Goal: Task Accomplishment & Management: Use online tool/utility

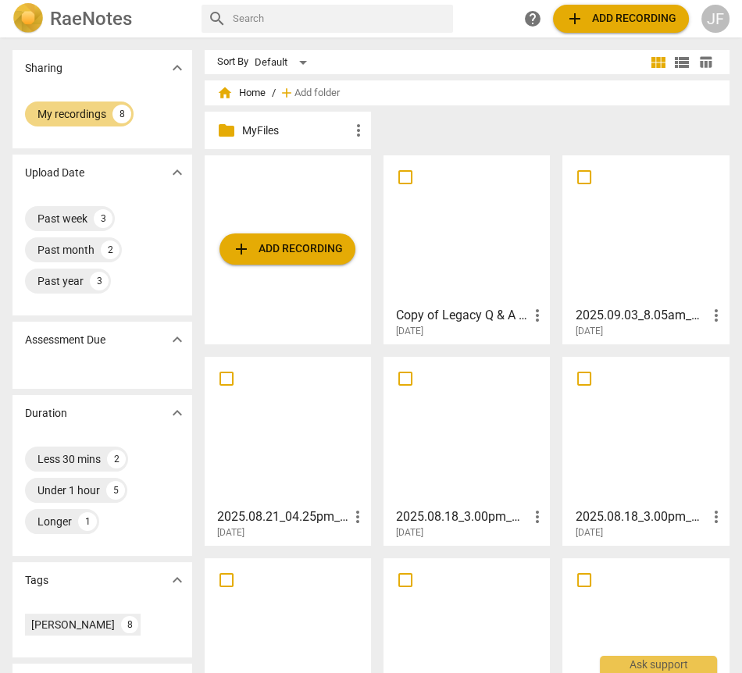
click at [633, 18] on span "add Add recording" at bounding box center [620, 18] width 111 height 19
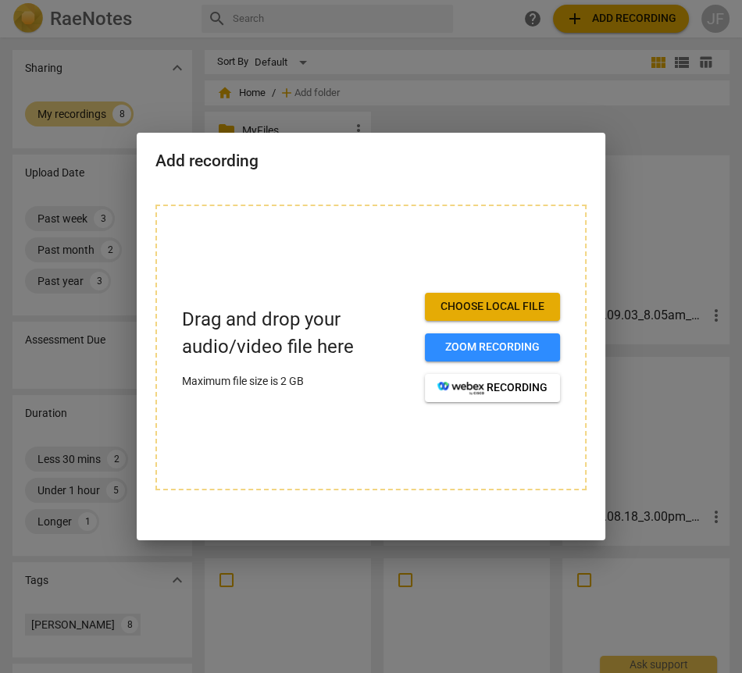
click at [468, 310] on span "Choose local file" at bounding box center [492, 307] width 110 height 16
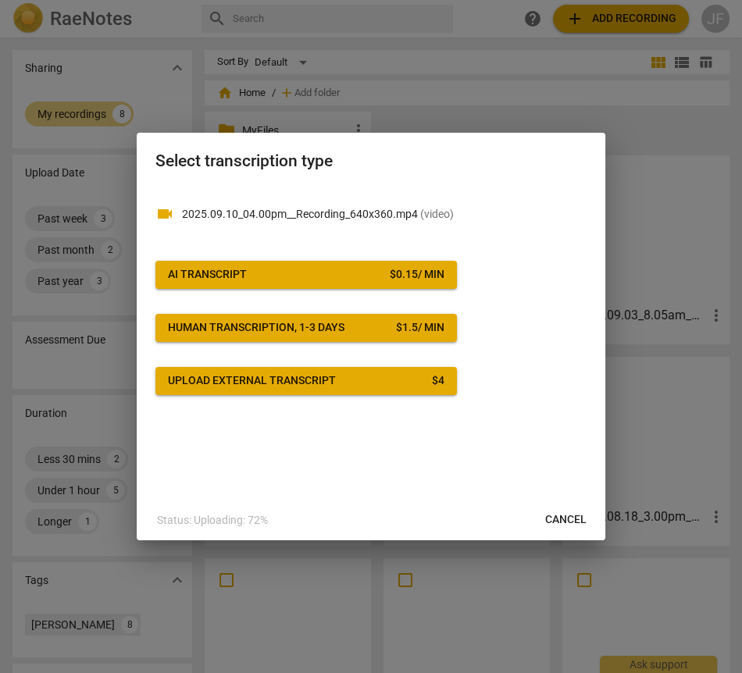
click at [252, 274] on span "AI Transcript $ 0.15 / min" at bounding box center [306, 275] width 276 height 16
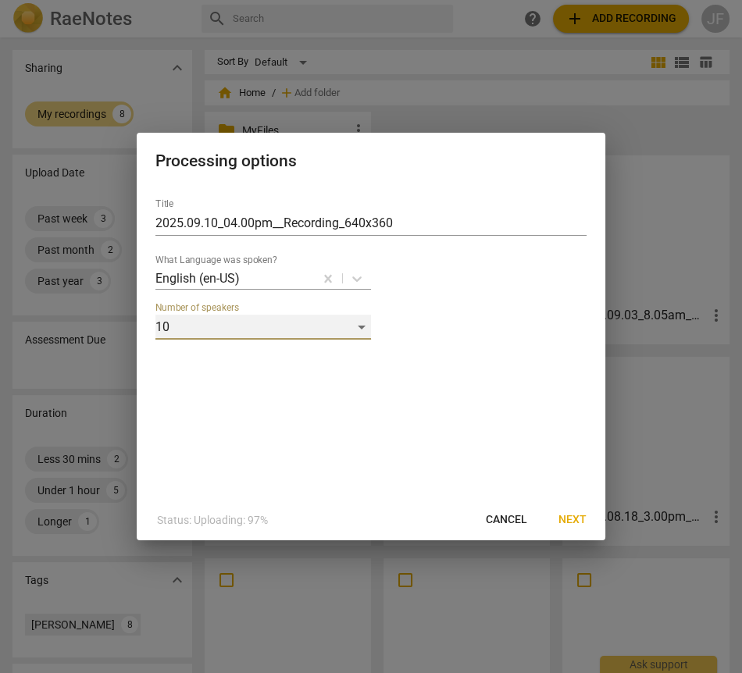
click at [357, 326] on div "10" at bounding box center [263, 327] width 216 height 25
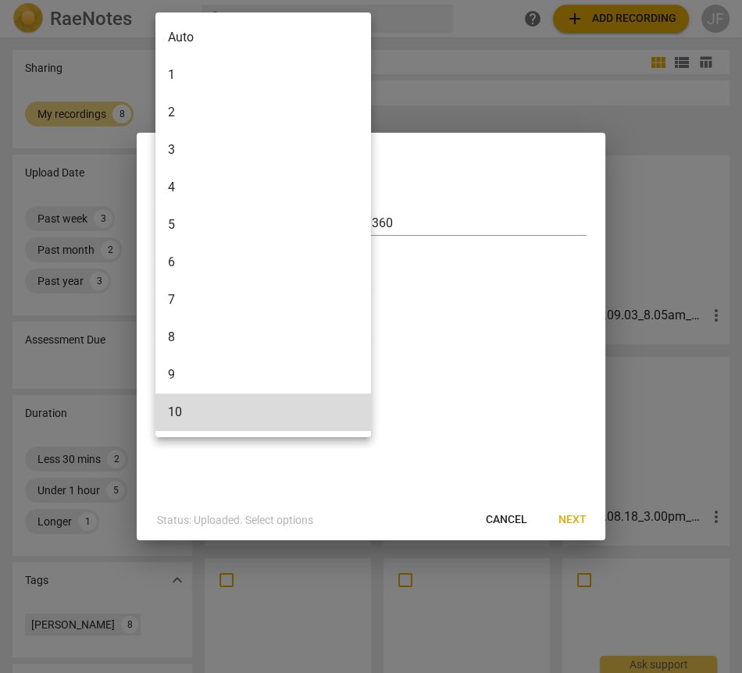
click at [177, 109] on li "2" at bounding box center [263, 112] width 216 height 37
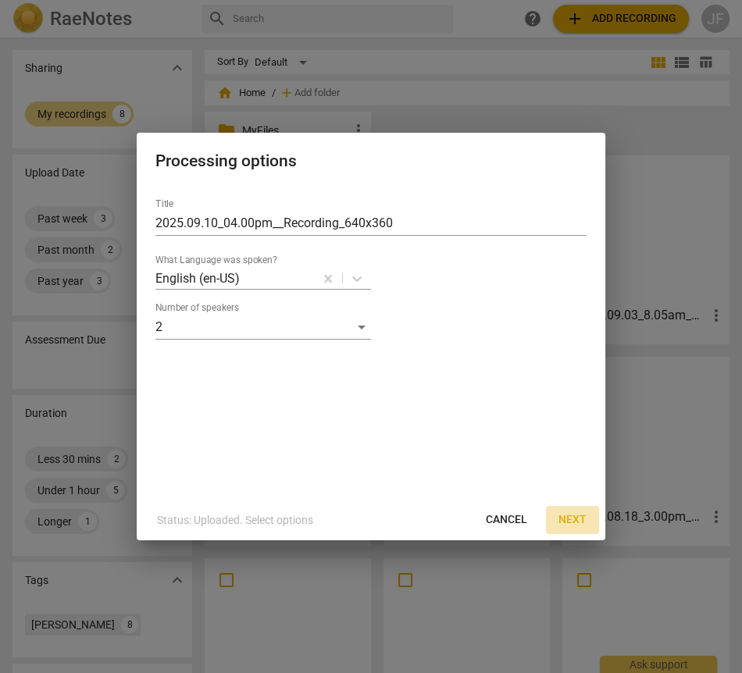
click at [573, 511] on button "Next" at bounding box center [572, 520] width 53 height 28
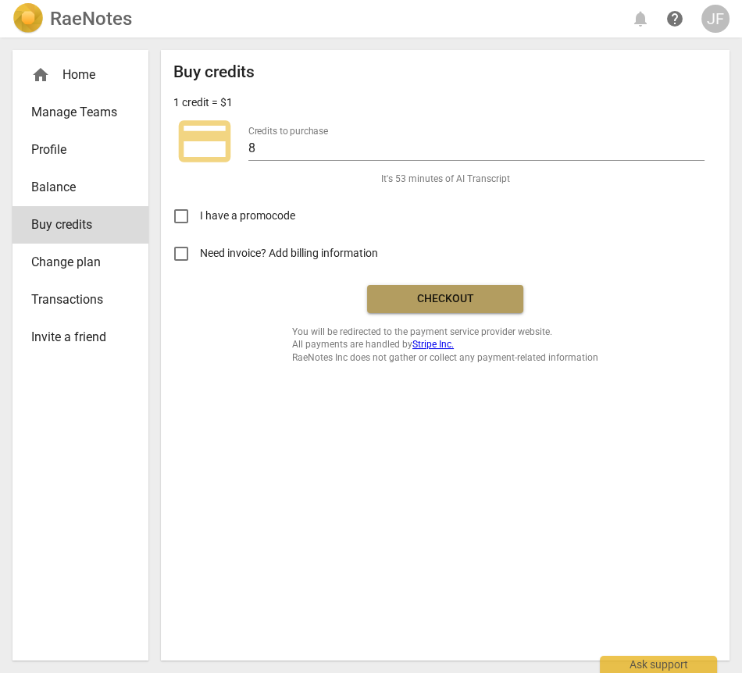
click at [435, 300] on span "Checkout" at bounding box center [444, 299] width 131 height 16
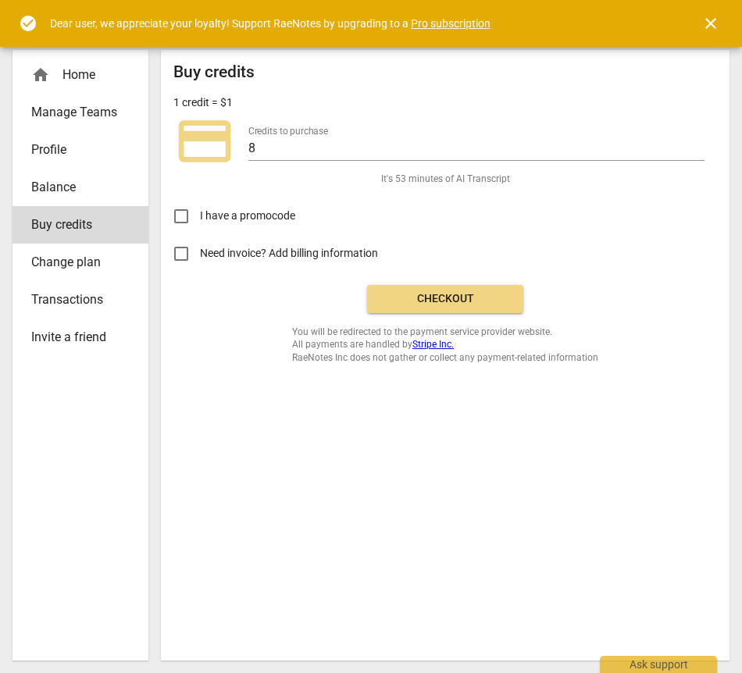
click at [713, 18] on span "close" at bounding box center [710, 23] width 19 height 19
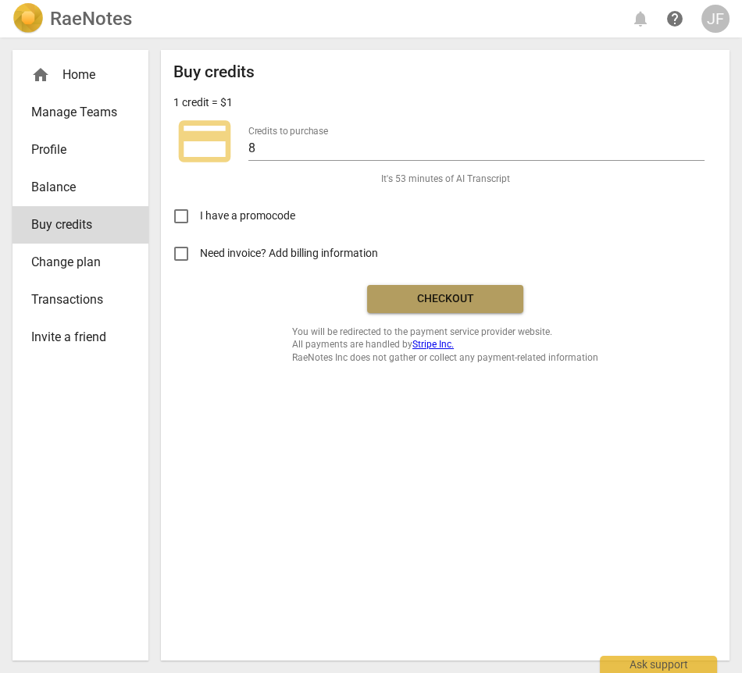
click at [442, 294] on span "Checkout" at bounding box center [444, 299] width 131 height 16
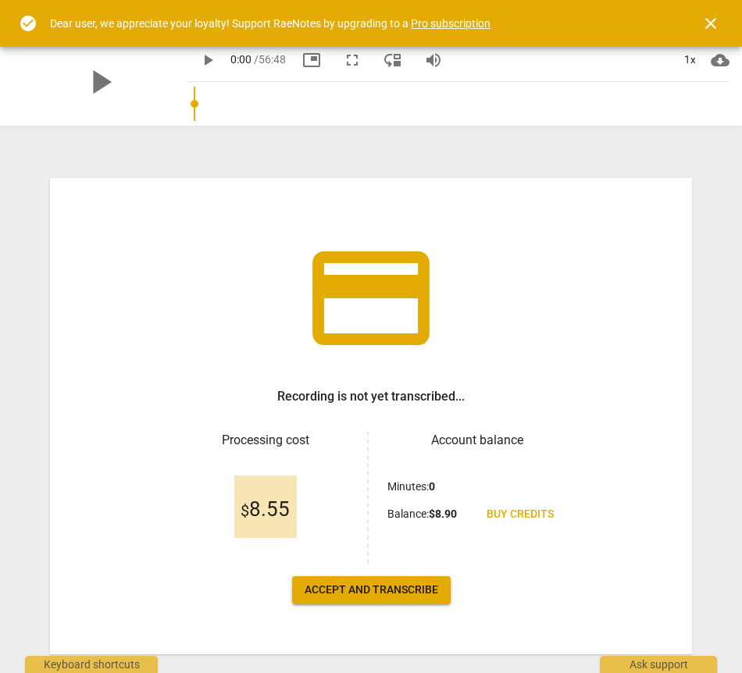
click at [326, 586] on span "Accept and transcribe" at bounding box center [372, 590] width 134 height 16
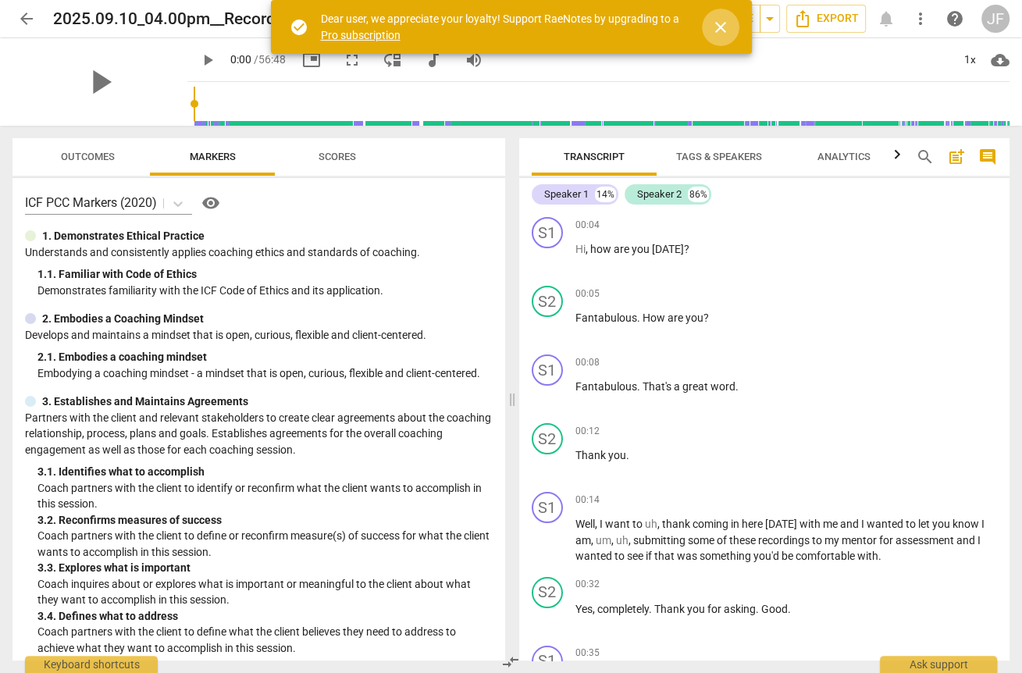
click at [718, 27] on span "close" at bounding box center [720, 27] width 19 height 19
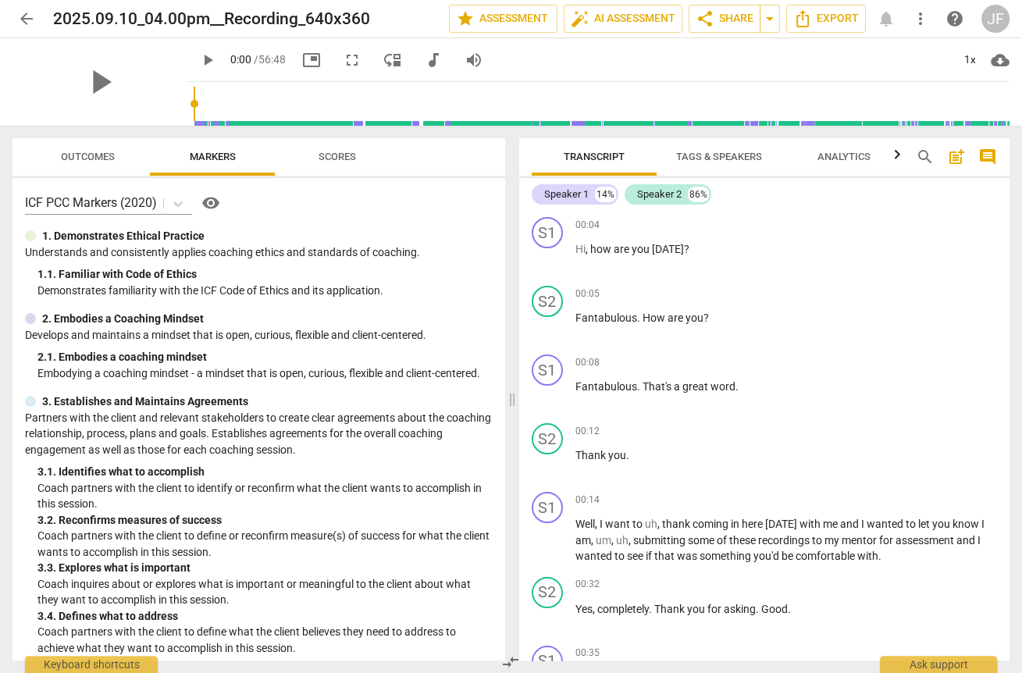
click at [713, 158] on span "Tags & Speakers" at bounding box center [719, 157] width 86 height 12
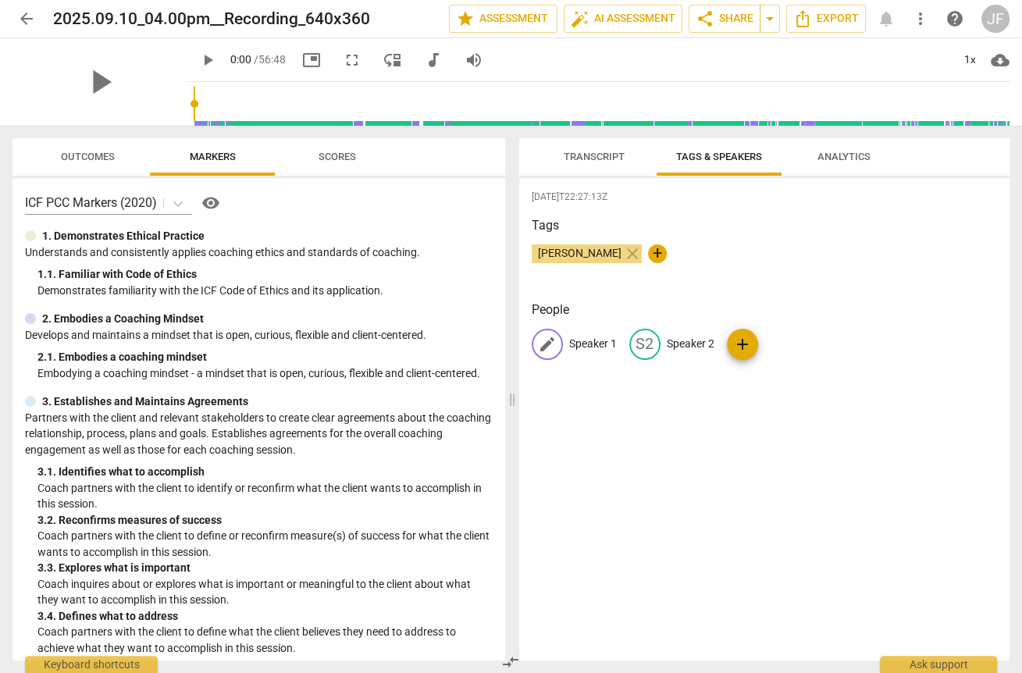
click at [582, 349] on p "Speaker 1" at bounding box center [593, 344] width 48 height 16
type input "Coach"
click at [741, 344] on p "Speaker 2" at bounding box center [792, 344] width 48 height 16
type input "Client"
click at [741, 426] on div "[DATE]T22:27:13Z Tags [PERSON_NAME] close + People CO Coach edit Client delete …" at bounding box center [764, 419] width 491 height 483
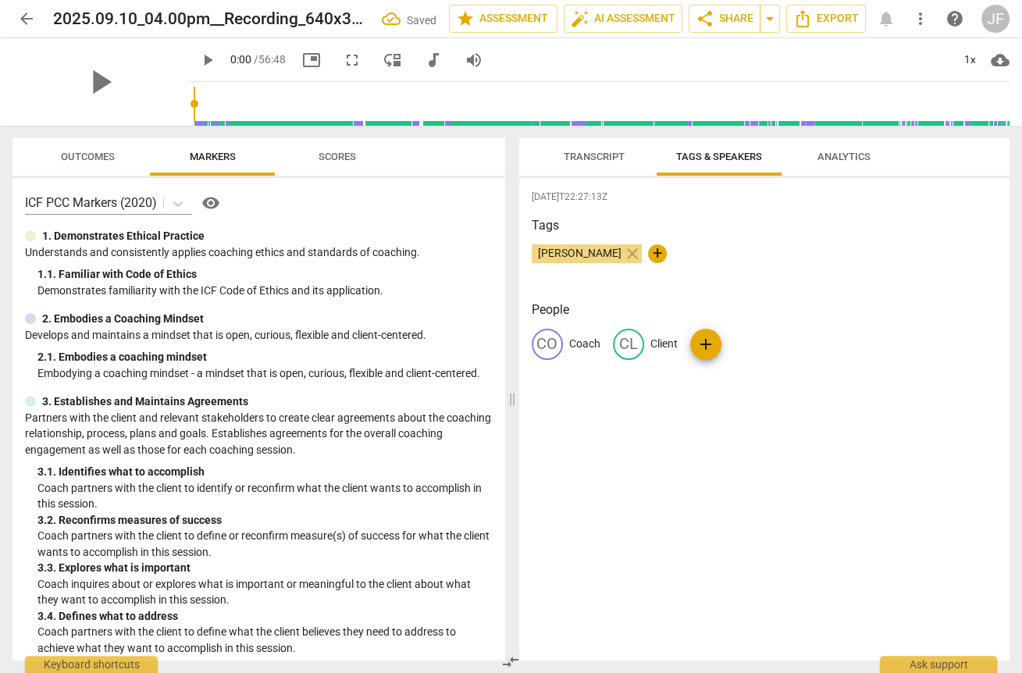
click at [741, 158] on span "Analytics" at bounding box center [844, 157] width 53 height 12
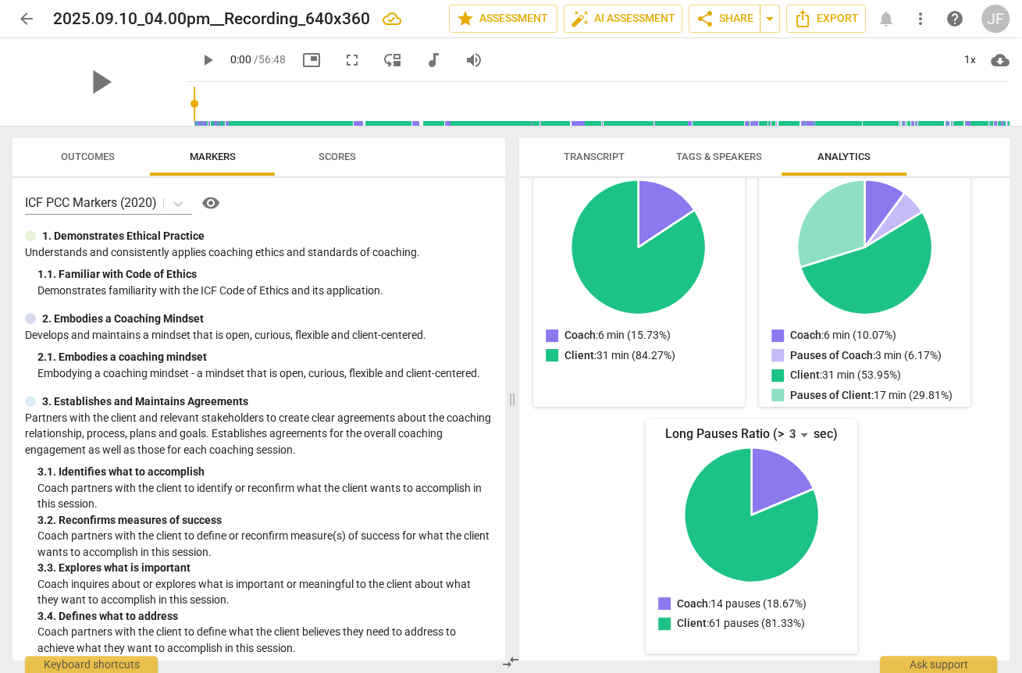
scroll to position [207, 0]
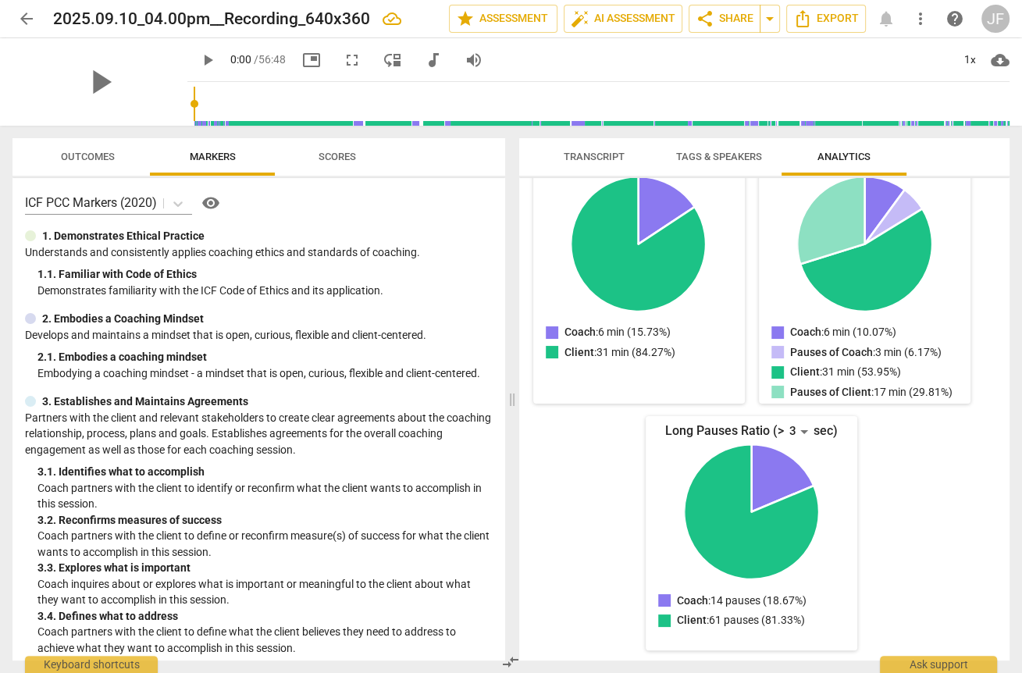
click at [741, 461] on icon "Coach: 14 pauses (18.67%)" at bounding box center [783, 478] width 62 height 68
click at [741, 471] on icon "Coach: 14 pauses (18.67%)" at bounding box center [783, 478] width 62 height 68
click at [741, 426] on div "3" at bounding box center [799, 431] width 30 height 25
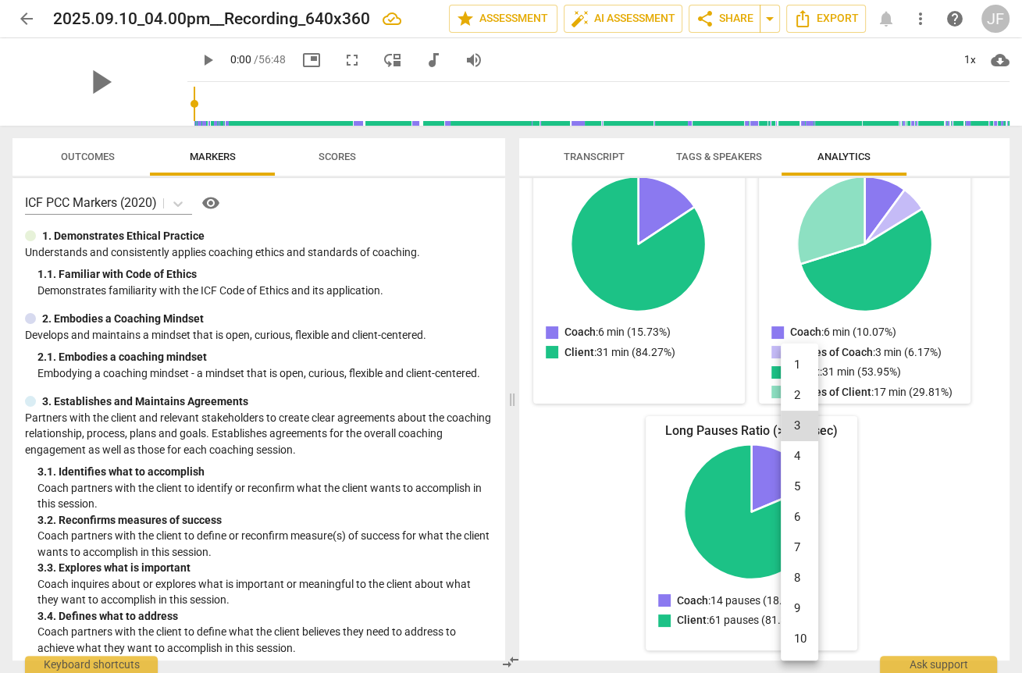
click at [741, 485] on li "5" at bounding box center [799, 487] width 37 height 30
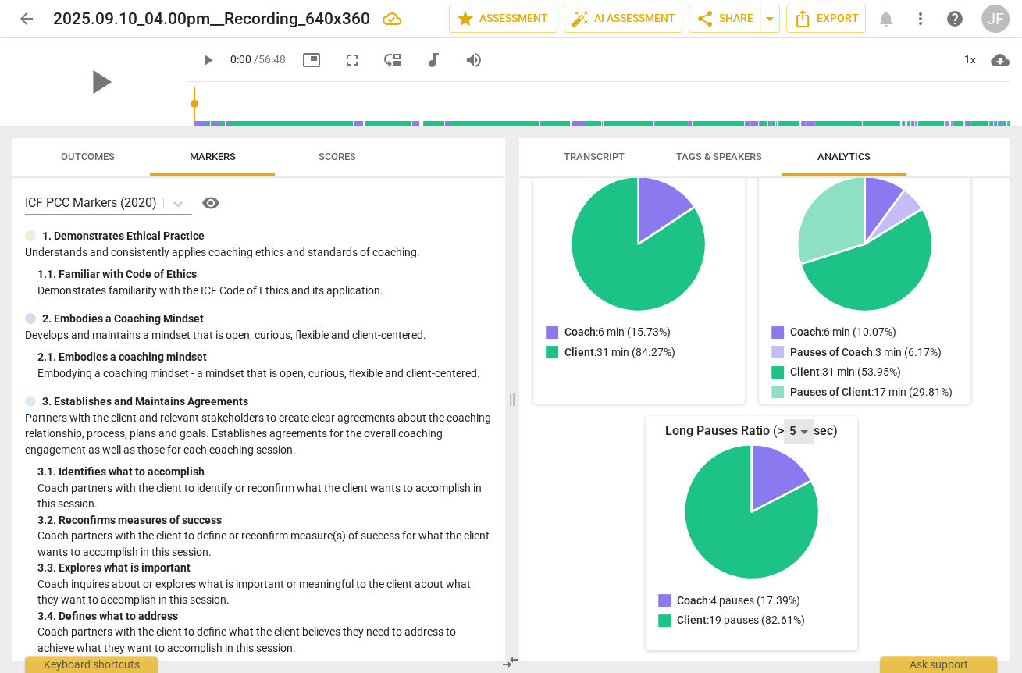
click at [741, 433] on div "5" at bounding box center [799, 431] width 30 height 25
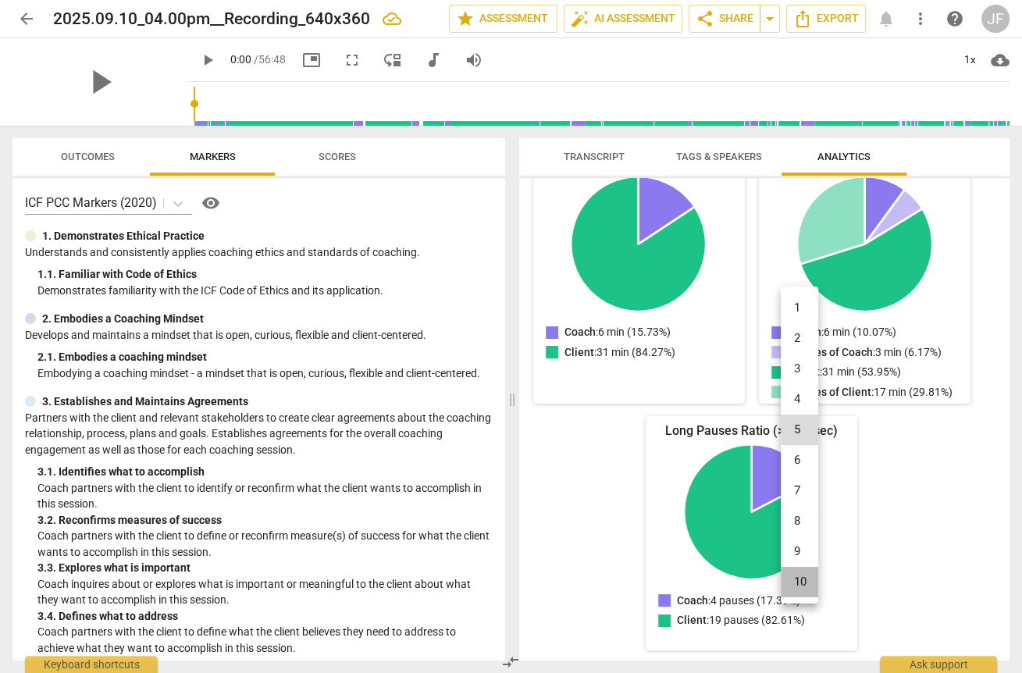
click at [741, 580] on li "10" at bounding box center [799, 582] width 37 height 30
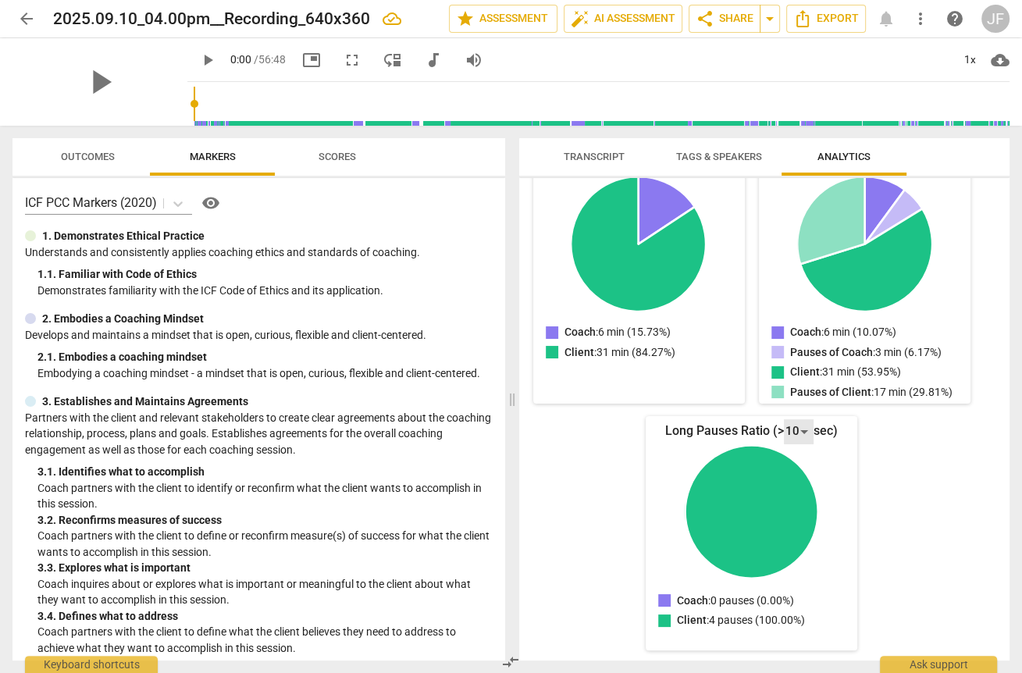
click at [741, 426] on div "10" at bounding box center [799, 431] width 30 height 25
click at [741, 337] on li "7" at bounding box center [799, 338] width 37 height 30
click at [741, 429] on div "7" at bounding box center [799, 431] width 30 height 25
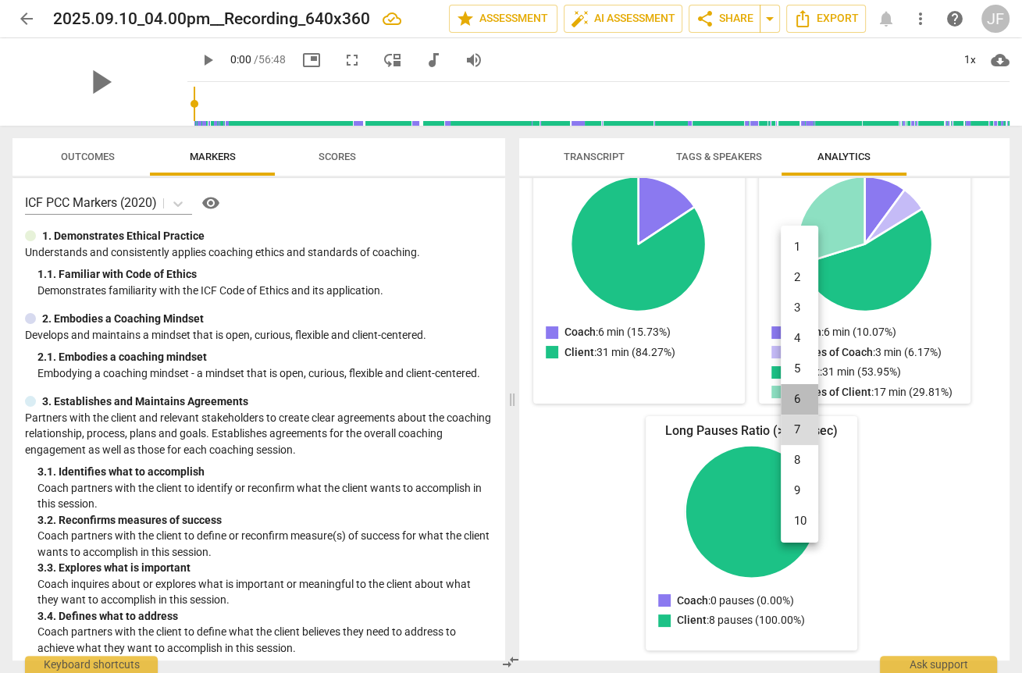
click at [741, 390] on li "6" at bounding box center [799, 399] width 37 height 30
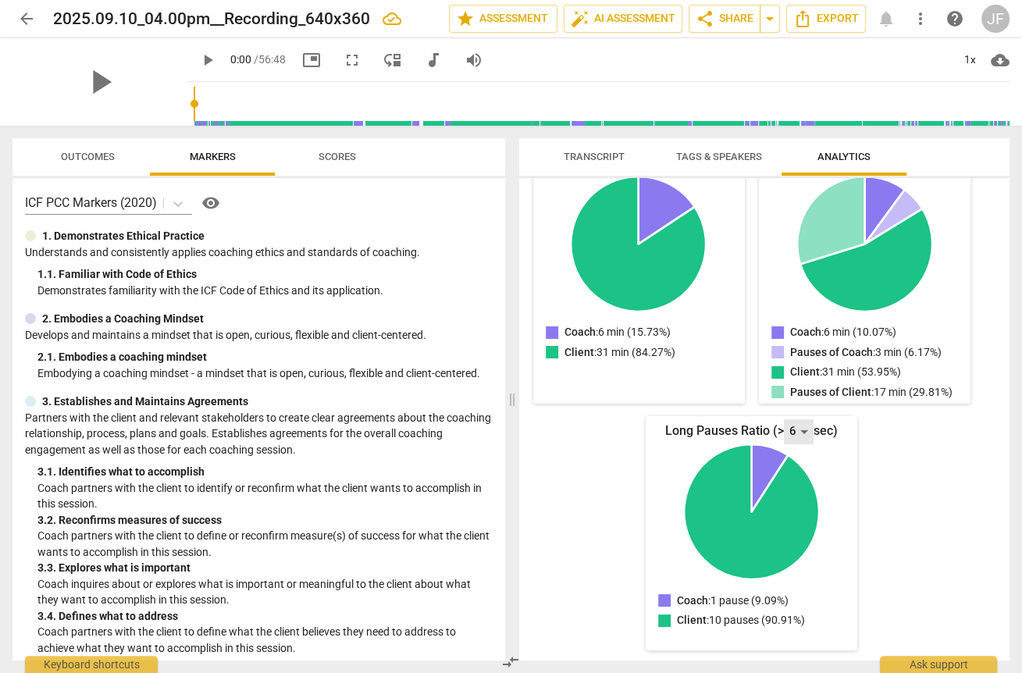
click at [741, 429] on div "6" at bounding box center [799, 431] width 30 height 25
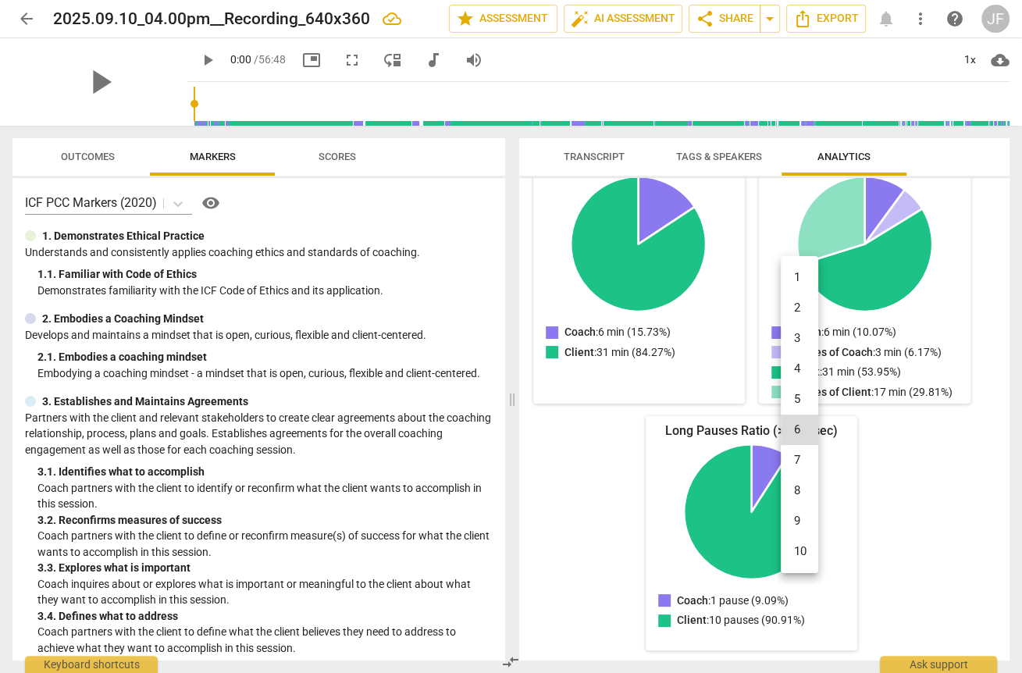
click at [741, 404] on li "5" at bounding box center [799, 399] width 37 height 30
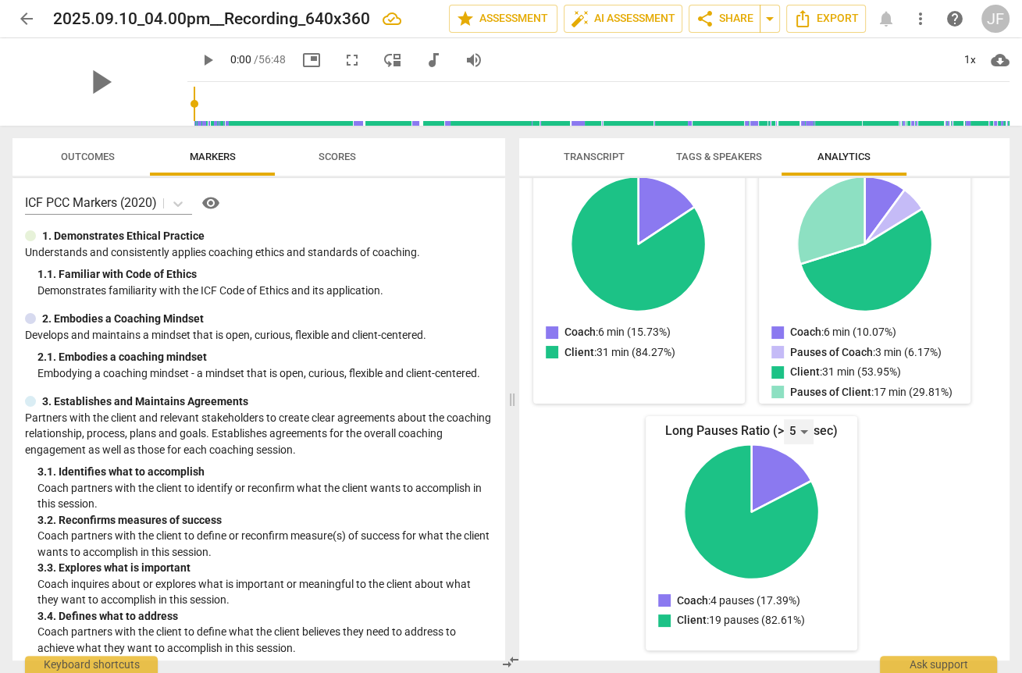
scroll to position [0, 0]
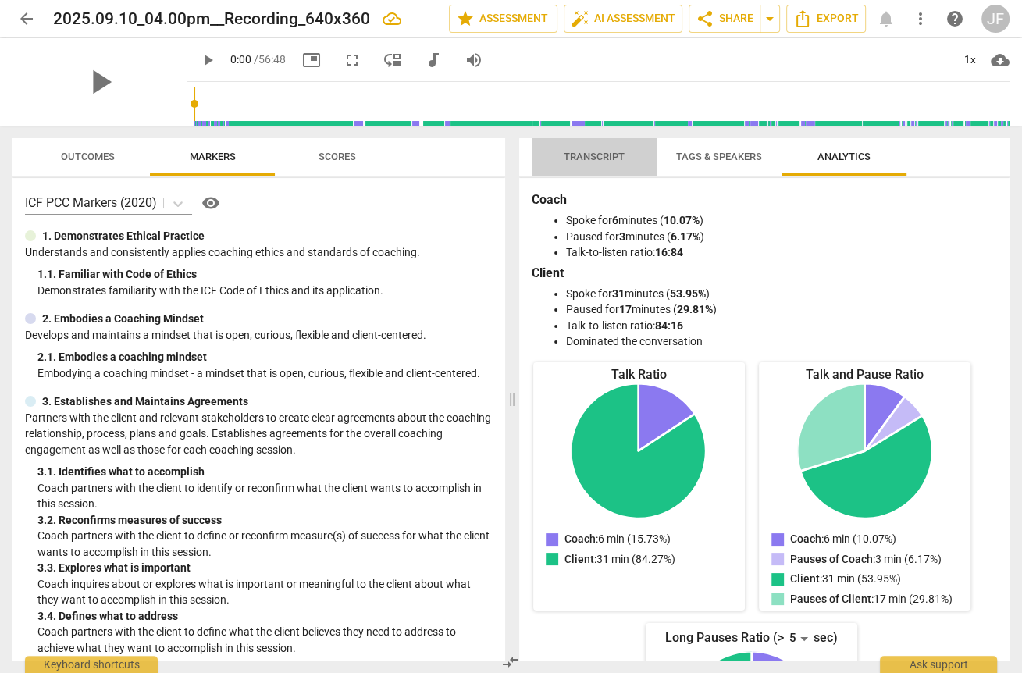
click at [578, 157] on span "Transcript" at bounding box center [594, 157] width 61 height 12
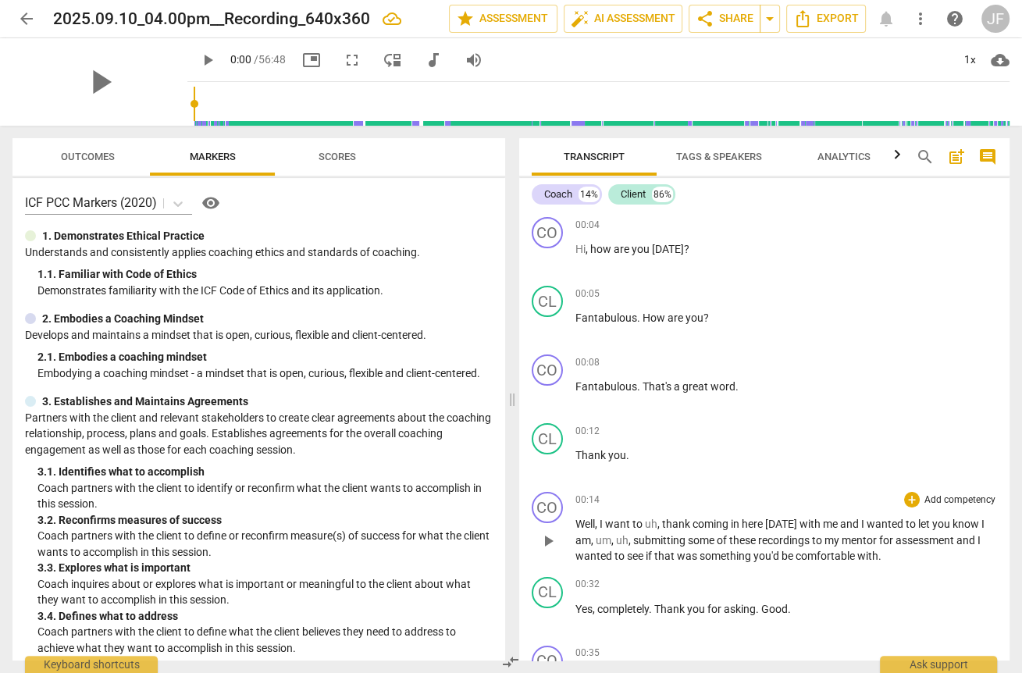
click at [655, 522] on span "uh" at bounding box center [651, 524] width 12 height 12
click at [610, 537] on span "," at bounding box center [610, 540] width 5 height 12
drag, startPoint x: 921, startPoint y: 539, endPoint x: 602, endPoint y: 557, distance: 319.1
click at [602, 557] on p "Well , I want to thank coming in here [DATE] with me and I wanted to let you kn…" at bounding box center [786, 540] width 422 height 48
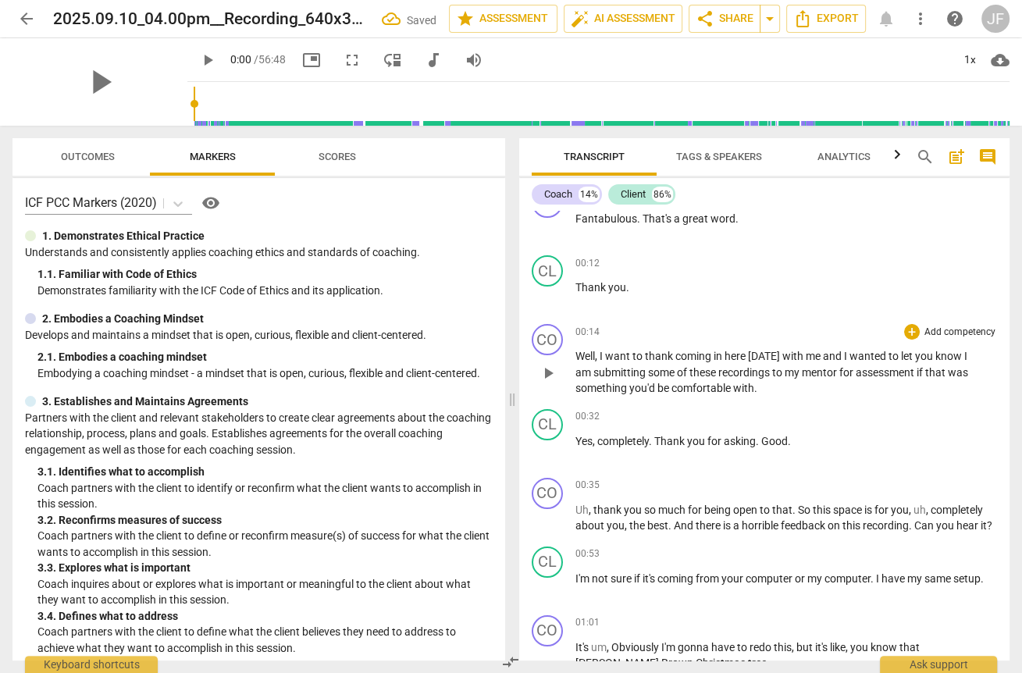
scroll to position [187, 0]
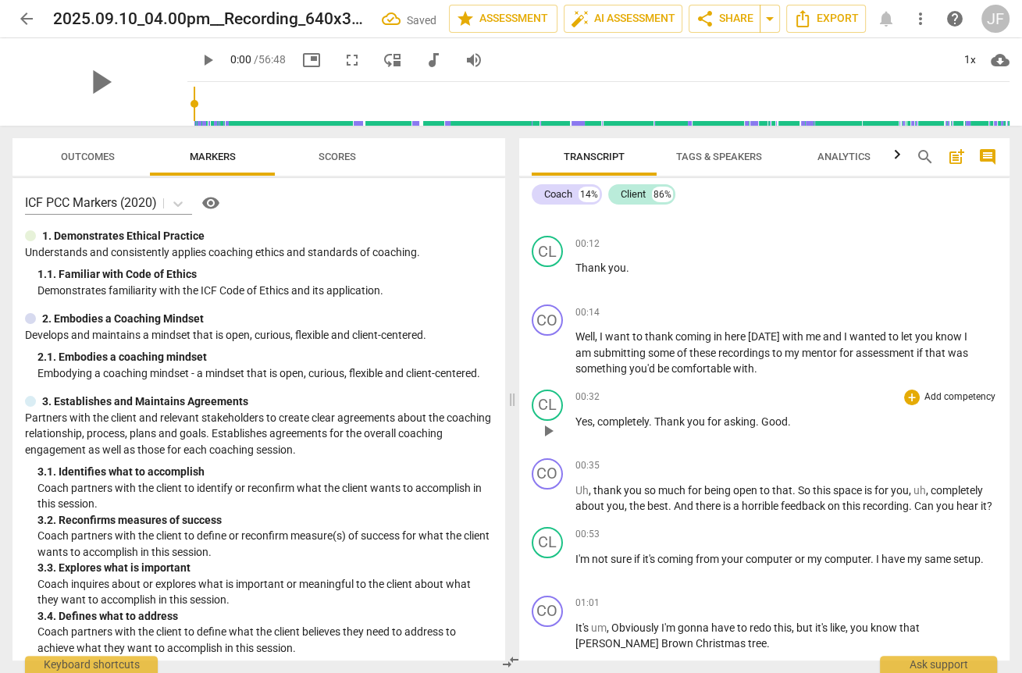
click at [741, 417] on span "." at bounding box center [789, 421] width 3 height 12
click at [741, 488] on span "," at bounding box center [928, 490] width 5 height 12
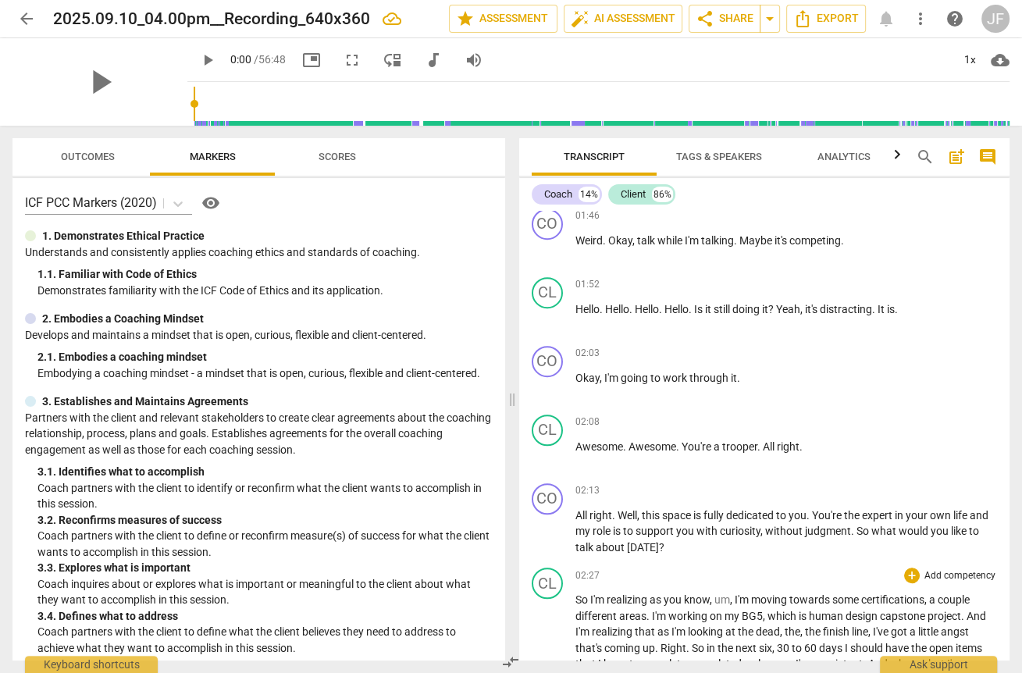
scroll to position [1062, 0]
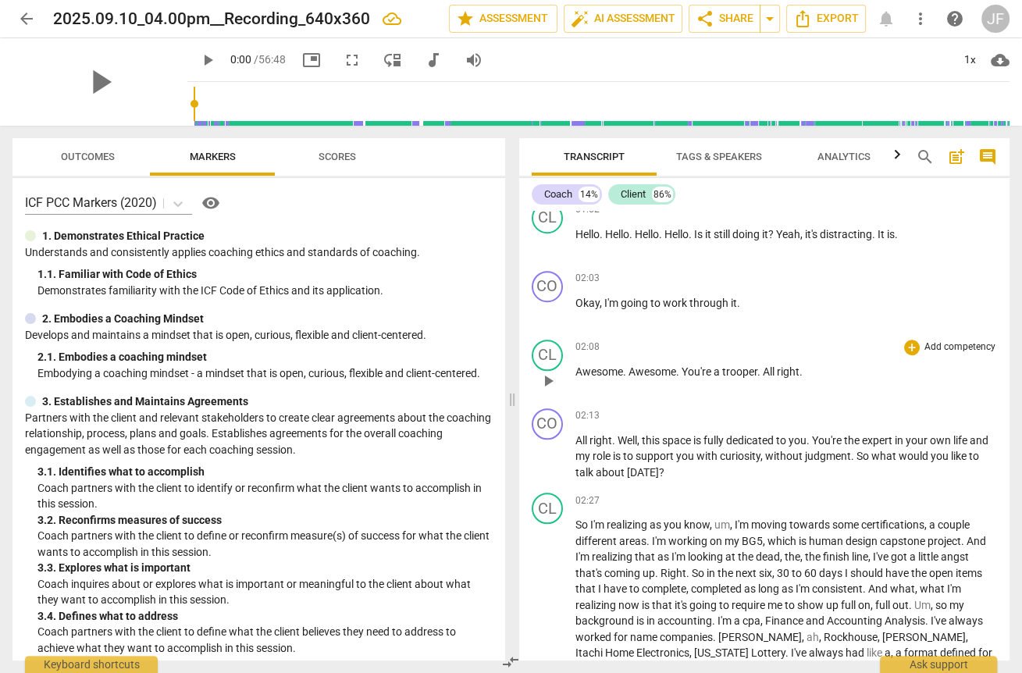
click at [592, 378] on span "Awesome" at bounding box center [599, 371] width 48 height 12
drag, startPoint x: 721, startPoint y: 376, endPoint x: 550, endPoint y: 379, distance: 171.0
click at [550, 379] on div "CL play_arrow pause 02:08 + Add competency keyboard_arrow_right Awesome . Aweso…" at bounding box center [764, 367] width 491 height 69
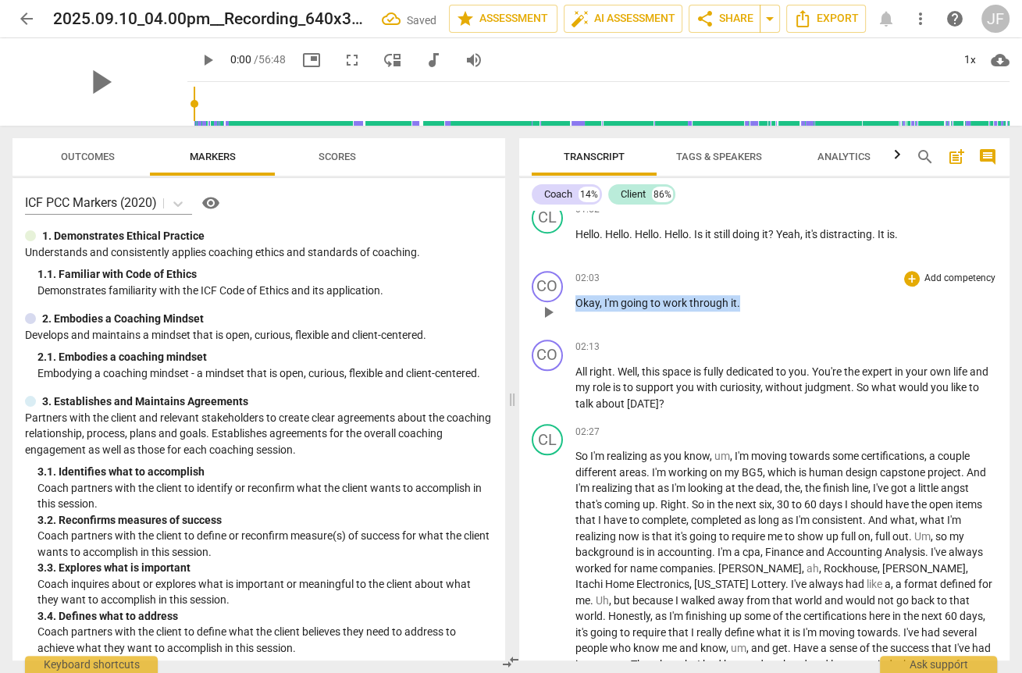
drag, startPoint x: 740, startPoint y: 310, endPoint x: 571, endPoint y: 313, distance: 169.5
click at [571, 313] on div "CO play_arrow pause 02:03 + Add competency keyboard_arrow_right Okay , I'm goin…" at bounding box center [764, 299] width 491 height 69
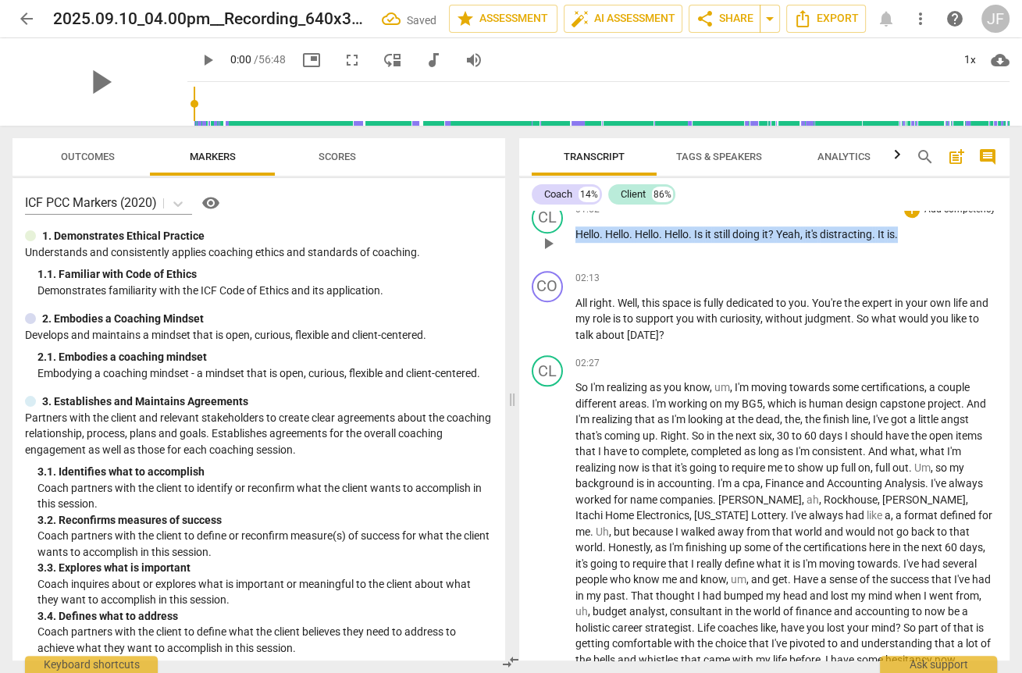
drag, startPoint x: 907, startPoint y: 245, endPoint x: 562, endPoint y: 240, distance: 344.4
click at [562, 240] on div "CL play_arrow pause 01:52 + Add competency keyboard_arrow_right Hello . Hello .…" at bounding box center [764, 230] width 491 height 69
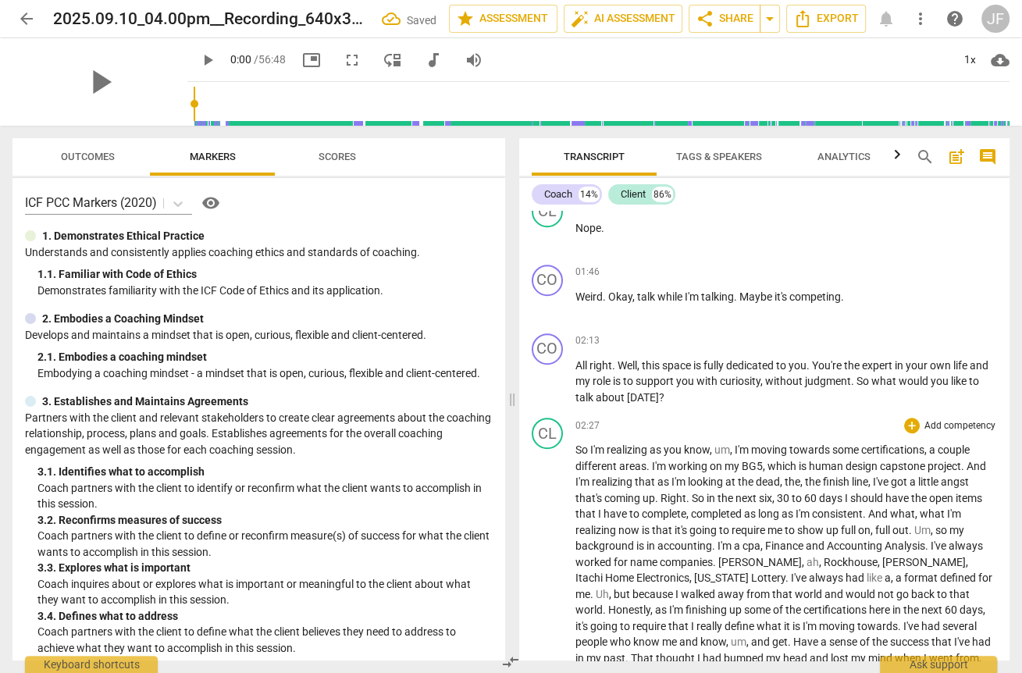
scroll to position [868, 0]
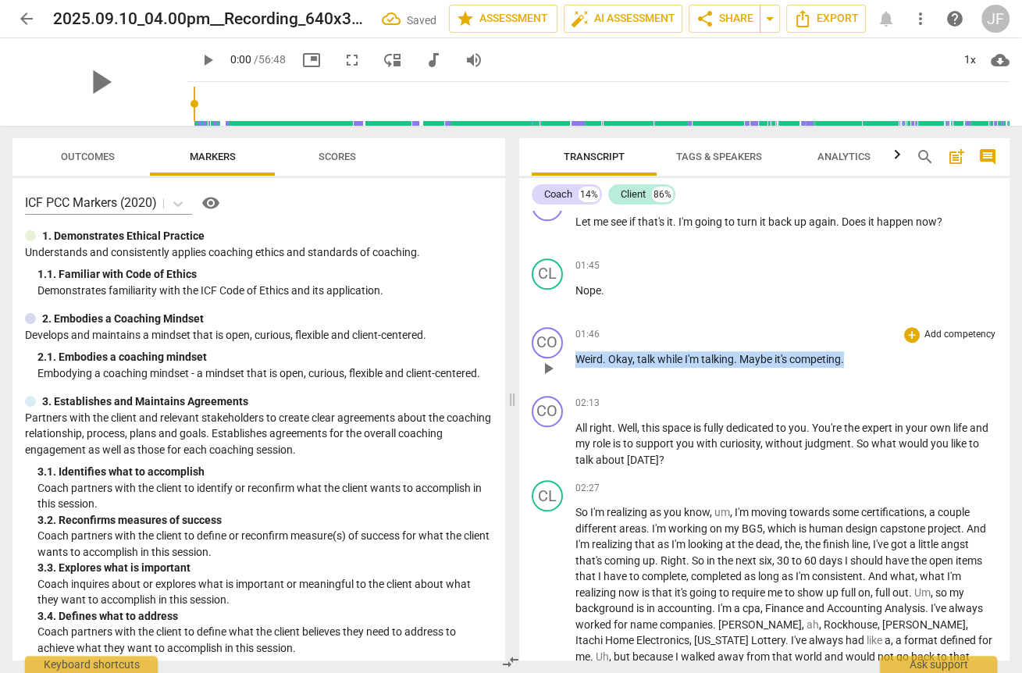
drag, startPoint x: 847, startPoint y: 369, endPoint x: 557, endPoint y: 367, distance: 290.5
click at [557, 367] on div "CO play_arrow pause 01:46 + Add competency keyboard_arrow_right Weird . Okay , …" at bounding box center [764, 355] width 491 height 69
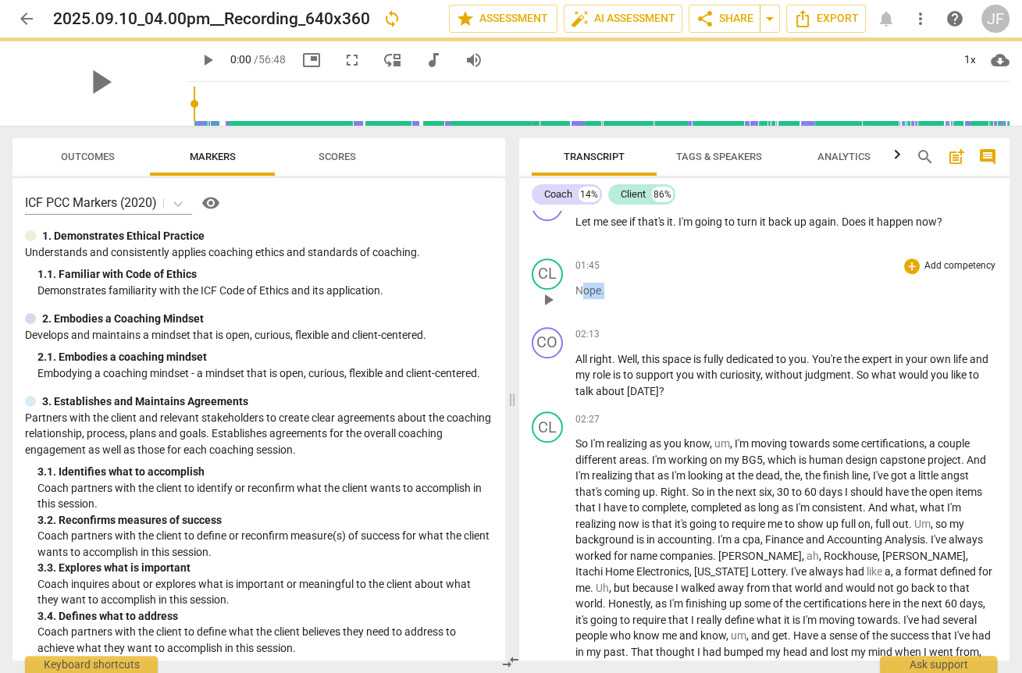
drag, startPoint x: 604, startPoint y: 301, endPoint x: 561, endPoint y: 301, distance: 43.0
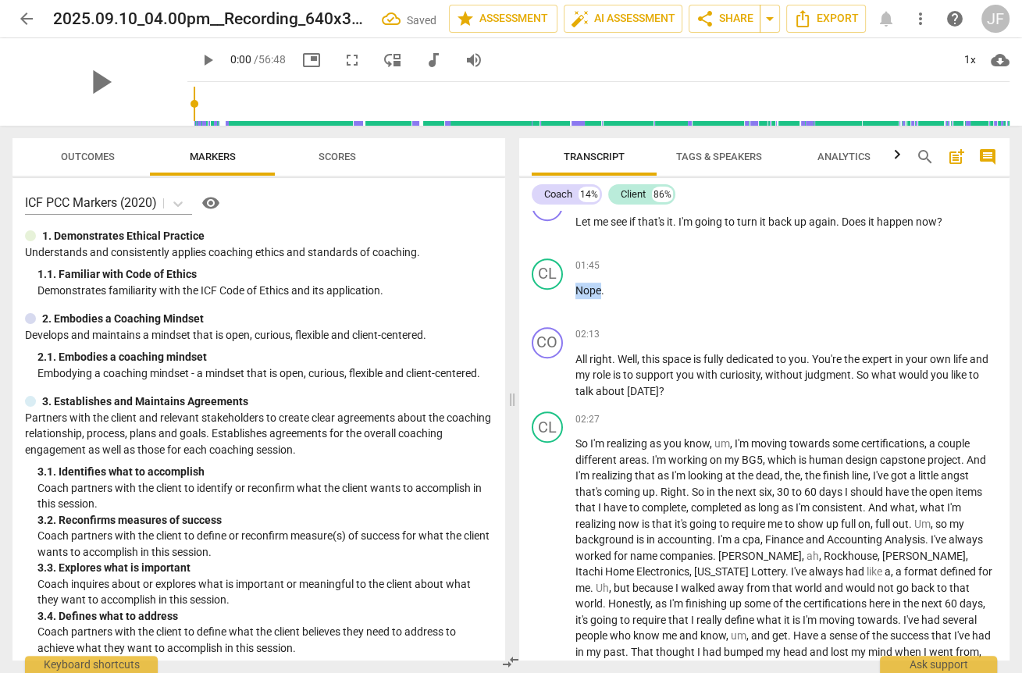
drag, startPoint x: 601, startPoint y: 301, endPoint x: 548, endPoint y: 297, distance: 53.3
click at [548, 297] on div "CL play_arrow pause 01:45 + Add competency keyboard_arrow_right Nope ." at bounding box center [764, 286] width 491 height 69
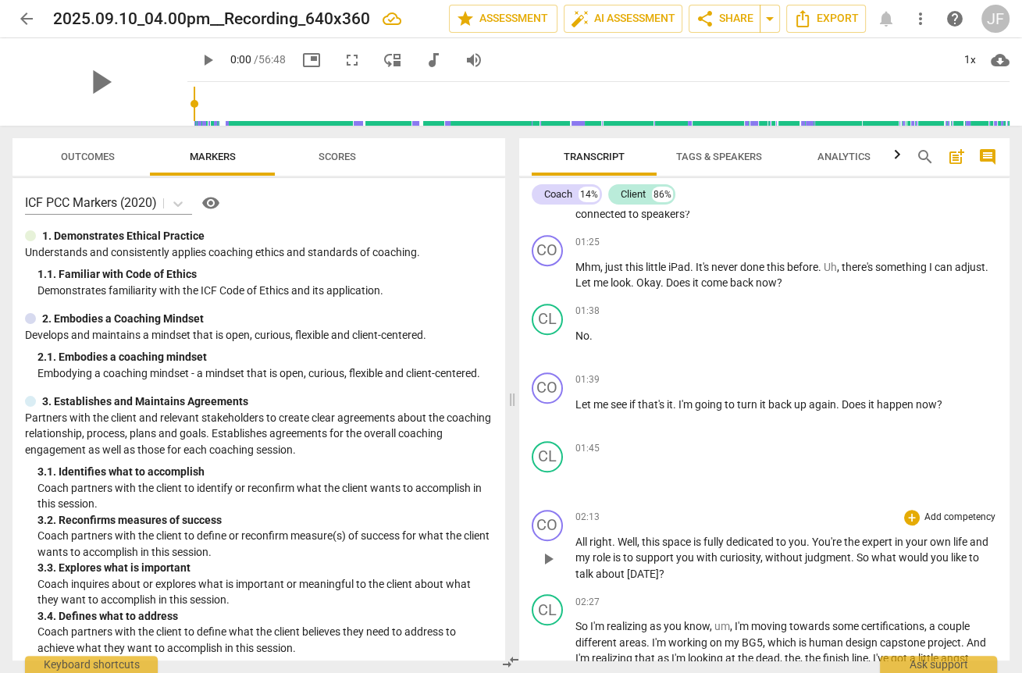
scroll to position [681, 0]
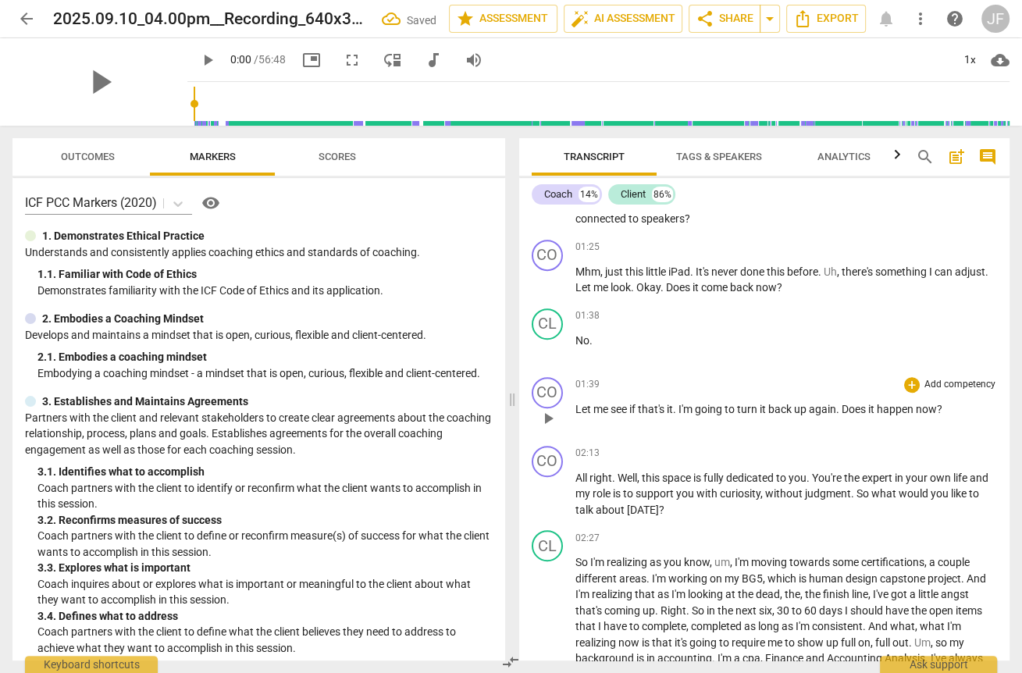
drag, startPoint x: 946, startPoint y: 422, endPoint x: 551, endPoint y: 419, distance: 394.3
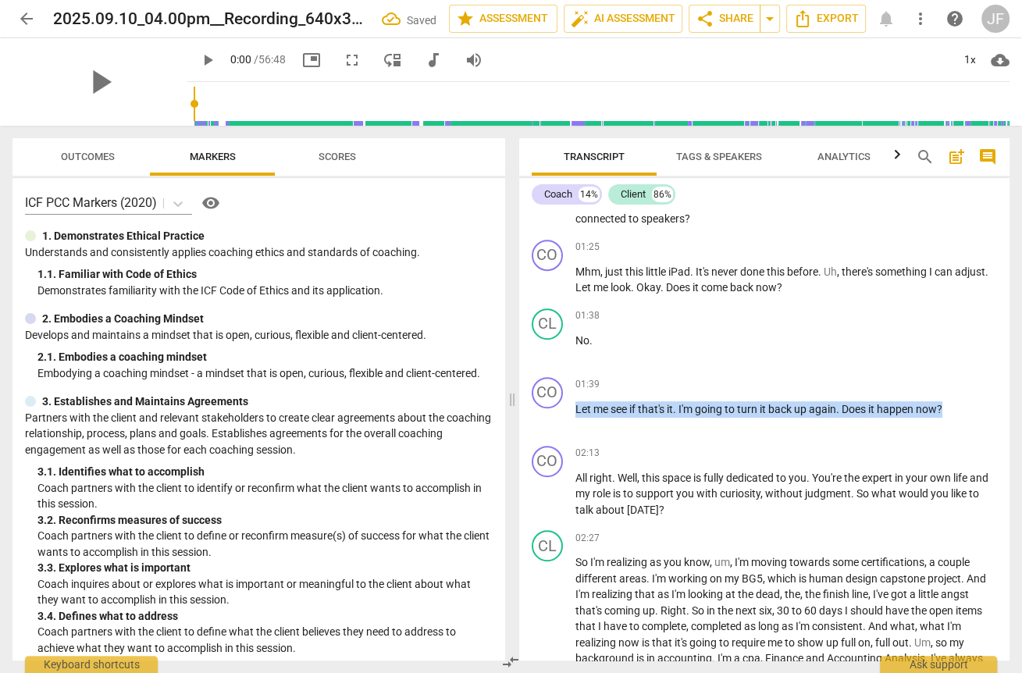
drag, startPoint x: 575, startPoint y: 420, endPoint x: 952, endPoint y: 421, distance: 376.4
click at [741, 418] on p "Let me see if that's it . I'm going to turn it back up again . Does it happen n…" at bounding box center [786, 409] width 422 height 16
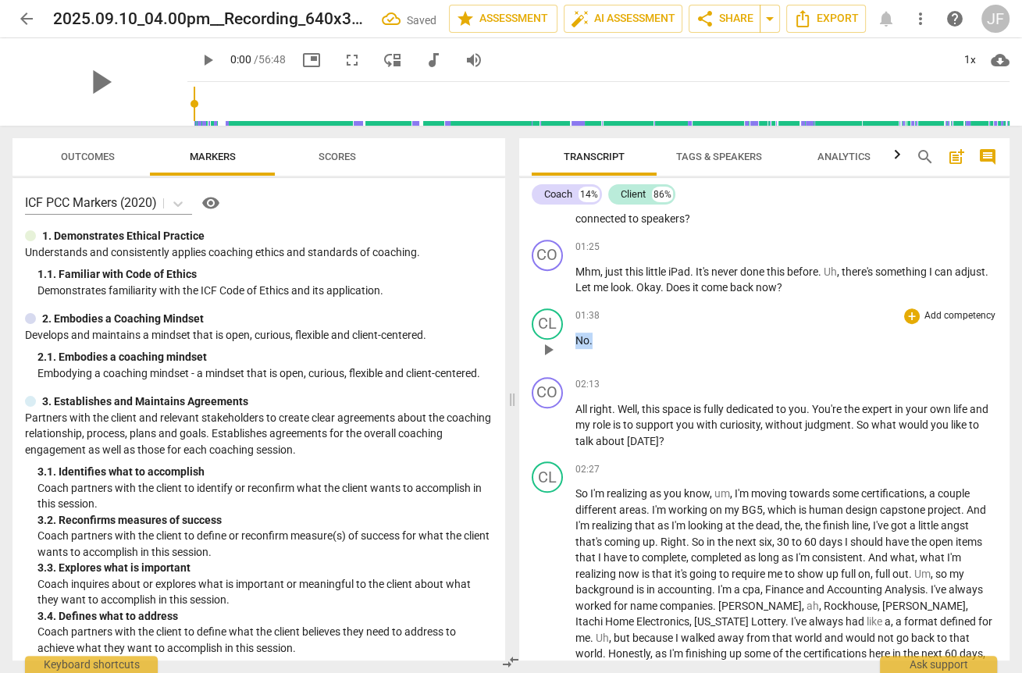
drag, startPoint x: 590, startPoint y: 351, endPoint x: 576, endPoint y: 351, distance: 13.3
click at [576, 349] on p "No ." at bounding box center [786, 341] width 422 height 16
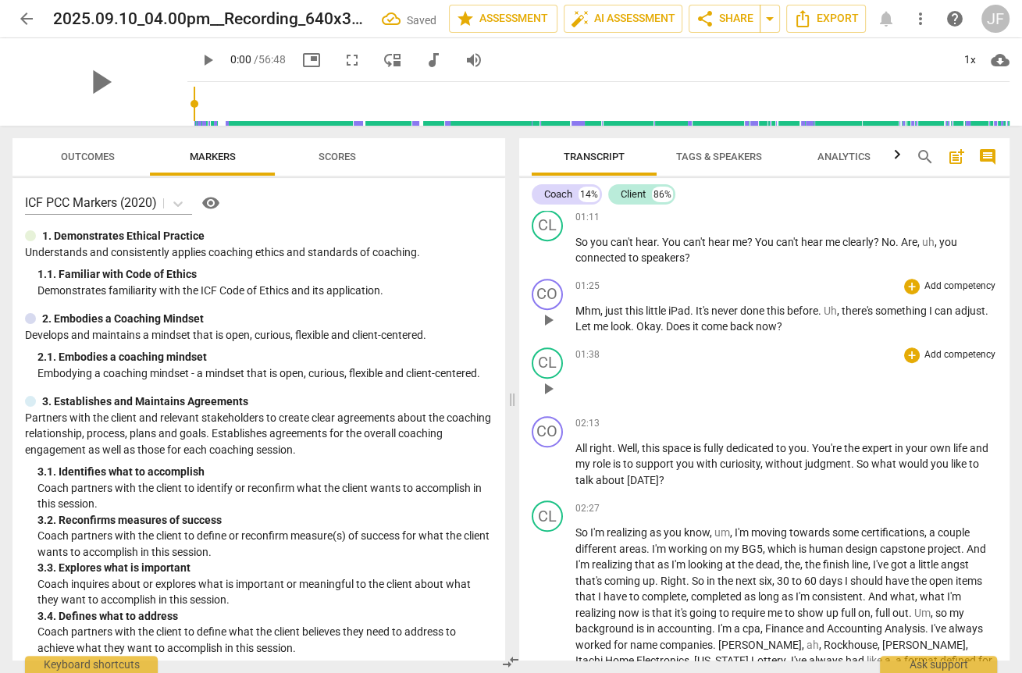
scroll to position [618, 0]
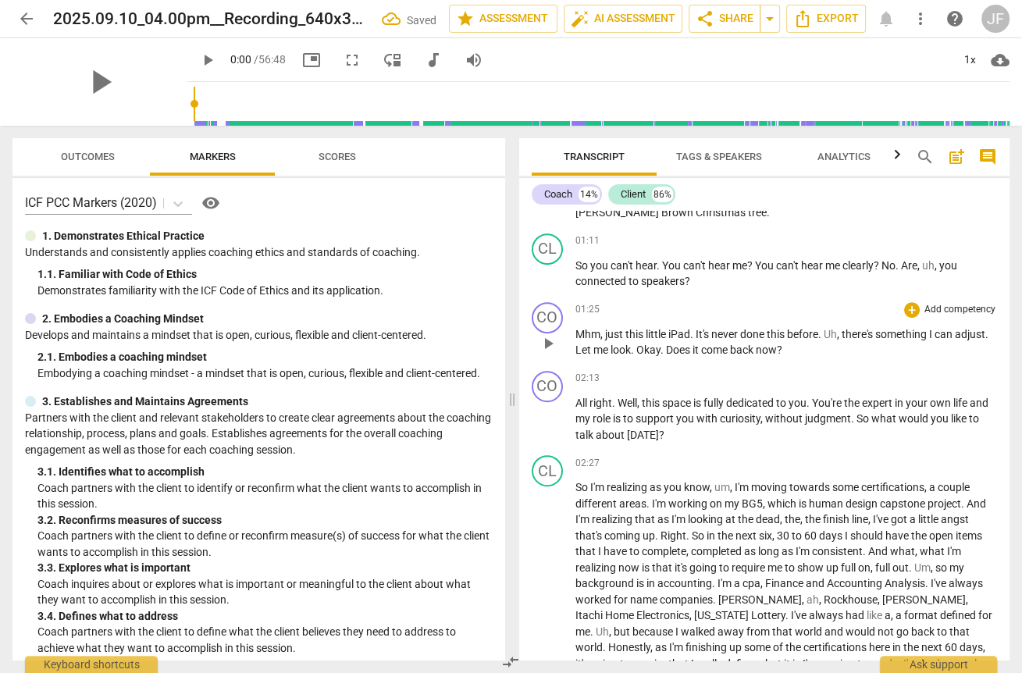
drag, startPoint x: 820, startPoint y: 363, endPoint x: 570, endPoint y: 345, distance: 250.5
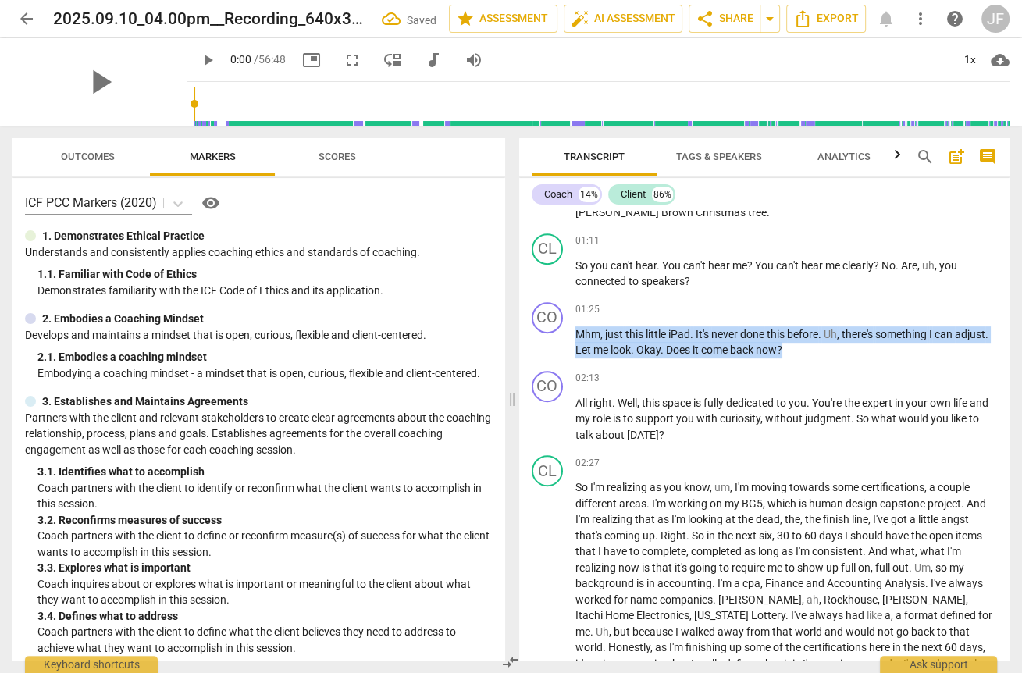
drag, startPoint x: 575, startPoint y: 344, endPoint x: 821, endPoint y: 362, distance: 247.3
click at [741, 358] on p "Mhm , just this little iPad . It's never done this before . Uh , there's someth…" at bounding box center [786, 342] width 422 height 32
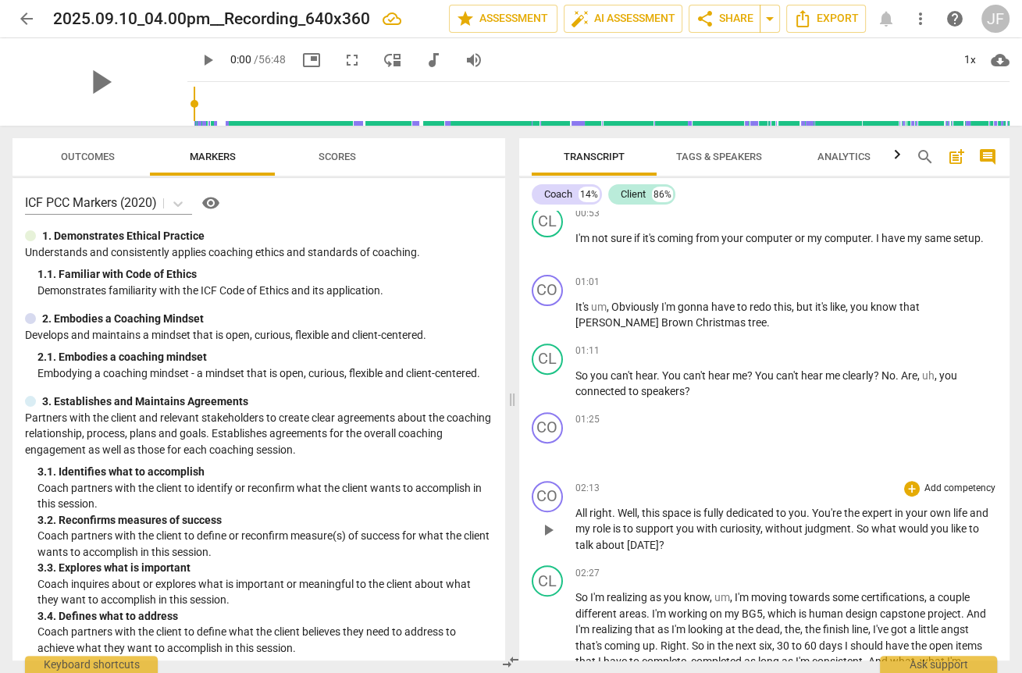
scroll to position [493, 0]
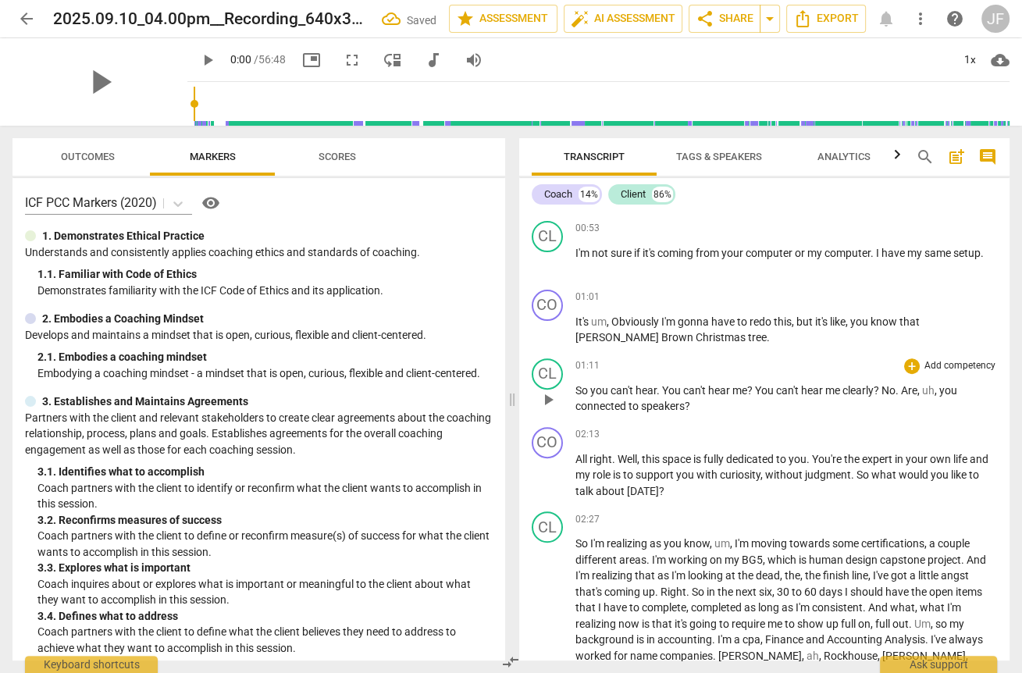
drag, startPoint x: 688, startPoint y: 416, endPoint x: 574, endPoint y: 401, distance: 115.0
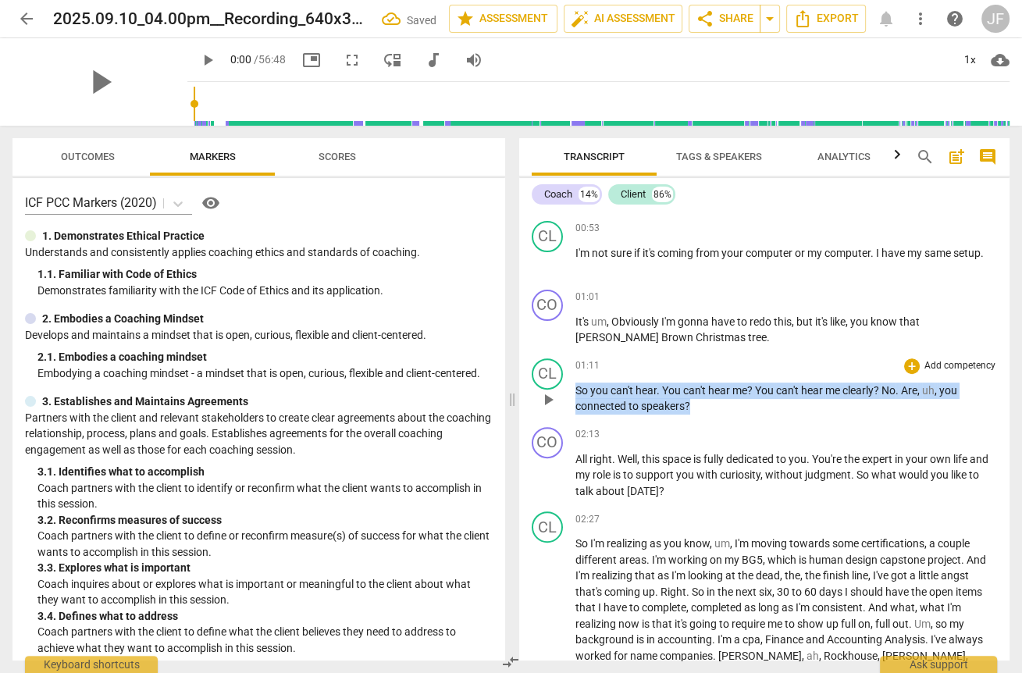
drag, startPoint x: 575, startPoint y: 402, endPoint x: 691, endPoint y: 413, distance: 116.1
click at [691, 413] on p "So you can't hear . You can't hear me ? You can't hear me clearly ? No . Are , …" at bounding box center [786, 399] width 422 height 32
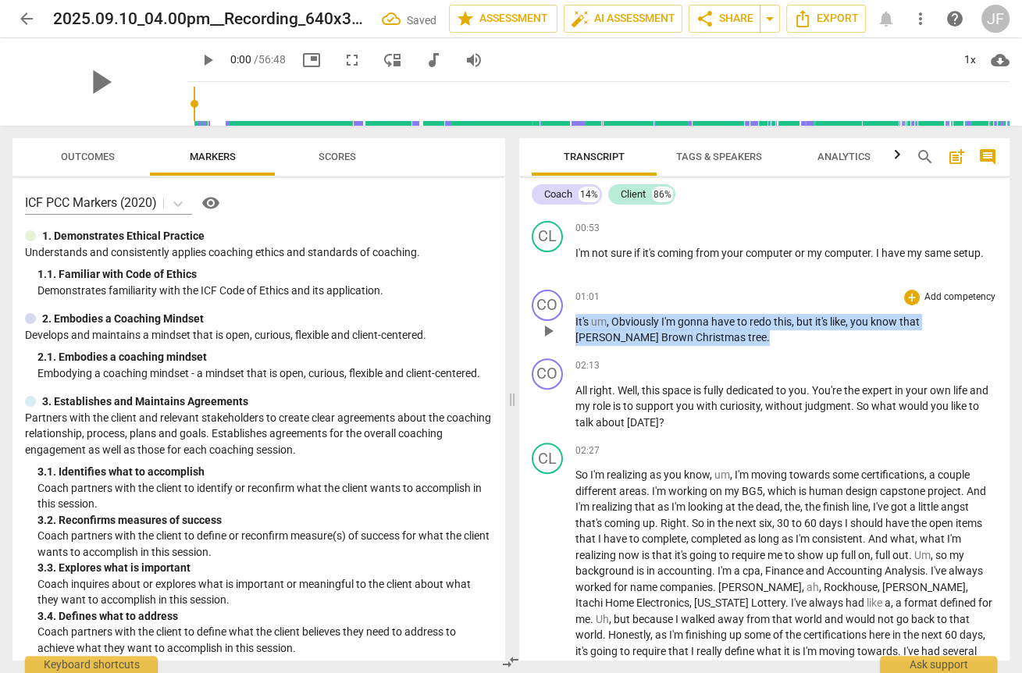
drag, startPoint x: 575, startPoint y: 333, endPoint x: 648, endPoint y: 351, distance: 75.6
click at [648, 346] on p "It's um , Obviously I'm gonna have to redo this , but it's like , you know that…" at bounding box center [786, 330] width 422 height 32
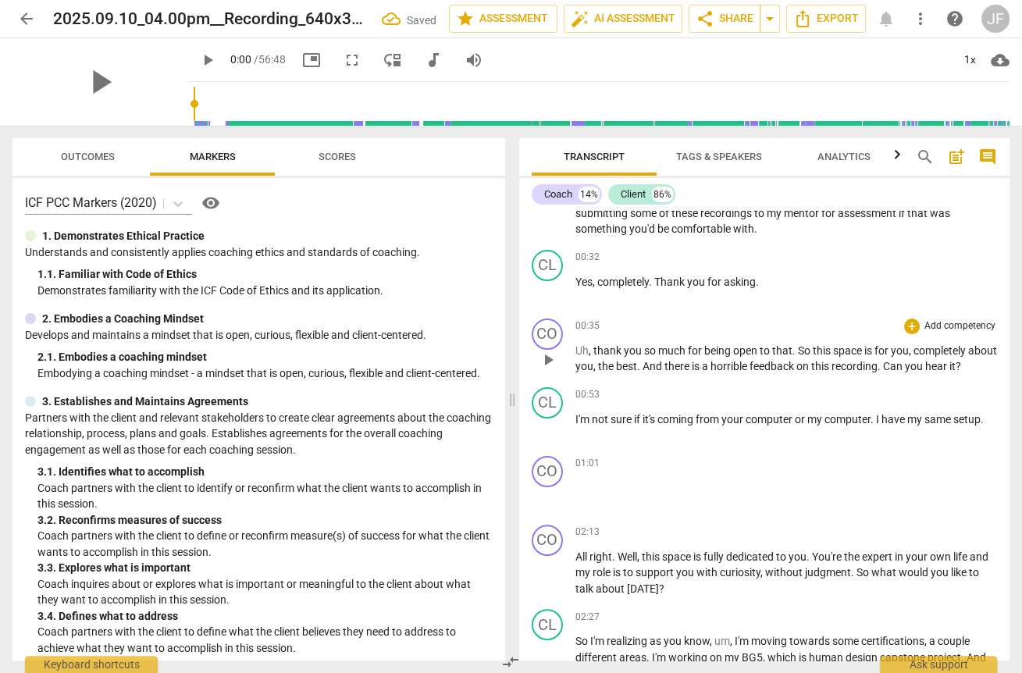
scroll to position [306, 0]
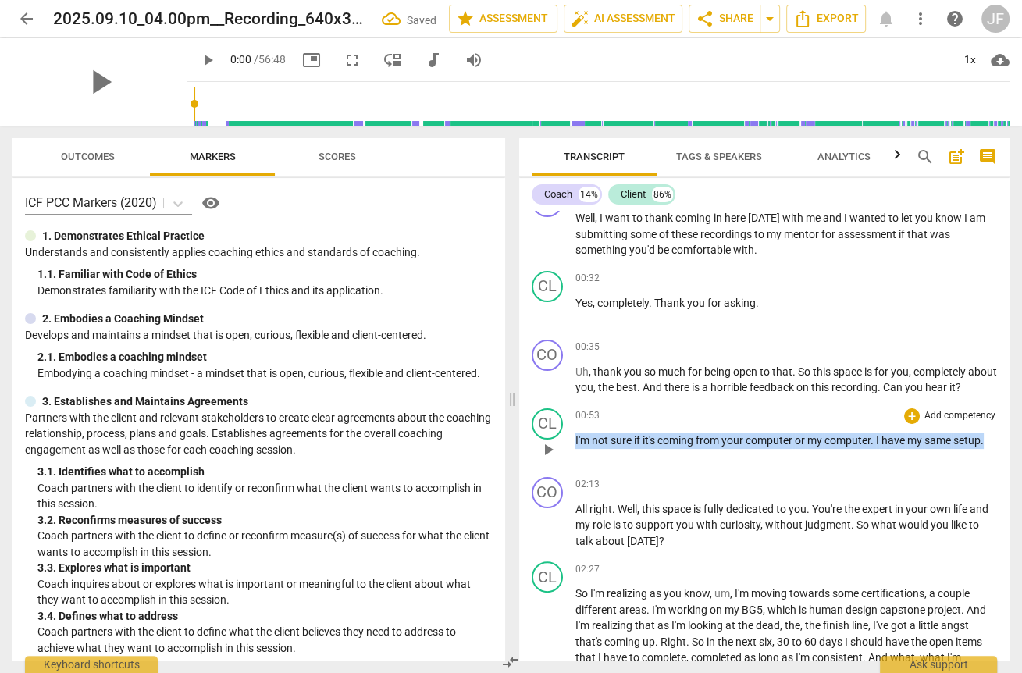
drag, startPoint x: 575, startPoint y: 454, endPoint x: 986, endPoint y: 454, distance: 411.5
click at [741, 449] on p "I'm not sure if it's coming from your computer or my computer . I have my same …" at bounding box center [786, 441] width 422 height 16
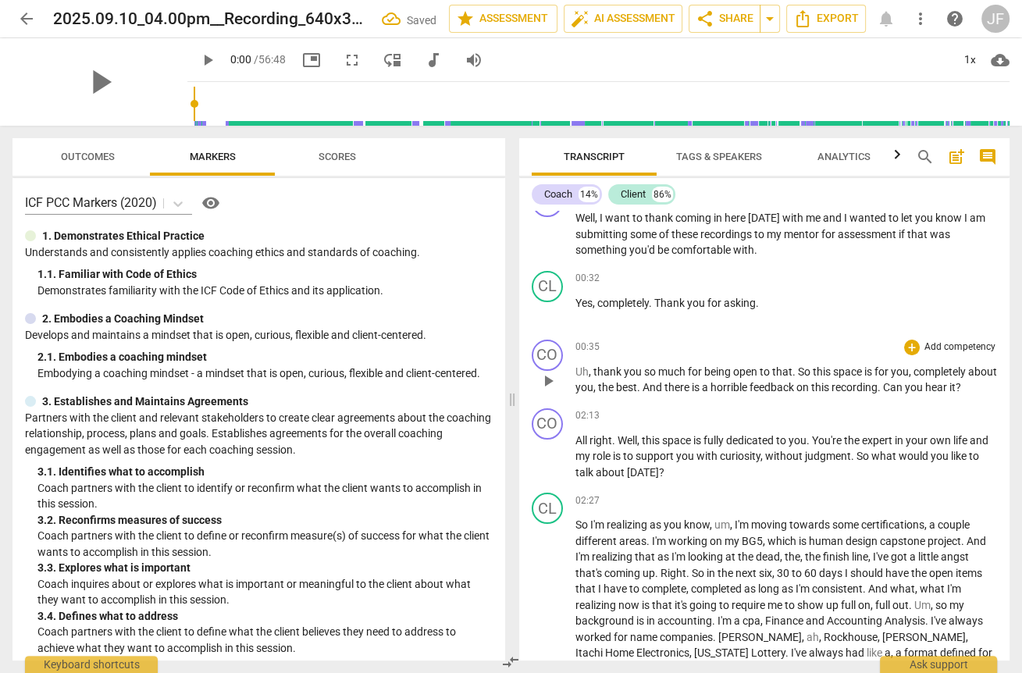
click at [593, 367] on span "thank" at bounding box center [608, 371] width 30 height 12
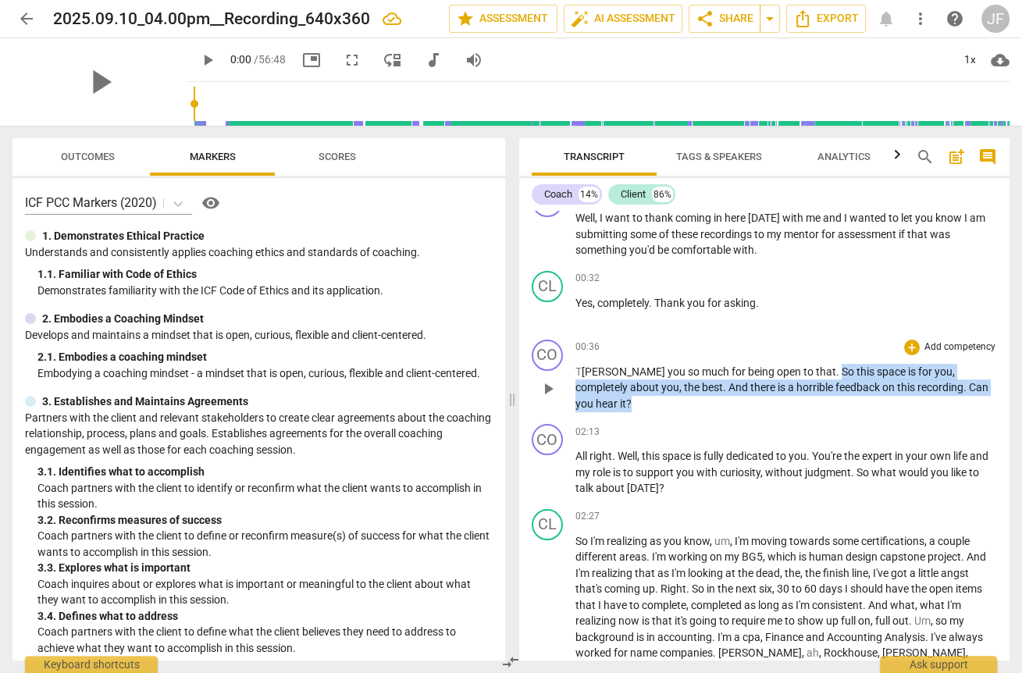
drag, startPoint x: 783, startPoint y: 369, endPoint x: 969, endPoint y: 389, distance: 186.9
click at [741, 389] on p "T [PERSON_NAME] you so much for being open to that . So this space is for you ,…" at bounding box center [786, 388] width 422 height 48
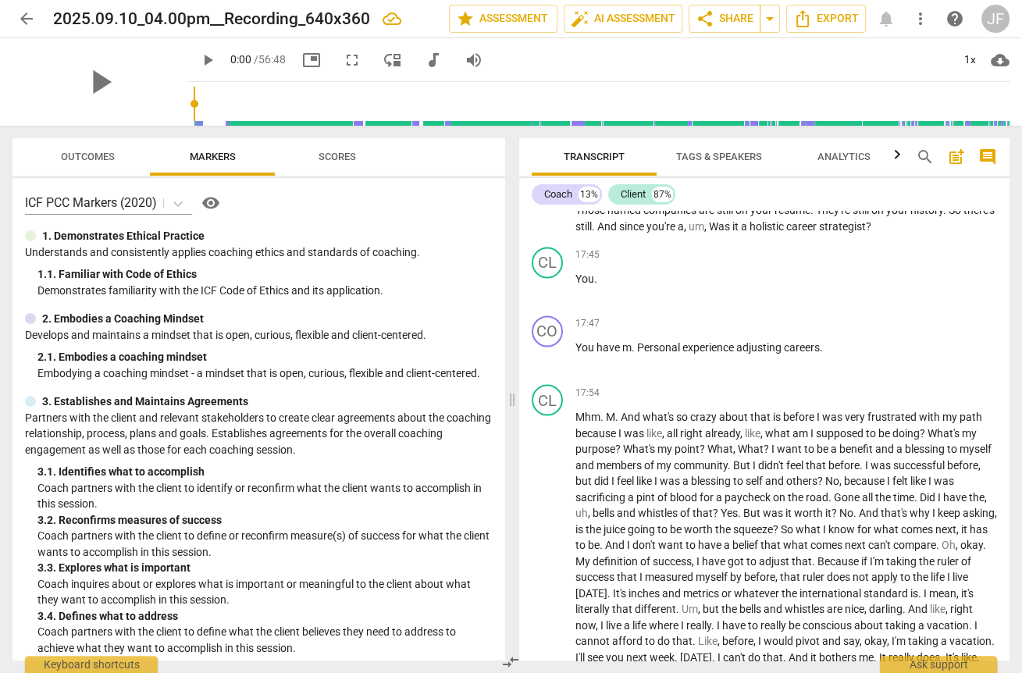
scroll to position [2430, 0]
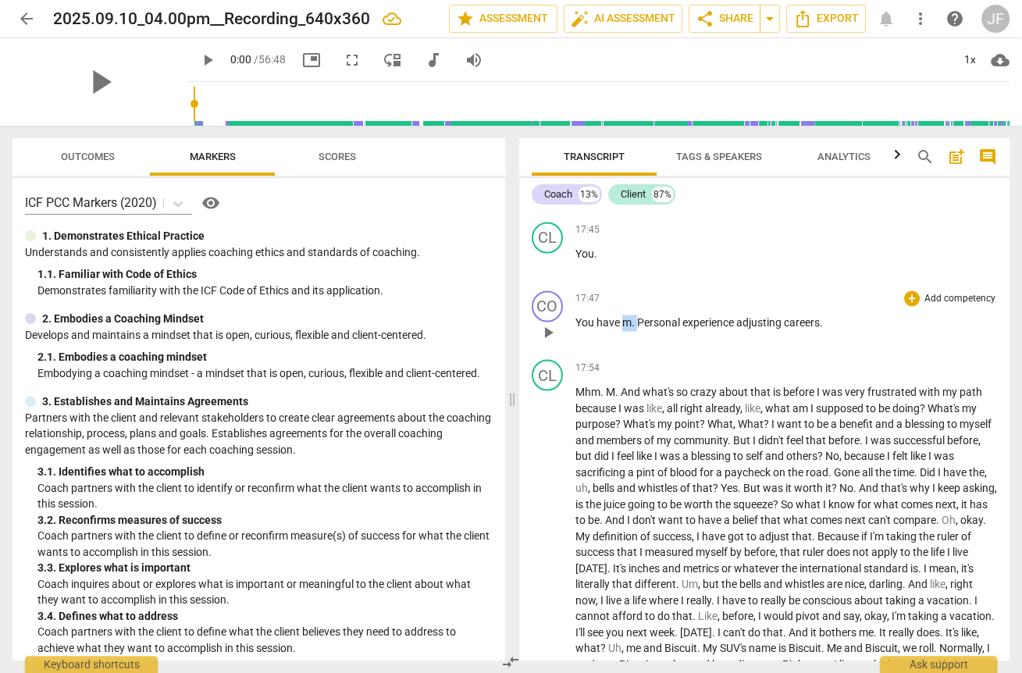
drag, startPoint x: 622, startPoint y: 351, endPoint x: 638, endPoint y: 350, distance: 15.6
click at [638, 331] on p "You have m . Personal experience adjusting careers ." at bounding box center [786, 323] width 422 height 16
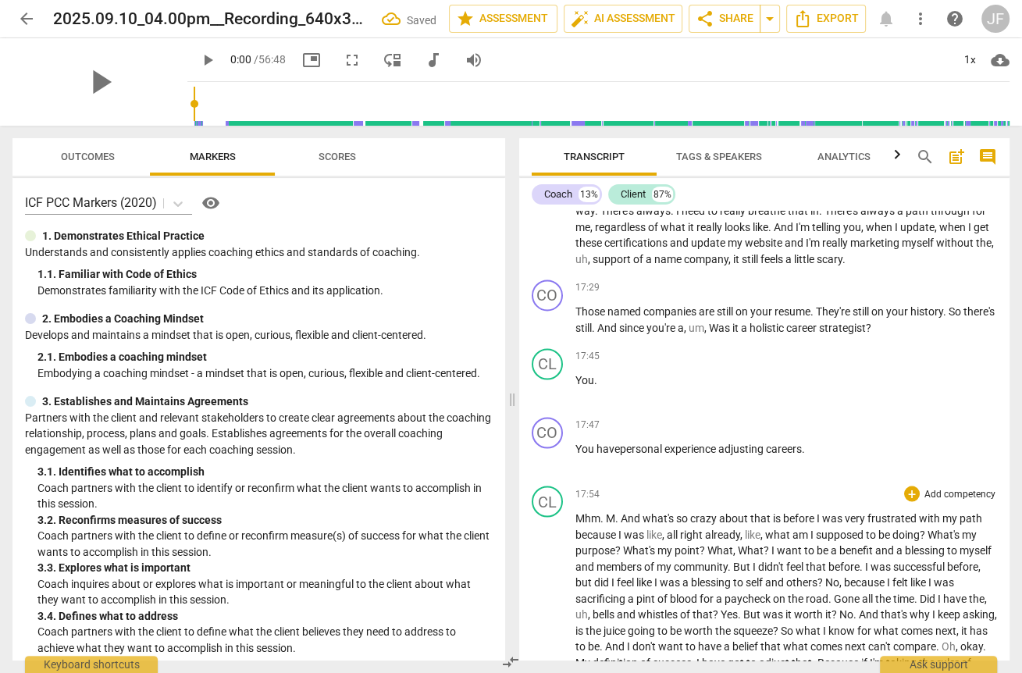
scroll to position [2243, 0]
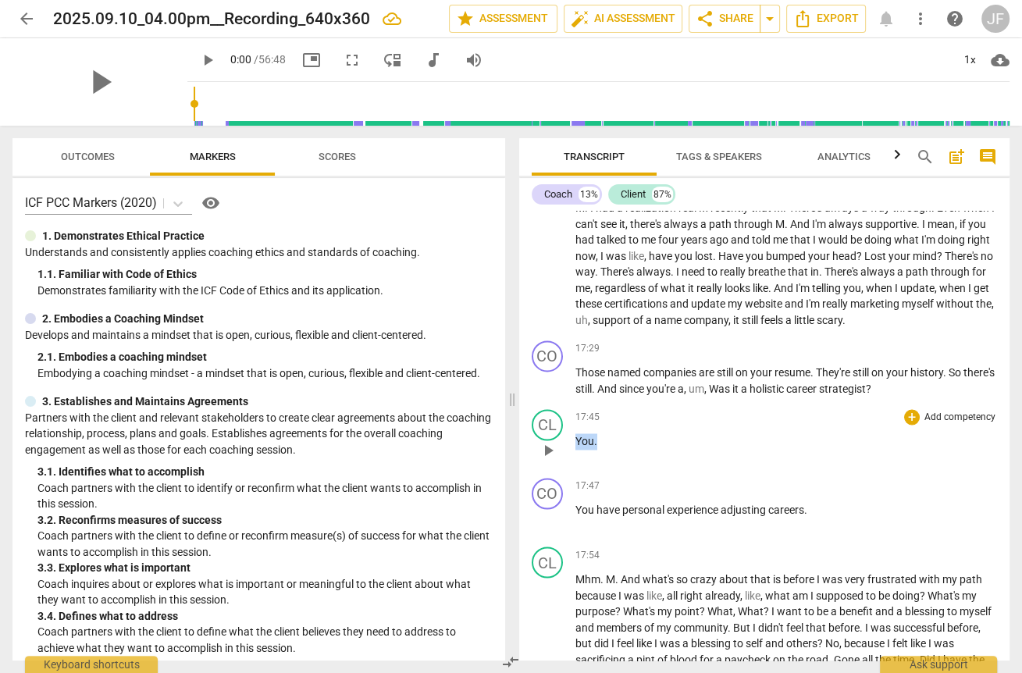
drag, startPoint x: 596, startPoint y: 472, endPoint x: 572, endPoint y: 470, distance: 23.5
click at [572, 470] on div "CL play_arrow pause 17:45 + Add competency keyboard_arrow_right You ." at bounding box center [764, 437] width 491 height 69
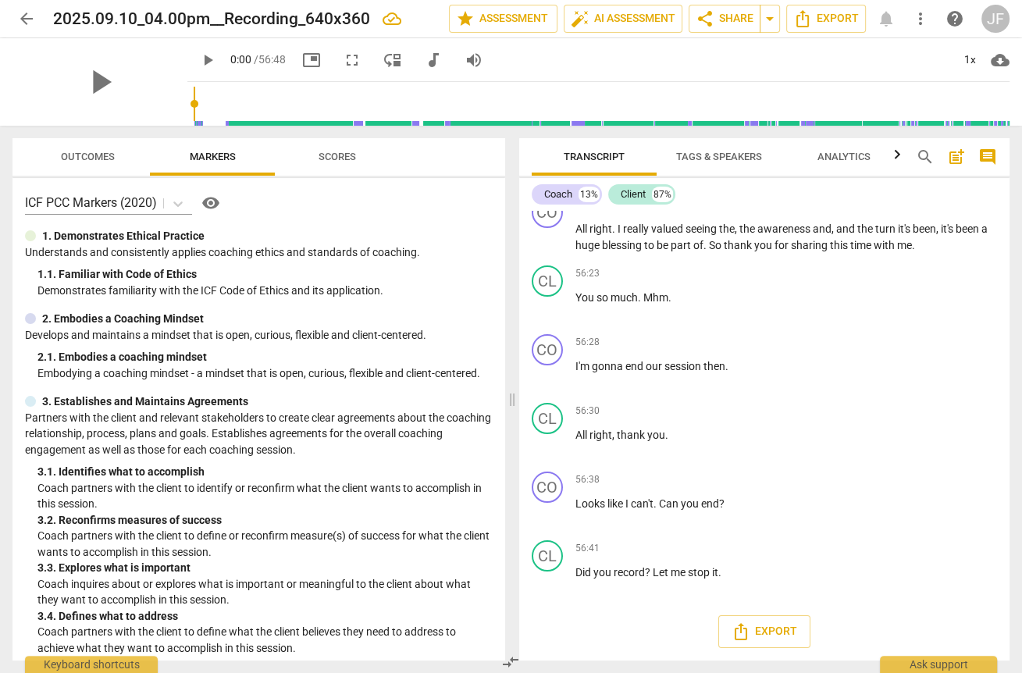
scroll to position [10425, 0]
click at [650, 439] on span "you" at bounding box center [656, 435] width 18 height 12
drag, startPoint x: 665, startPoint y: 438, endPoint x: 558, endPoint y: 441, distance: 107.0
click at [558, 441] on div "CL play_arrow pause 56:30 + Add competency keyboard_arrow_right All right , tha…" at bounding box center [764, 431] width 491 height 69
click at [615, 507] on span "like" at bounding box center [616, 503] width 18 height 12
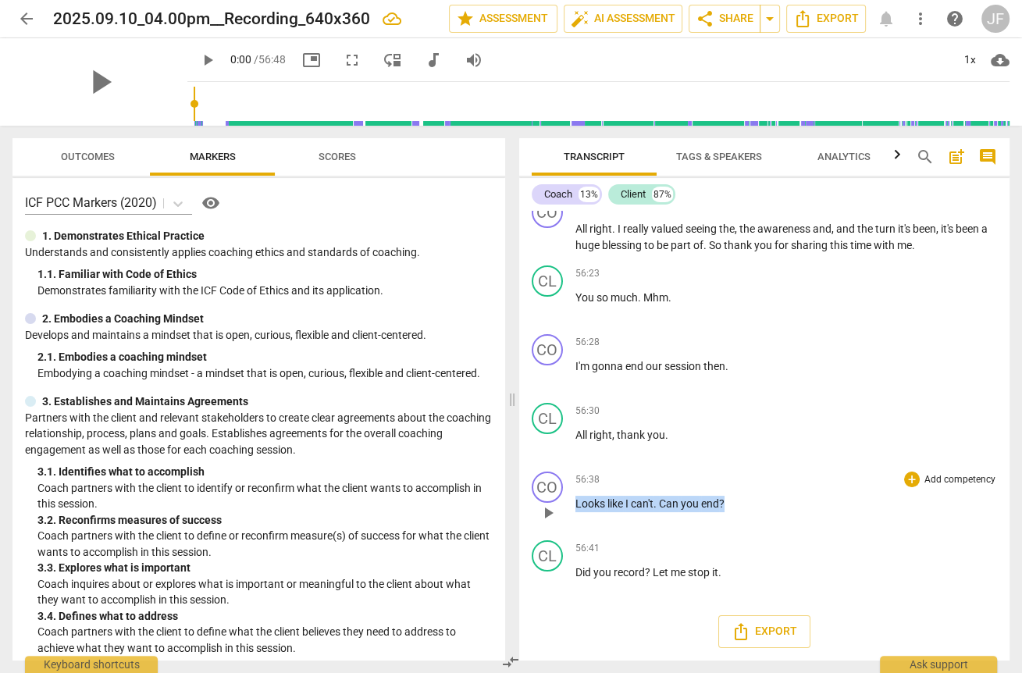
drag, startPoint x: 728, startPoint y: 505, endPoint x: 561, endPoint y: 504, distance: 166.3
click at [561, 504] on div "CO play_arrow pause 56:38 + Add competency keyboard_arrow_right Looks like I ca…" at bounding box center [764, 499] width 491 height 69
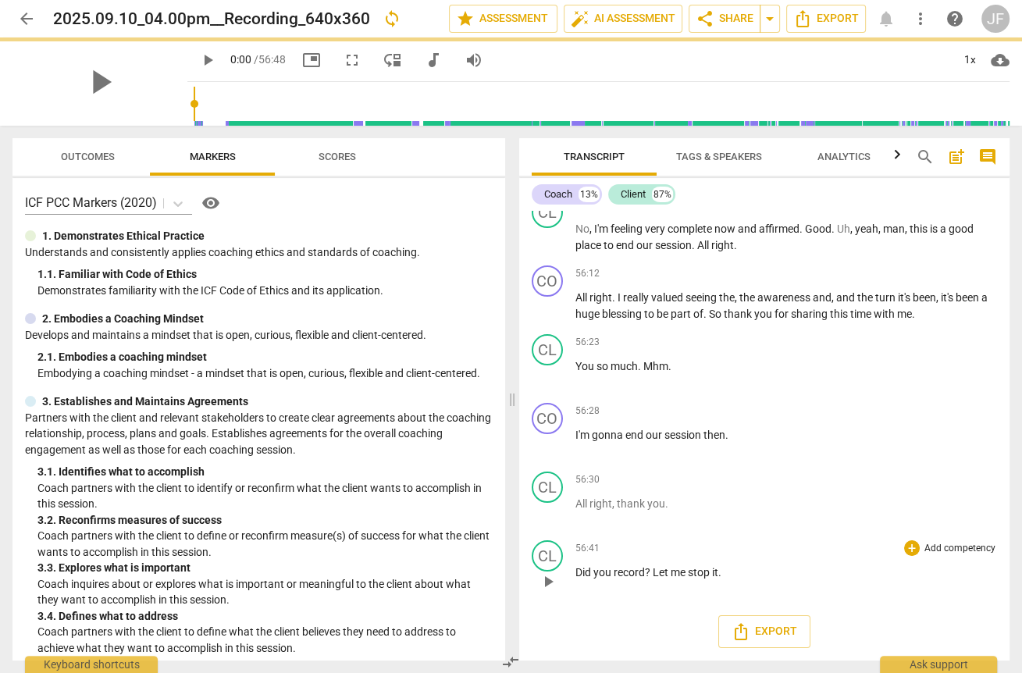
scroll to position [10356, 0]
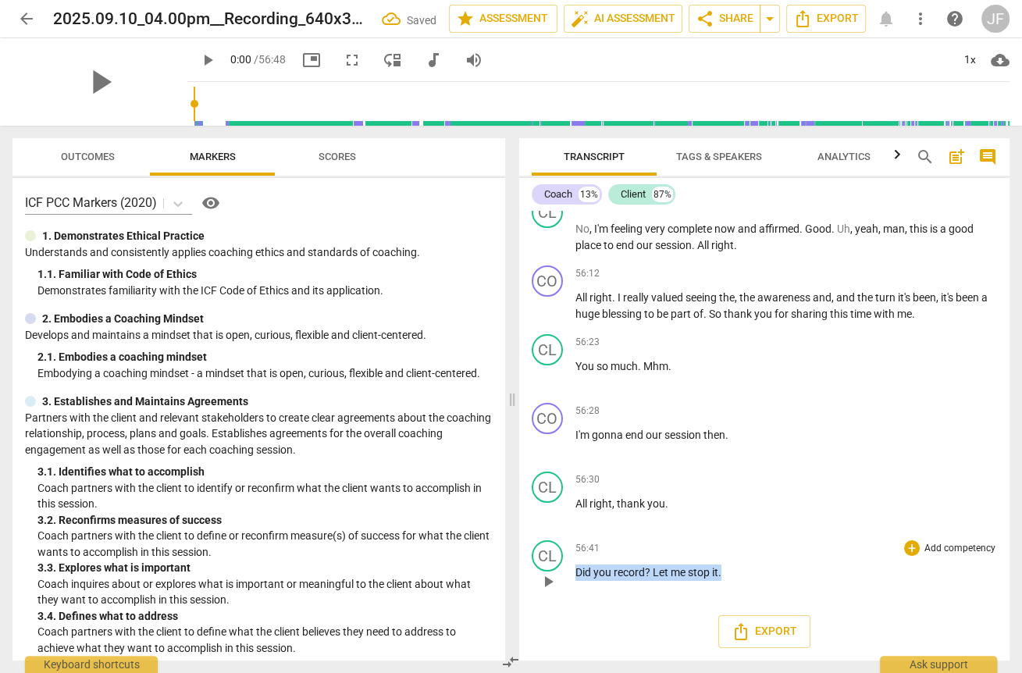
drag, startPoint x: 661, startPoint y: 574, endPoint x: 557, endPoint y: 572, distance: 104.6
click at [557, 572] on div "CL play_arrow pause 56:41 + Add competency keyboard_arrow_right Did you record …" at bounding box center [764, 568] width 491 height 69
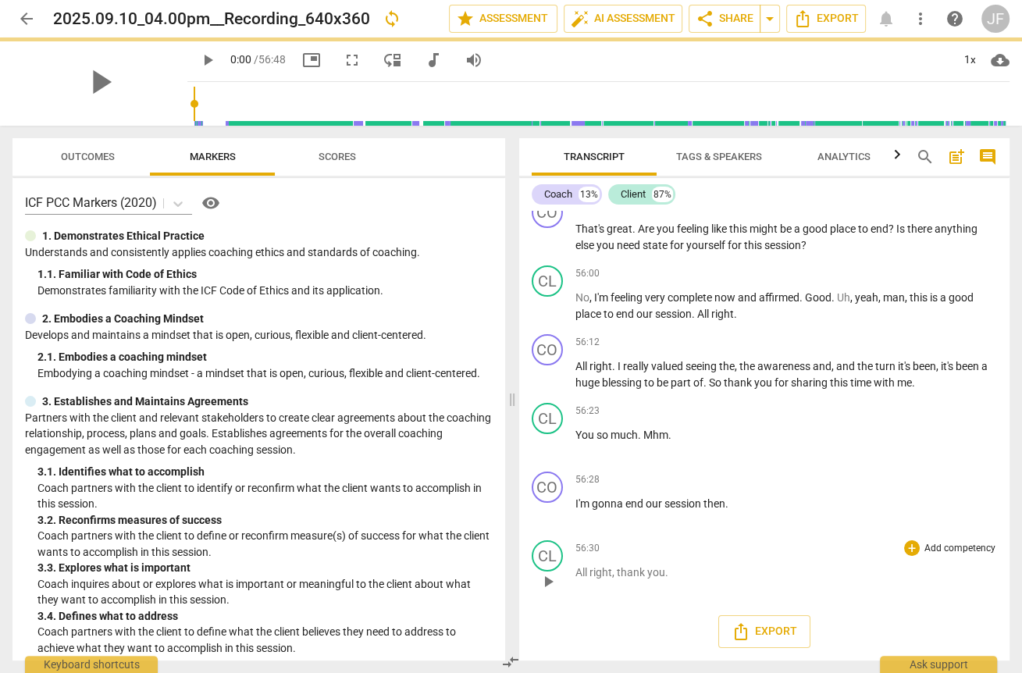
scroll to position [10289, 0]
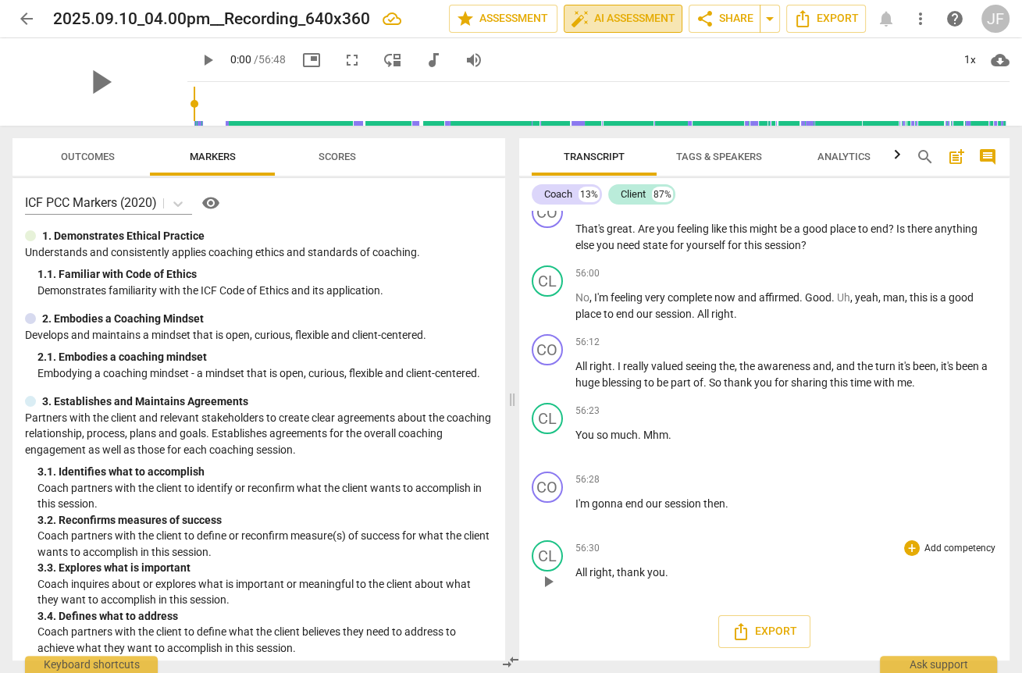
click at [638, 16] on span "auto_fix_high AI Assessment" at bounding box center [623, 18] width 105 height 19
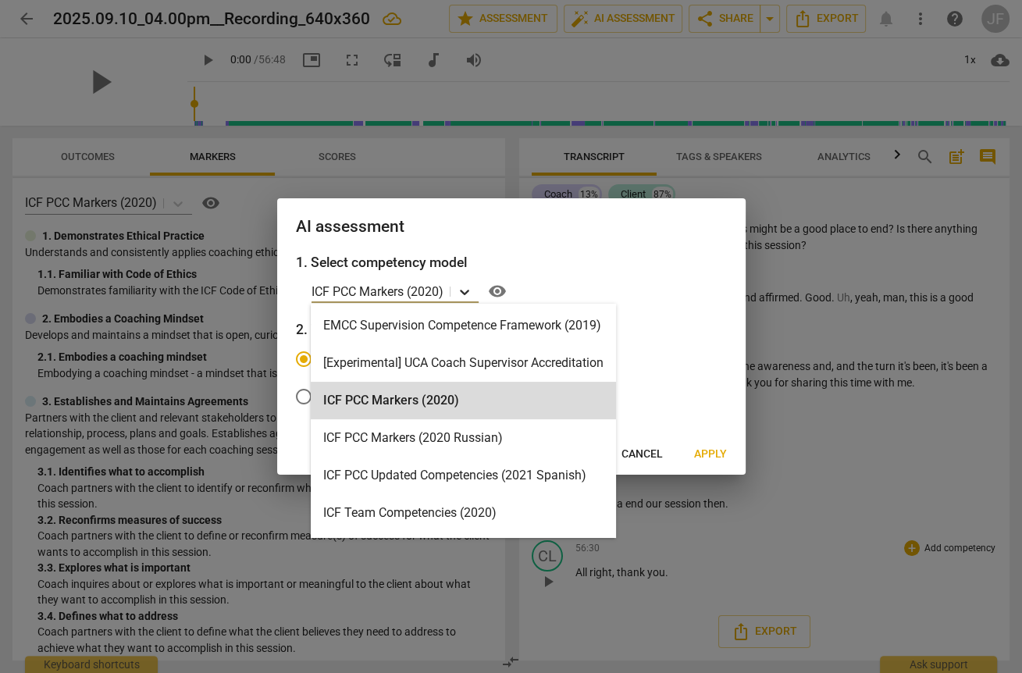
click at [468, 291] on icon at bounding box center [464, 292] width 9 height 5
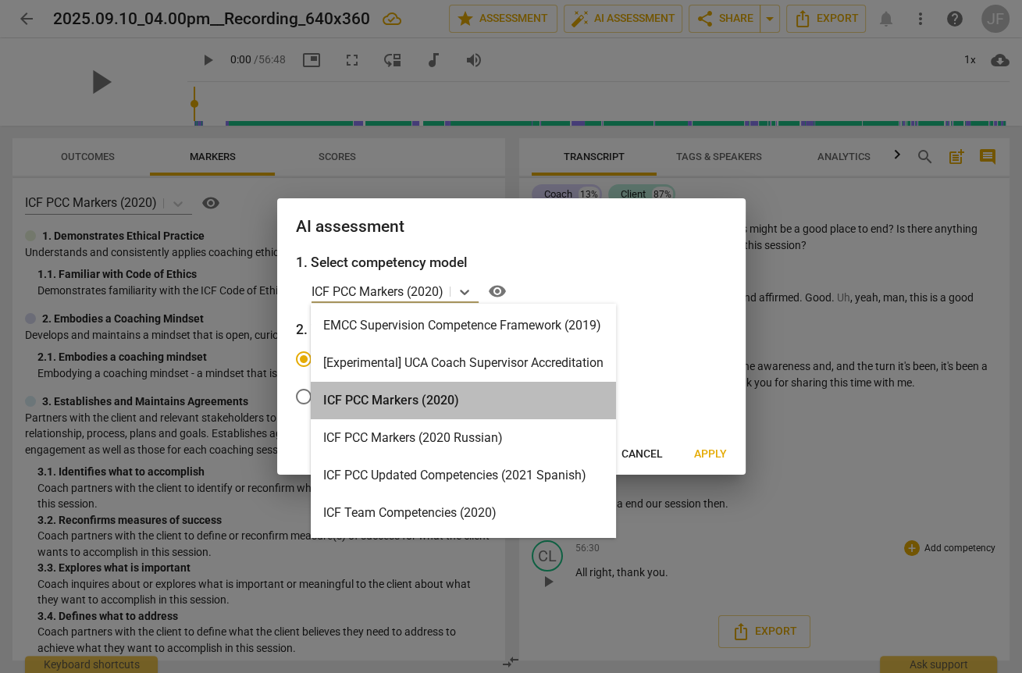
click at [415, 394] on div "ICF PCC Markers (2020)" at bounding box center [463, 400] width 305 height 37
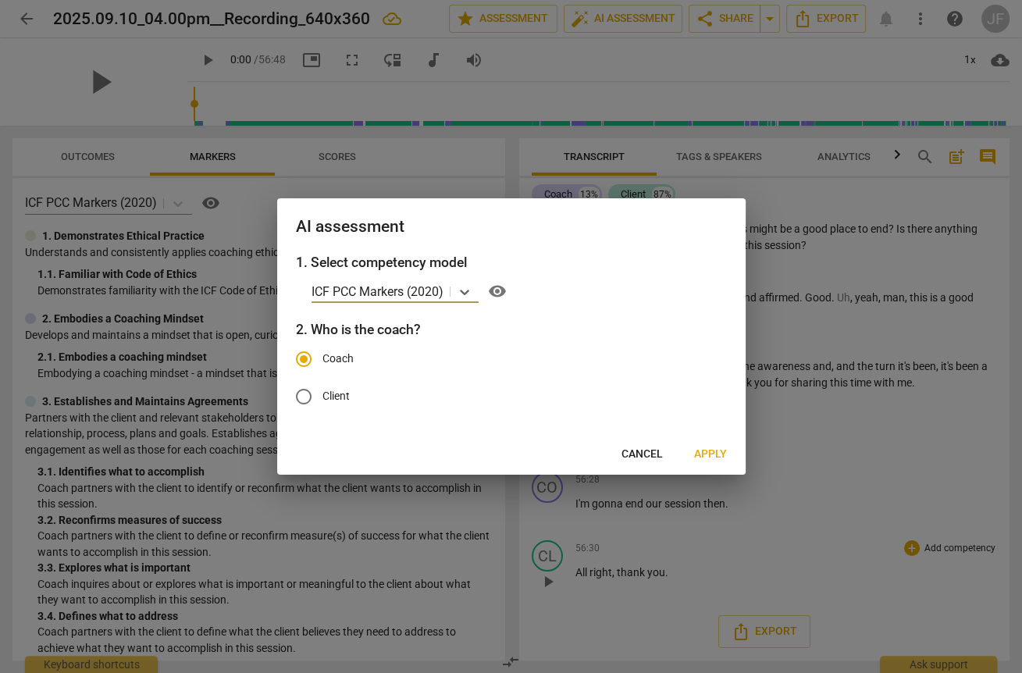
click at [711, 451] on span "Apply" at bounding box center [710, 455] width 33 height 16
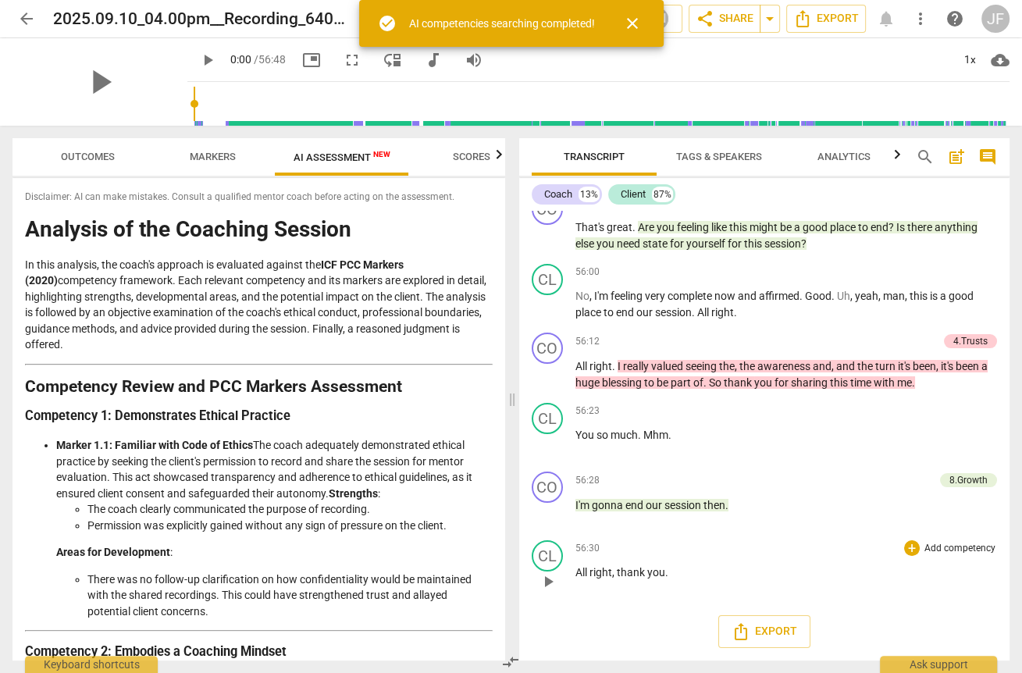
scroll to position [10304, 0]
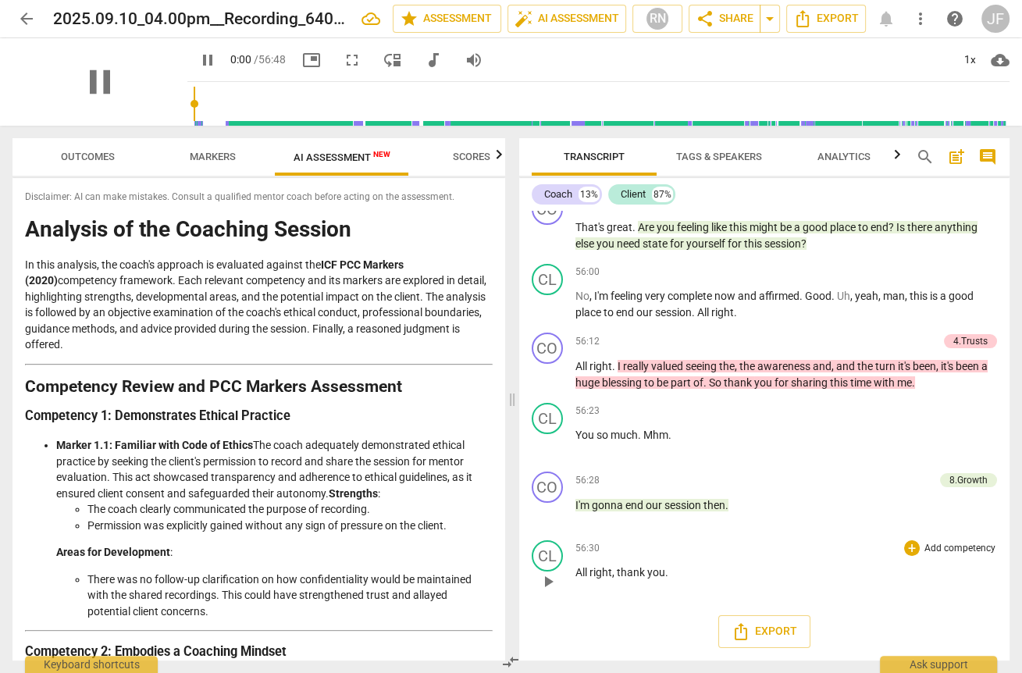
click at [508, 5] on button "auto_fix_high AI Assessment" at bounding box center [567, 19] width 119 height 28
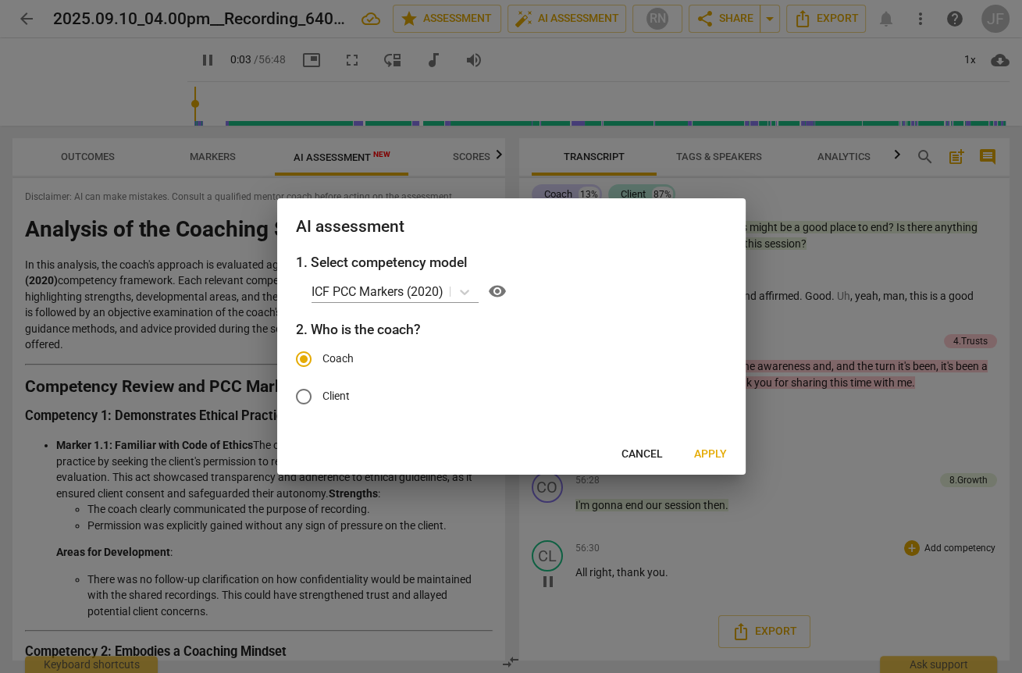
scroll to position [33, 0]
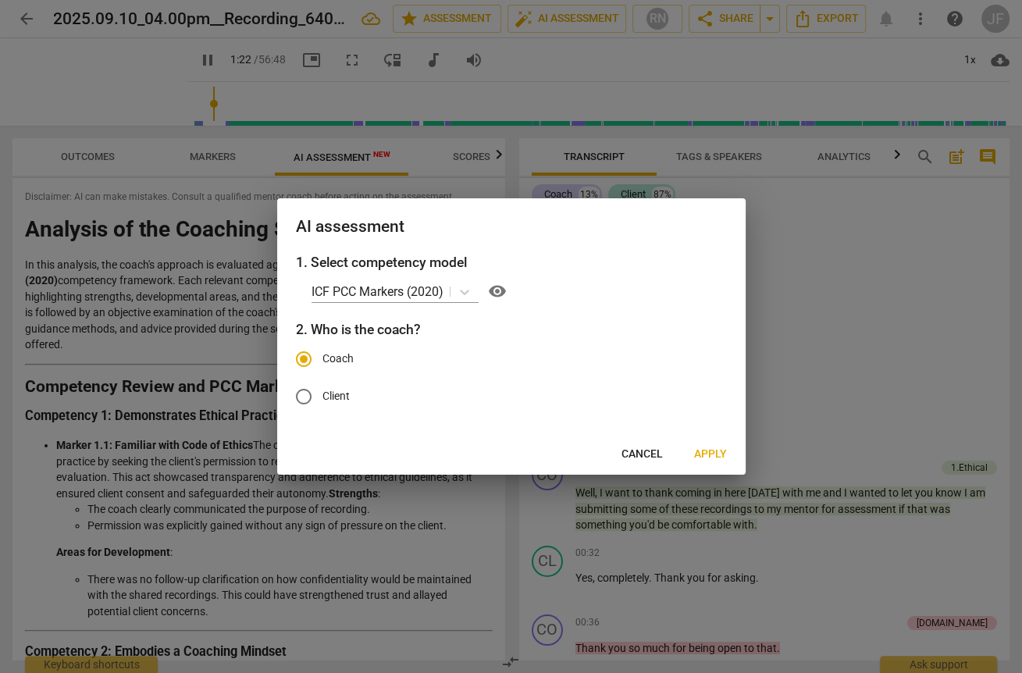
click at [651, 454] on span "Cancel" at bounding box center [642, 455] width 41 height 16
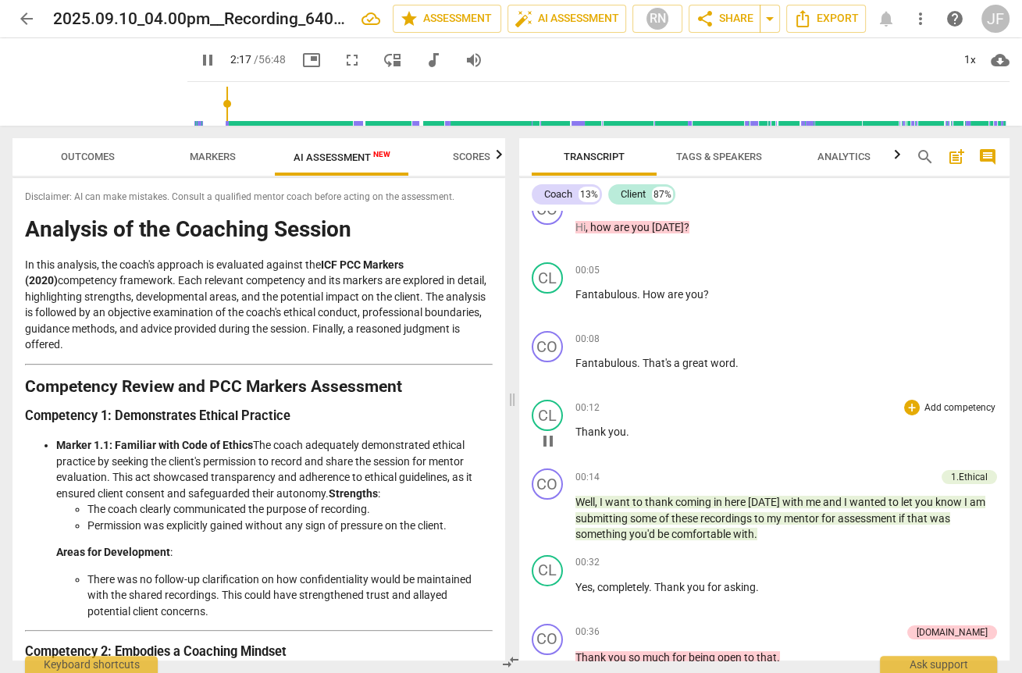
scroll to position [0, 0]
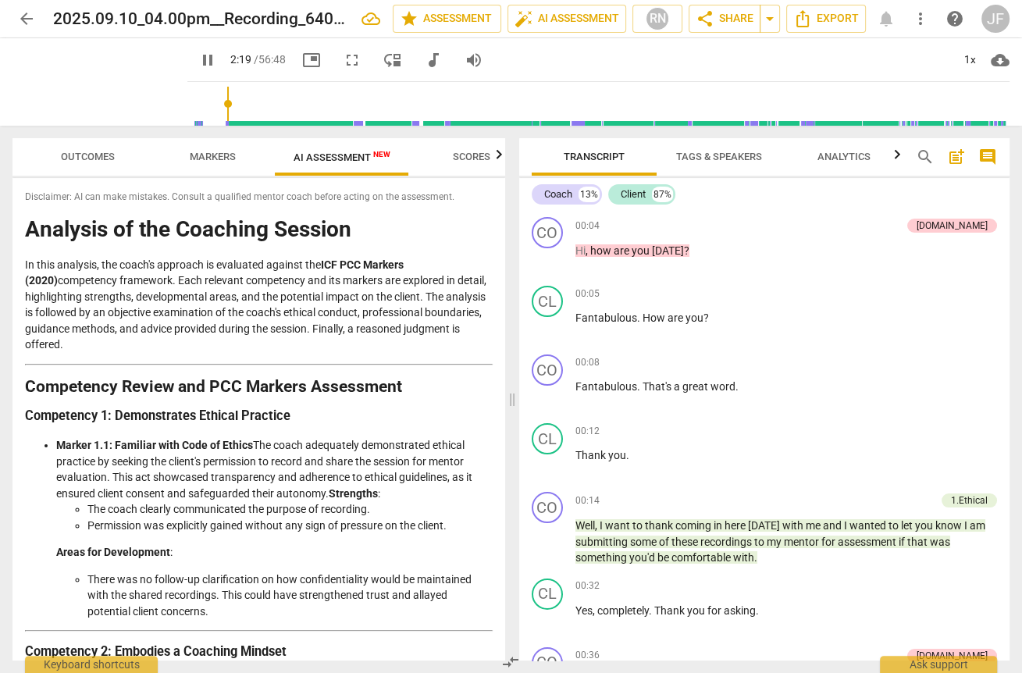
click at [198, 53] on span "pause" at bounding box center [207, 60] width 19 height 19
type input "140"
click at [741, 225] on div "[DOMAIN_NAME]" at bounding box center [952, 226] width 71 height 14
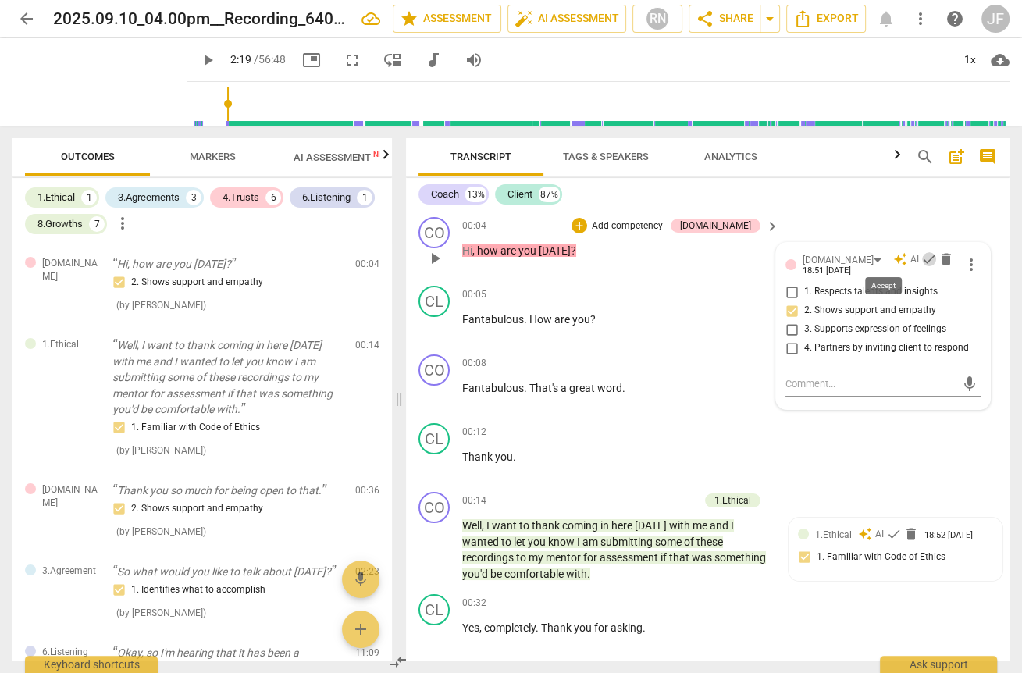
click at [741, 259] on span "check" at bounding box center [929, 259] width 16 height 16
click at [741, 532] on span "check" at bounding box center [894, 534] width 16 height 16
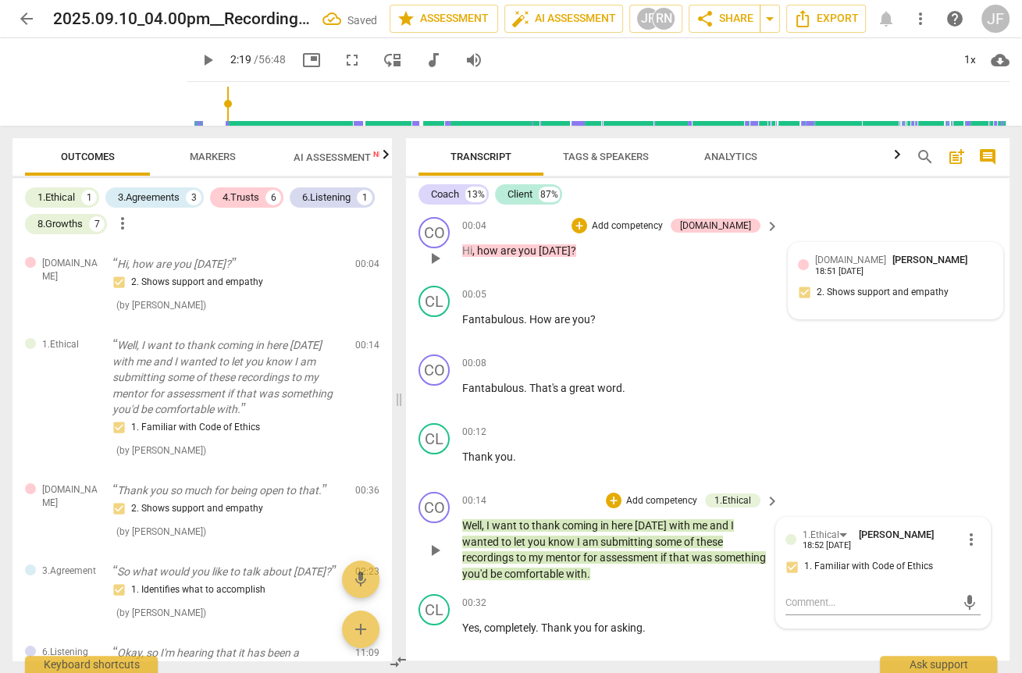
click at [741, 532] on span "[PERSON_NAME]" at bounding box center [896, 535] width 75 height 12
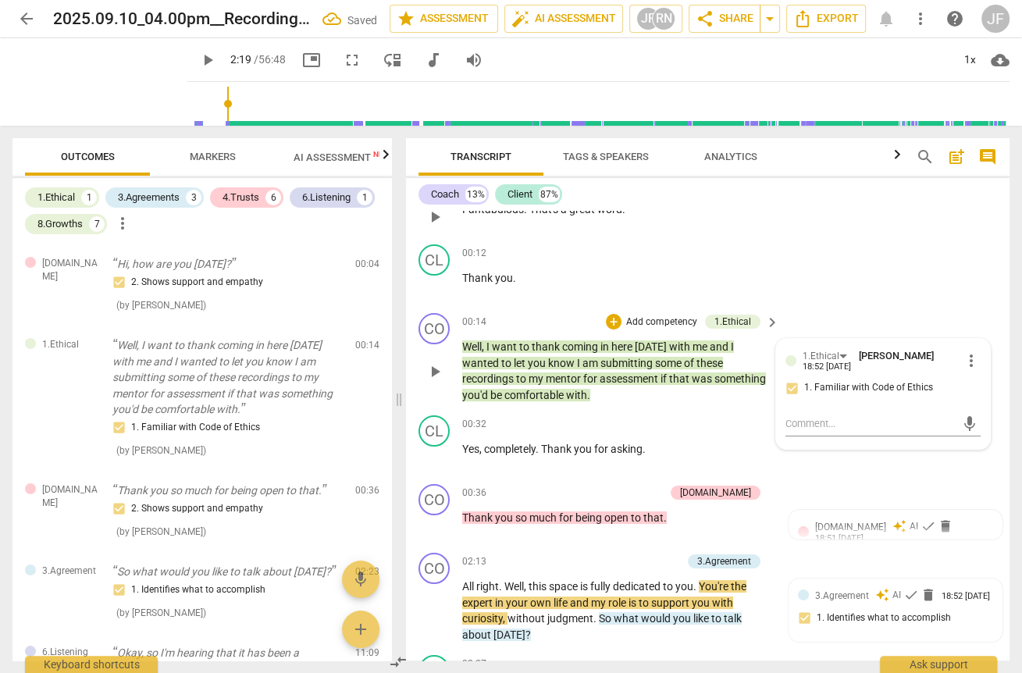
scroll to position [187, 0]
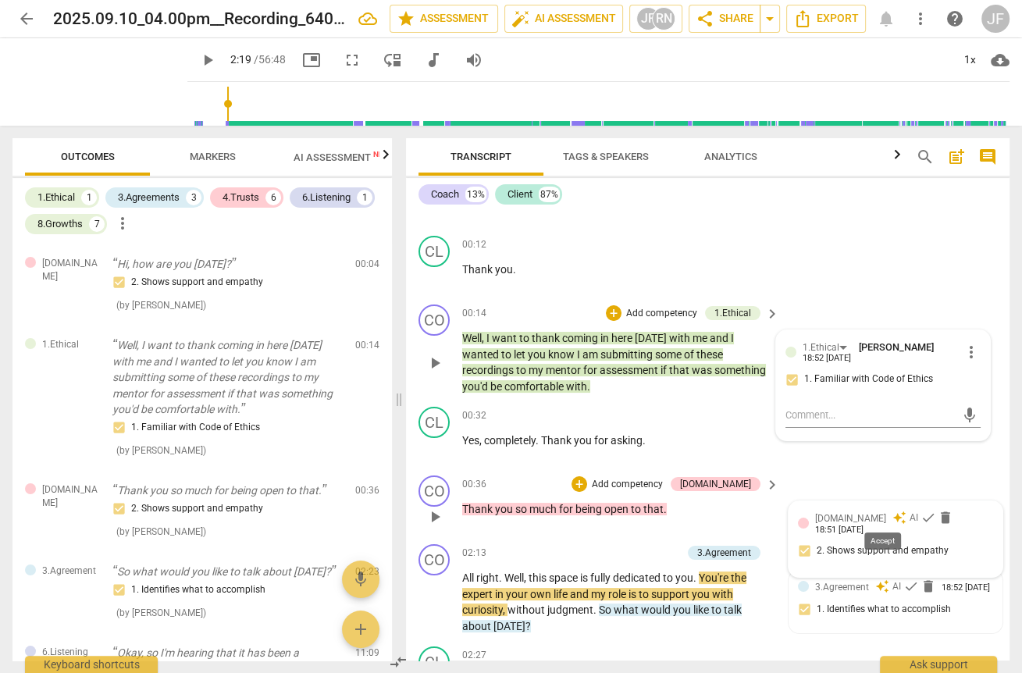
click at [741, 511] on span "check" at bounding box center [929, 518] width 16 height 16
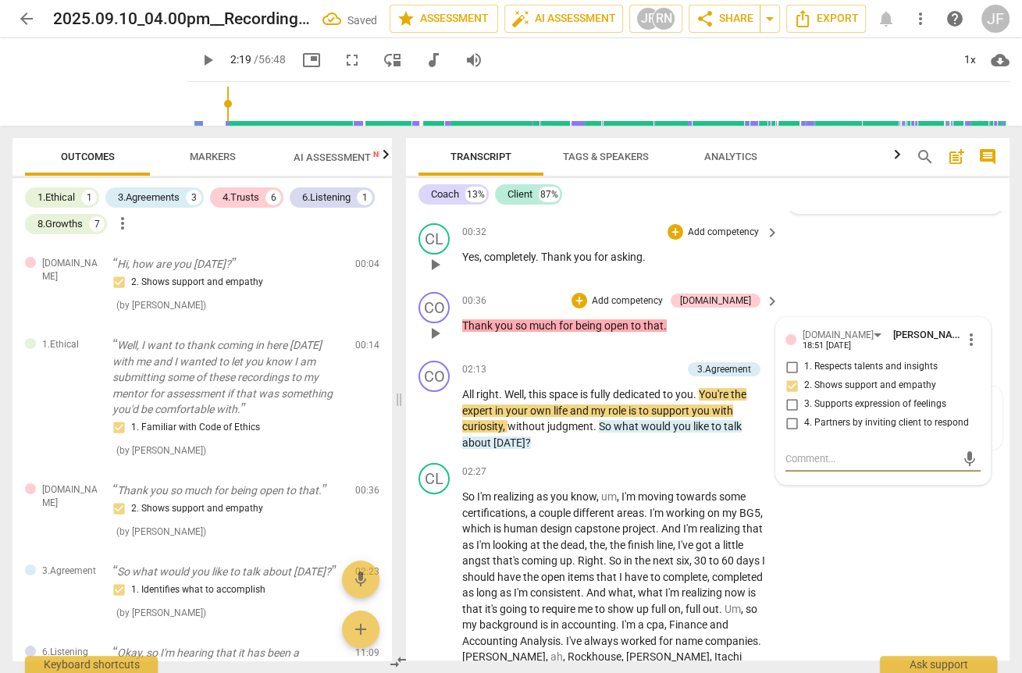
scroll to position [437, 0]
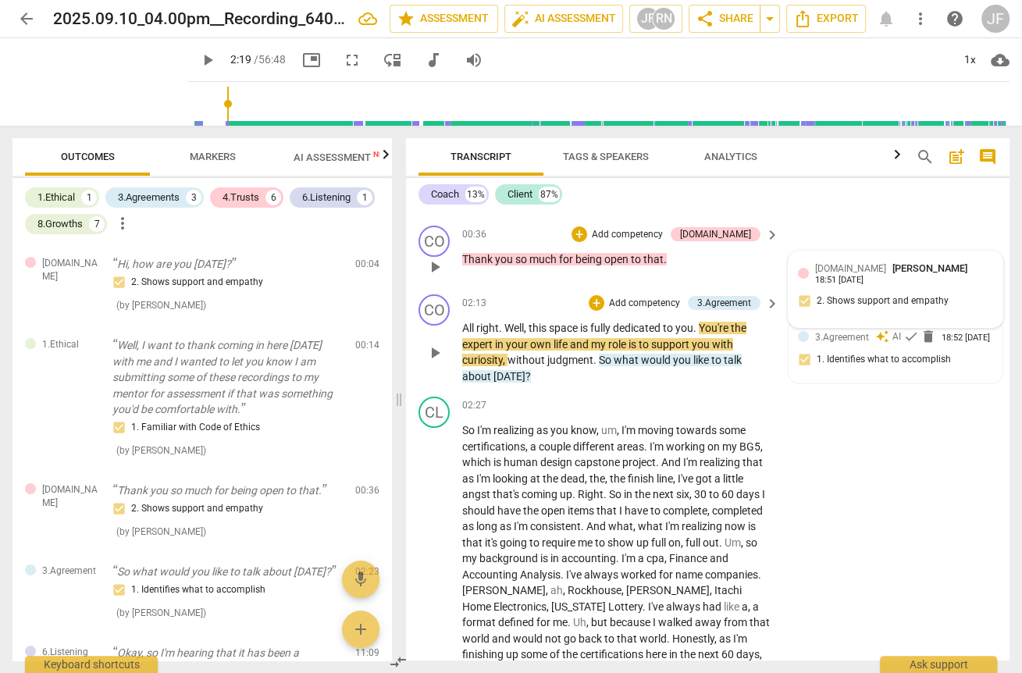
click at [701, 339] on span "you" at bounding box center [702, 344] width 20 height 12
click at [730, 324] on span "You're" at bounding box center [715, 328] width 32 height 12
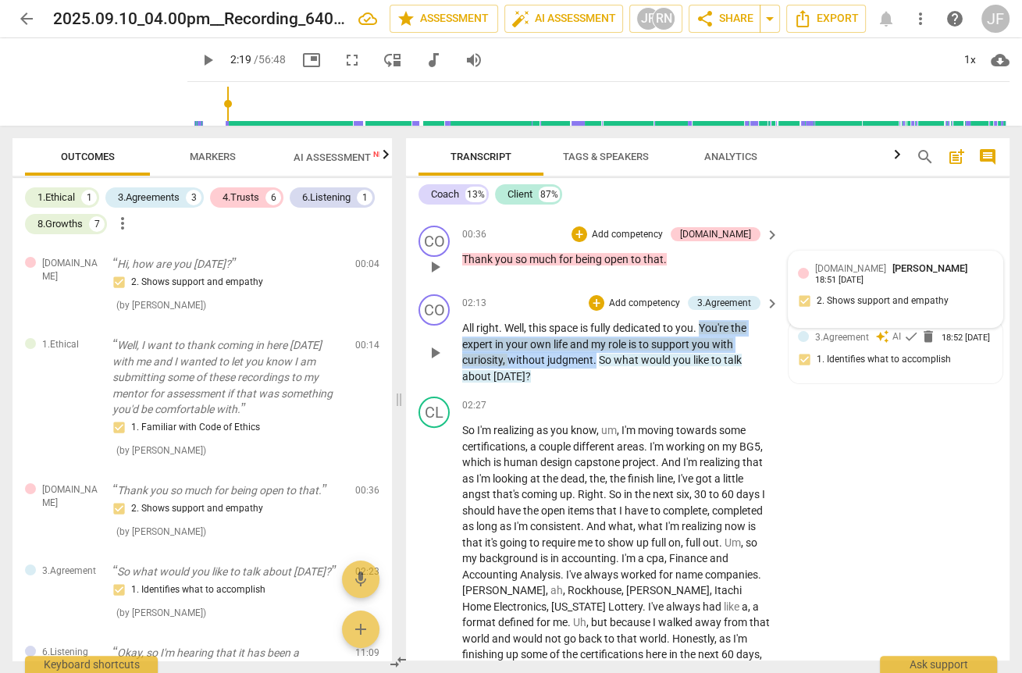
drag, startPoint x: 704, startPoint y: 324, endPoint x: 594, endPoint y: 358, distance: 115.1
click at [594, 358] on p "All right . Well , this space is fully dedicated to you . You're the expert in …" at bounding box center [616, 352] width 309 height 64
drag, startPoint x: 529, startPoint y: 322, endPoint x: 597, endPoint y: 354, distance: 74.8
click at [597, 354] on p "All right . Well , this space is fully dedicated to you . You're the expert in …" at bounding box center [616, 352] width 309 height 64
click at [593, 295] on div "+" at bounding box center [597, 303] width 16 height 16
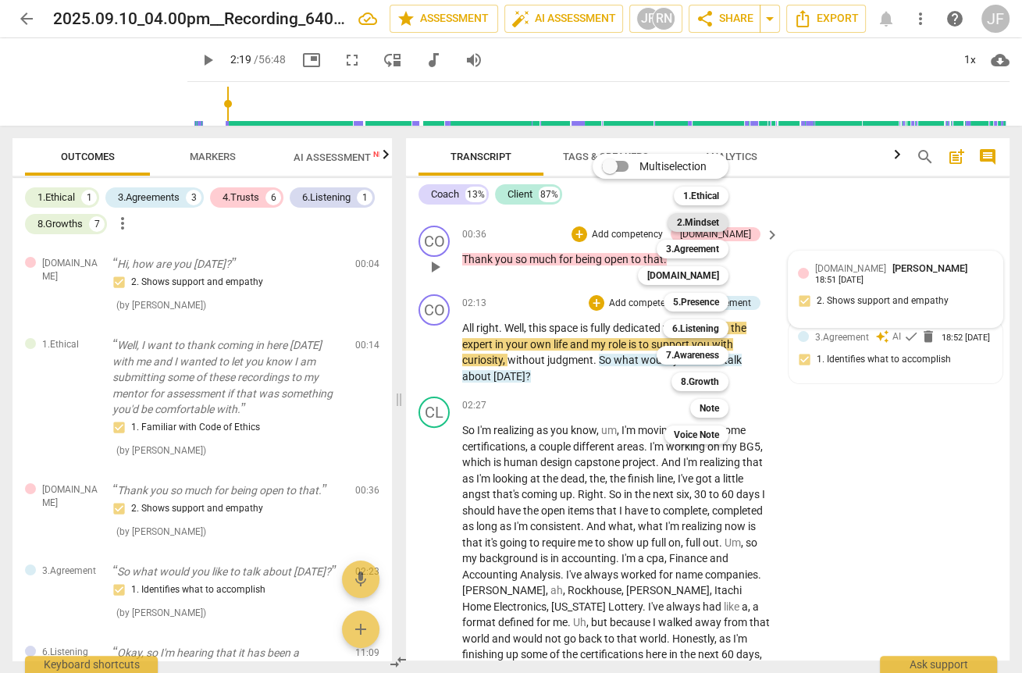
click at [694, 219] on b "2.Mindset" at bounding box center [698, 222] width 42 height 19
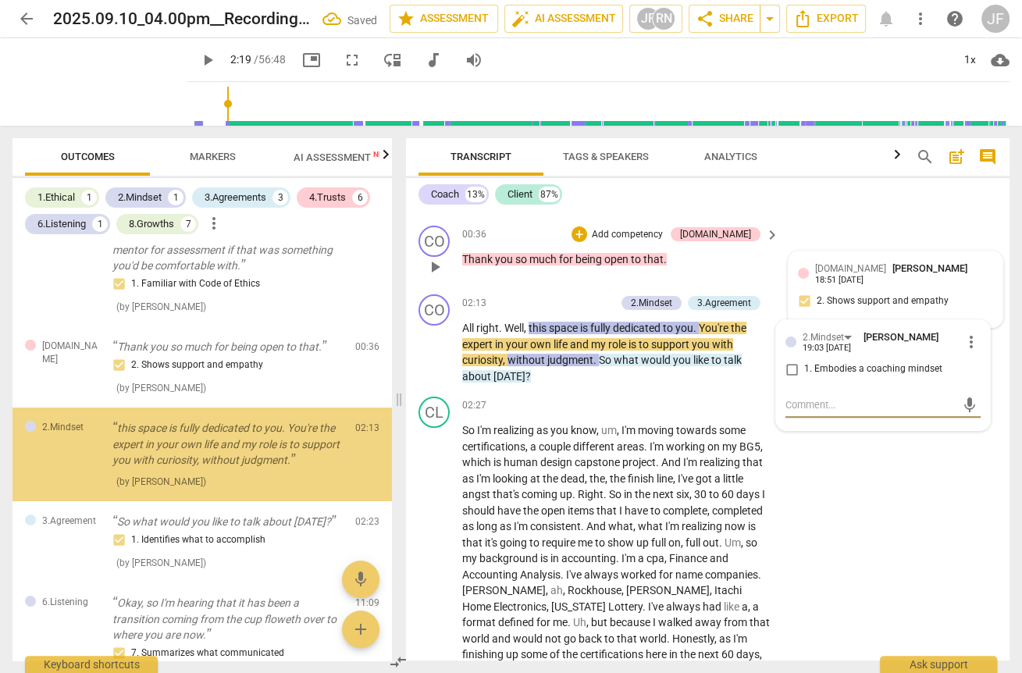
scroll to position [145, 0]
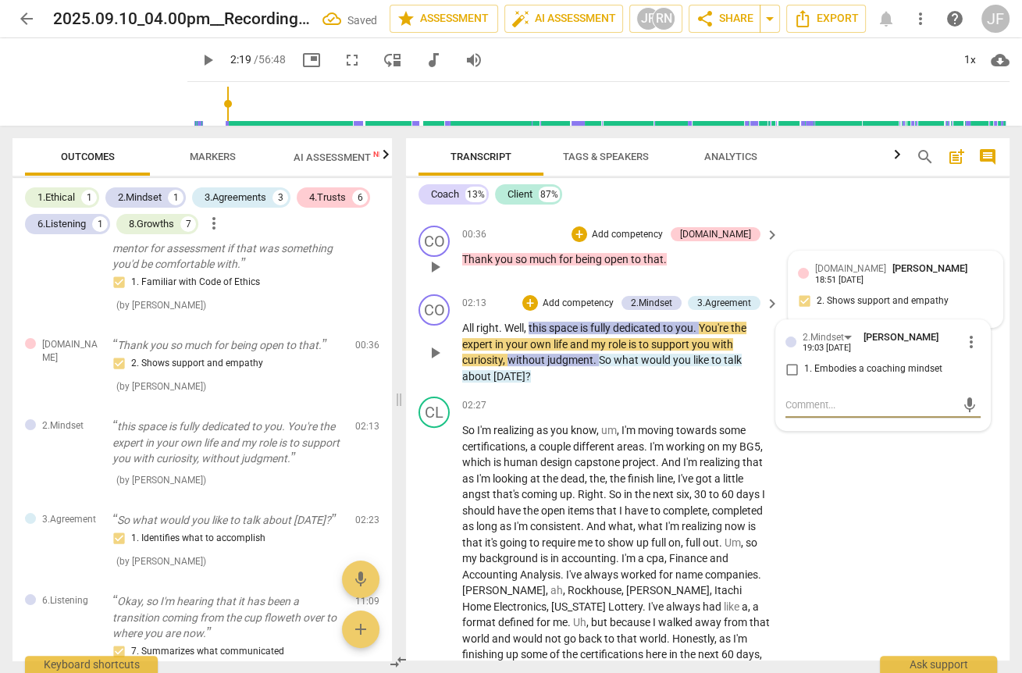
click at [741, 366] on input "1. Embodies a coaching mindset" at bounding box center [791, 369] width 25 height 19
checkbox input "true"
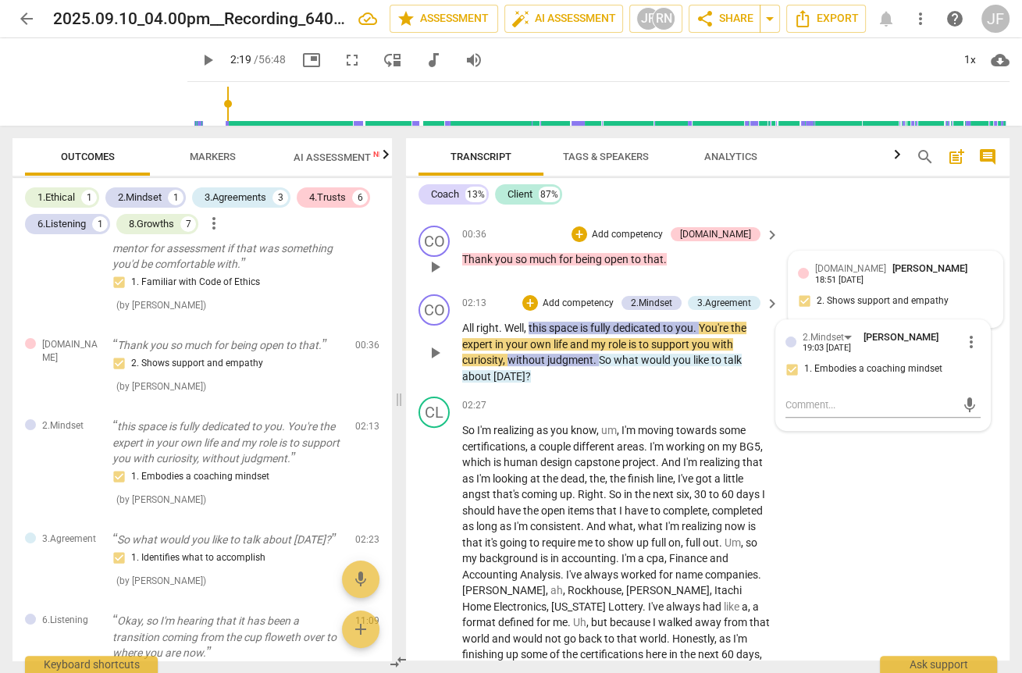
click at [611, 377] on p "All right . Well , this space is fully dedicated to you . You're the expert in …" at bounding box center [616, 352] width 309 height 64
click at [622, 358] on span "what" at bounding box center [627, 360] width 27 height 12
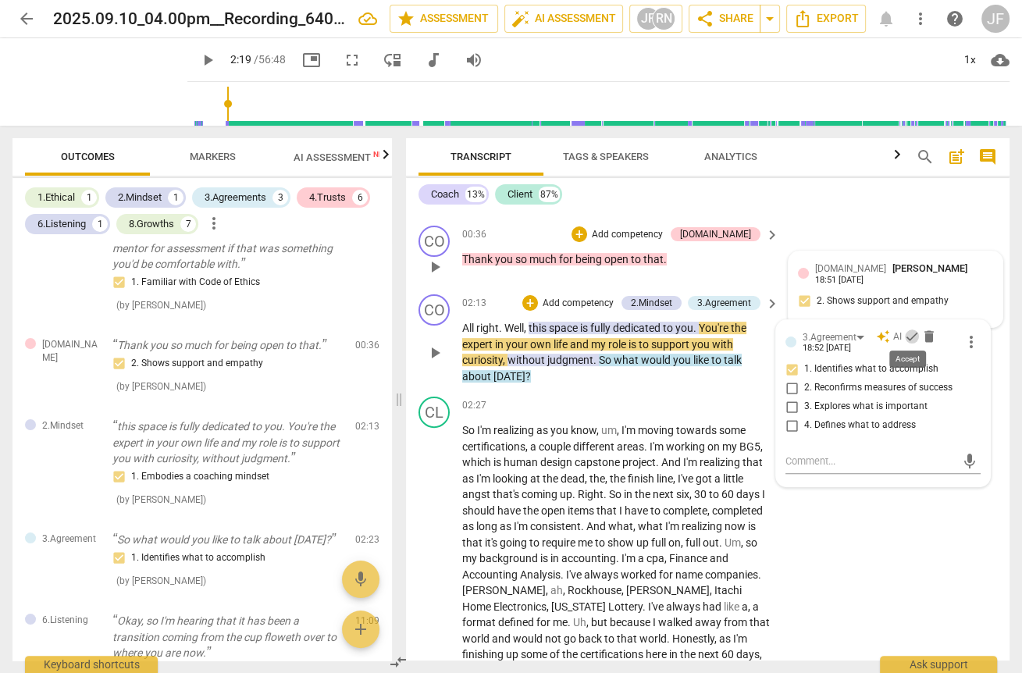
click at [741, 332] on span "check" at bounding box center [912, 337] width 16 height 16
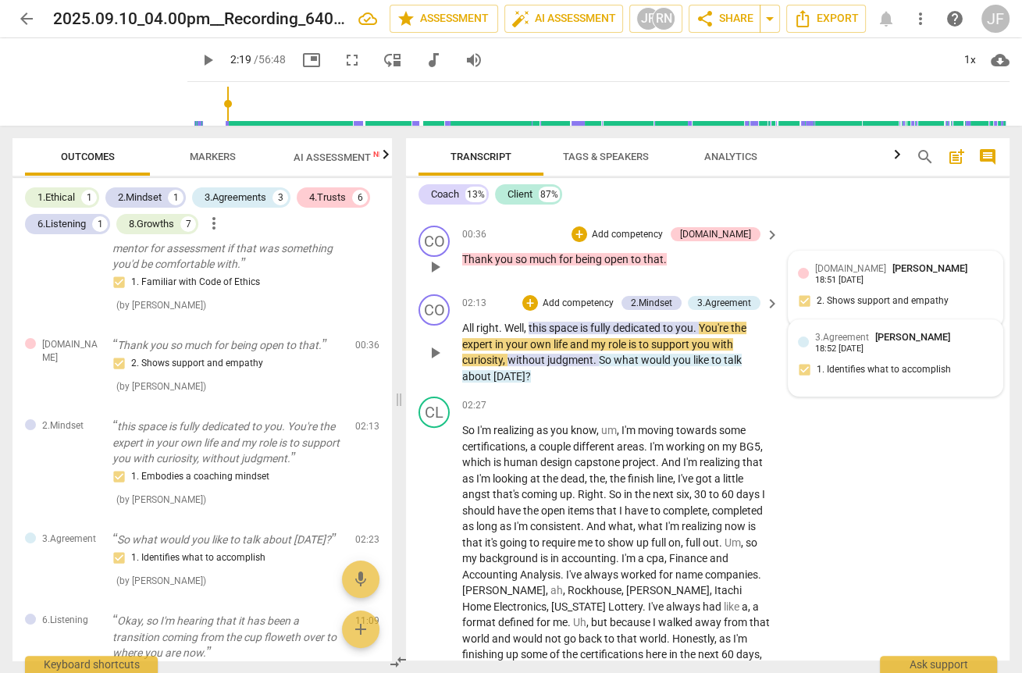
click at [529, 354] on span "without" at bounding box center [528, 360] width 40 height 12
click at [564, 324] on span "space" at bounding box center [564, 328] width 31 height 12
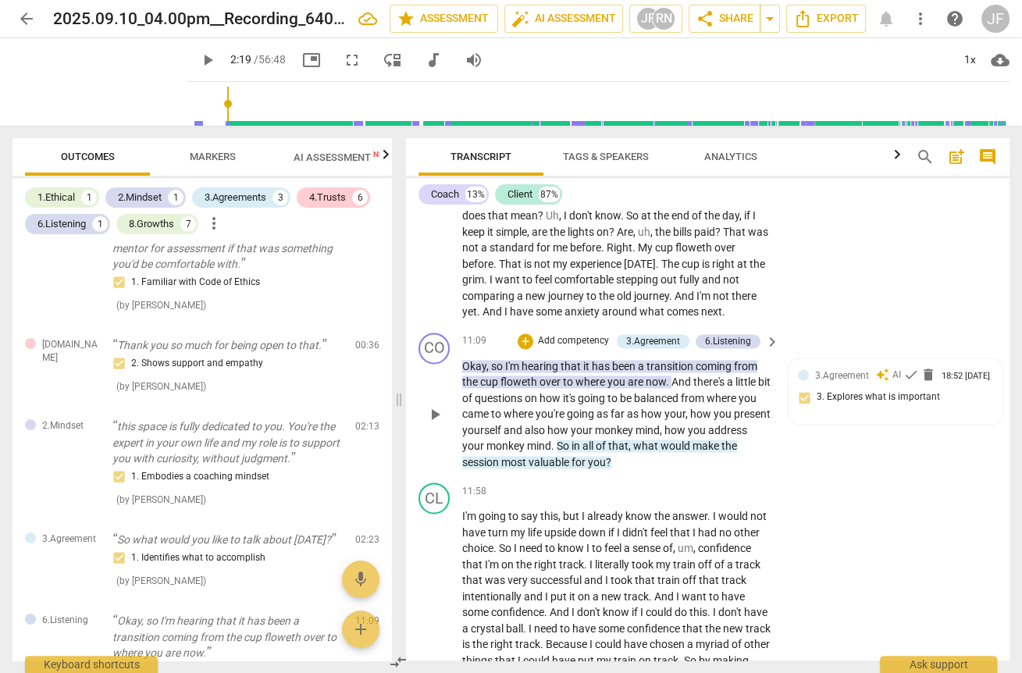
scroll to position [1999, 0]
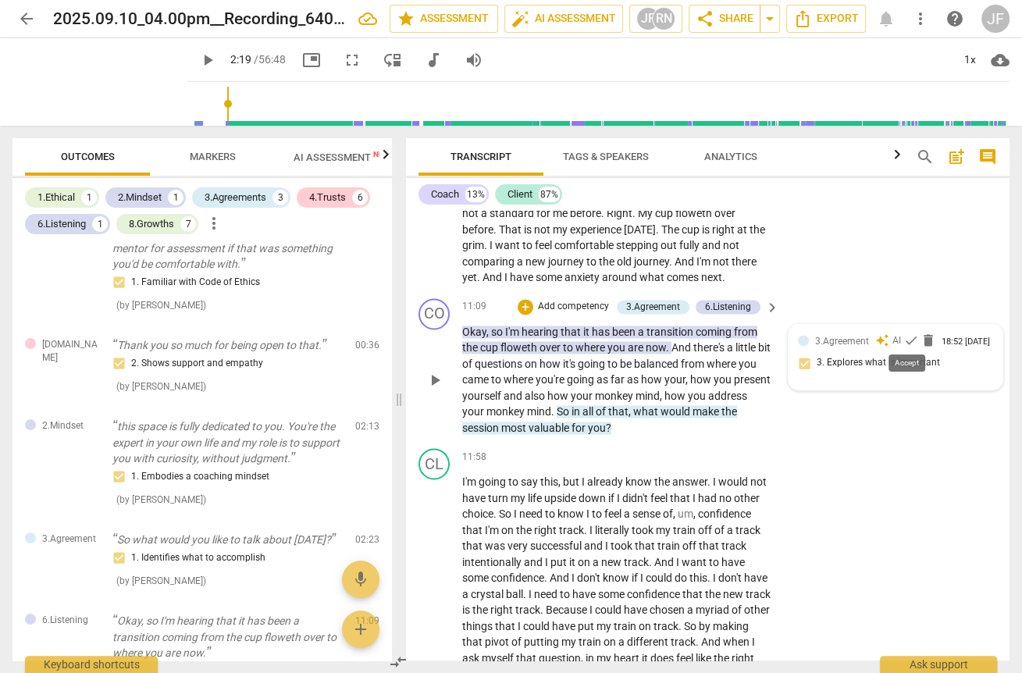
click at [741, 337] on span "check" at bounding box center [911, 341] width 16 height 16
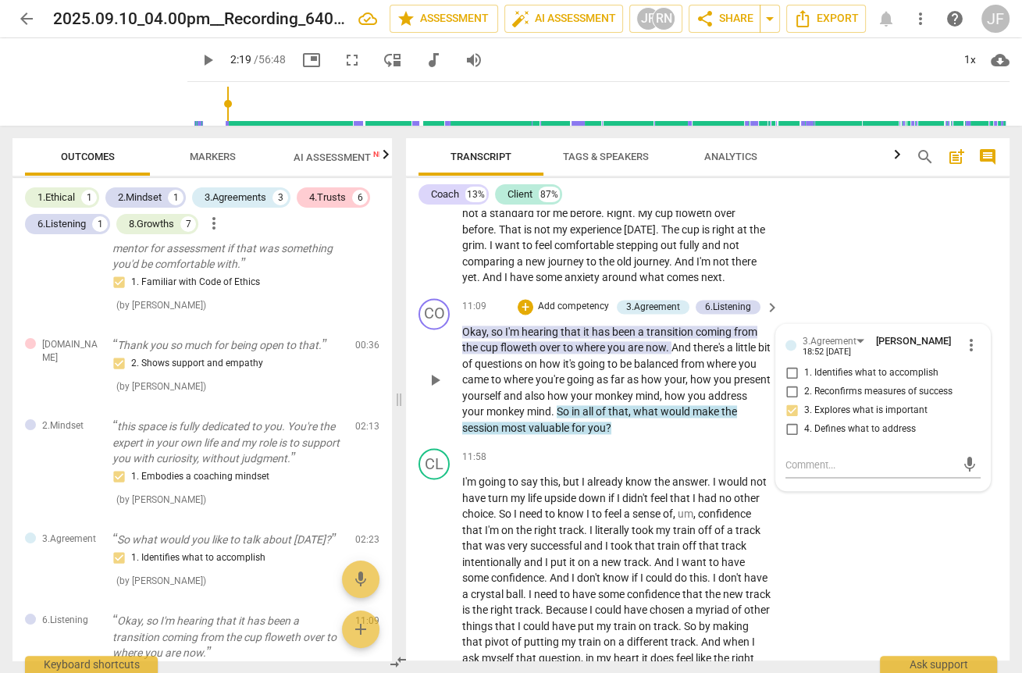
click at [634, 341] on span "are" at bounding box center [637, 347] width 18 height 12
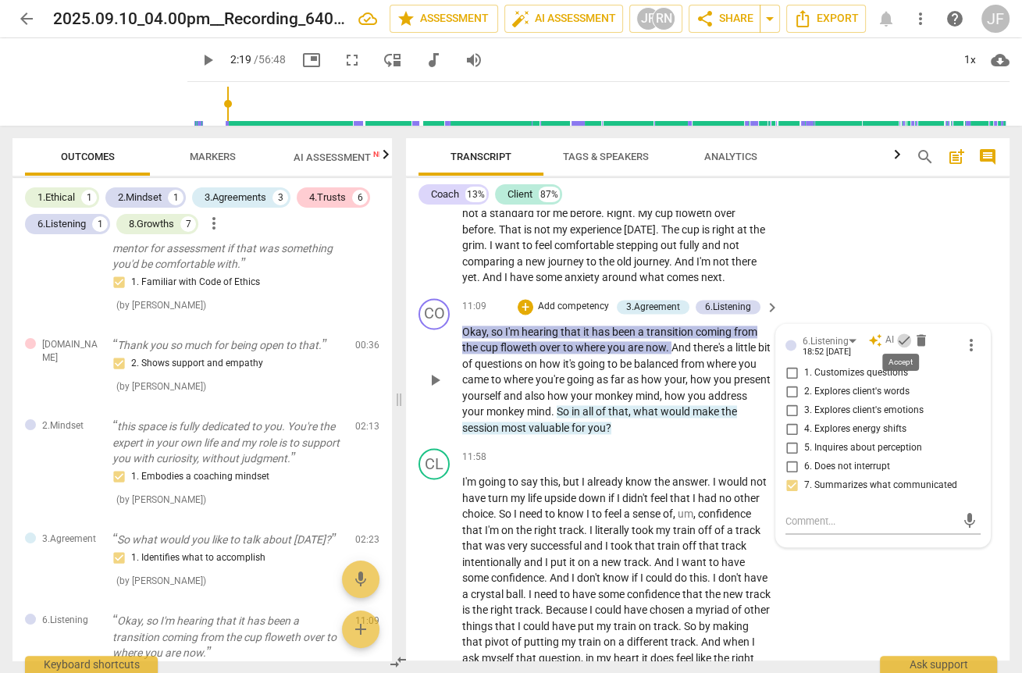
click at [741, 337] on span "check" at bounding box center [904, 341] width 16 height 16
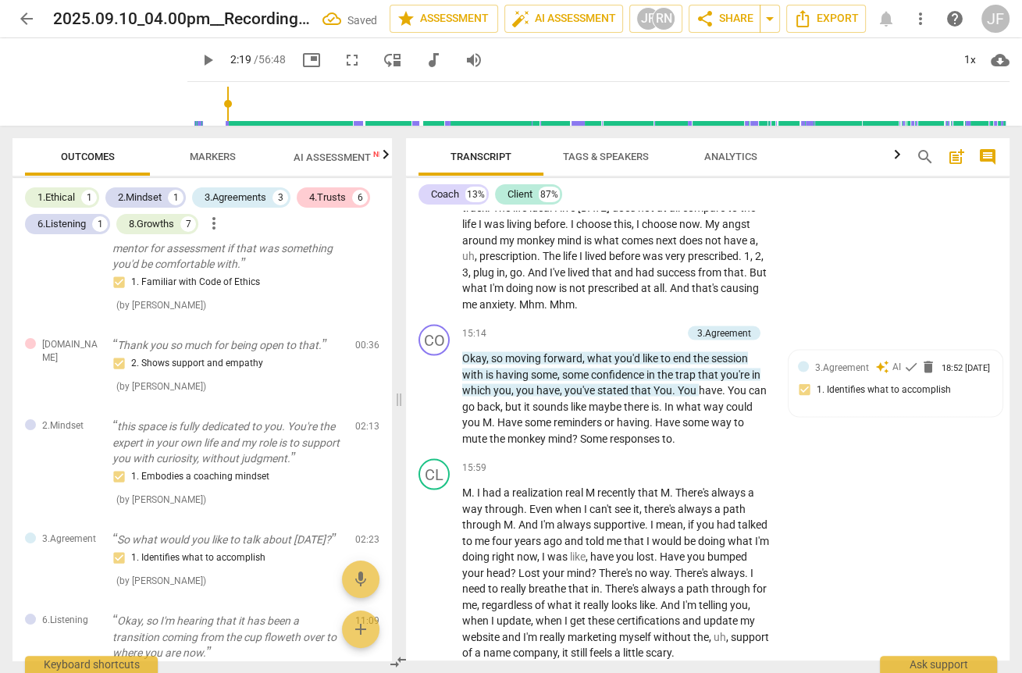
scroll to position [2561, 0]
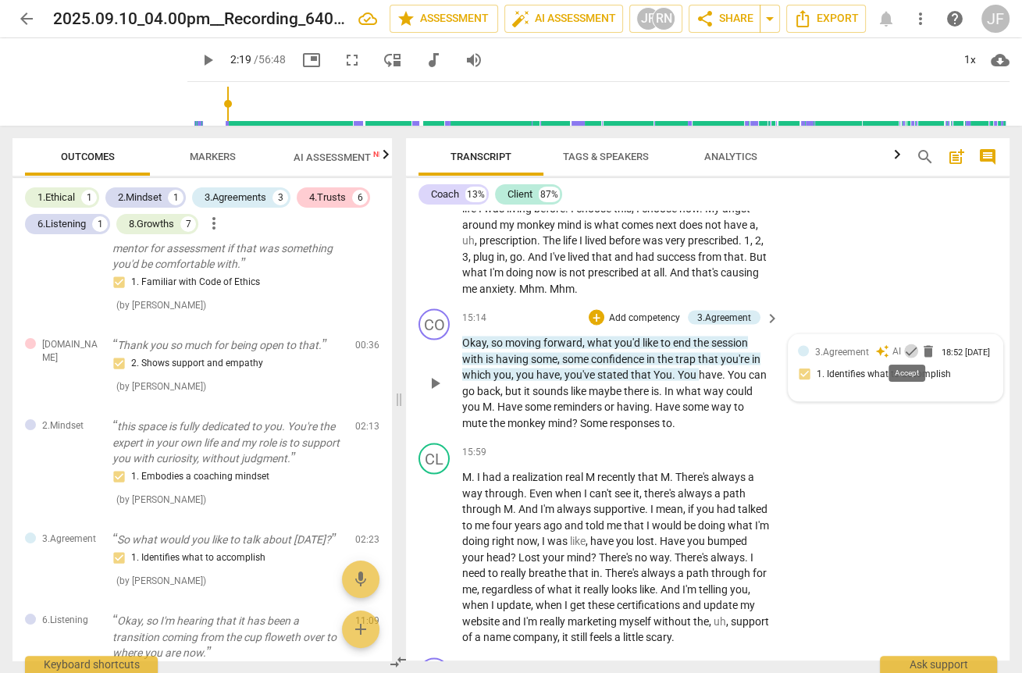
click at [741, 344] on span "check" at bounding box center [911, 351] width 16 height 16
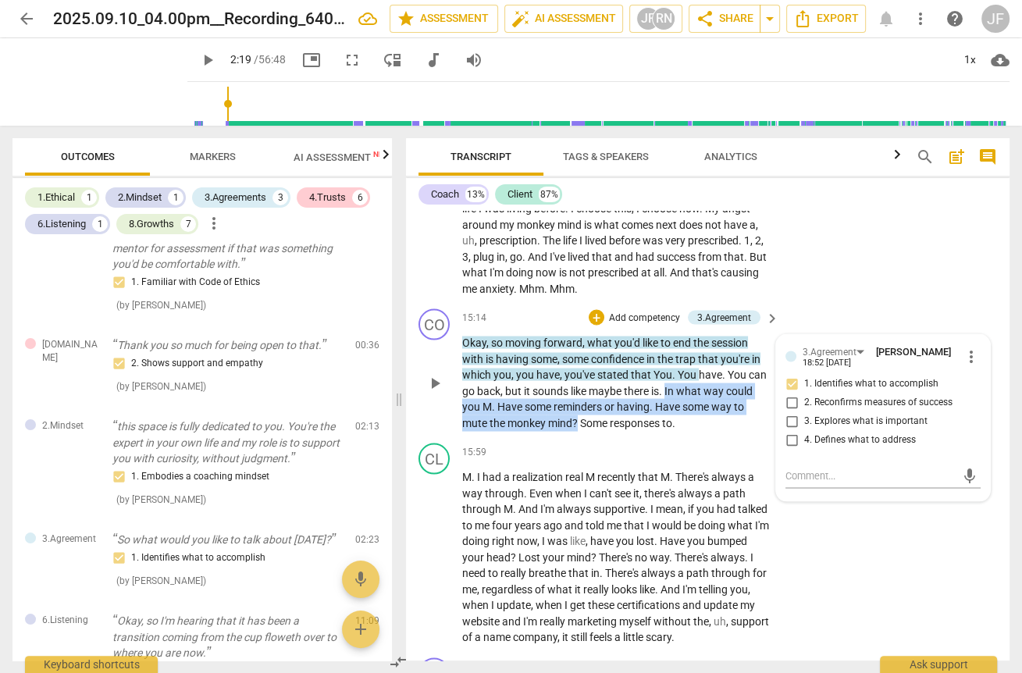
drag, startPoint x: 667, startPoint y: 390, endPoint x: 575, endPoint y: 420, distance: 96.3
click at [575, 420] on p "Okay , so moving forward , what you'd like to end the session with is having so…" at bounding box center [616, 382] width 309 height 96
click at [522, 408] on p "Okay , so moving forward , what you'd like to end the session with is having so…" at bounding box center [616, 382] width 309 height 96
click at [517, 404] on span "Have" at bounding box center [510, 406] width 27 height 12
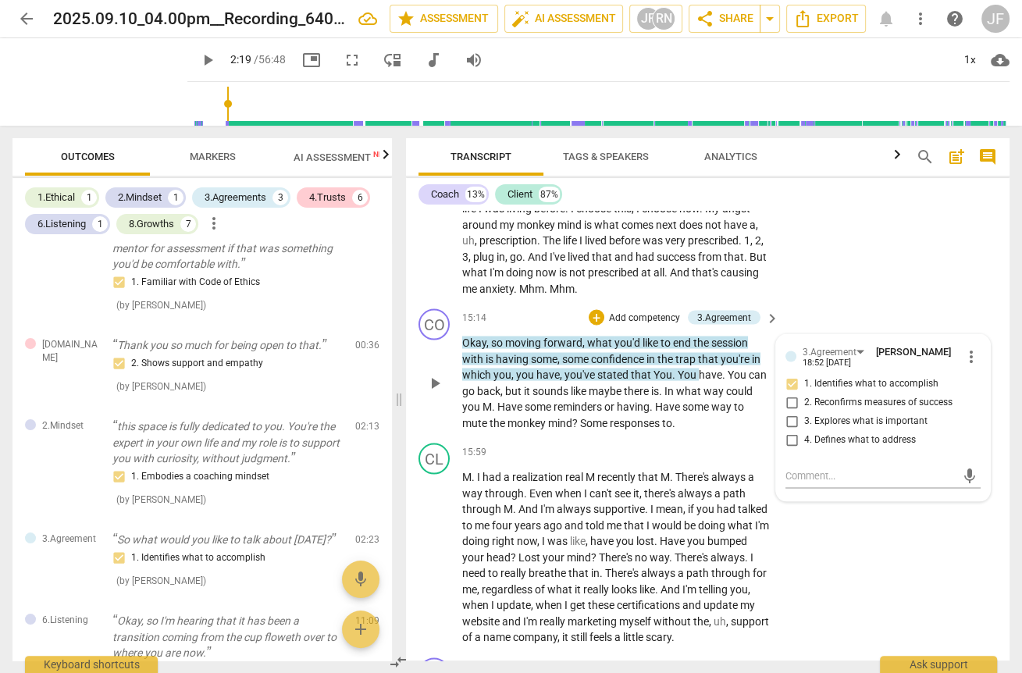
click at [518, 403] on span "Have" at bounding box center [510, 406] width 27 height 12
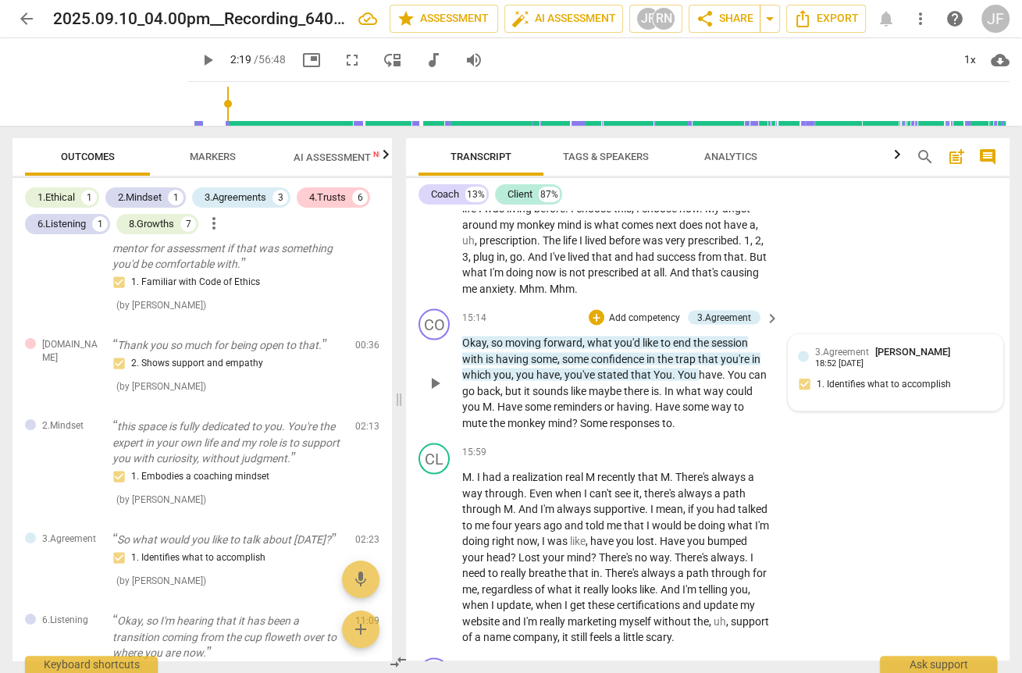
click at [483, 401] on span "M" at bounding box center [487, 406] width 9 height 12
drag, startPoint x: 602, startPoint y: 402, endPoint x: 668, endPoint y: 404, distance: 66.4
click at [668, 404] on p "Okay , so moving forward , what you'd like to end the session with is having so…" at bounding box center [616, 382] width 309 height 96
click at [647, 404] on span "way" at bounding box center [636, 406] width 23 height 12
drag, startPoint x: 587, startPoint y: 419, endPoint x: 495, endPoint y: 422, distance: 92.2
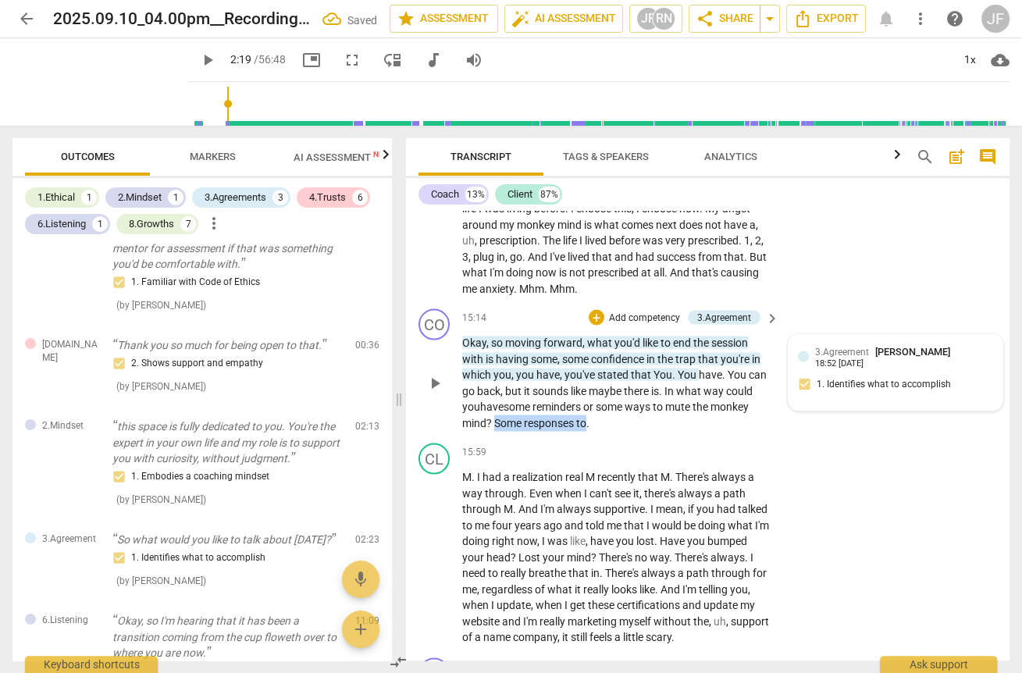
click at [495, 422] on p "Okay , so moving forward , what you'd like to end the session with is having so…" at bounding box center [616, 382] width 309 height 96
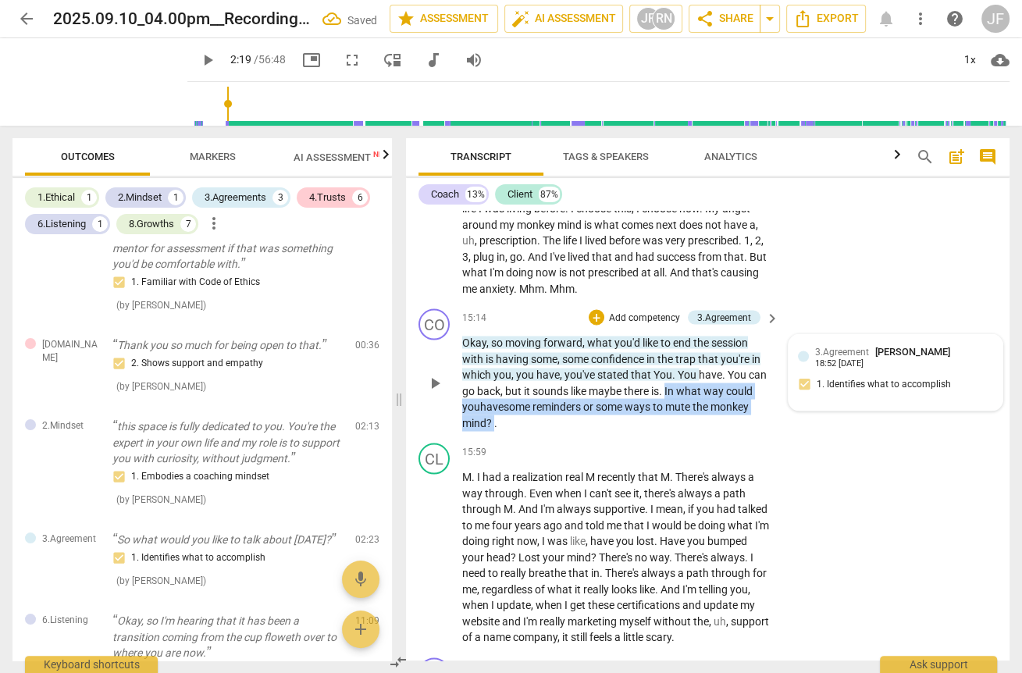
drag, startPoint x: 667, startPoint y: 387, endPoint x: 493, endPoint y: 419, distance: 177.0
click at [493, 419] on p "Okay , so moving forward , what you'd like to end the session with is having so…" at bounding box center [616, 382] width 309 height 96
click at [509, 397] on div "+" at bounding box center [509, 398] width 16 height 16
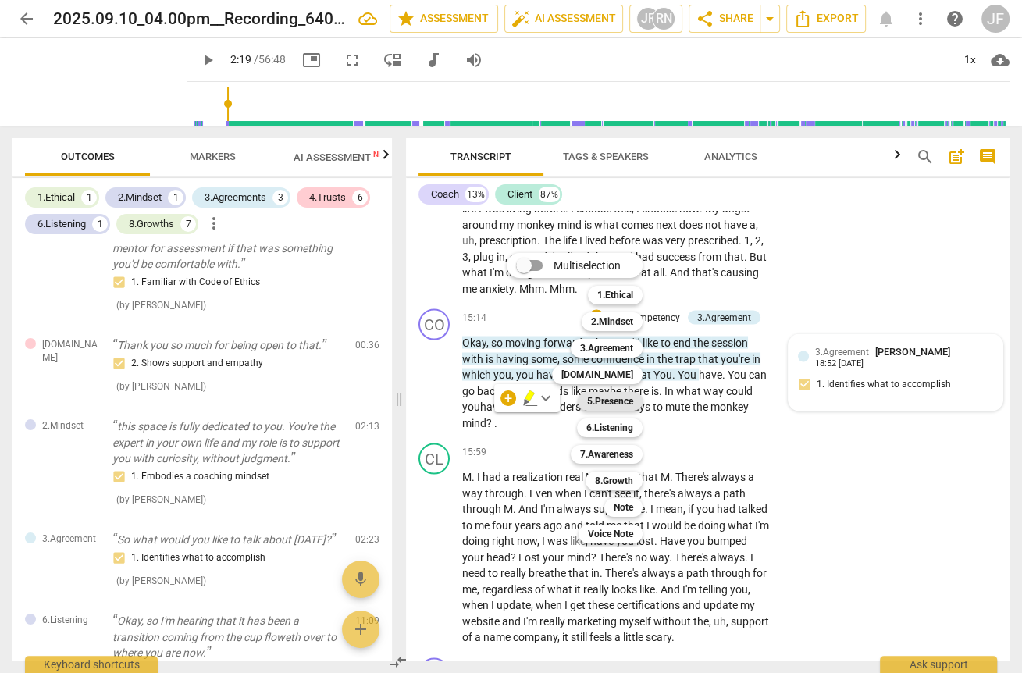
click at [624, 401] on b "5.Presence" at bounding box center [610, 401] width 46 height 19
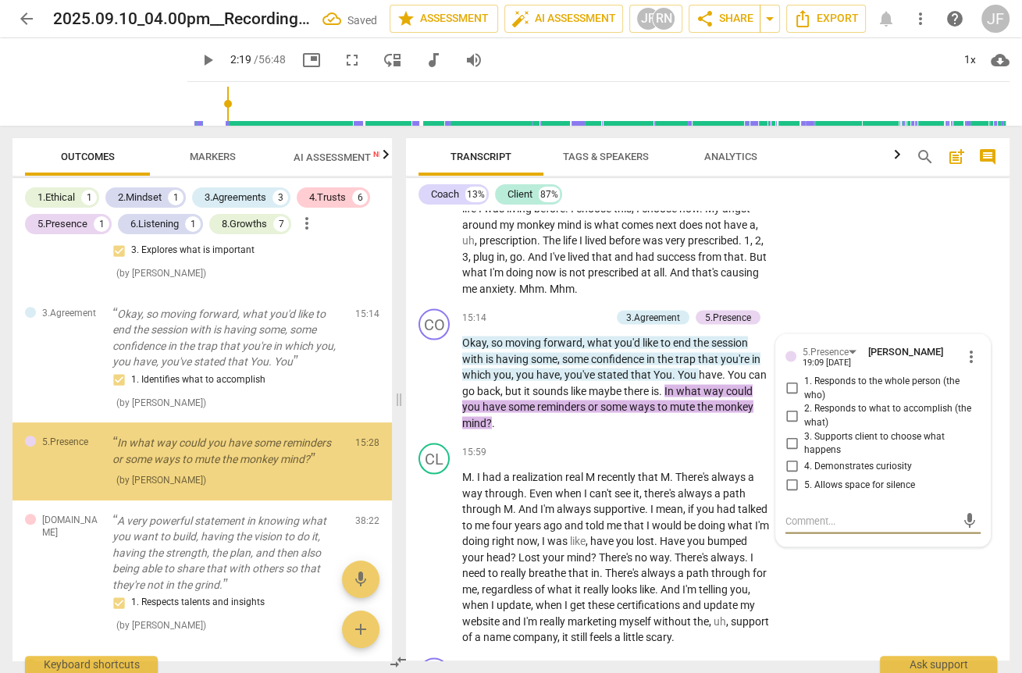
scroll to position [672, 0]
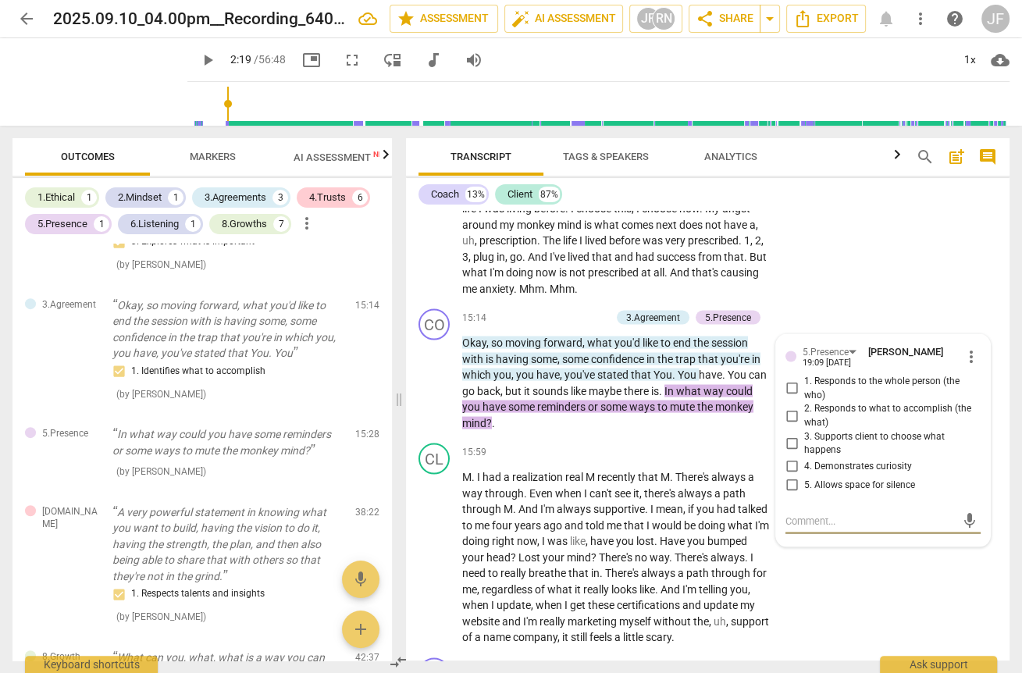
click at [741, 461] on input "4. Demonstrates curiosity" at bounding box center [791, 466] width 25 height 19
checkbox input "true"
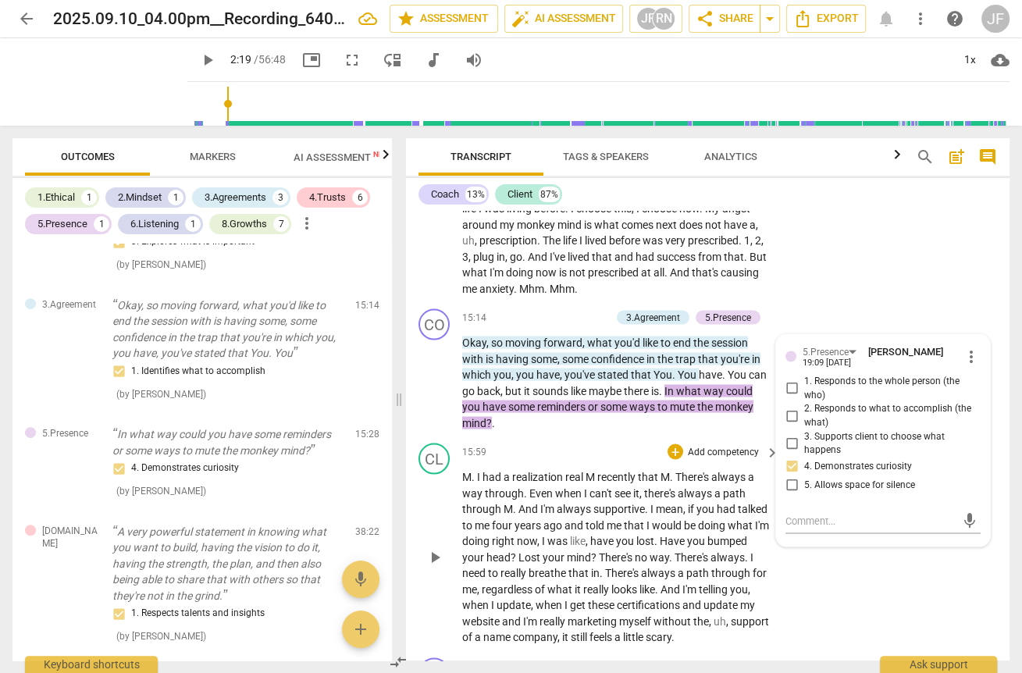
click at [741, 573] on div "CL play_arrow pause 15:59 + Add competency keyboard_arrow_right M . I had a rea…" at bounding box center [708, 543] width 604 height 215
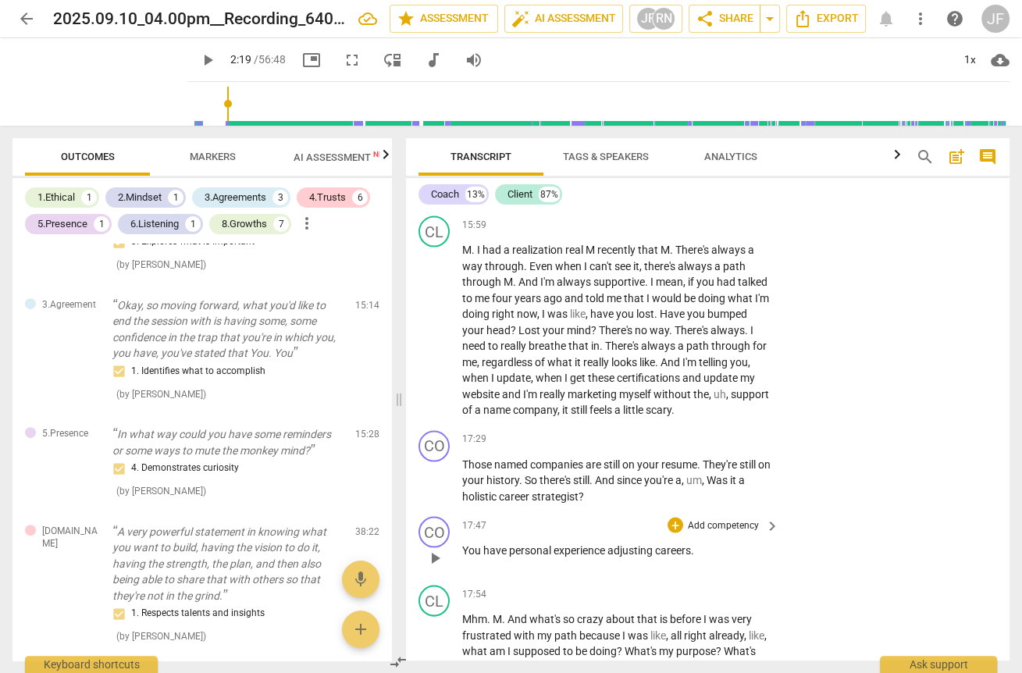
scroll to position [2811, 0]
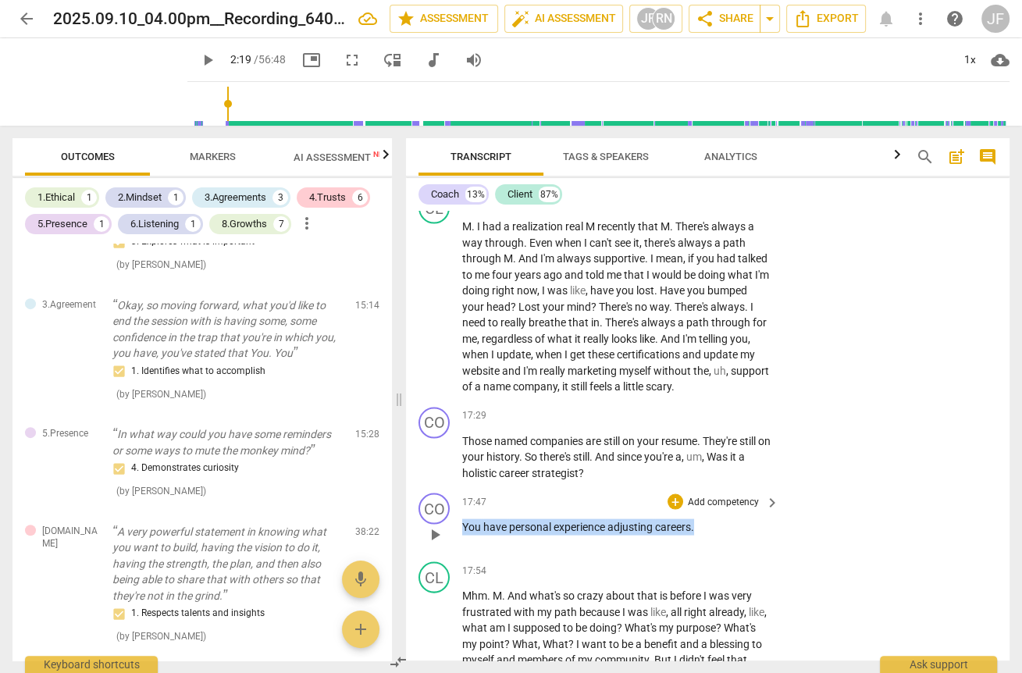
drag, startPoint x: 695, startPoint y: 525, endPoint x: 462, endPoint y: 529, distance: 232.7
click at [462, 529] on p "You have personal experience adjusting careers ." at bounding box center [616, 527] width 309 height 16
click at [672, 499] on div "+" at bounding box center [676, 502] width 16 height 16
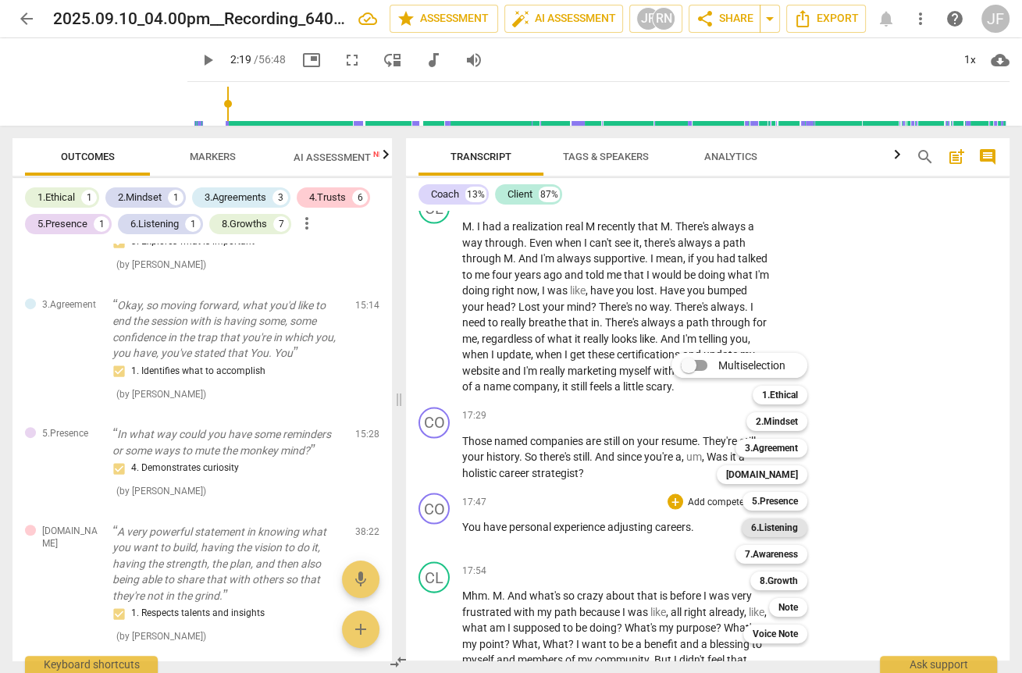
click at [741, 529] on b "6.Listening" at bounding box center [774, 527] width 47 height 19
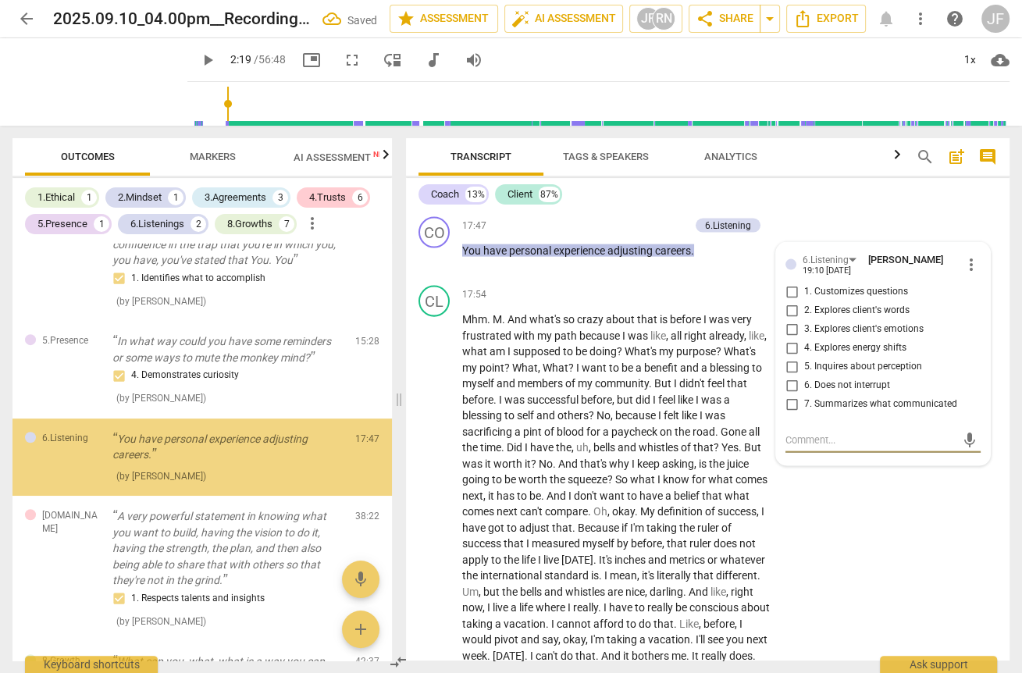
scroll to position [769, 0]
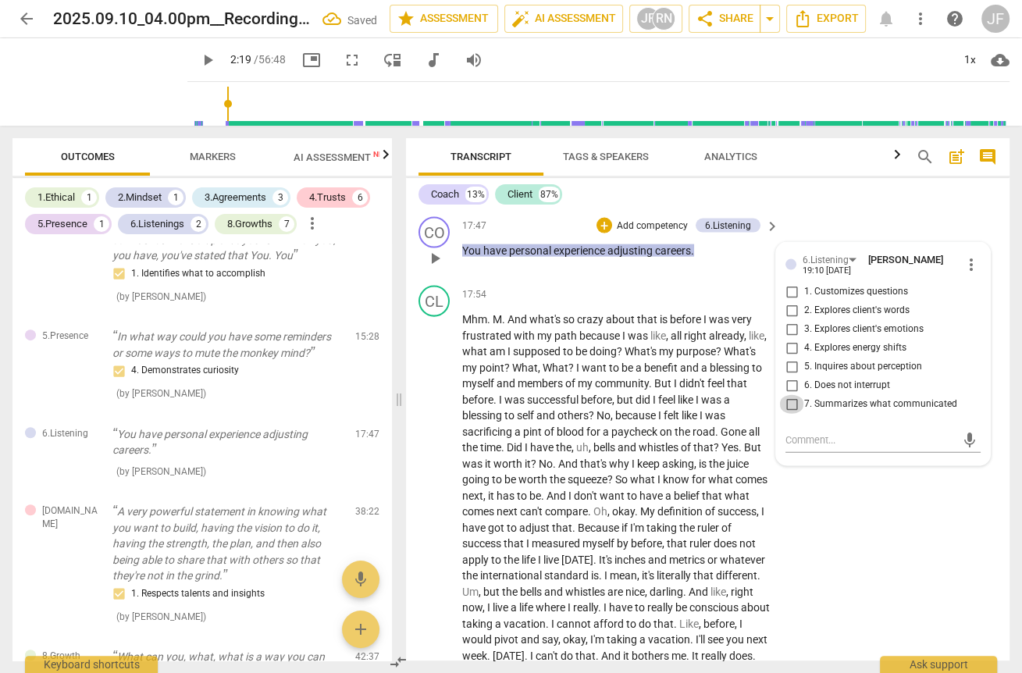
click at [741, 401] on input "7. Summarizes what communicated" at bounding box center [791, 404] width 25 height 19
checkbox input "true"
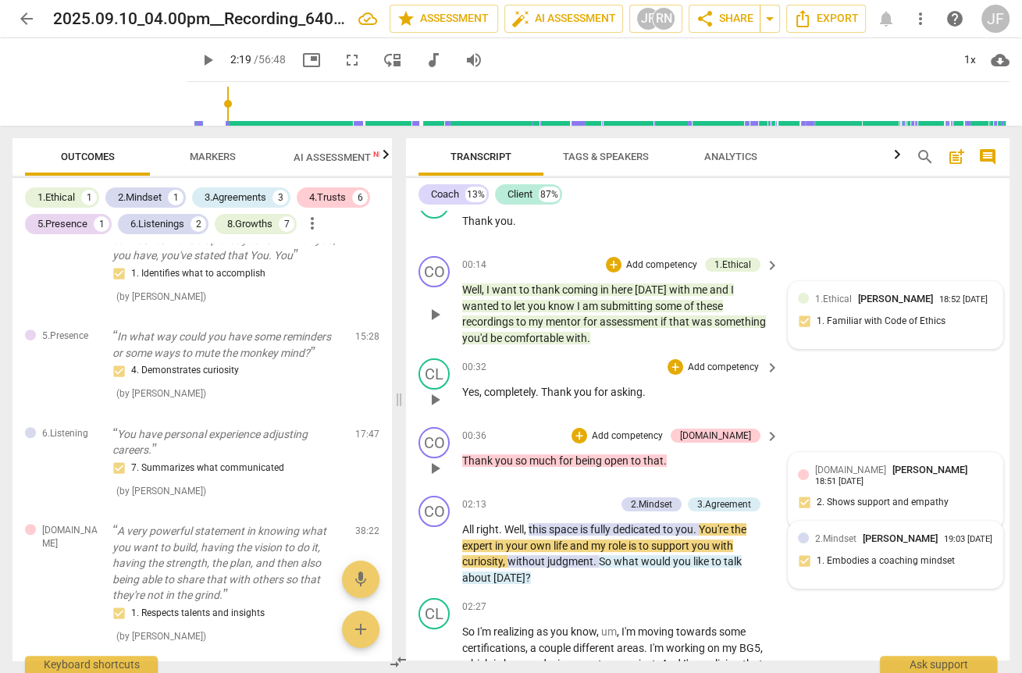
scroll to position [250, 0]
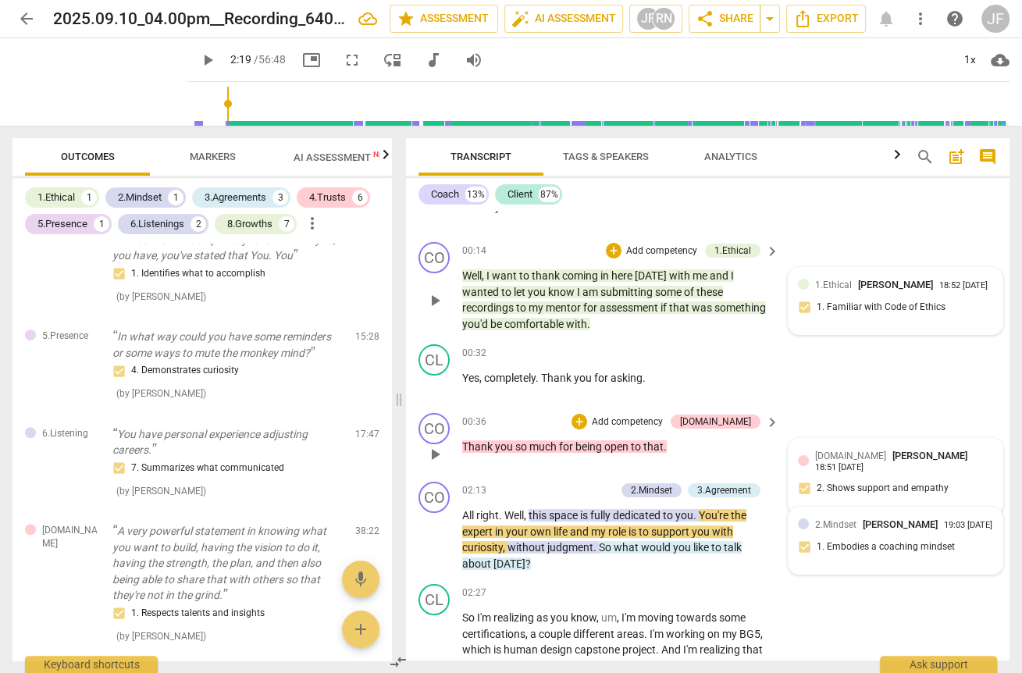
click at [220, 151] on span "Markers" at bounding box center [213, 157] width 46 height 12
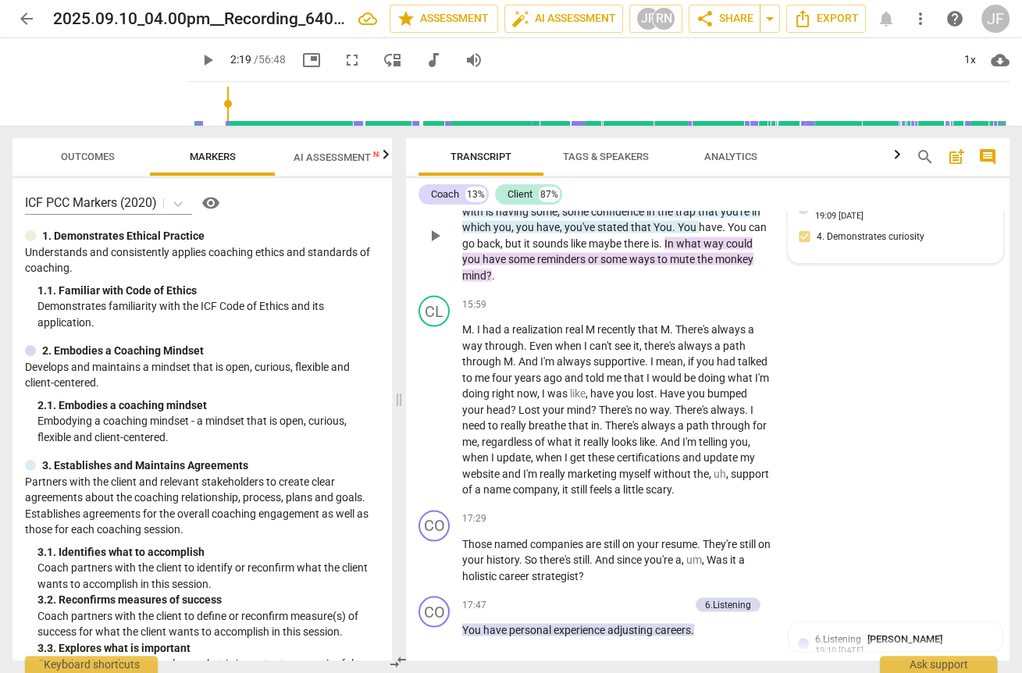
scroll to position [2811, 0]
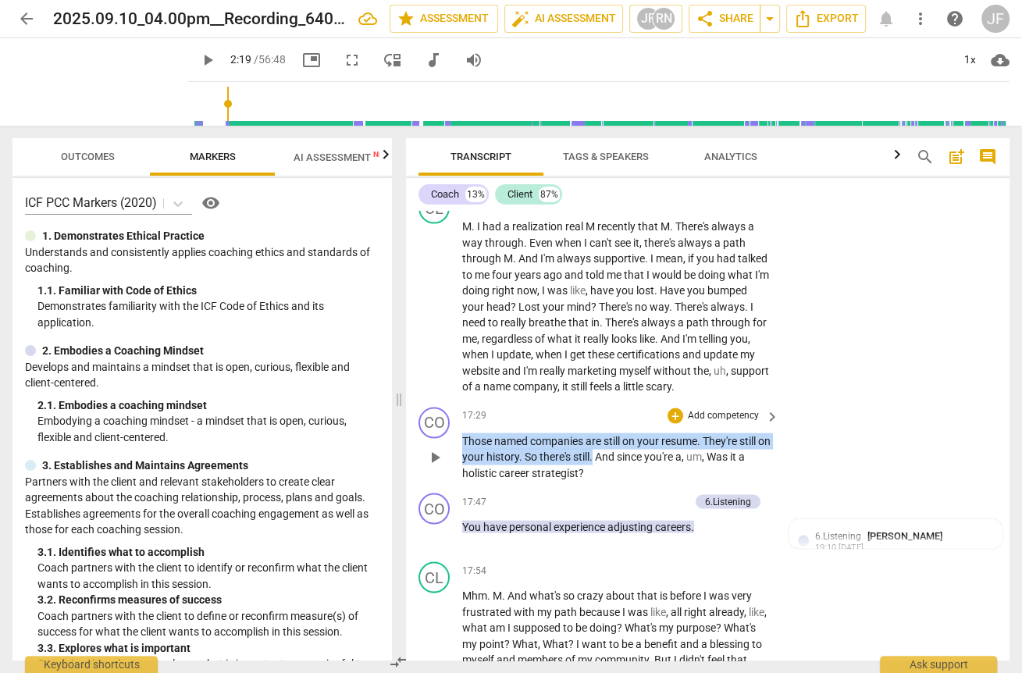
drag, startPoint x: 463, startPoint y: 436, endPoint x: 607, endPoint y: 451, distance: 144.4
click at [607, 451] on p "Those named companies are still on your resume . They're still on your history …" at bounding box center [616, 457] width 309 height 48
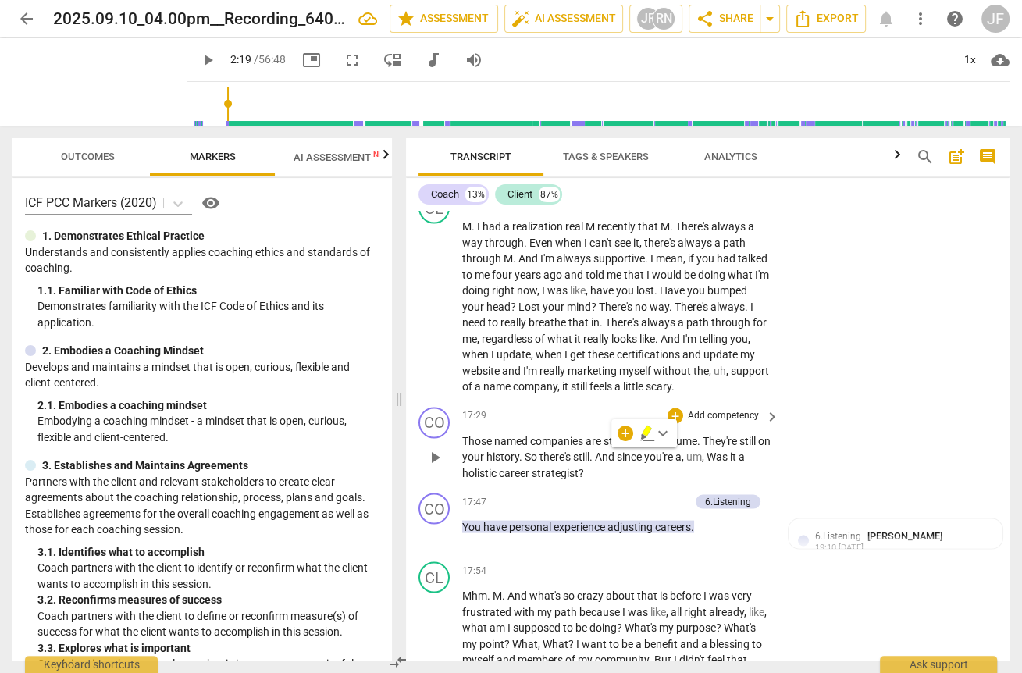
click at [626, 462] on p "Those named companies are still on your resume . They're still on your history …" at bounding box center [616, 457] width 309 height 48
click at [617, 454] on span "And" at bounding box center [606, 457] width 22 height 12
drag, startPoint x: 695, startPoint y: 454, endPoint x: 756, endPoint y: 453, distance: 60.9
click at [741, 453] on p "Those named companies are still on your resume . They're still on your history …" at bounding box center [616, 457] width 309 height 48
click at [509, 468] on span "?" at bounding box center [511, 473] width 5 height 12
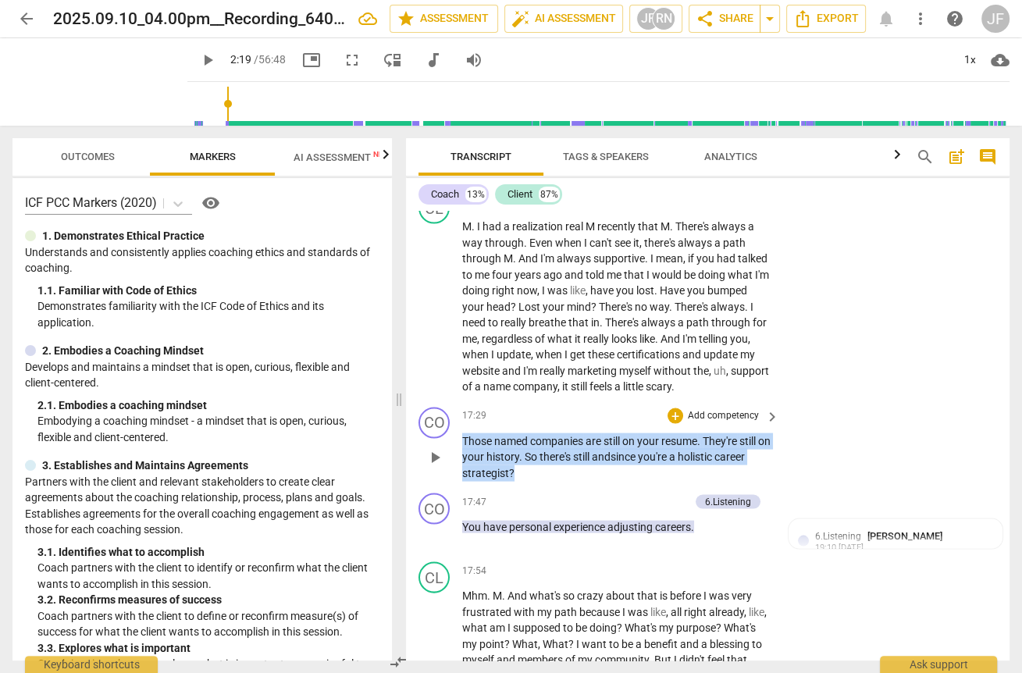
drag, startPoint x: 514, startPoint y: 467, endPoint x: 458, endPoint y: 443, distance: 60.5
click at [458, 443] on div "CO play_arrow pause 17:29 + Add competency keyboard_arrow_right Those named com…" at bounding box center [708, 444] width 604 height 87
click at [526, 447] on div "+" at bounding box center [527, 449] width 16 height 16
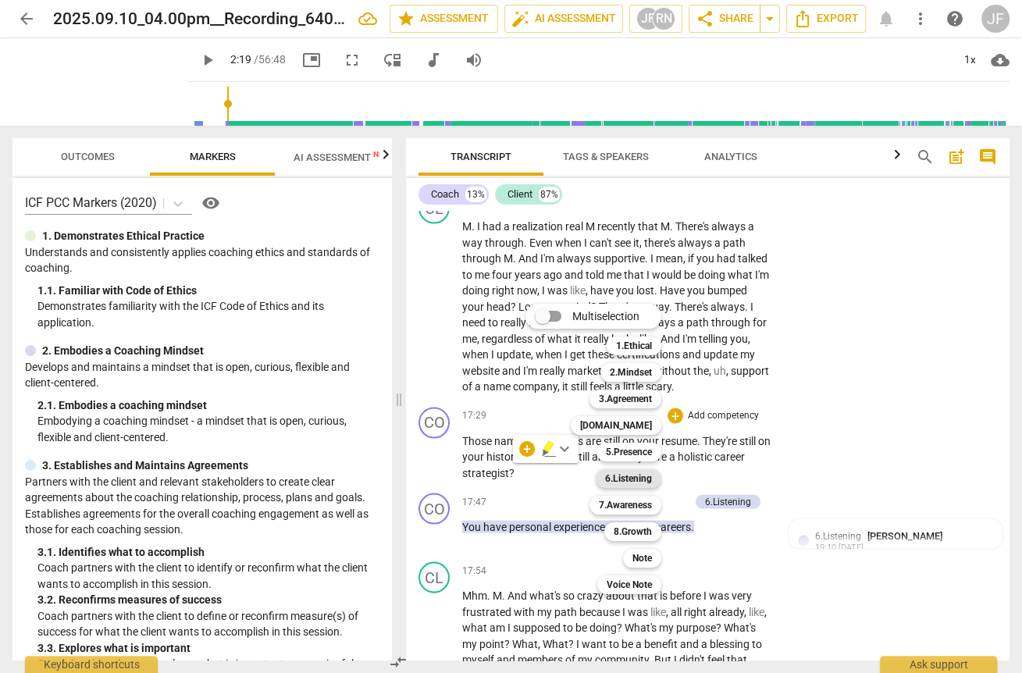
click at [615, 473] on b "6.Listening" at bounding box center [628, 478] width 47 height 19
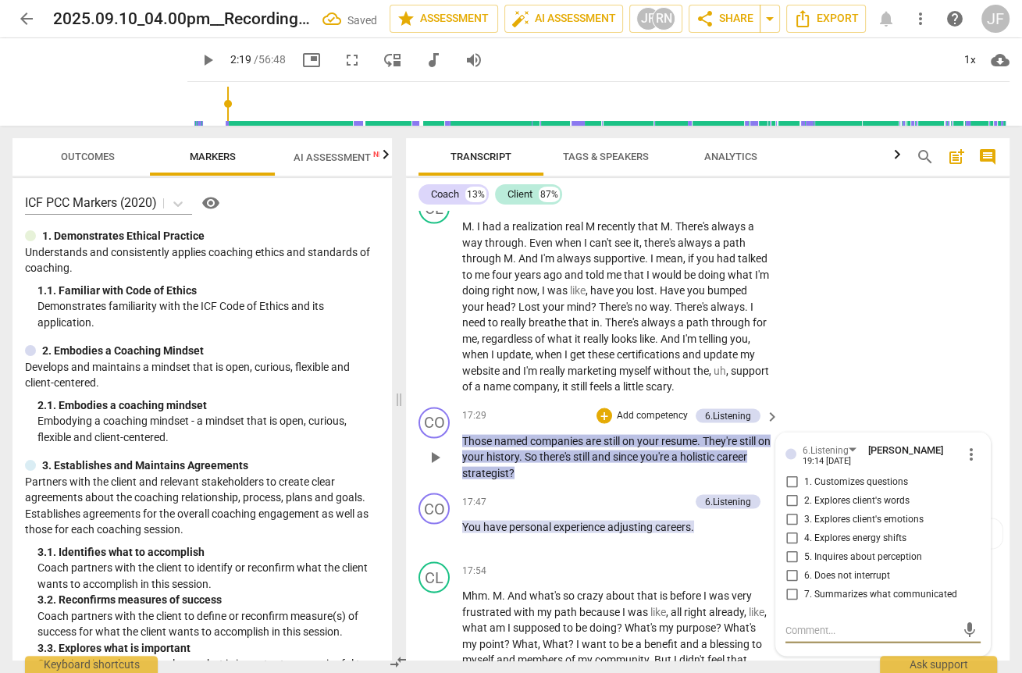
click at [741, 593] on input "7. Summarizes what communicated" at bounding box center [791, 595] width 25 height 19
checkbox input "true"
click at [475, 380] on span "of" at bounding box center [468, 386] width 12 height 12
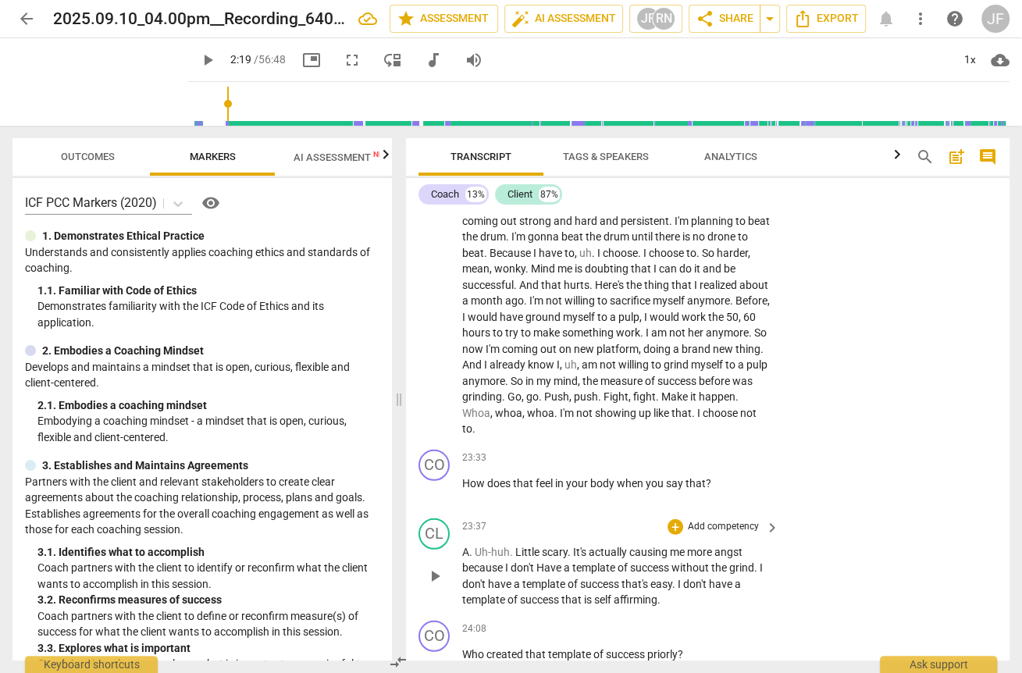
scroll to position [3873, 0]
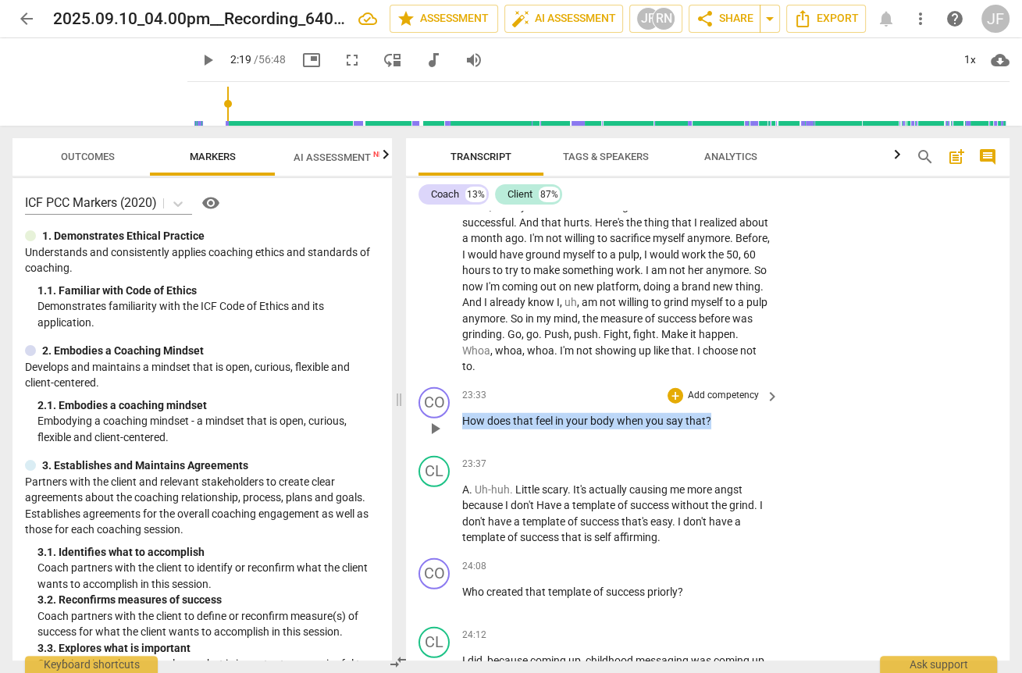
drag, startPoint x: 711, startPoint y: 433, endPoint x: 461, endPoint y: 435, distance: 249.9
click at [461, 435] on div "CO play_arrow pause 23:33 + Add competency keyboard_arrow_right How does that f…" at bounding box center [708, 415] width 604 height 69
click at [675, 404] on div "+" at bounding box center [676, 396] width 16 height 16
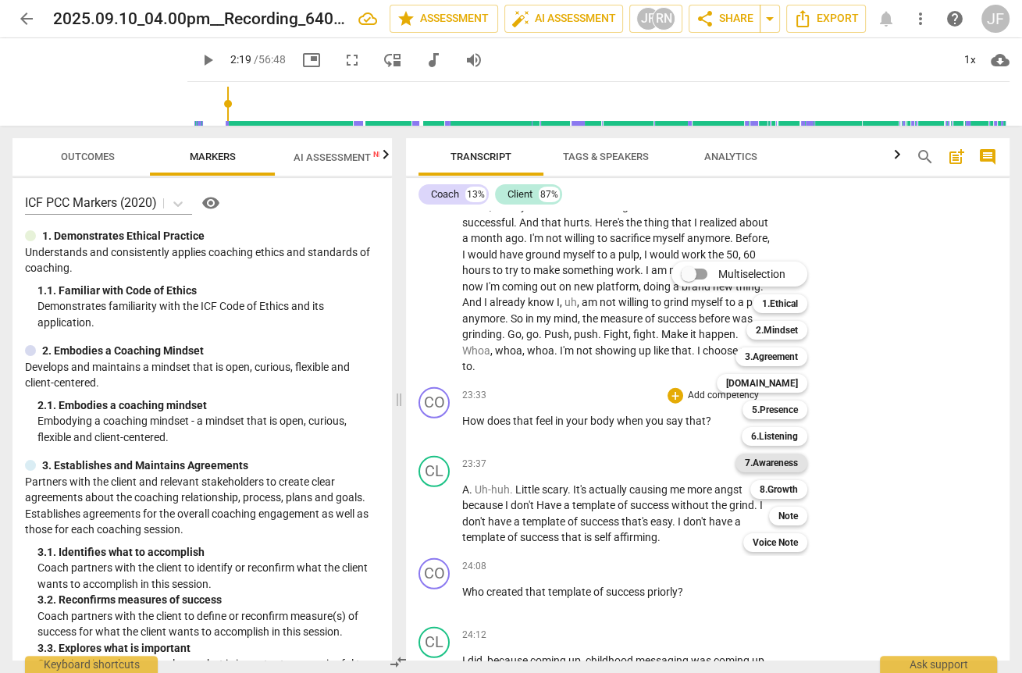
click at [741, 465] on b "7.Awareness" at bounding box center [771, 463] width 53 height 19
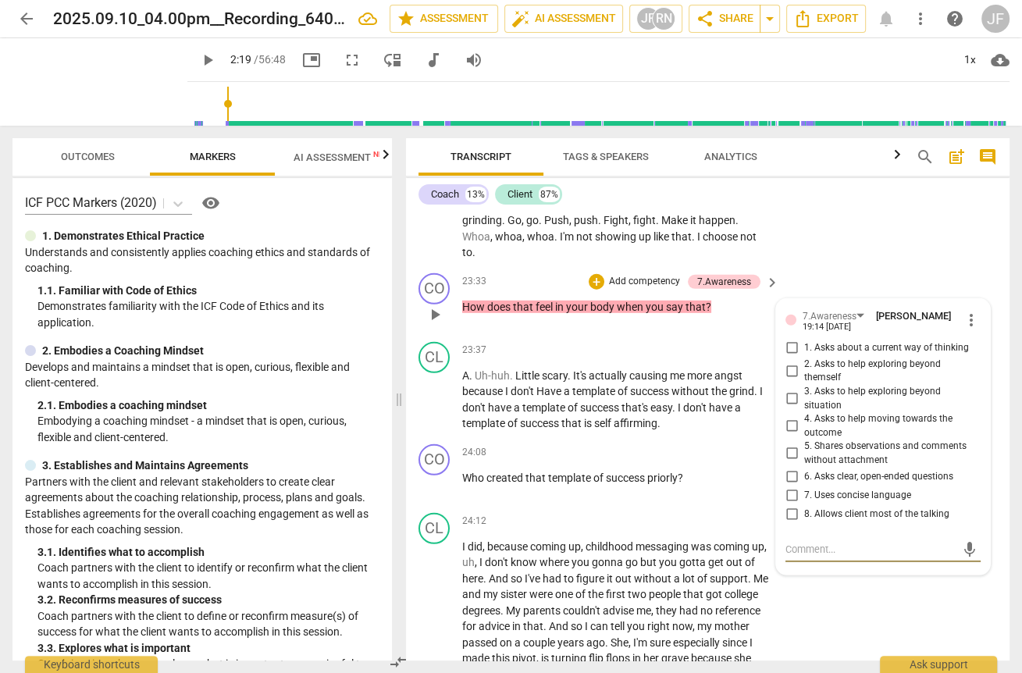
scroll to position [3924, 0]
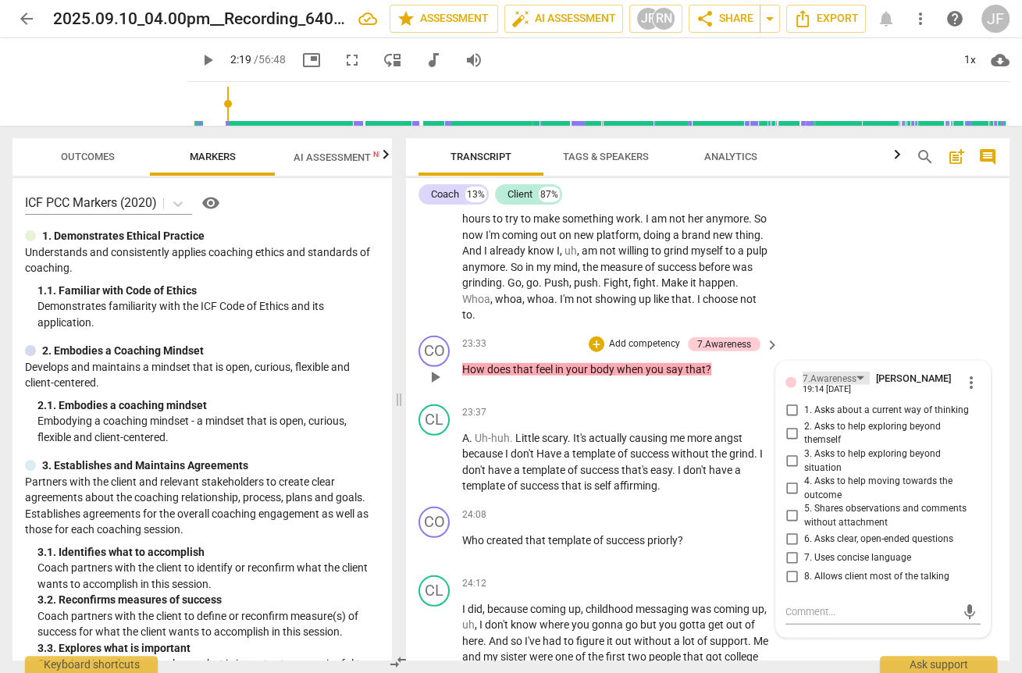
click at [741, 385] on div "7.Awareness" at bounding box center [836, 378] width 67 height 13
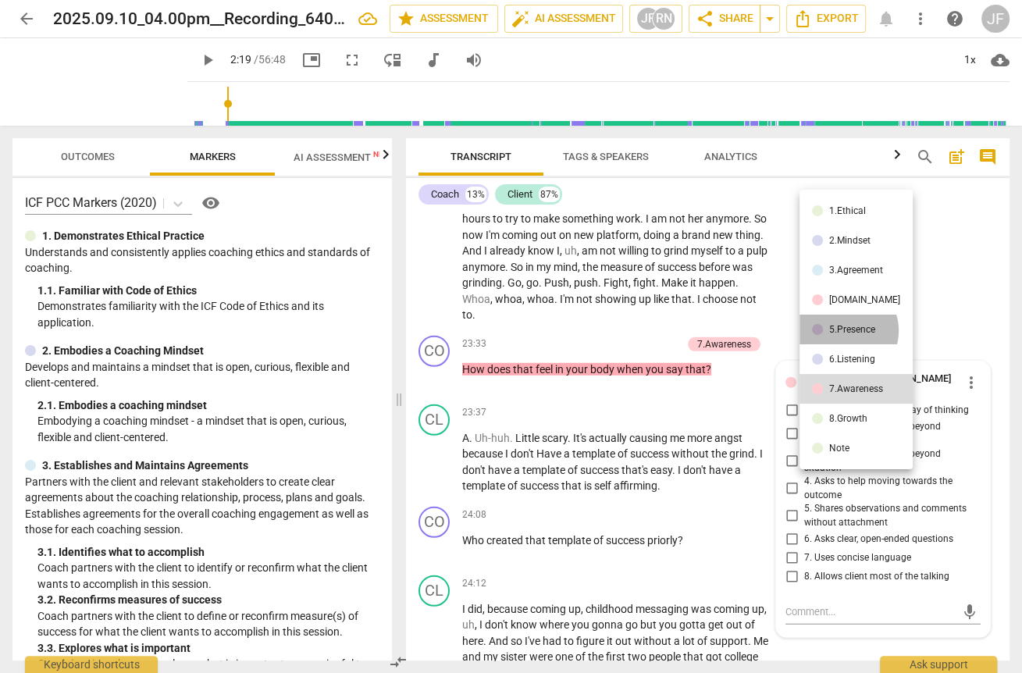
click at [741, 330] on div "5.Presence" at bounding box center [852, 329] width 46 height 9
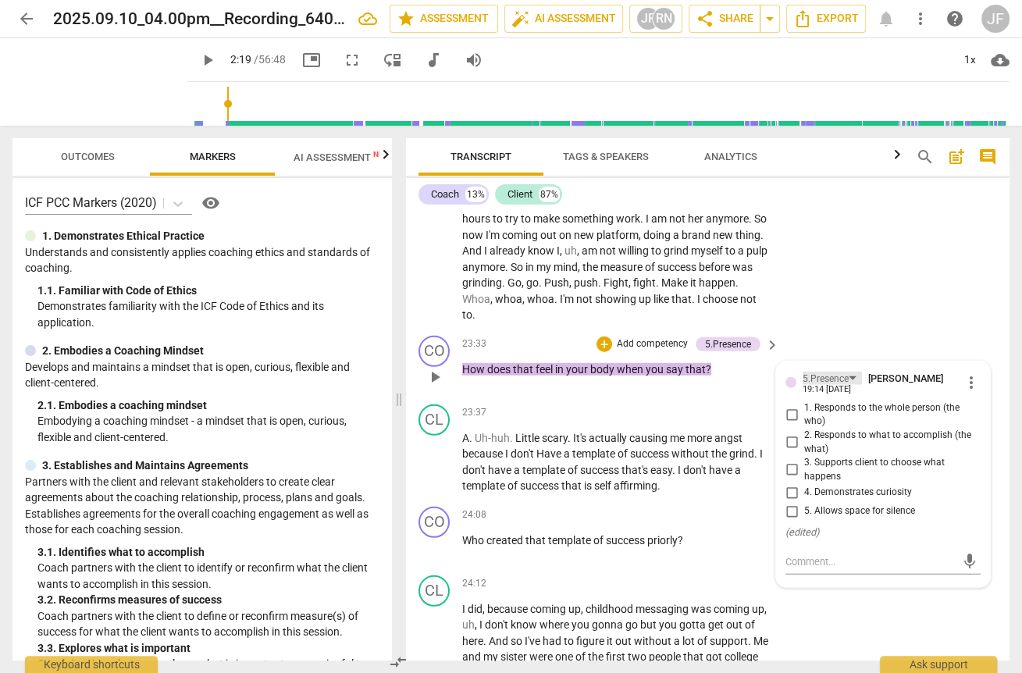
click at [741, 387] on div "5.Presence" at bounding box center [826, 379] width 46 height 15
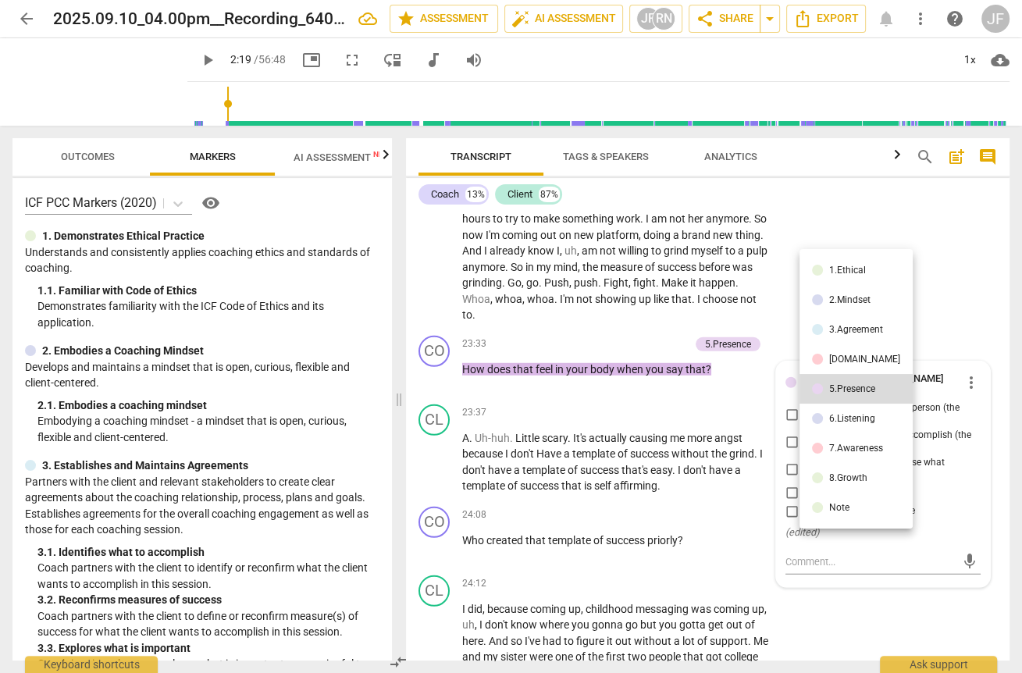
click at [741, 359] on div "[DOMAIN_NAME]" at bounding box center [864, 358] width 71 height 9
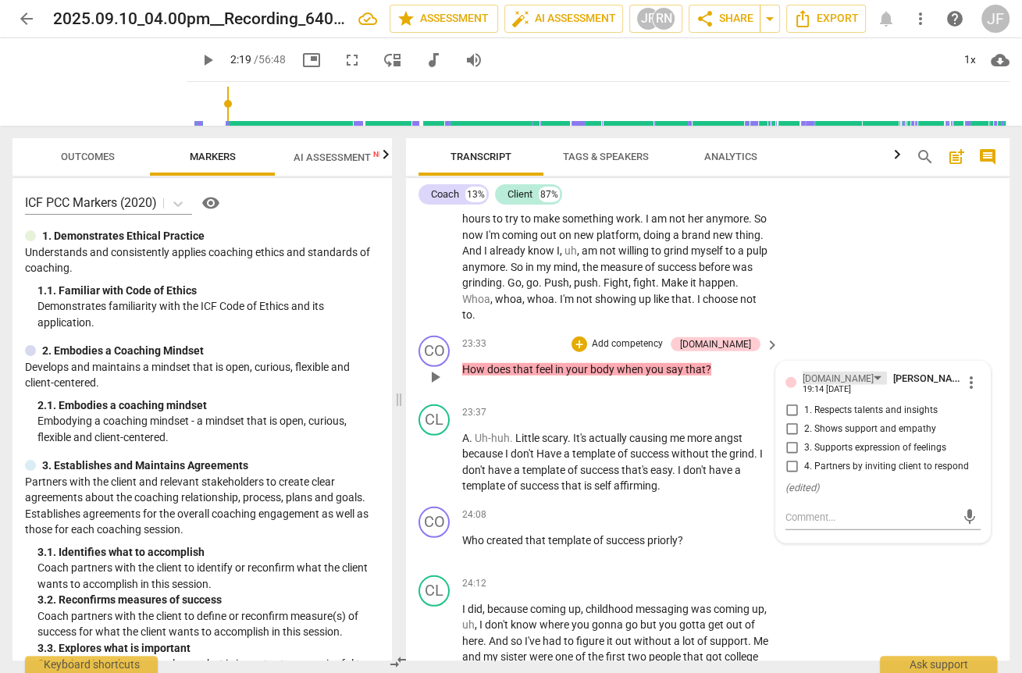
click at [741, 385] on div "[DOMAIN_NAME]" at bounding box center [845, 378] width 84 height 13
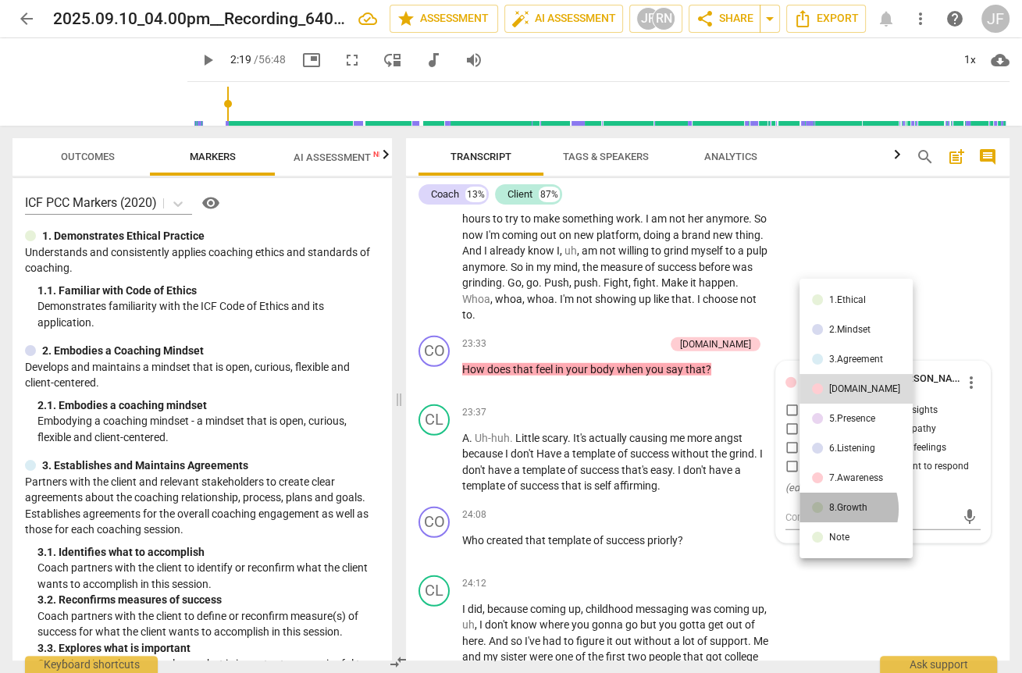
click at [741, 509] on div "8.Growth" at bounding box center [848, 507] width 38 height 9
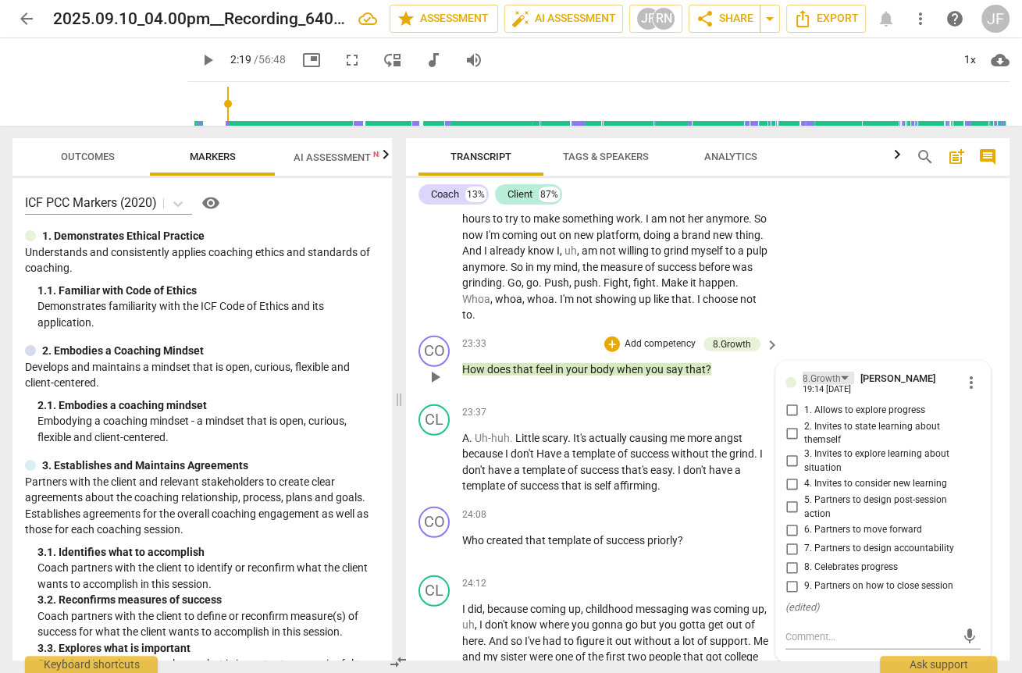
click at [741, 385] on div "8.Growth" at bounding box center [829, 378] width 52 height 13
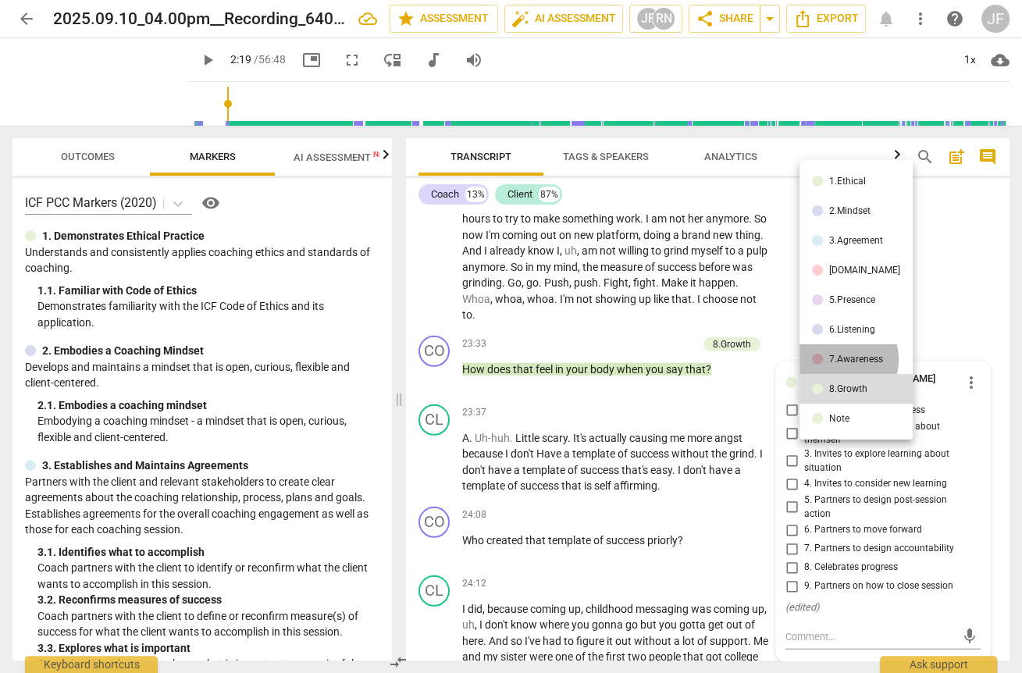
click at [741, 359] on div "7.Awareness" at bounding box center [856, 358] width 54 height 9
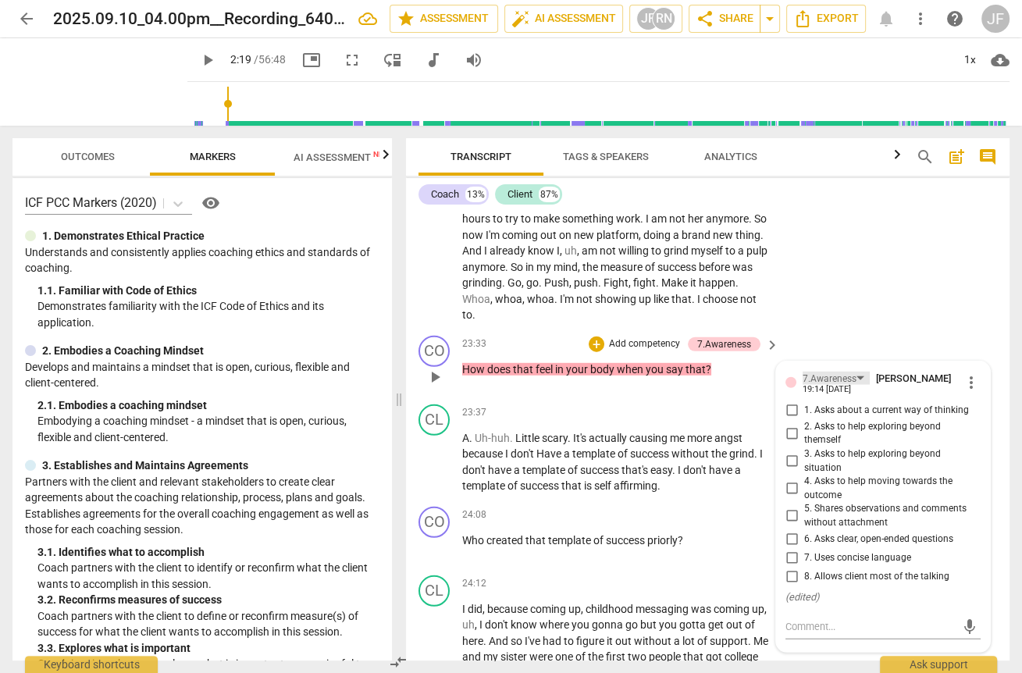
click at [741, 387] on div "7.Awareness" at bounding box center [830, 379] width 54 height 15
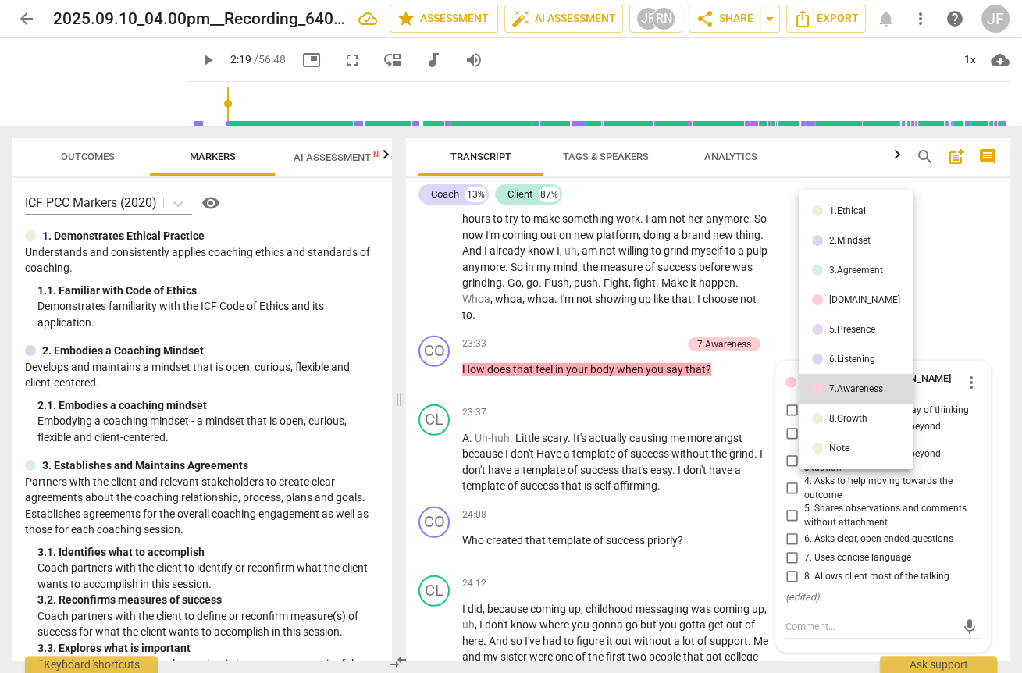
click at [741, 355] on div "6.Listening" at bounding box center [852, 358] width 46 height 9
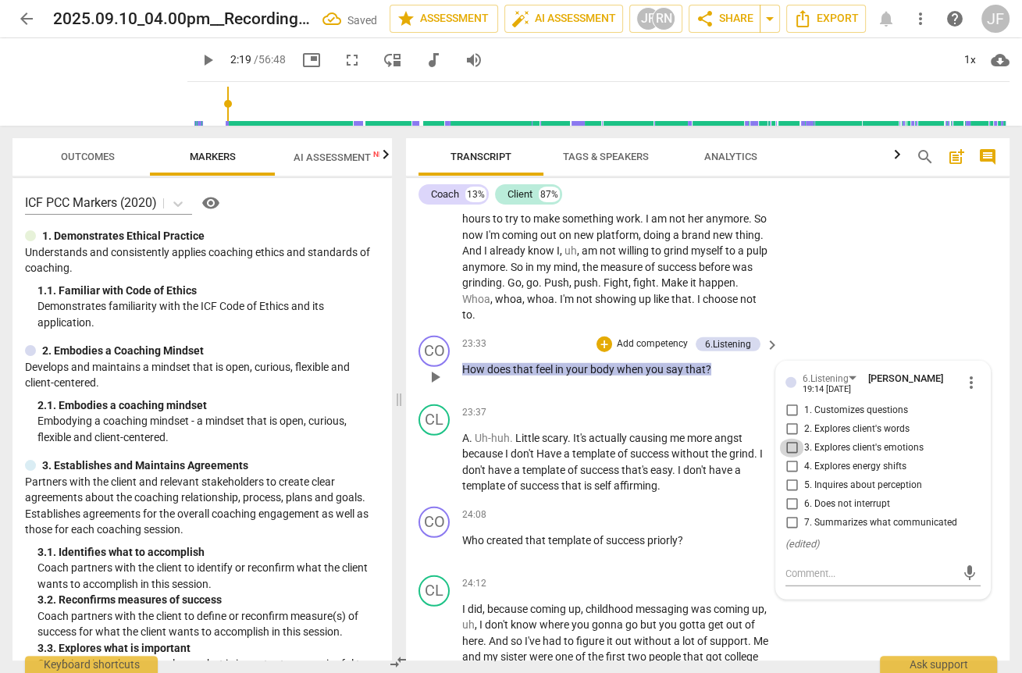
click at [741, 457] on input "3. Explores client's emotions" at bounding box center [791, 448] width 25 height 19
checkbox input "true"
click at [661, 398] on div "CO play_arrow pause 23:33 + Add competency 6.Listening keyboard_arrow_right How…" at bounding box center [708, 364] width 604 height 69
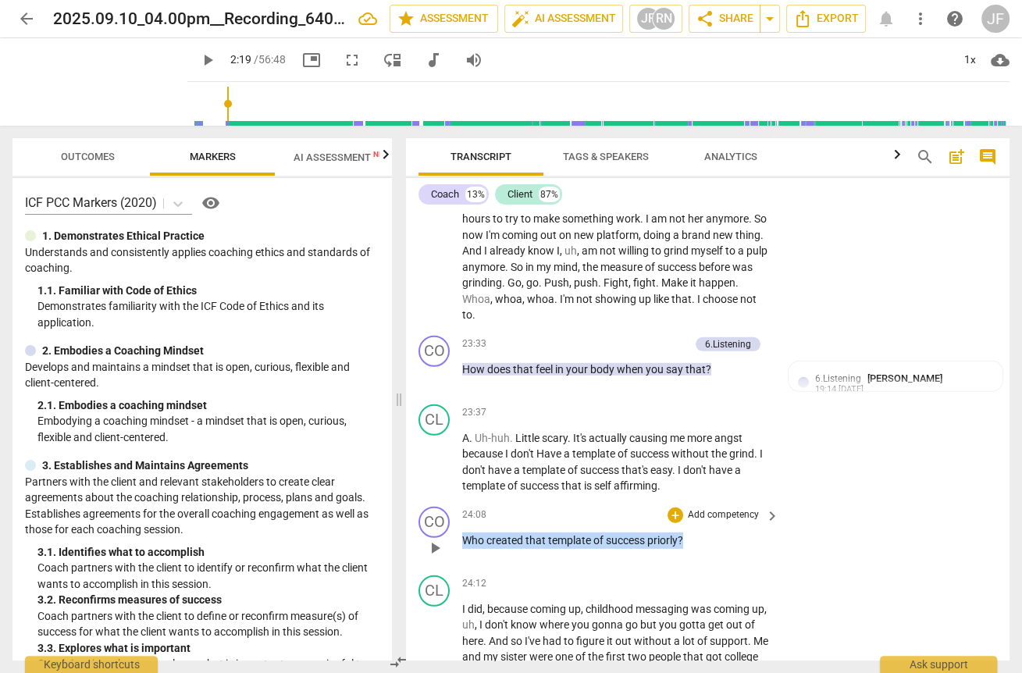
drag, startPoint x: 464, startPoint y: 551, endPoint x: 690, endPoint y: 554, distance: 226.5
click at [690, 549] on p "Who created that template of success priorly ?" at bounding box center [616, 541] width 309 height 16
click at [695, 530] on div "+" at bounding box center [698, 531] width 16 height 16
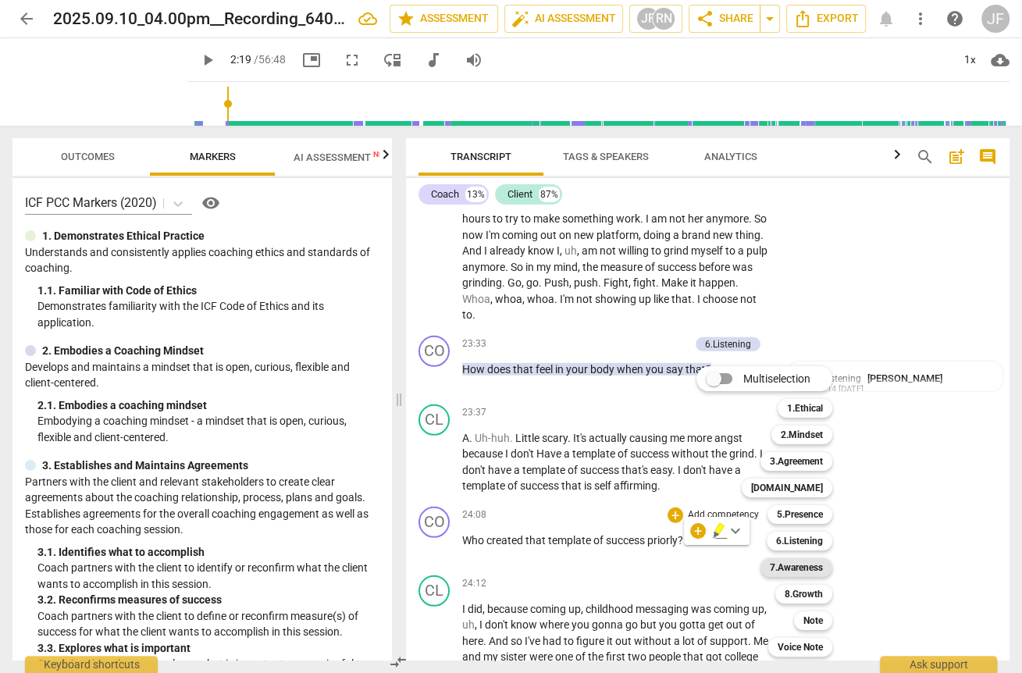
click at [741, 569] on b "7.Awareness" at bounding box center [796, 567] width 53 height 19
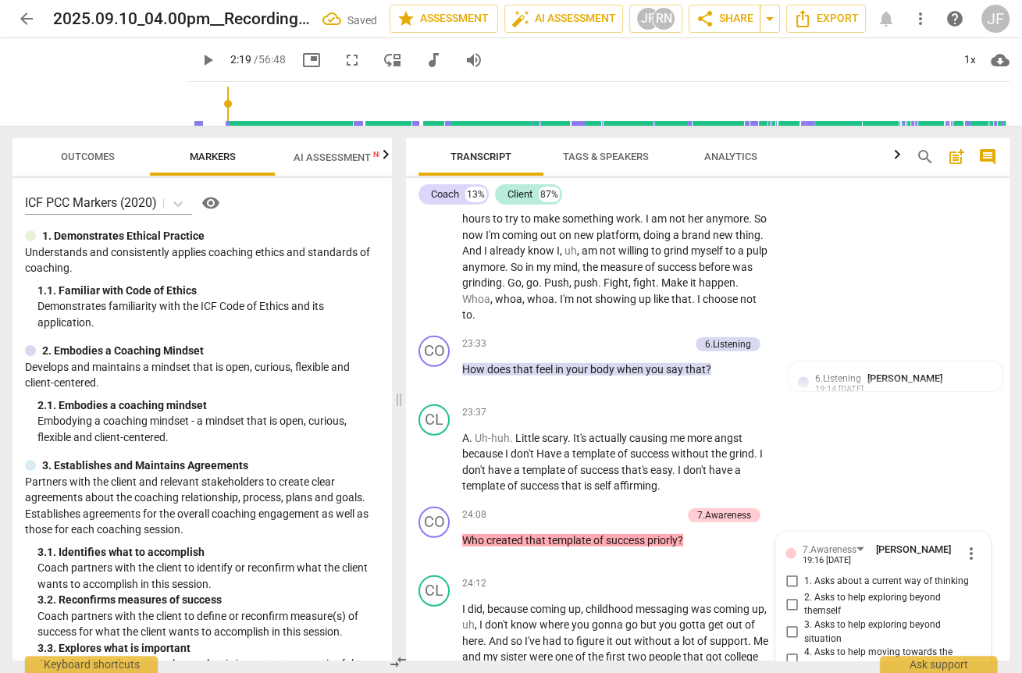
scroll to position [4282, 0]
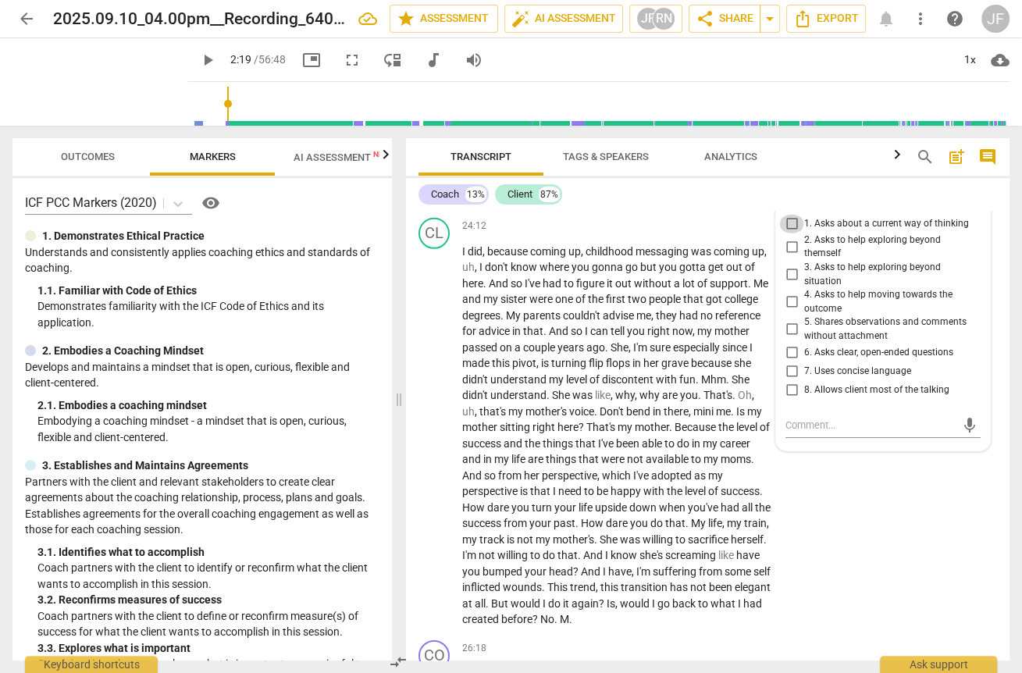
click at [741, 233] on input "1. Asks about a current way of thinking" at bounding box center [791, 224] width 25 height 19
checkbox input "true"
click at [741, 554] on div "CL play_arrow pause 24:12 + Add competency keyboard_arrow_right I did , because…" at bounding box center [708, 423] width 604 height 422
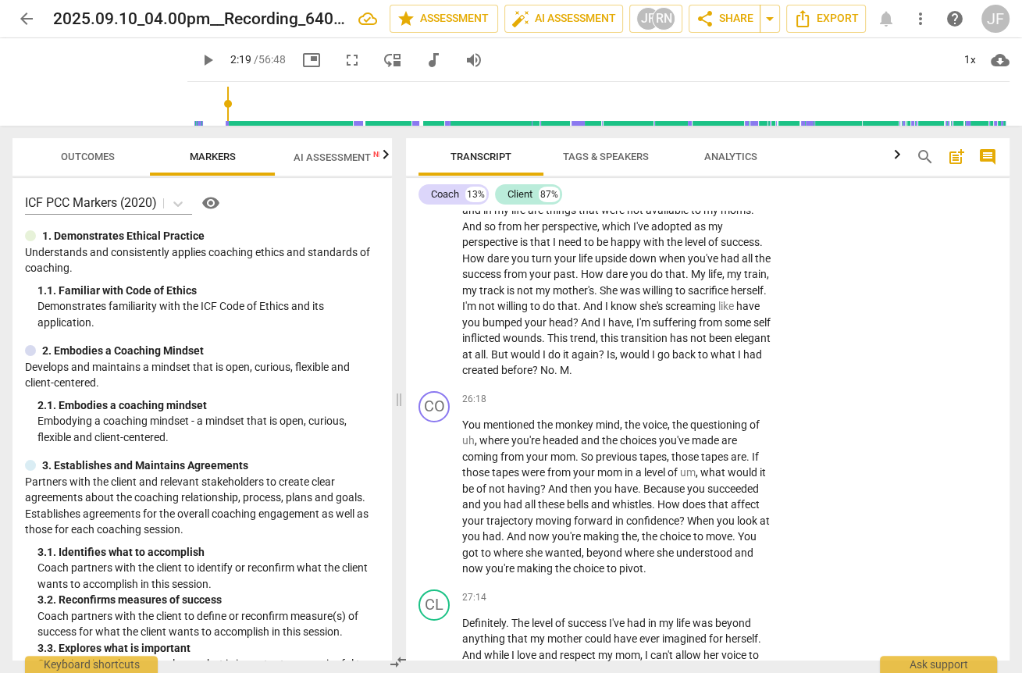
scroll to position [4532, 0]
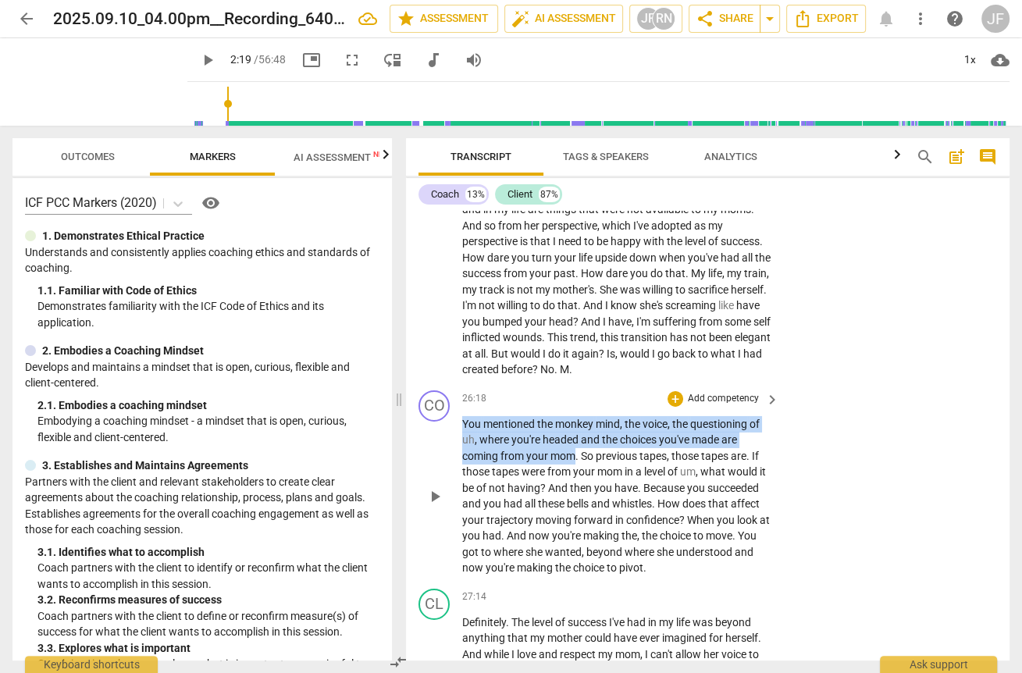
drag, startPoint x: 574, startPoint y: 465, endPoint x: 456, endPoint y: 436, distance: 121.4
click at [456, 436] on div "CO play_arrow pause 26:18 + Add competency keyboard_arrow_right You mentioned t…" at bounding box center [708, 483] width 604 height 198
click at [676, 406] on div "+" at bounding box center [676, 399] width 16 height 16
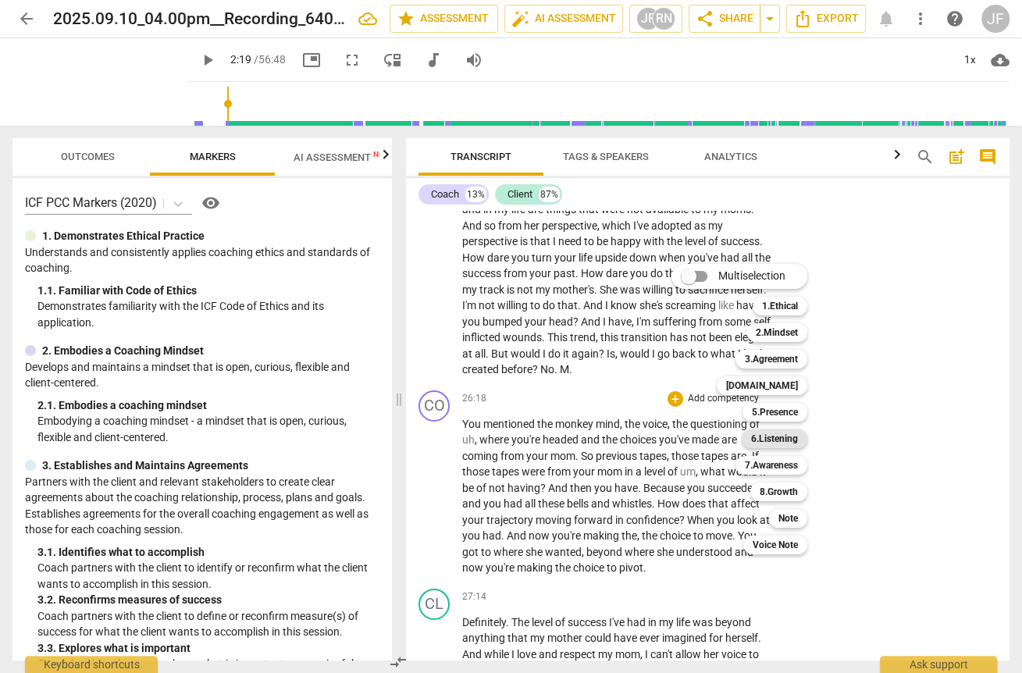
click at [741, 435] on b "6.Listening" at bounding box center [774, 438] width 47 height 19
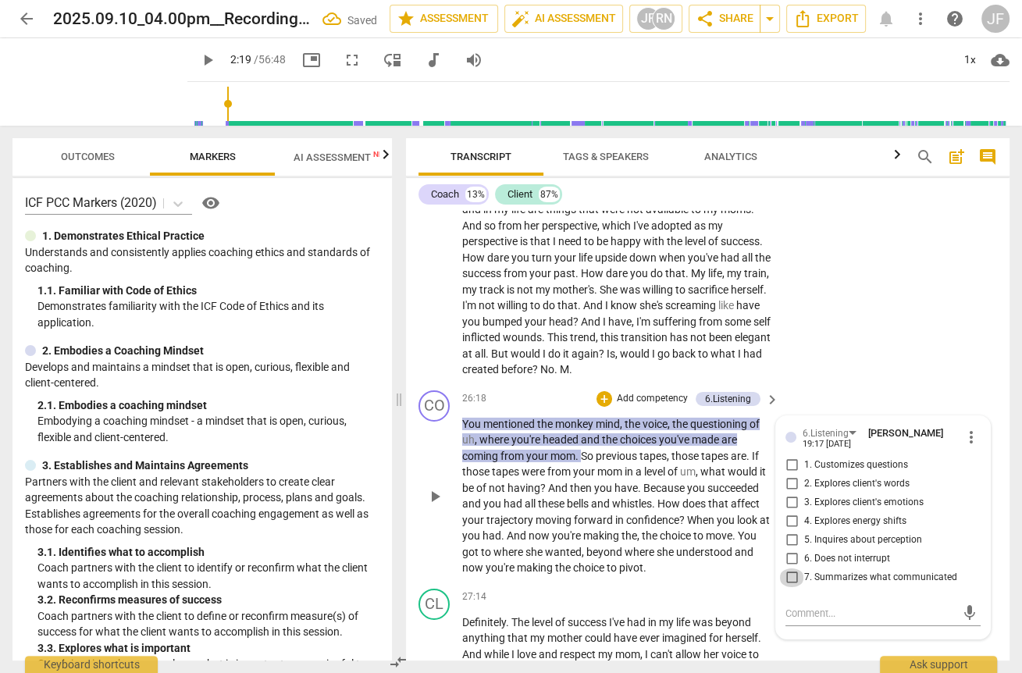
click at [741, 587] on input "7. Summarizes what communicated" at bounding box center [791, 577] width 25 height 19
checkbox input "true"
click at [661, 505] on p "You mentioned the monkey mind , the voice , the questioning of uh , where you'r…" at bounding box center [616, 496] width 309 height 160
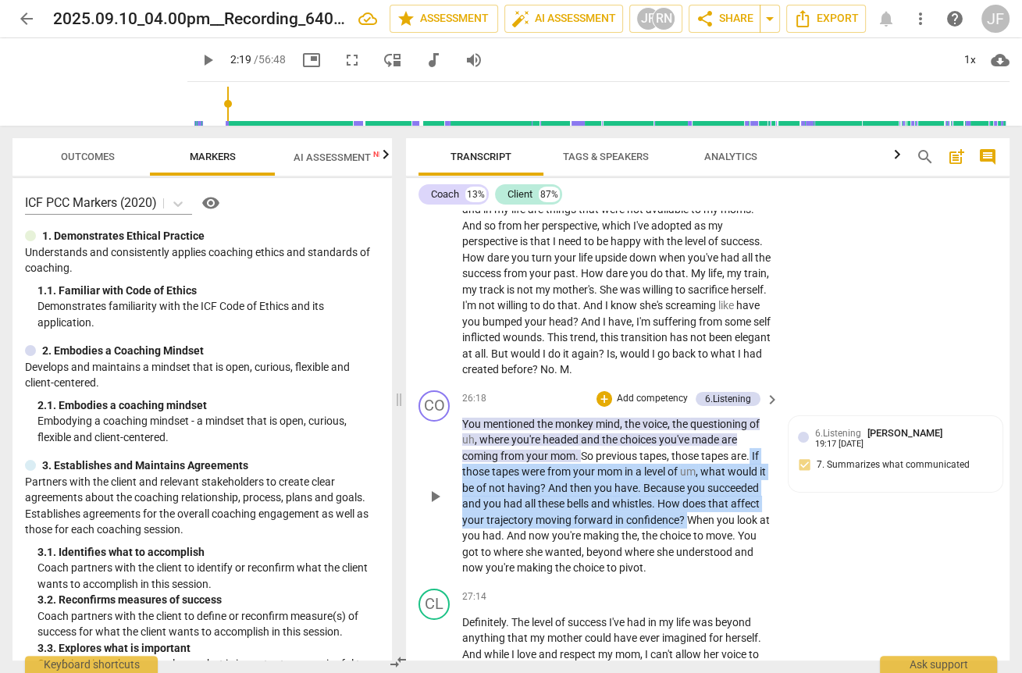
drag, startPoint x: 751, startPoint y: 467, endPoint x: 739, endPoint y: 530, distance: 64.3
click at [739, 530] on p "You mentioned the monkey mind , the voice , the questioning of uh , where you'r…" at bounding box center [616, 496] width 309 height 160
click at [741, 508] on div "+" at bounding box center [753, 510] width 16 height 16
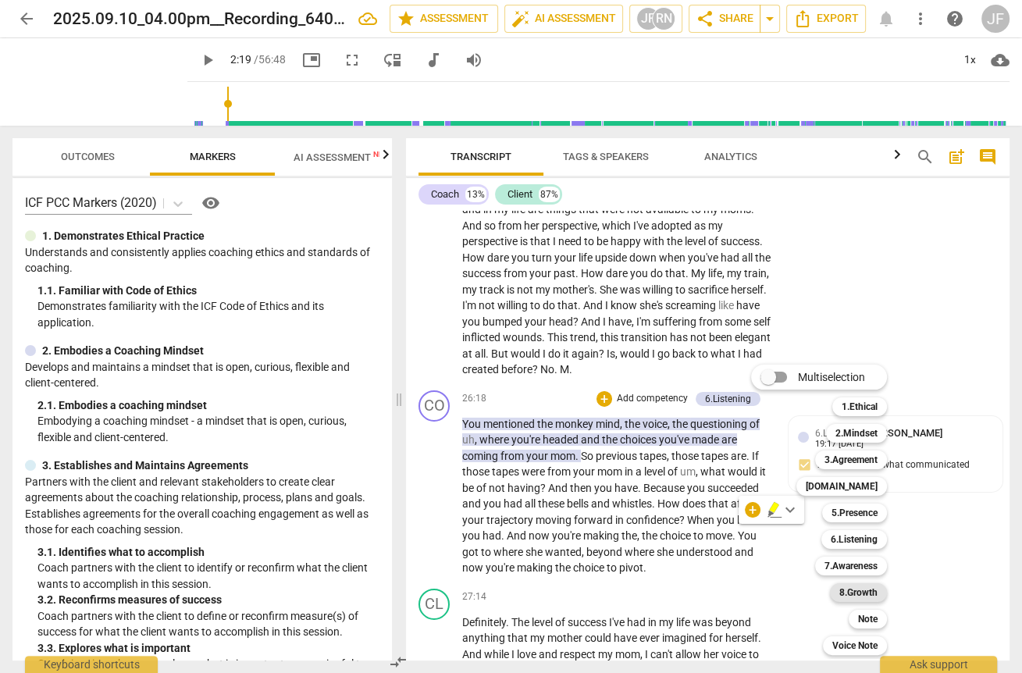
click at [741, 590] on b "8.Growth" at bounding box center [858, 592] width 38 height 19
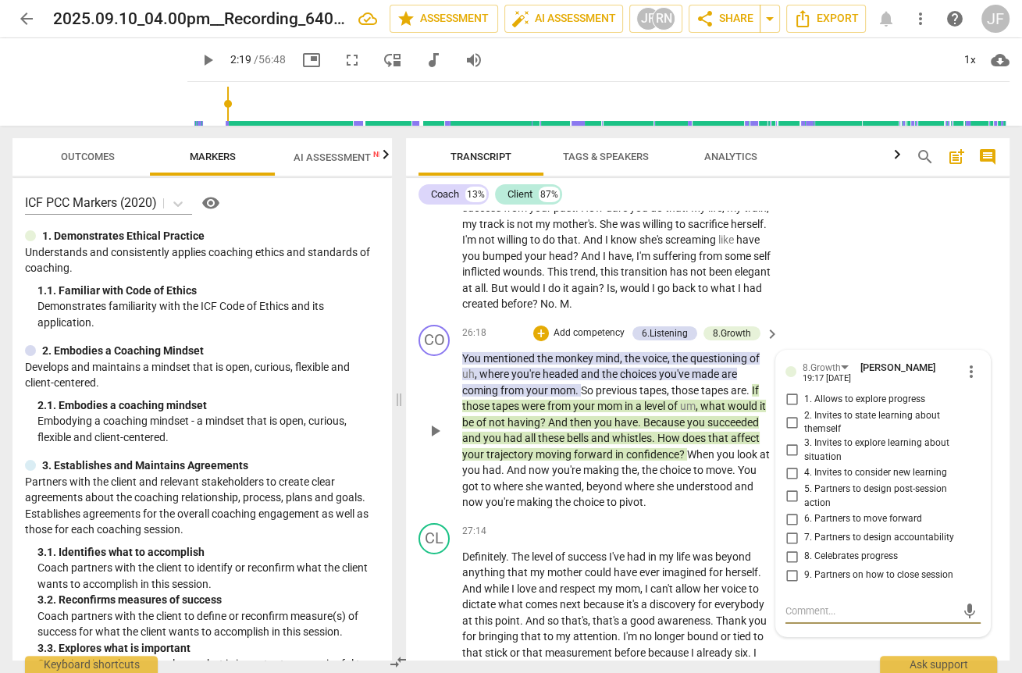
scroll to position [4595, 0]
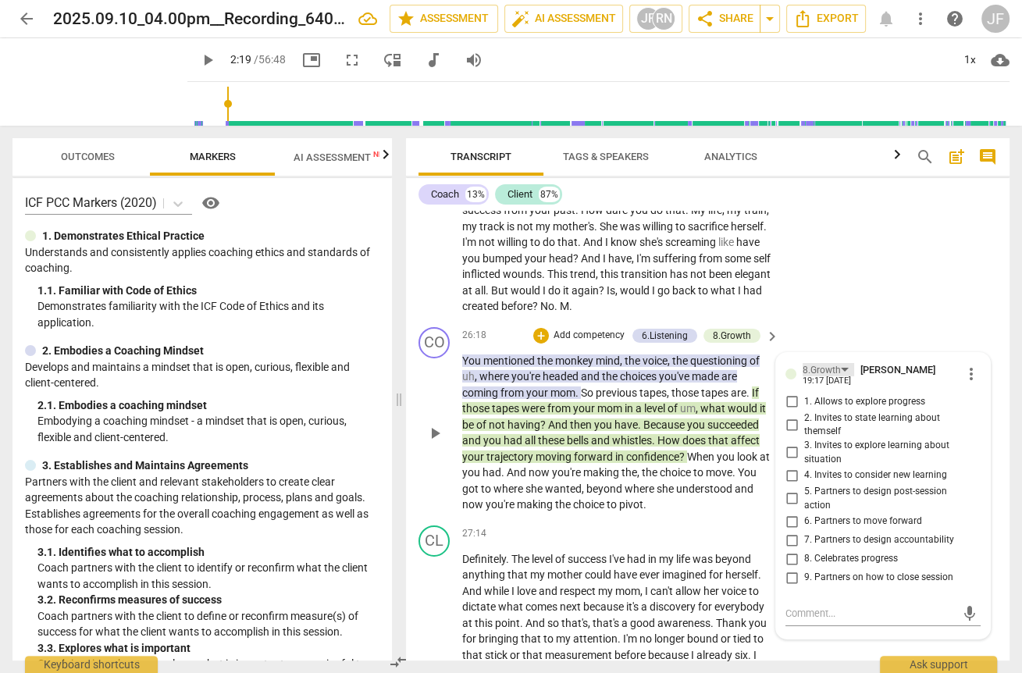
click at [741, 376] on div "8.Growth" at bounding box center [829, 369] width 52 height 13
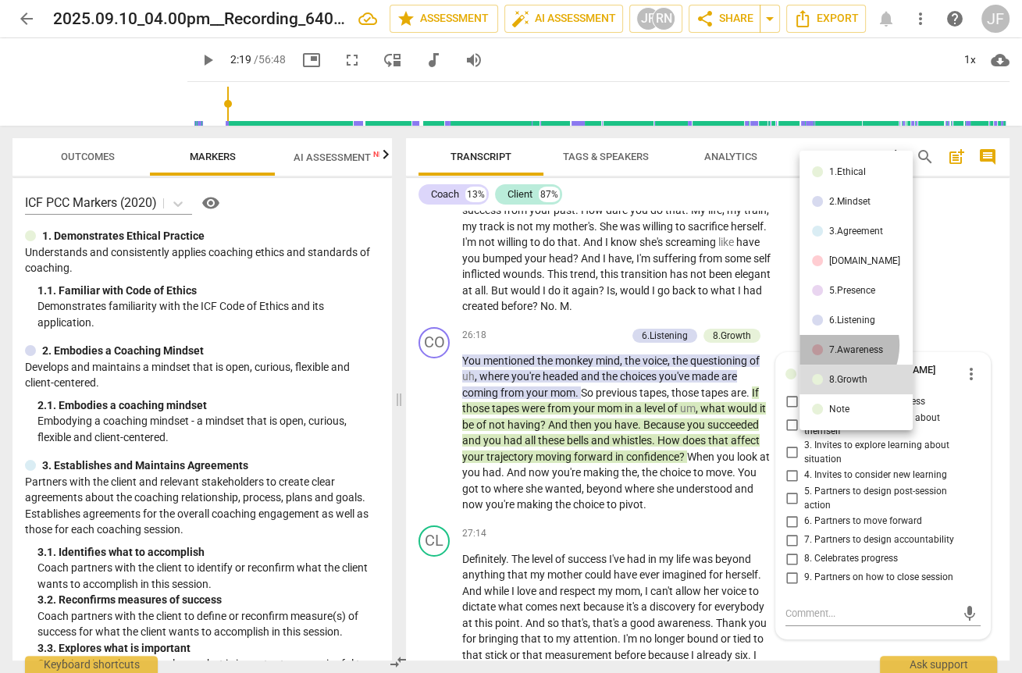
click at [741, 345] on div "7.Awareness" at bounding box center [856, 349] width 54 height 9
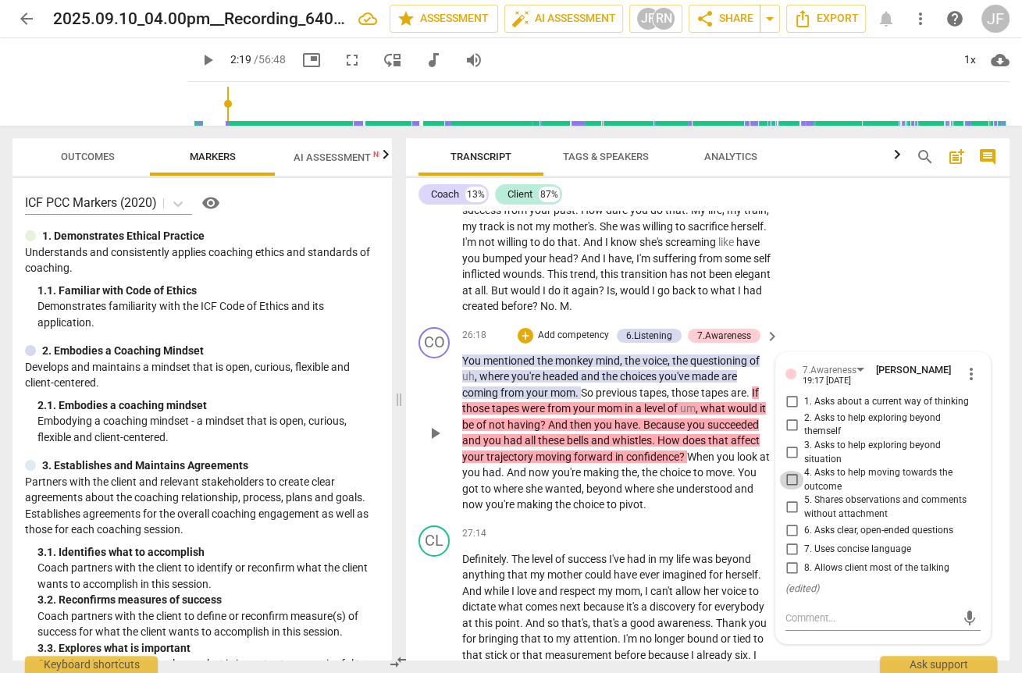
click at [741, 489] on input "4. Asks to help moving towards the outcome" at bounding box center [791, 480] width 25 height 19
checkbox input "true"
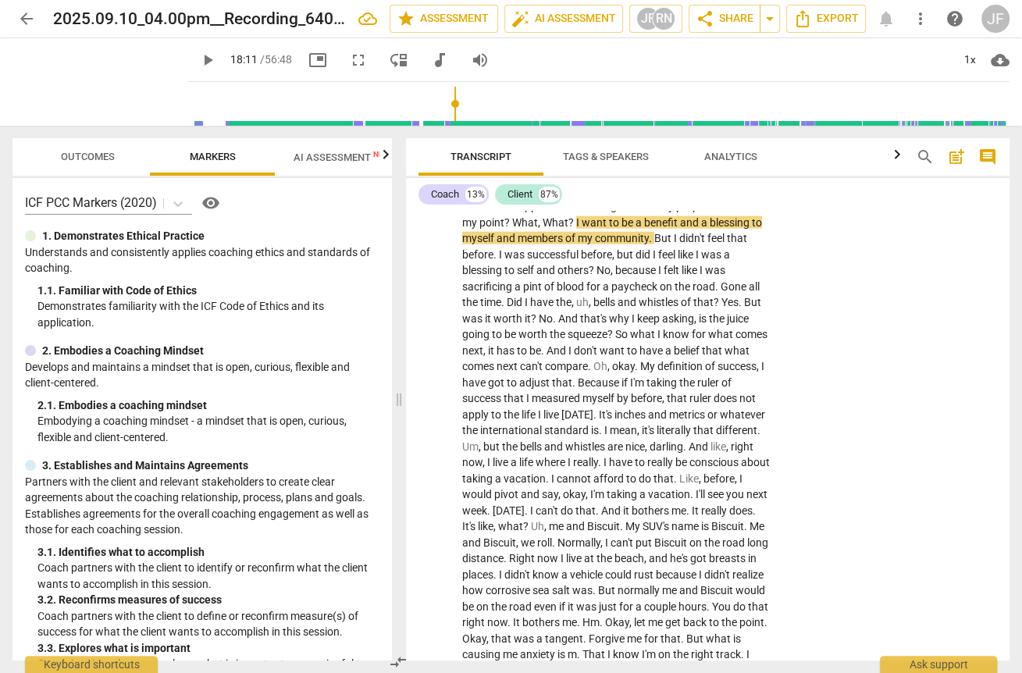
drag, startPoint x: 209, startPoint y: 103, endPoint x: 441, endPoint y: 113, distance: 232.1
type input "1091"
click at [441, 113] on input "range" at bounding box center [602, 104] width 816 height 50
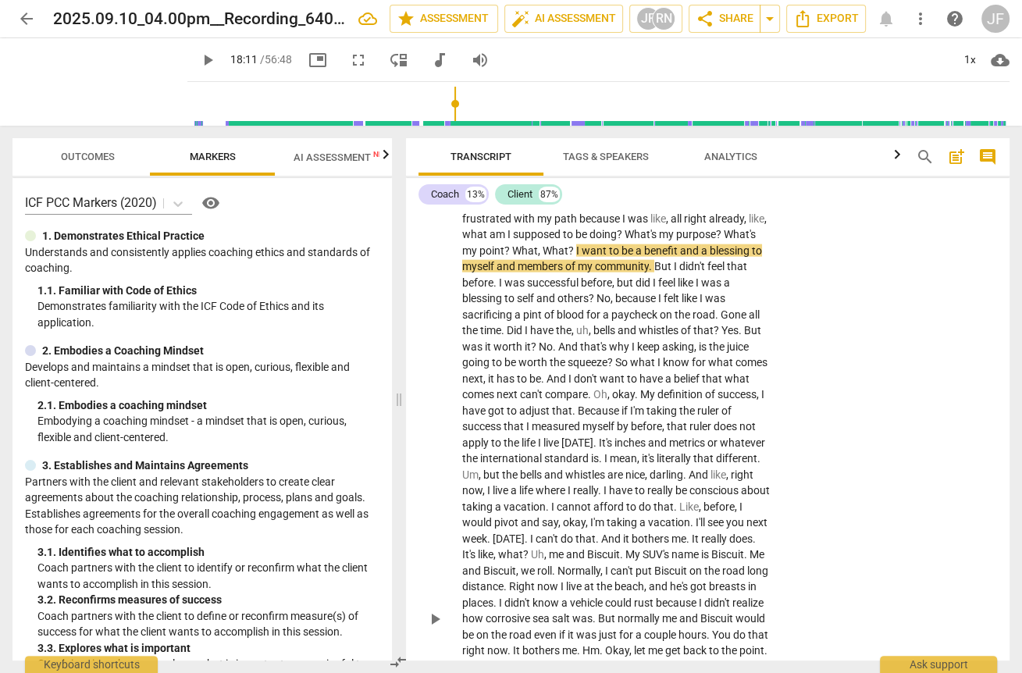
scroll to position [3170, 0]
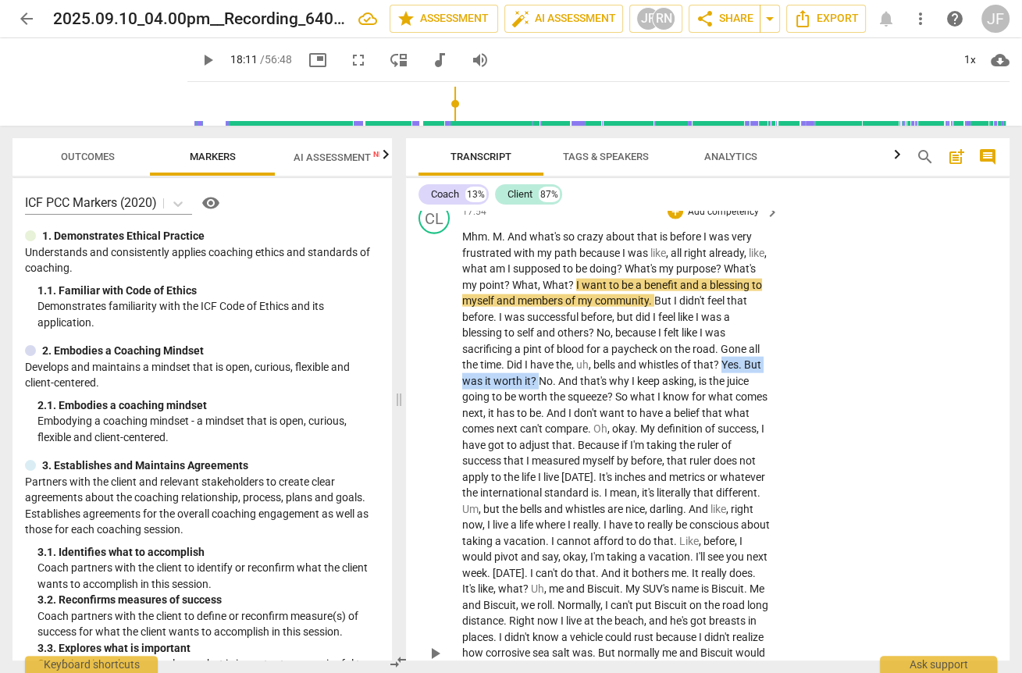
drag, startPoint x: 723, startPoint y: 362, endPoint x: 539, endPoint y: 384, distance: 185.7
click at [539, 384] on p "Mhm . M . And what's so crazy about that is before I was very frustrated with m…" at bounding box center [616, 653] width 309 height 849
click at [551, 355] on div "+" at bounding box center [552, 356] width 16 height 16
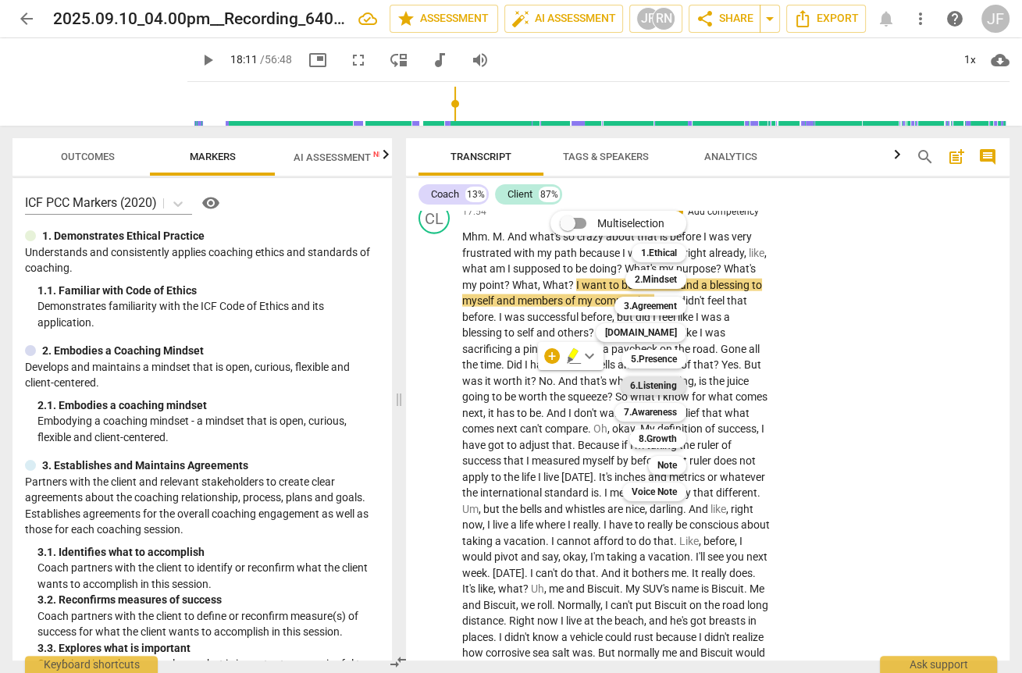
click at [658, 386] on b "6.Listening" at bounding box center [653, 385] width 47 height 19
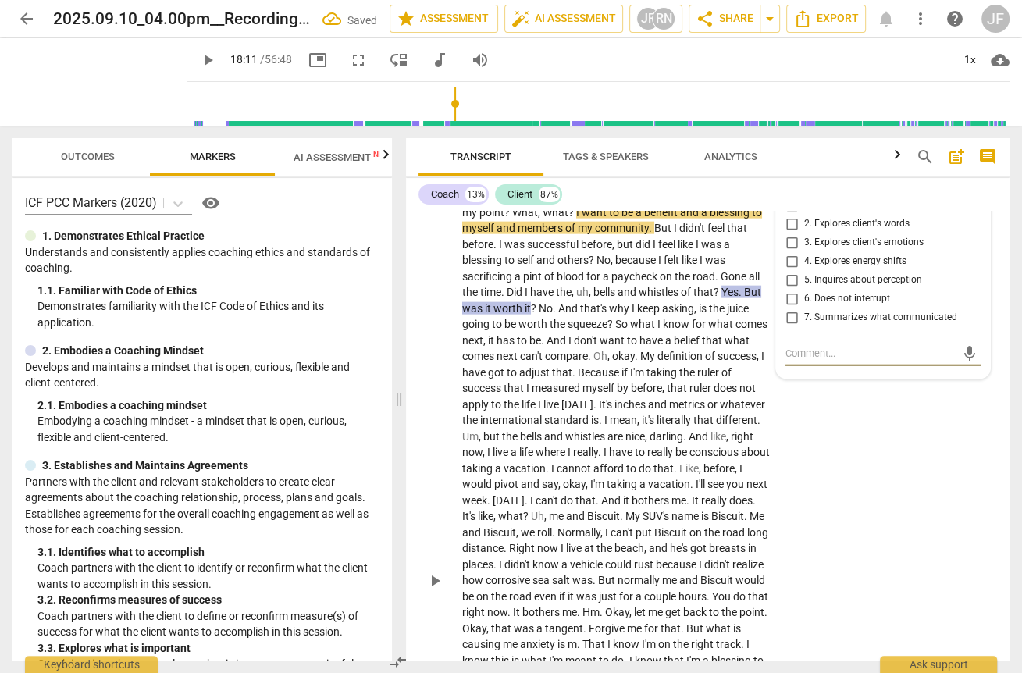
scroll to position [3190, 0]
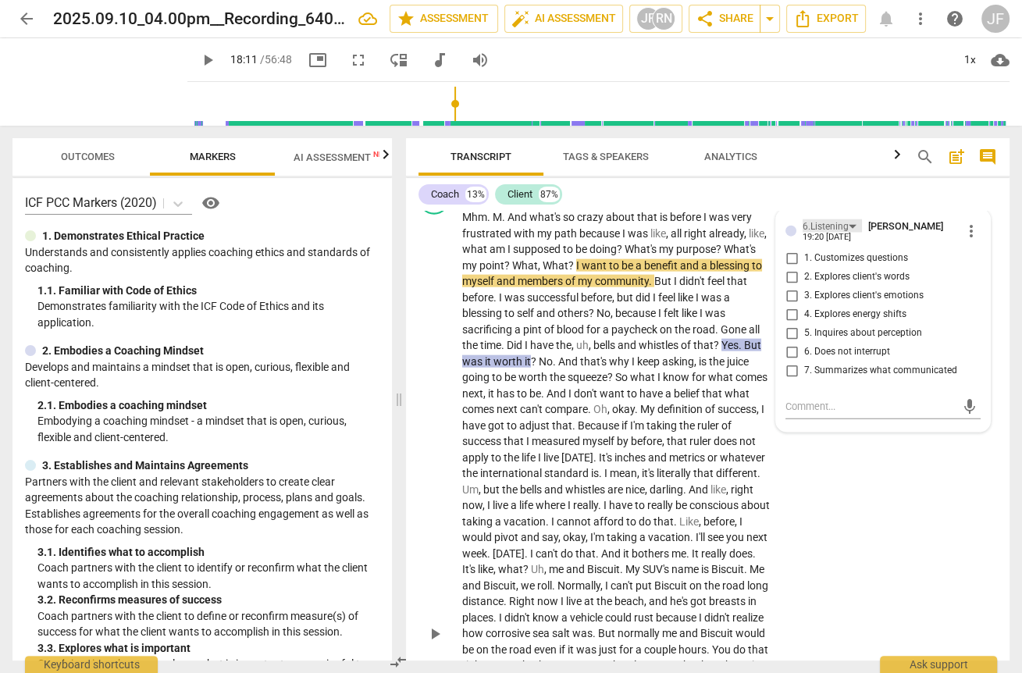
click at [741, 224] on div "6.Listening" at bounding box center [826, 226] width 46 height 15
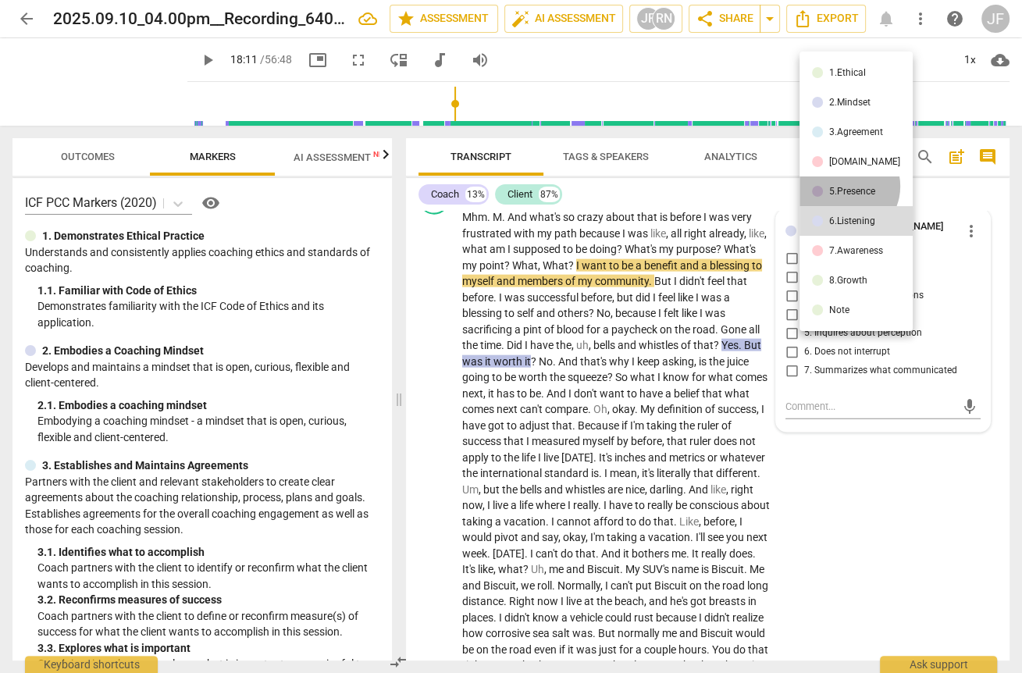
click at [741, 187] on div "5.Presence" at bounding box center [852, 191] width 46 height 9
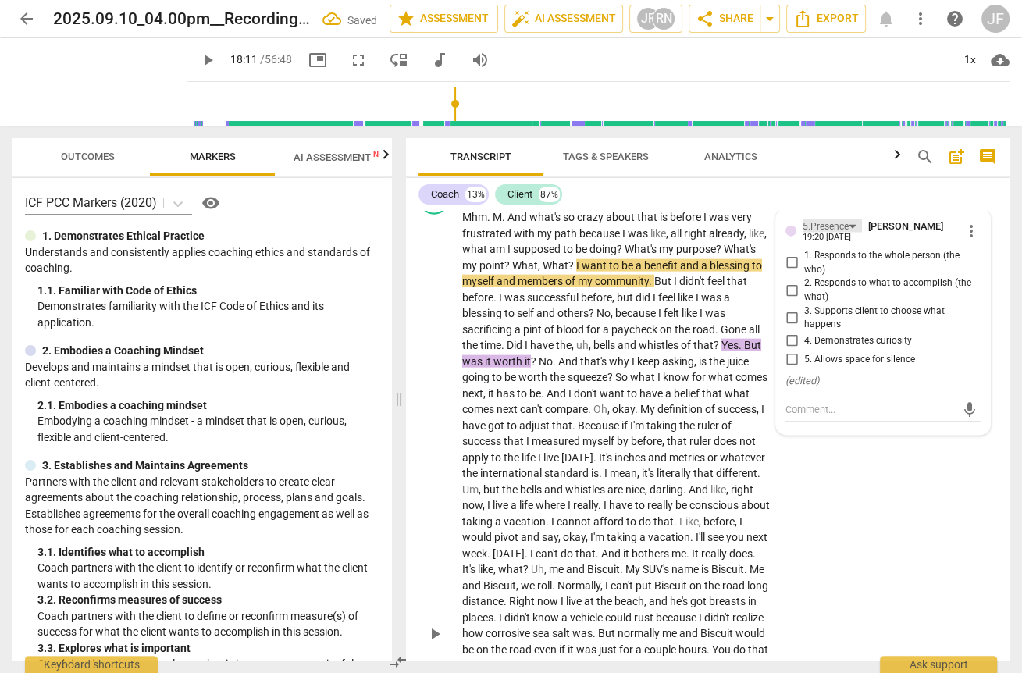
click at [741, 223] on div "5.Presence" at bounding box center [826, 226] width 46 height 15
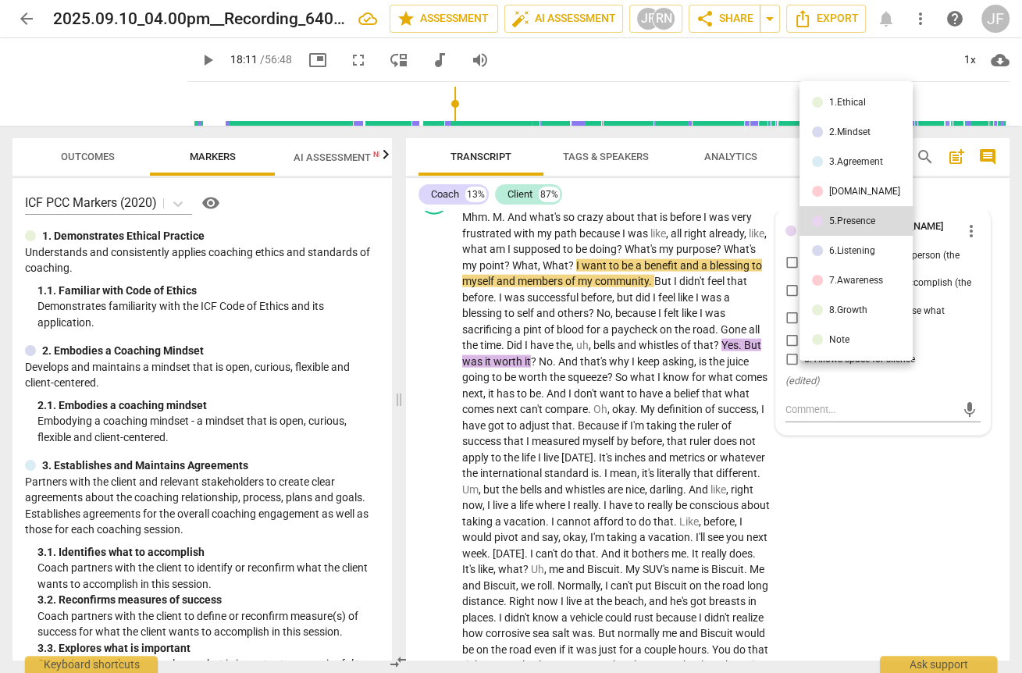
click at [741, 191] on div "[DOMAIN_NAME]" at bounding box center [864, 191] width 71 height 9
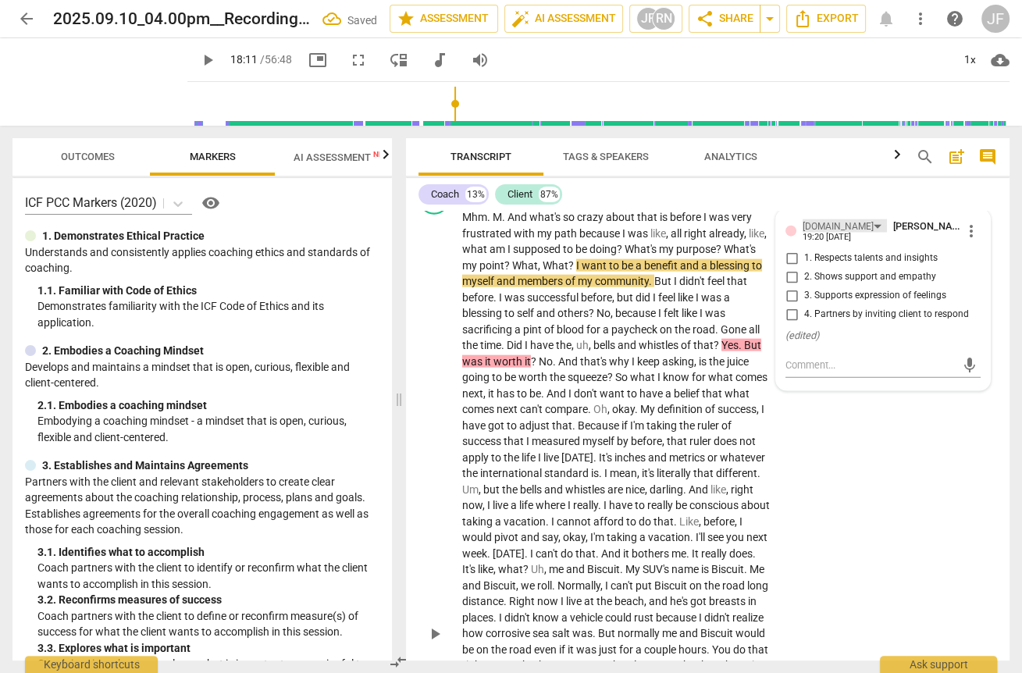
click at [741, 219] on div "[DOMAIN_NAME]" at bounding box center [838, 226] width 71 height 15
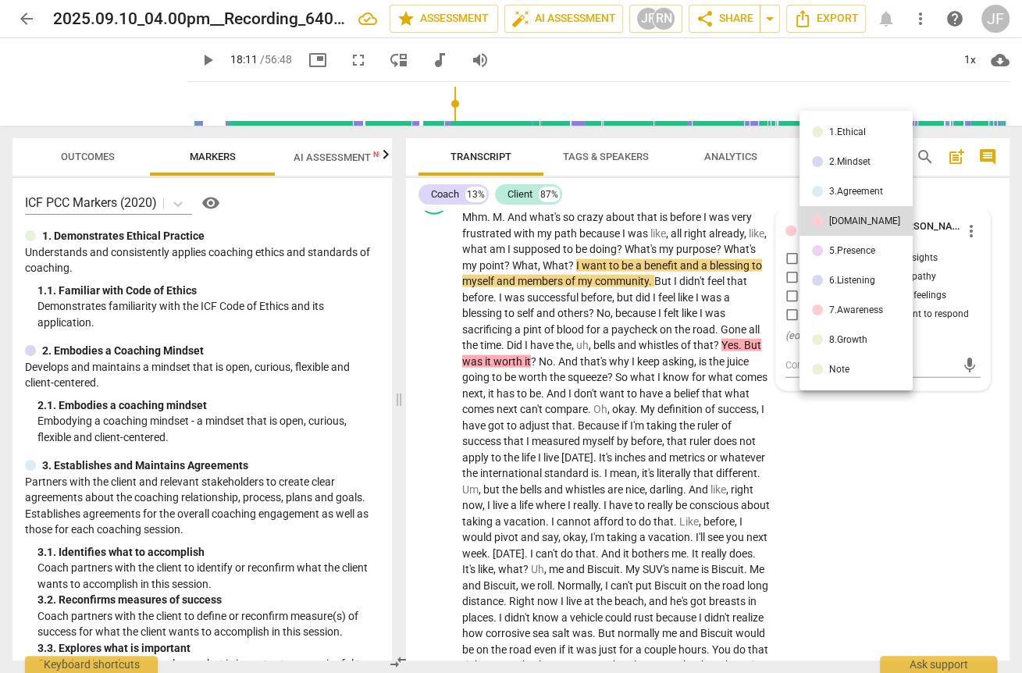
click at [741, 335] on div at bounding box center [817, 339] width 11 height 11
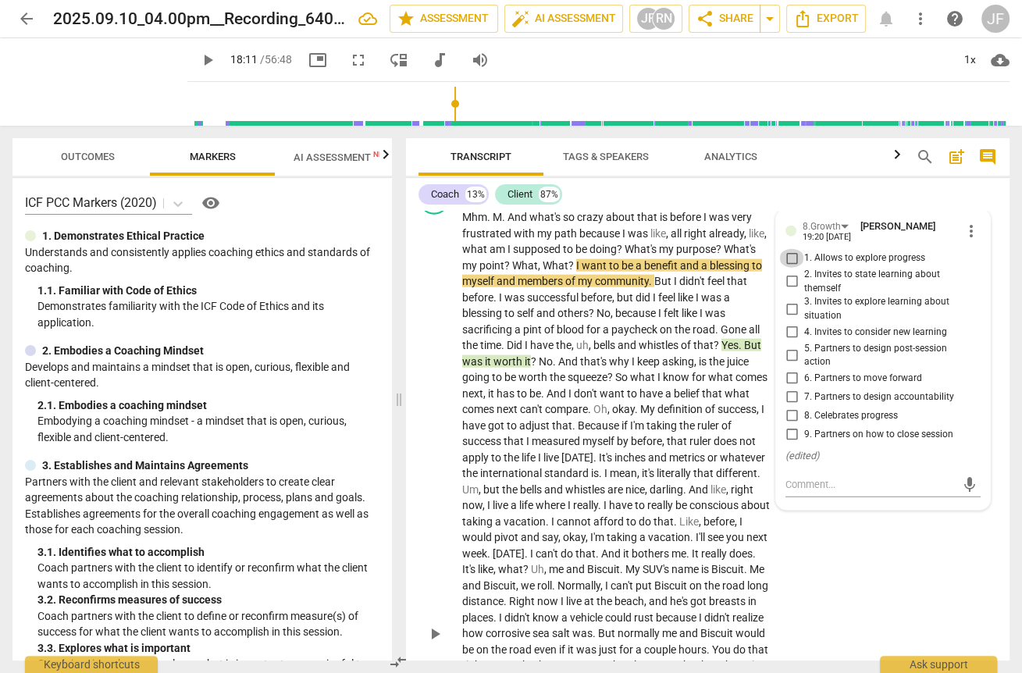
click at [741, 253] on input "1. Allows to explore progress" at bounding box center [791, 258] width 25 height 19
click at [741, 251] on input "1. Allows to explore progress" at bounding box center [791, 258] width 25 height 19
checkbox input "false"
click at [741, 226] on div "8.Growth" at bounding box center [822, 226] width 38 height 15
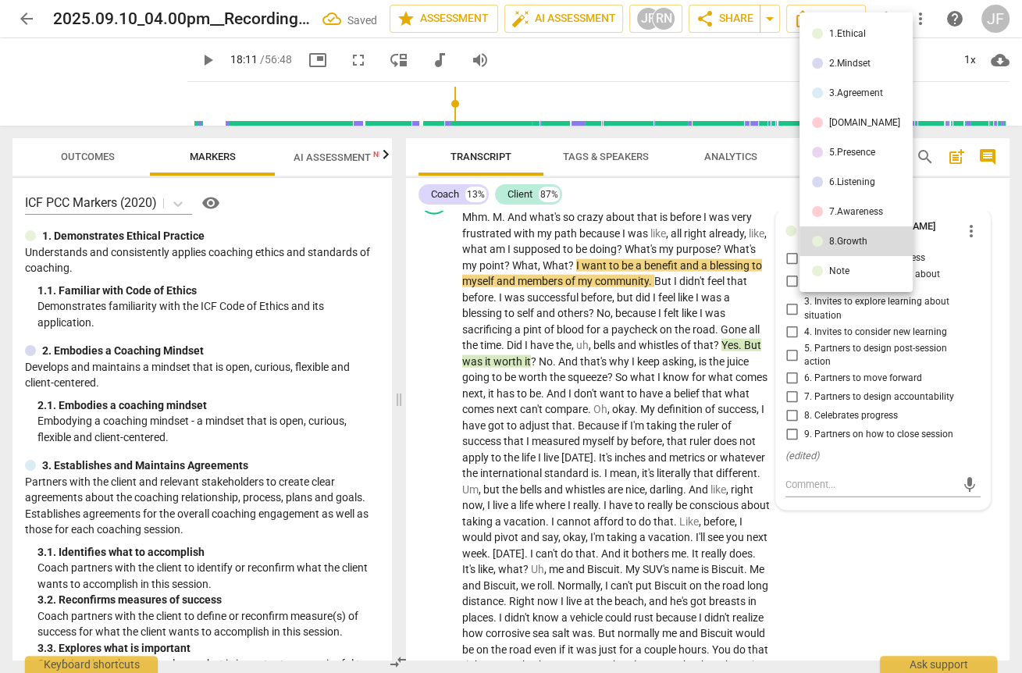
click at [741, 119] on div "[DOMAIN_NAME]" at bounding box center [864, 122] width 71 height 9
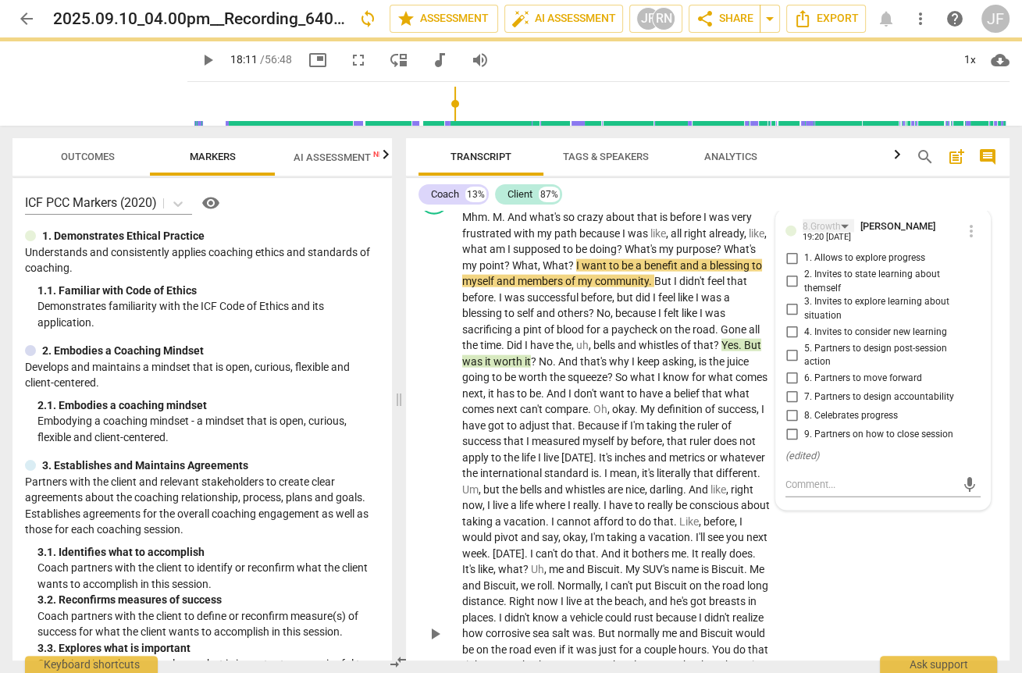
click at [741, 219] on div "8.Growth" at bounding box center [829, 225] width 52 height 13
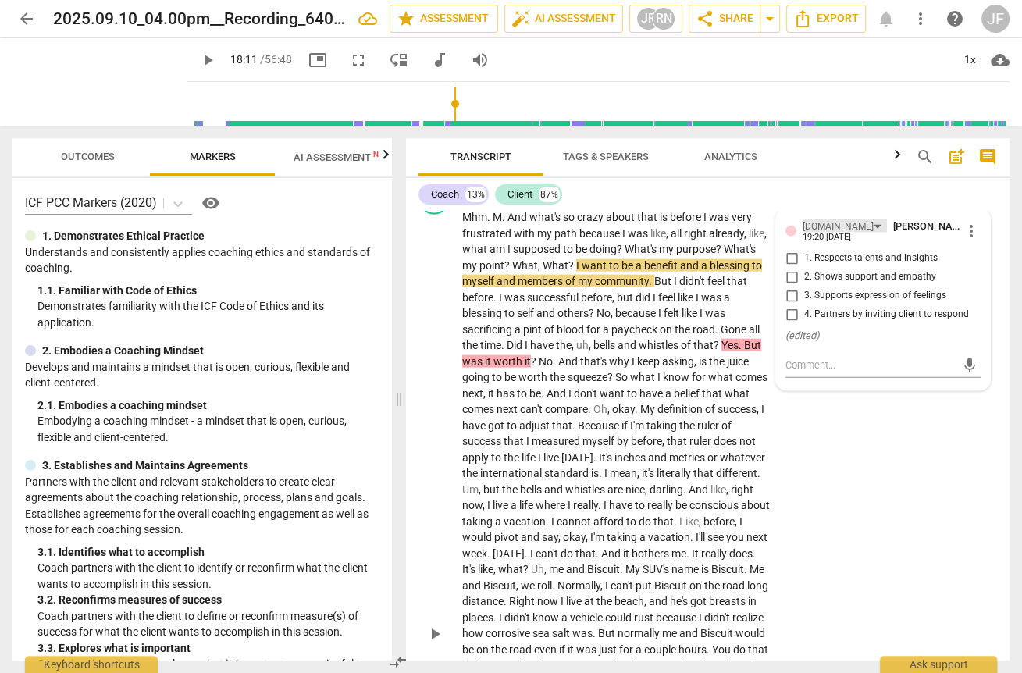
click at [741, 219] on div "[DOMAIN_NAME]" at bounding box center [845, 225] width 84 height 13
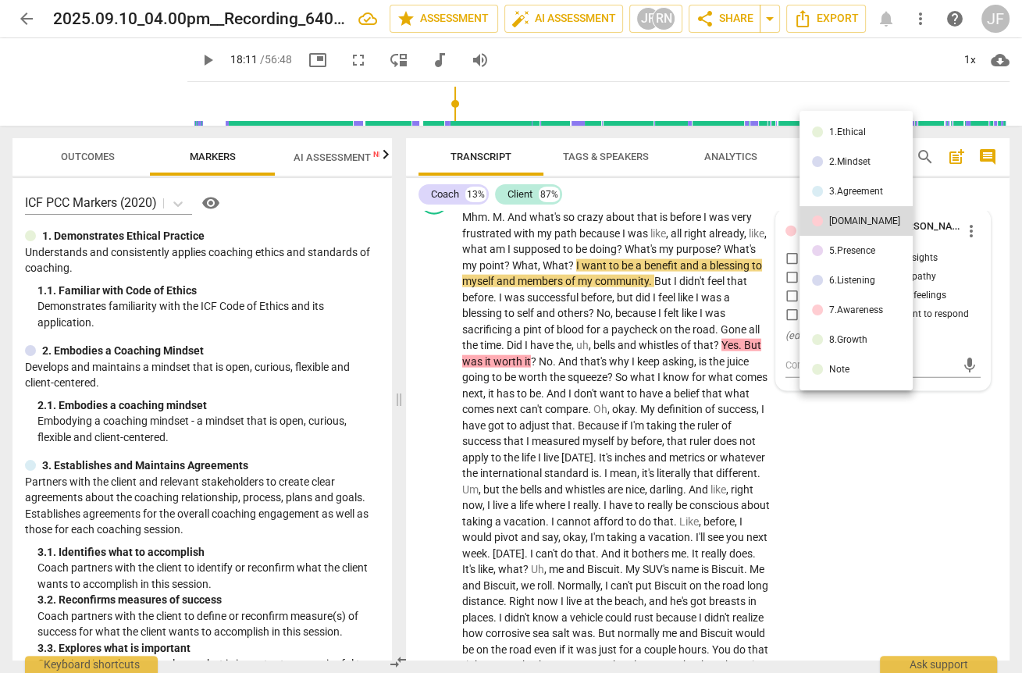
click at [741, 133] on div "1.Ethical" at bounding box center [847, 131] width 37 height 9
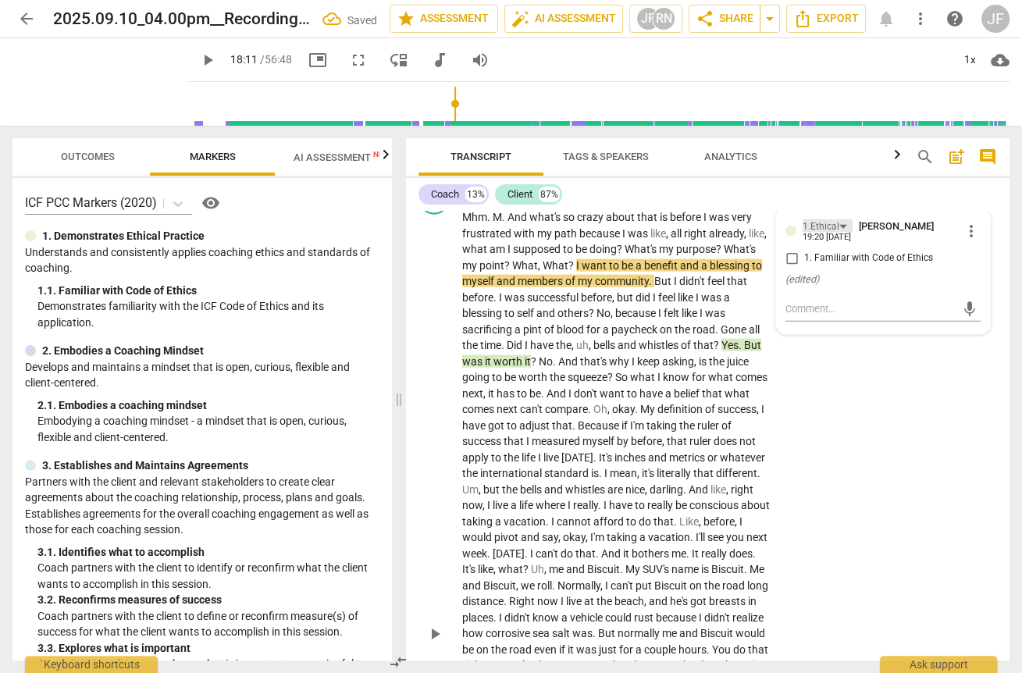
click at [741, 223] on div "1.Ethical" at bounding box center [828, 225] width 50 height 13
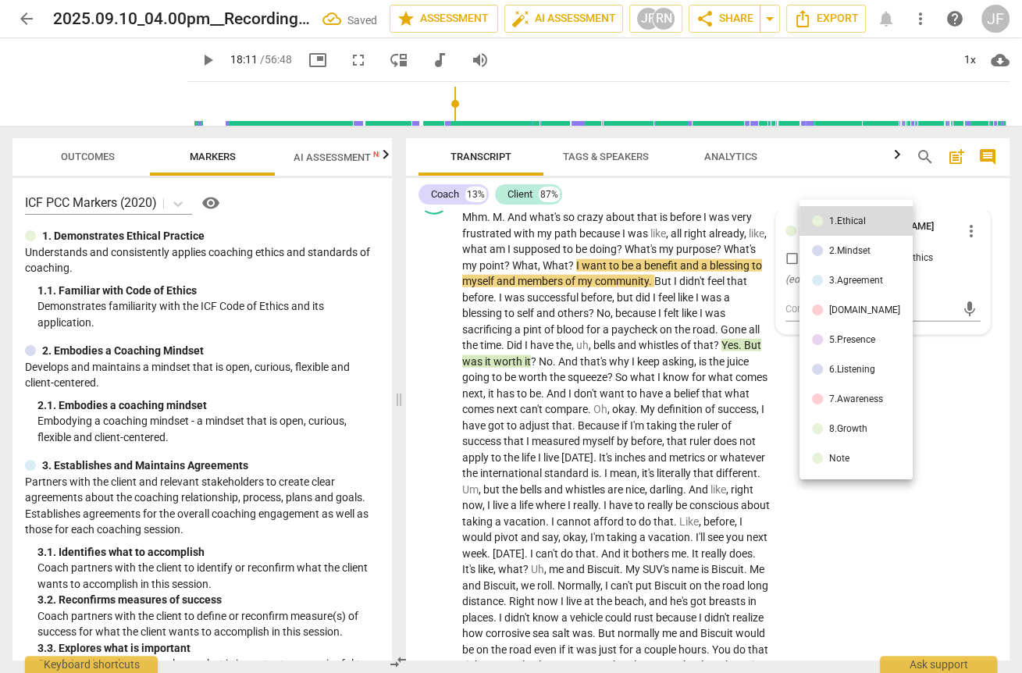
click at [741, 253] on div "2.Mindset" at bounding box center [849, 250] width 41 height 9
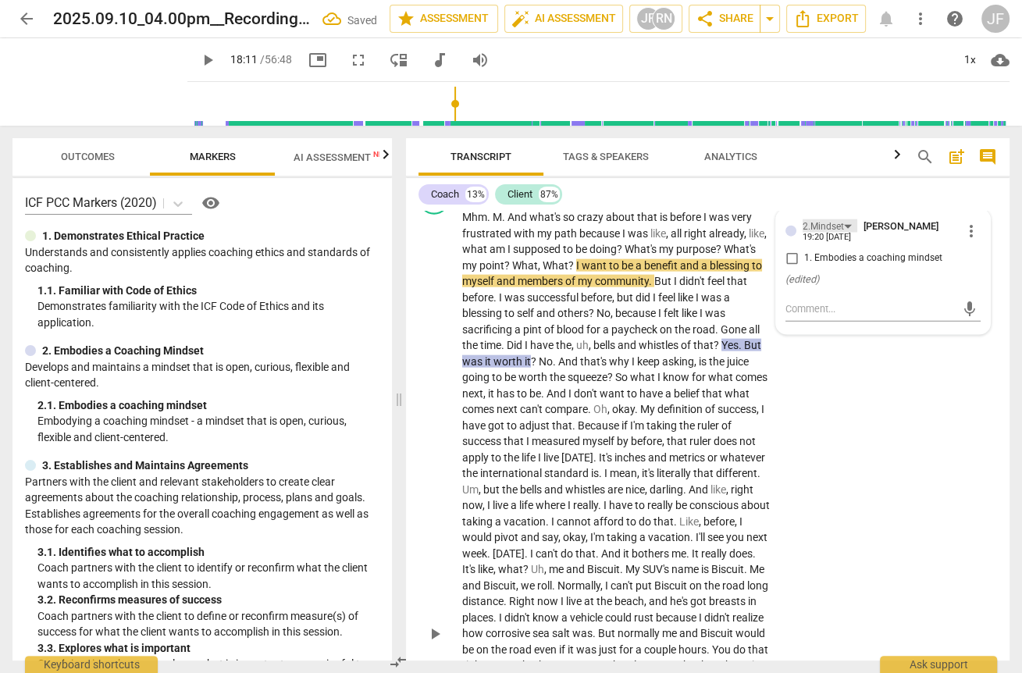
click at [741, 219] on div "2.Mindset" at bounding box center [830, 225] width 55 height 13
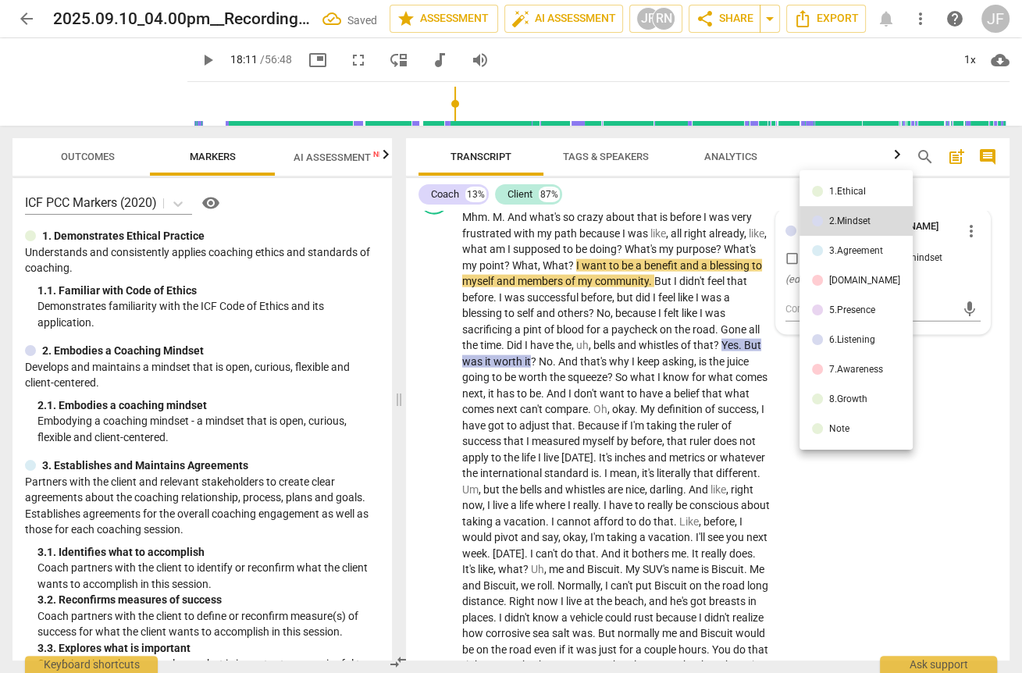
click at [741, 251] on div "3.Agreement" at bounding box center [856, 250] width 54 height 9
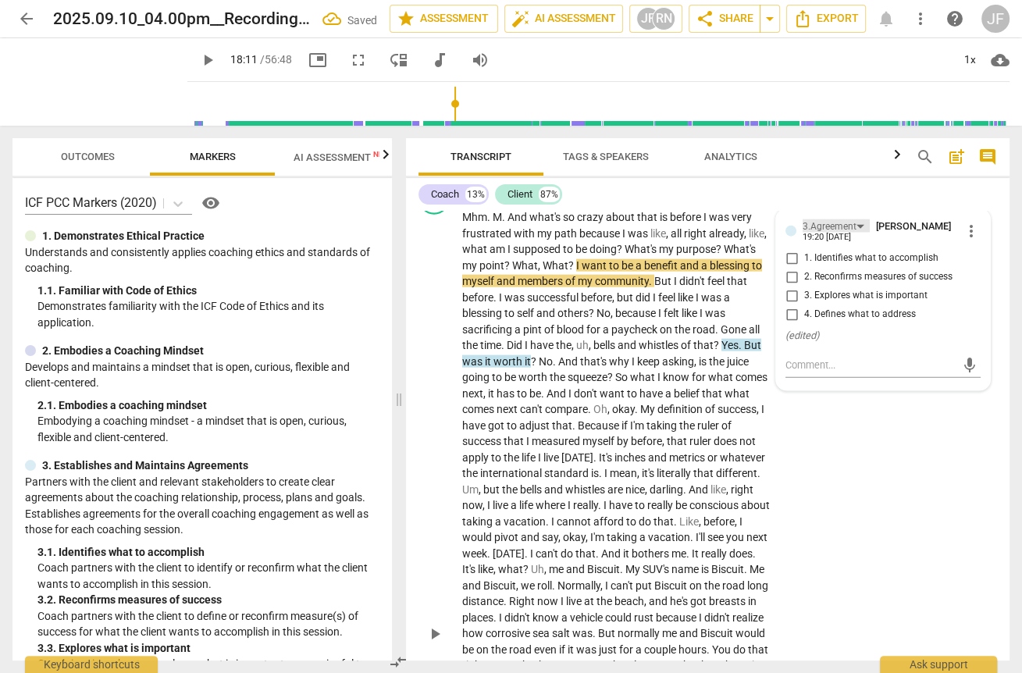
click at [741, 222] on div "3.Agreement" at bounding box center [836, 225] width 67 height 13
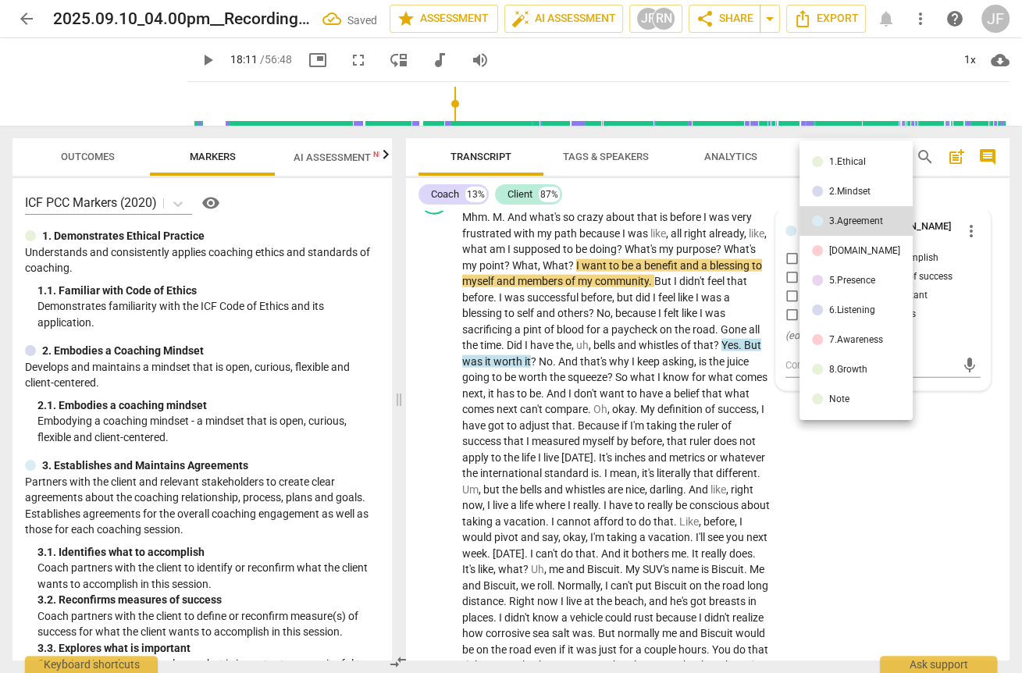
click at [741, 252] on div "[DOMAIN_NAME]" at bounding box center [864, 250] width 71 height 9
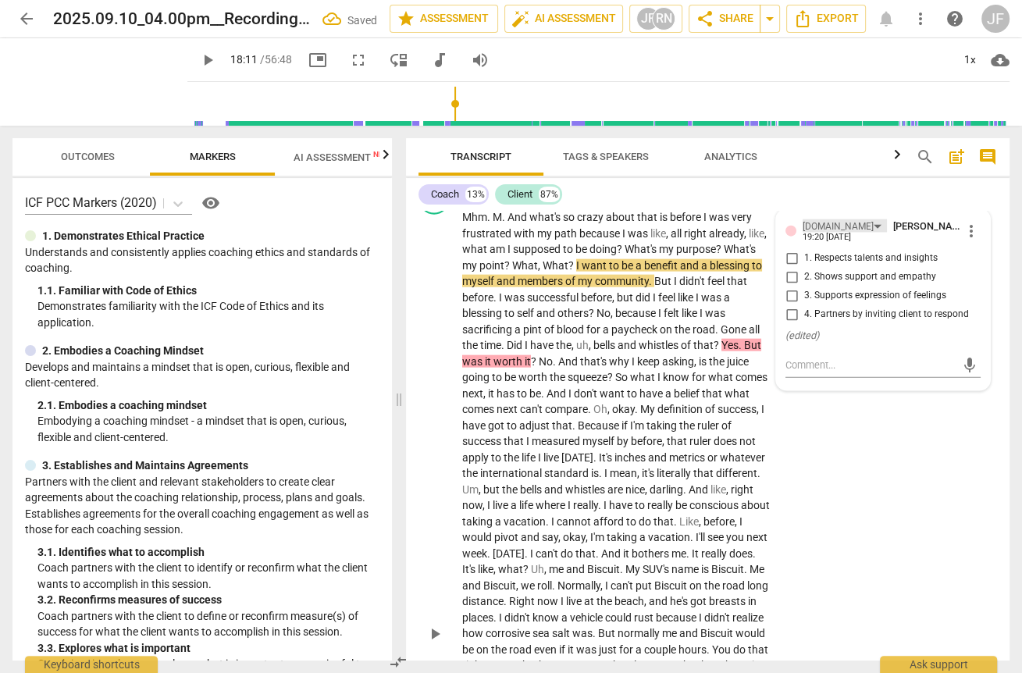
click at [741, 219] on div "[DOMAIN_NAME]" at bounding box center [845, 225] width 84 height 13
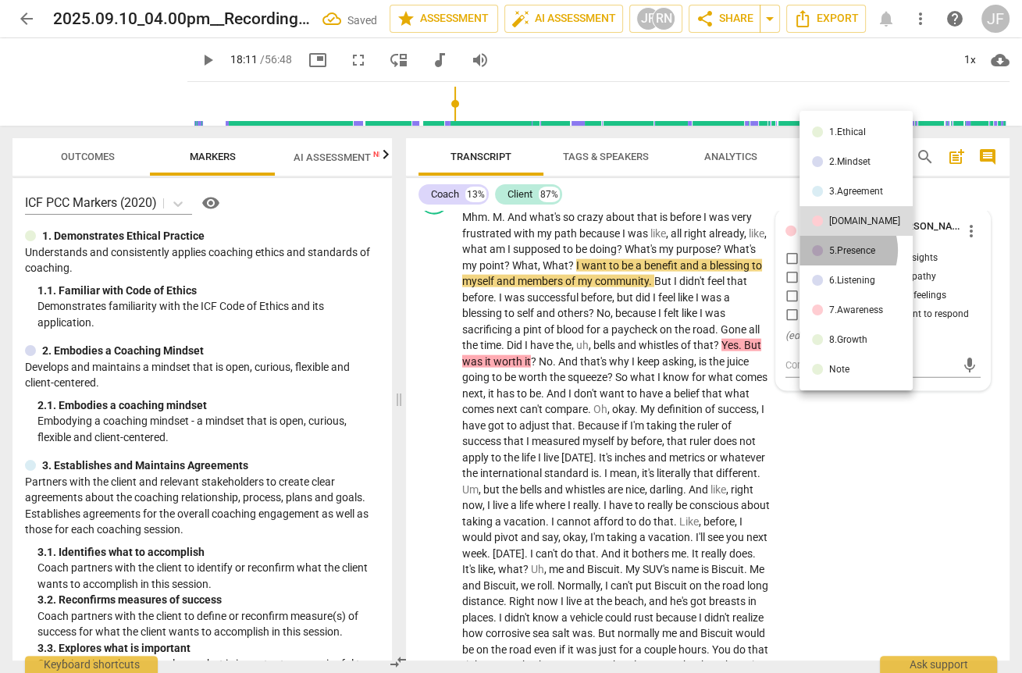
click at [741, 251] on div "5.Presence" at bounding box center [852, 250] width 46 height 9
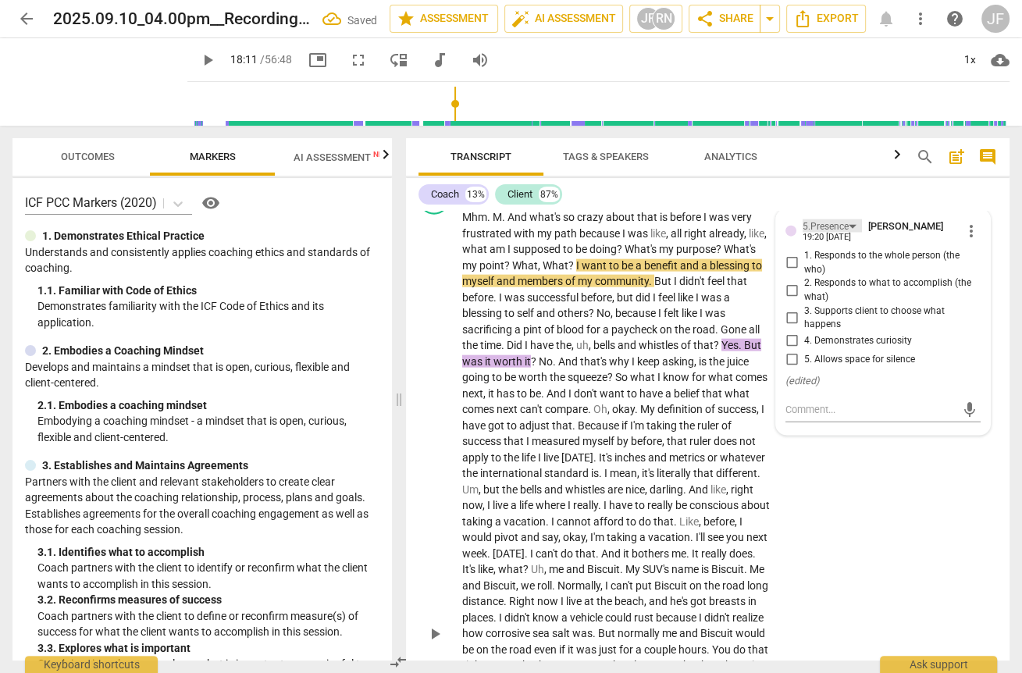
click at [741, 222] on div "5.Presence" at bounding box center [832, 225] width 59 height 13
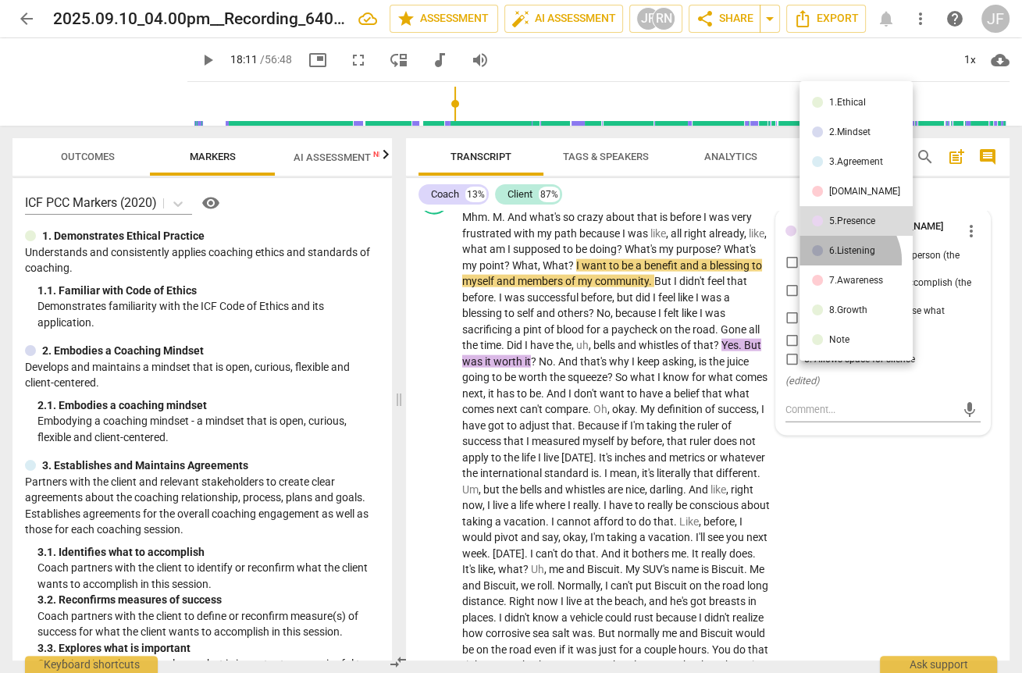
click at [741, 261] on li "6.Listening" at bounding box center [856, 251] width 113 height 30
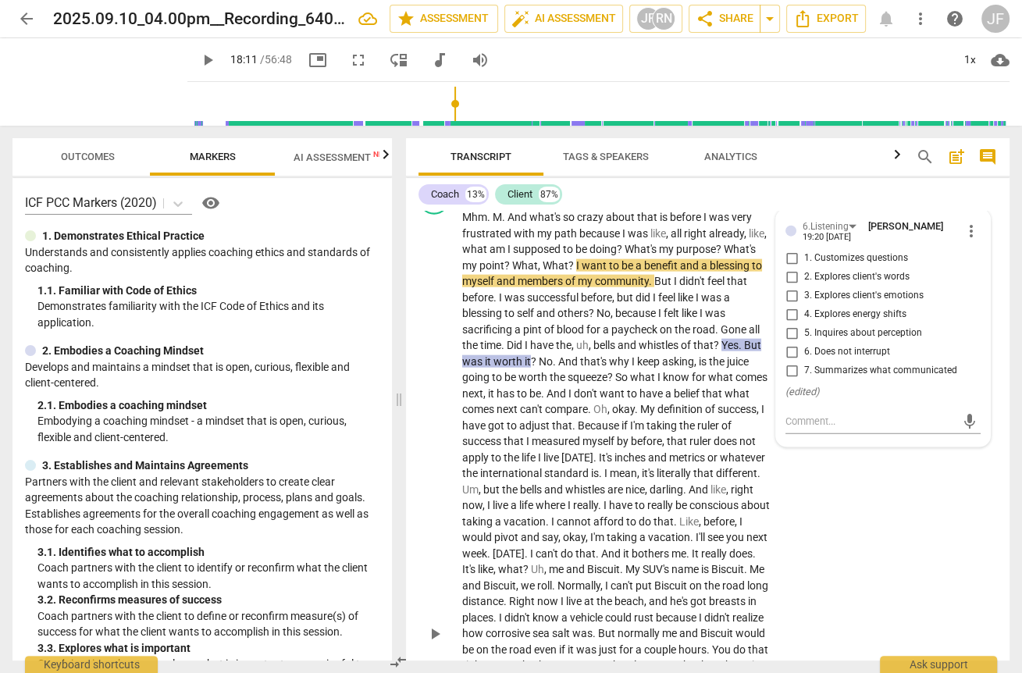
click at [741, 344] on input "6. Does not interrupt" at bounding box center [791, 352] width 25 height 19
checkbox input "true"
drag, startPoint x: 711, startPoint y: 275, endPoint x: 608, endPoint y: 262, distance: 103.1
click at [608, 262] on p "Mhm . M . And what's so crazy about that is before I was very frustrated with m…" at bounding box center [616, 633] width 309 height 849
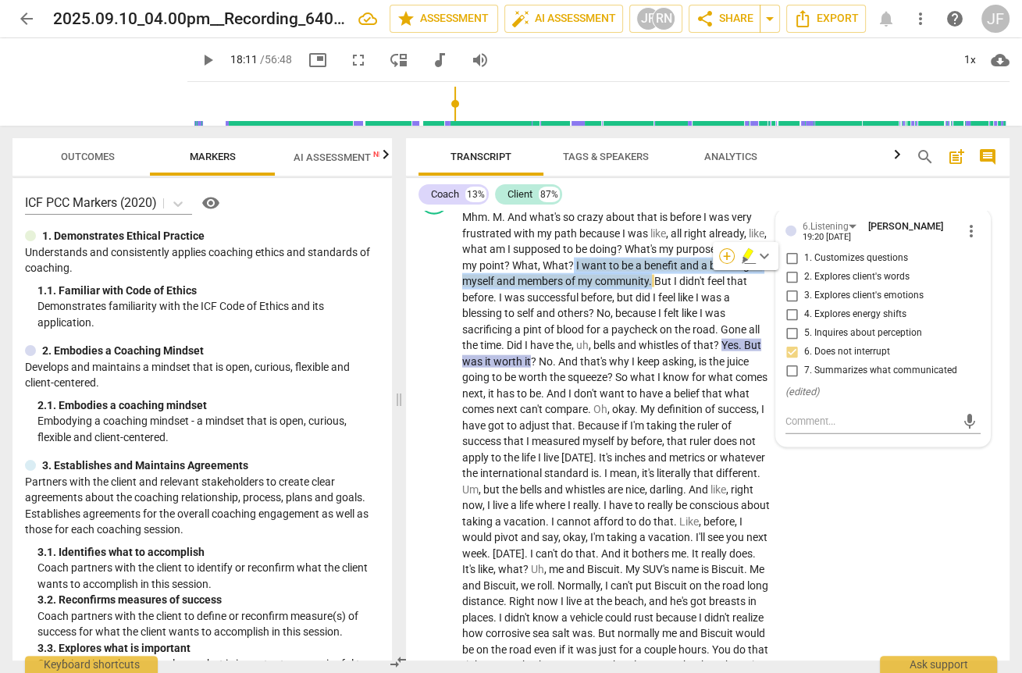
click at [721, 258] on div "+" at bounding box center [727, 256] width 16 height 16
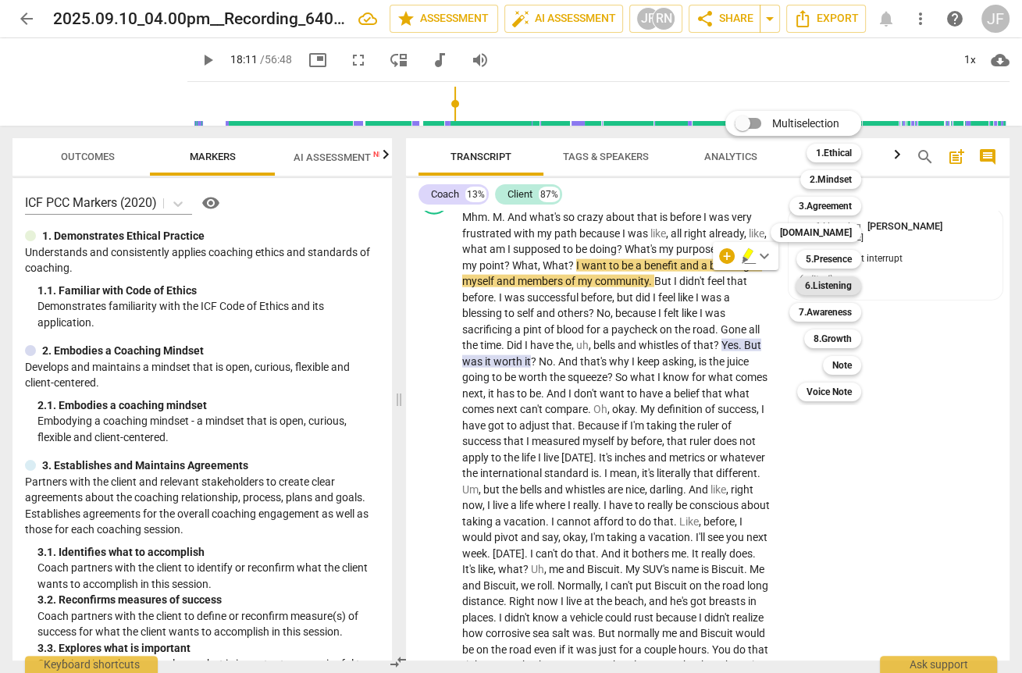
click at [741, 283] on b "6.Listening" at bounding box center [828, 285] width 47 height 19
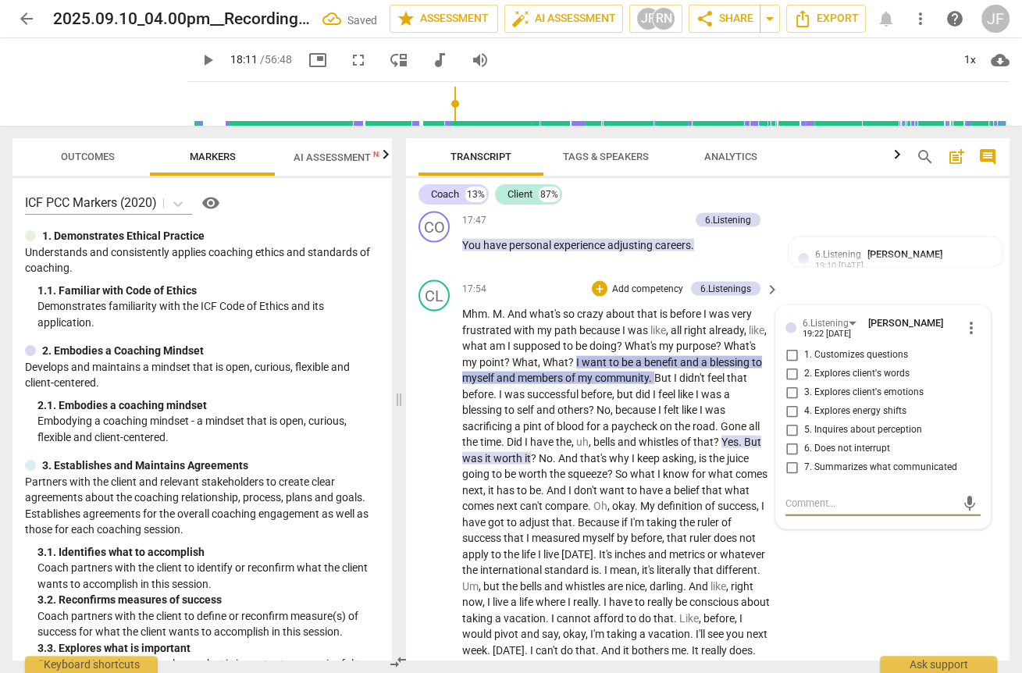
scroll to position [3062, 0]
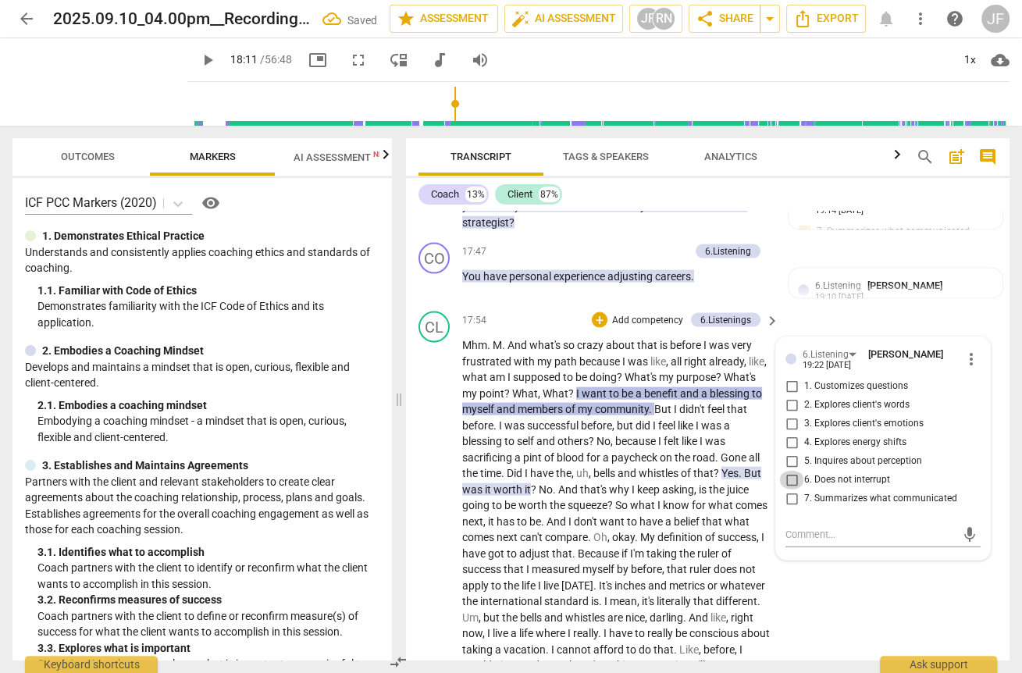
click at [741, 471] on input "6. Does not interrupt" at bounding box center [791, 480] width 25 height 19
checkbox input "true"
click at [697, 547] on span "the" at bounding box center [688, 553] width 18 height 12
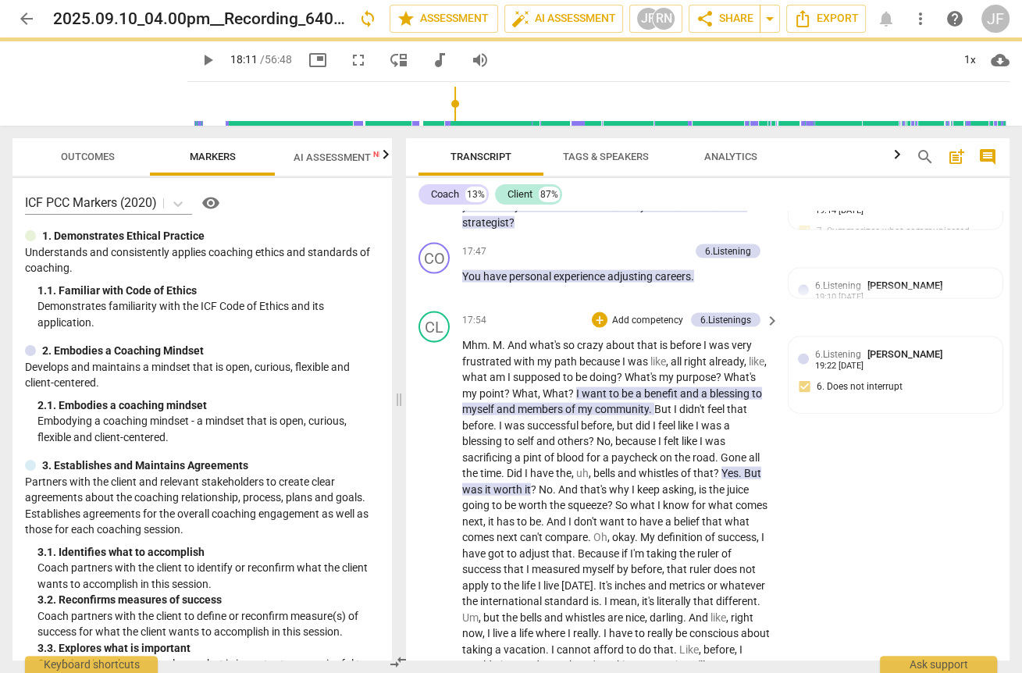
click at [741, 473] on span "But" at bounding box center [752, 473] width 17 height 12
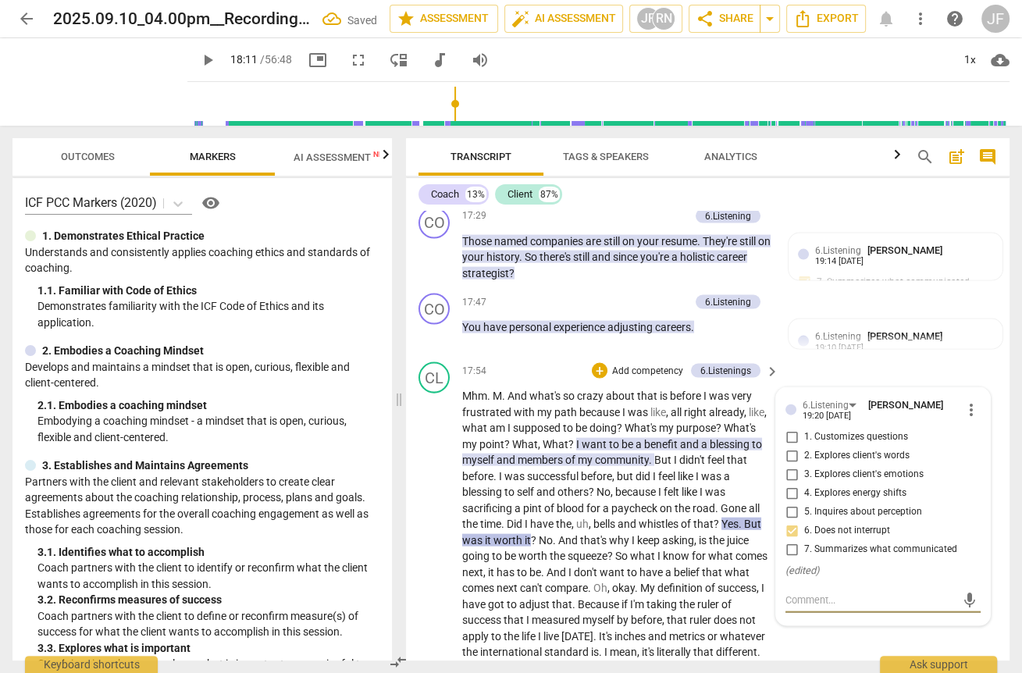
scroll to position [3003, 0]
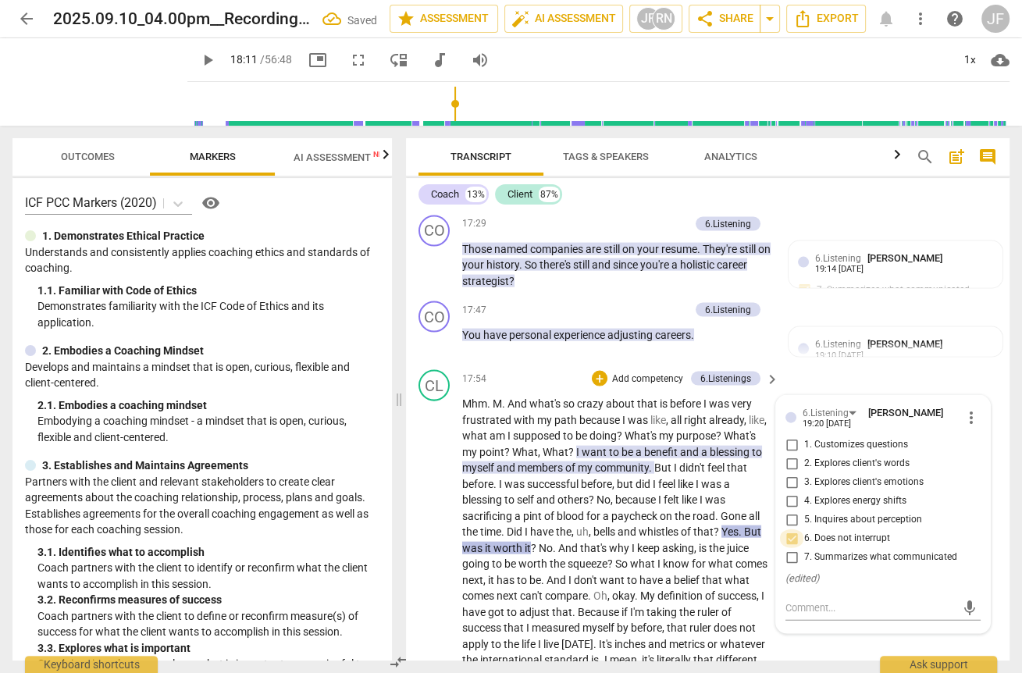
click at [741, 531] on input "6. Does not interrupt" at bounding box center [791, 538] width 25 height 19
click at [741, 536] on input "6. Does not interrupt" at bounding box center [791, 538] width 25 height 19
checkbox input "false"
click at [741, 411] on div "6.Listening" at bounding box center [826, 413] width 46 height 15
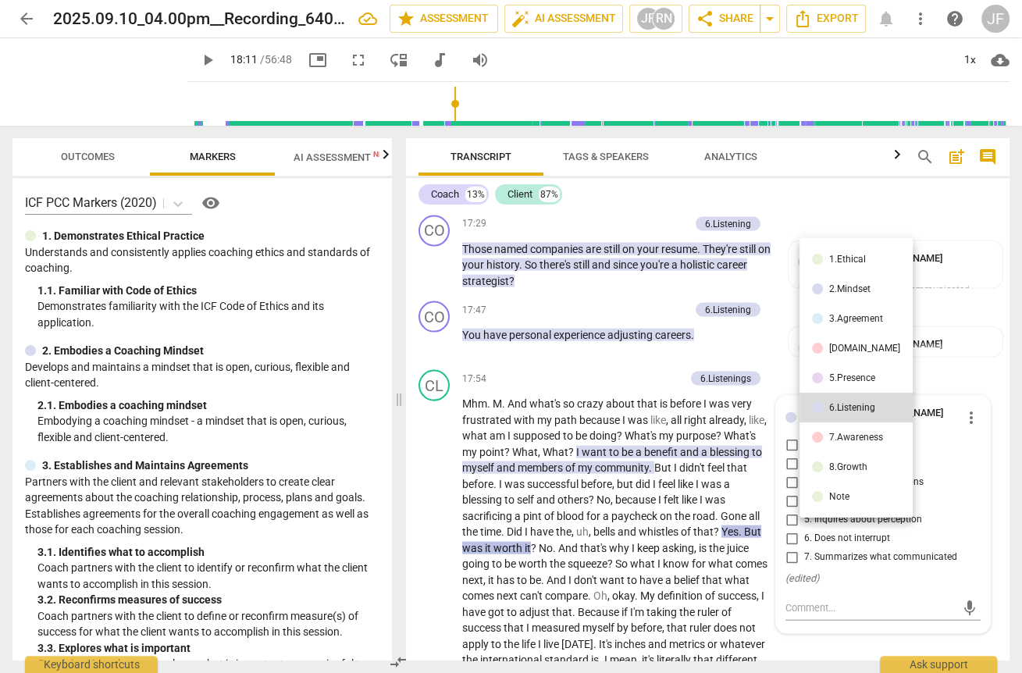
click at [741, 443] on li "7.Awareness" at bounding box center [856, 437] width 113 height 30
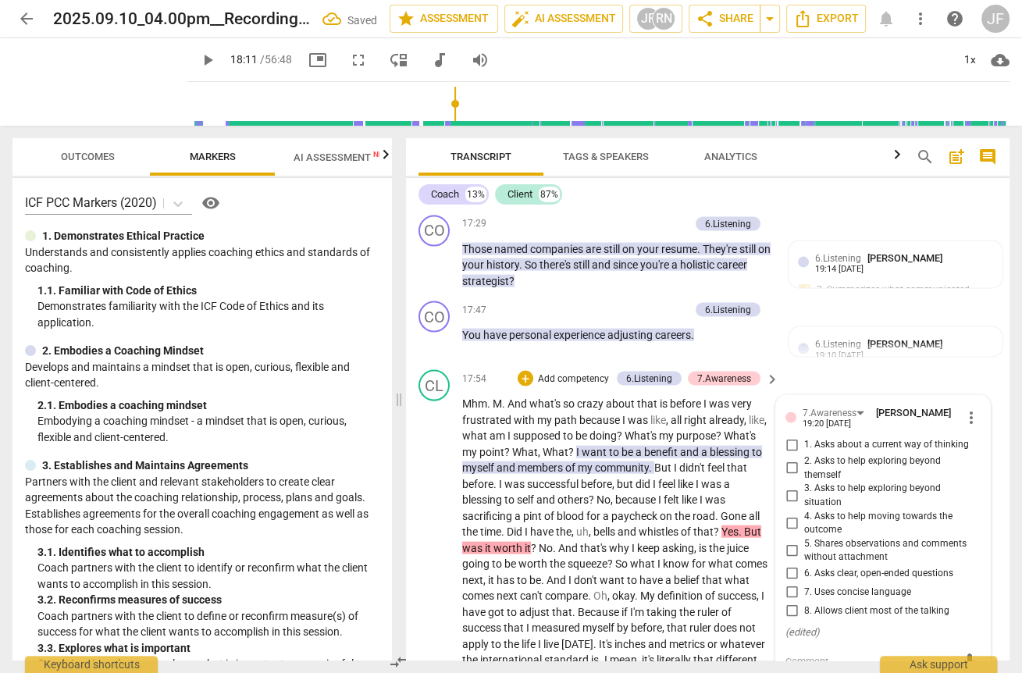
click at [741, 604] on span "8. Allows client most of the talking" at bounding box center [876, 611] width 145 height 14
click at [741, 604] on input "8. Allows client most of the talking" at bounding box center [791, 611] width 25 height 19
checkbox input "true"
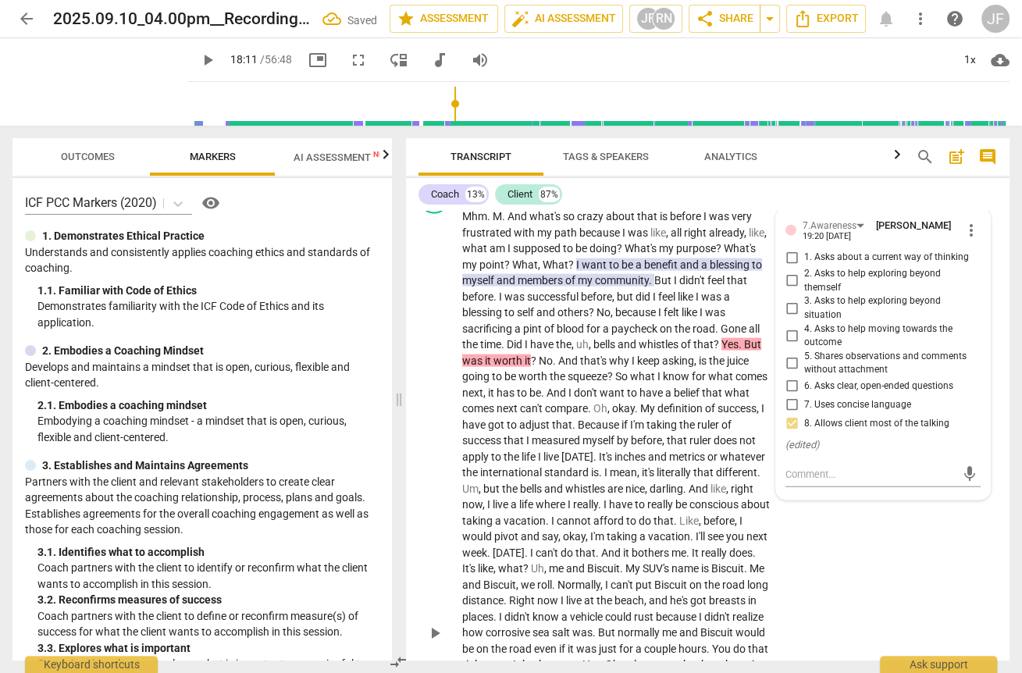
click at [741, 557] on div "CL play_arrow pause 17:54 + Add competency 6.Listening 7.Awareness keyboard_arr…" at bounding box center [708, 619] width 604 height 887
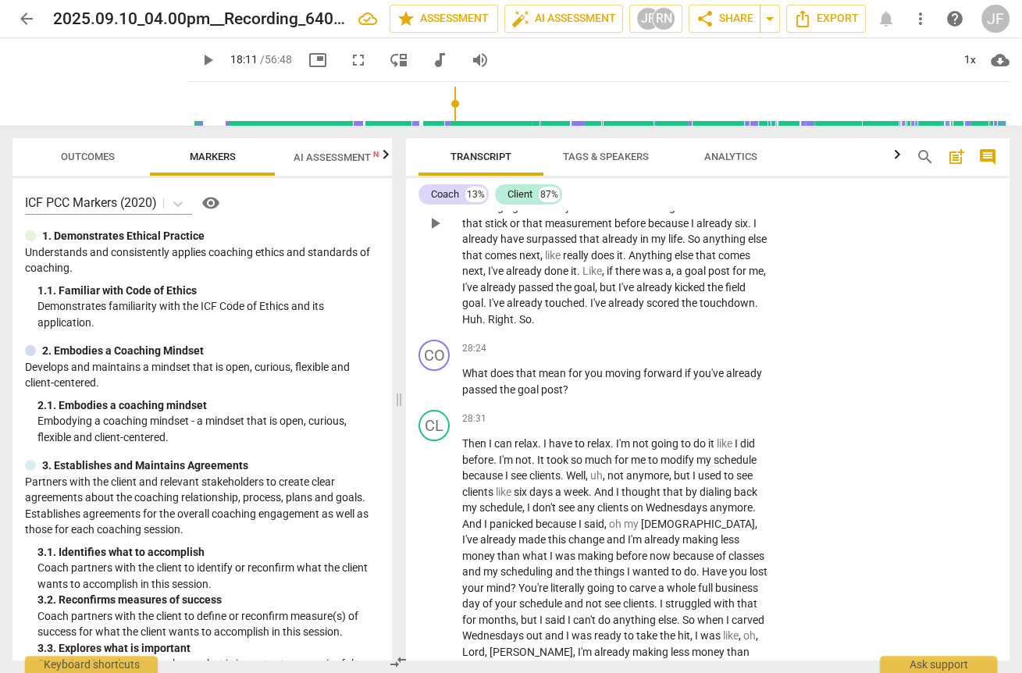
scroll to position [5064, 0]
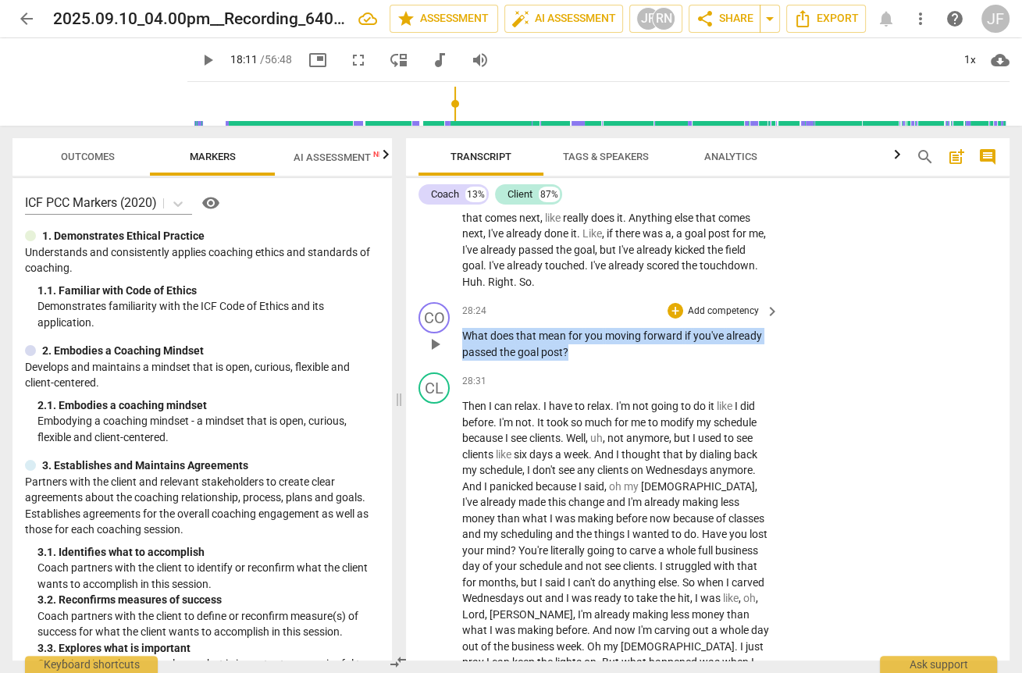
drag, startPoint x: 571, startPoint y: 364, endPoint x: 462, endPoint y: 347, distance: 109.9
click at [462, 347] on p "What does that mean for you moving forward if you've already passed the goal po…" at bounding box center [616, 344] width 309 height 32
click at [675, 319] on div "+" at bounding box center [676, 311] width 16 height 16
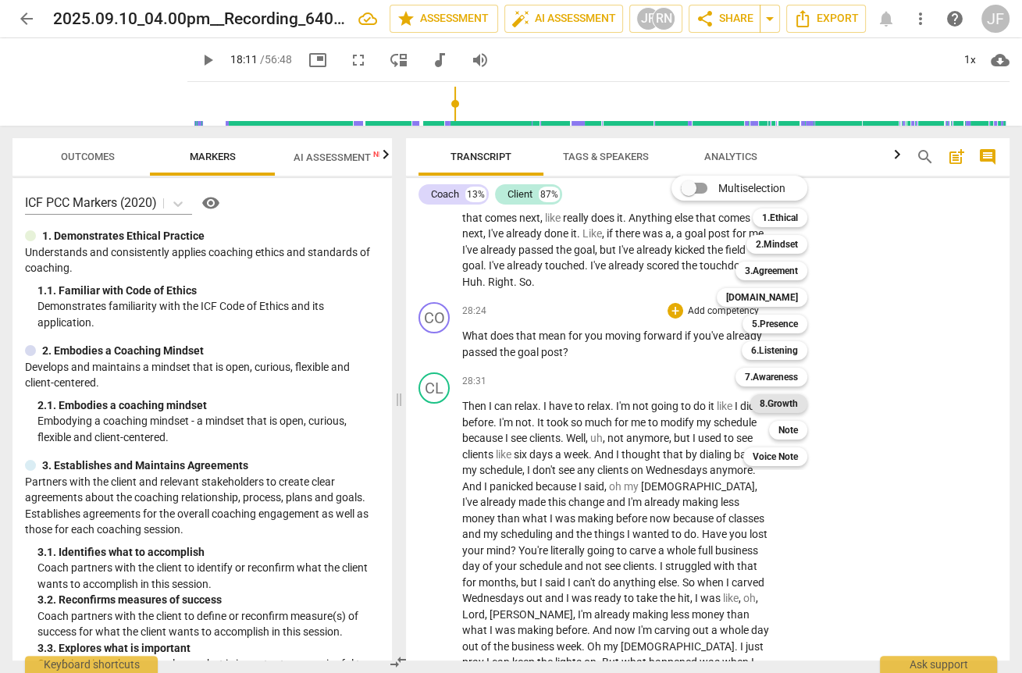
click at [741, 400] on b "8.Growth" at bounding box center [779, 403] width 38 height 19
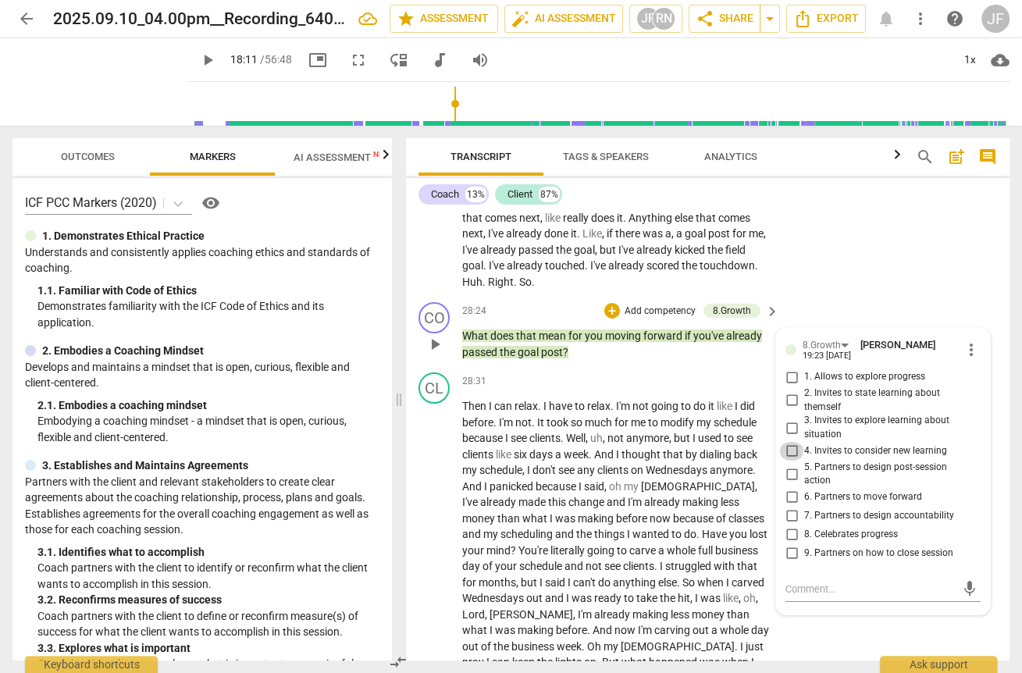
click at [741, 460] on input "4. Invites to consider new learning" at bounding box center [791, 451] width 25 height 19
checkbox input "true"
click at [741, 353] on div "8.Growth" at bounding box center [822, 345] width 38 height 15
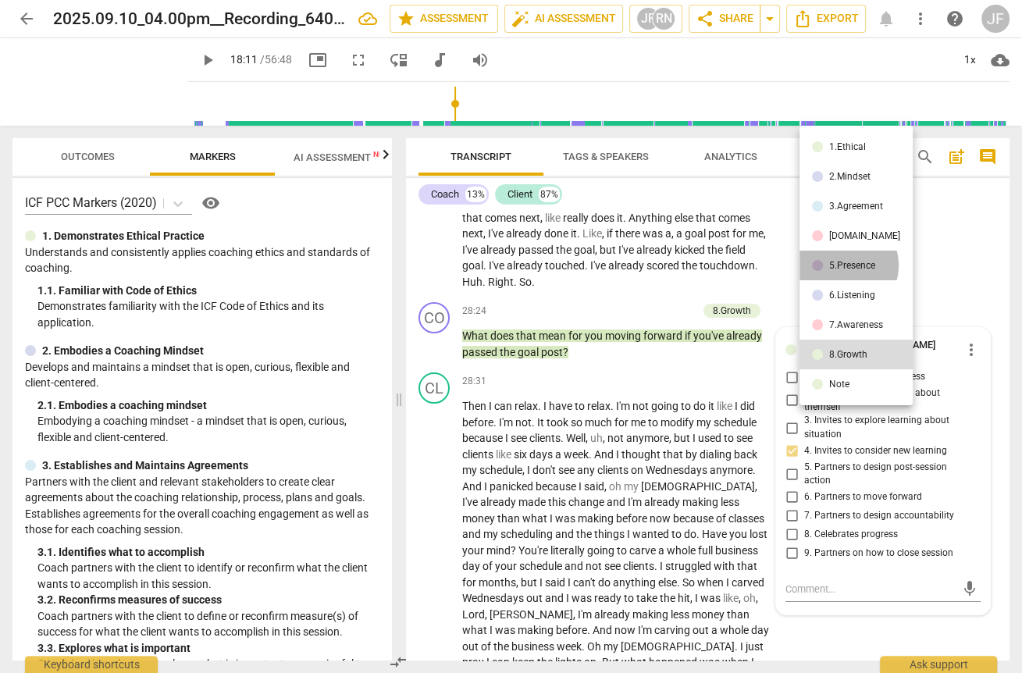
click at [741, 265] on div "5.Presence" at bounding box center [852, 265] width 46 height 9
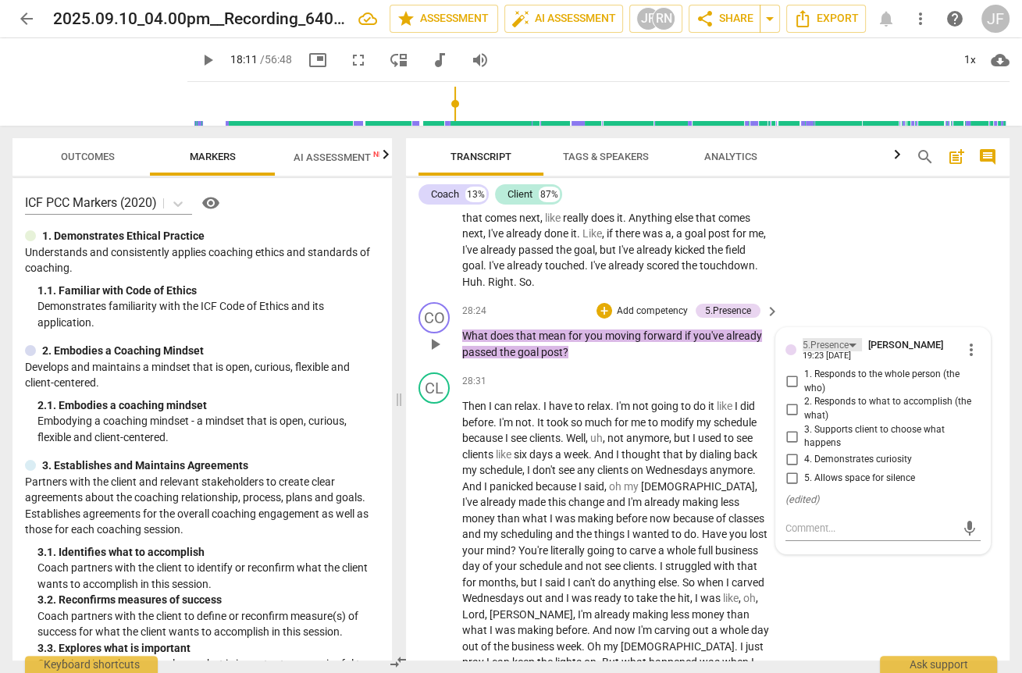
click at [741, 353] on div "5.Presence" at bounding box center [826, 345] width 46 height 15
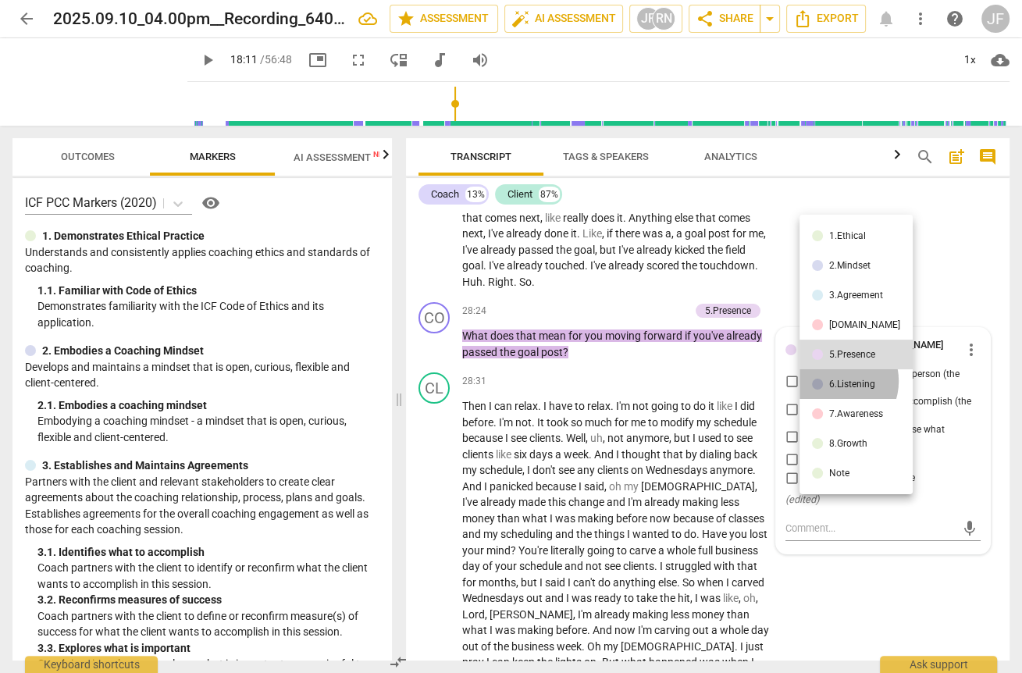
click at [741, 381] on div "6.Listening" at bounding box center [852, 383] width 46 height 9
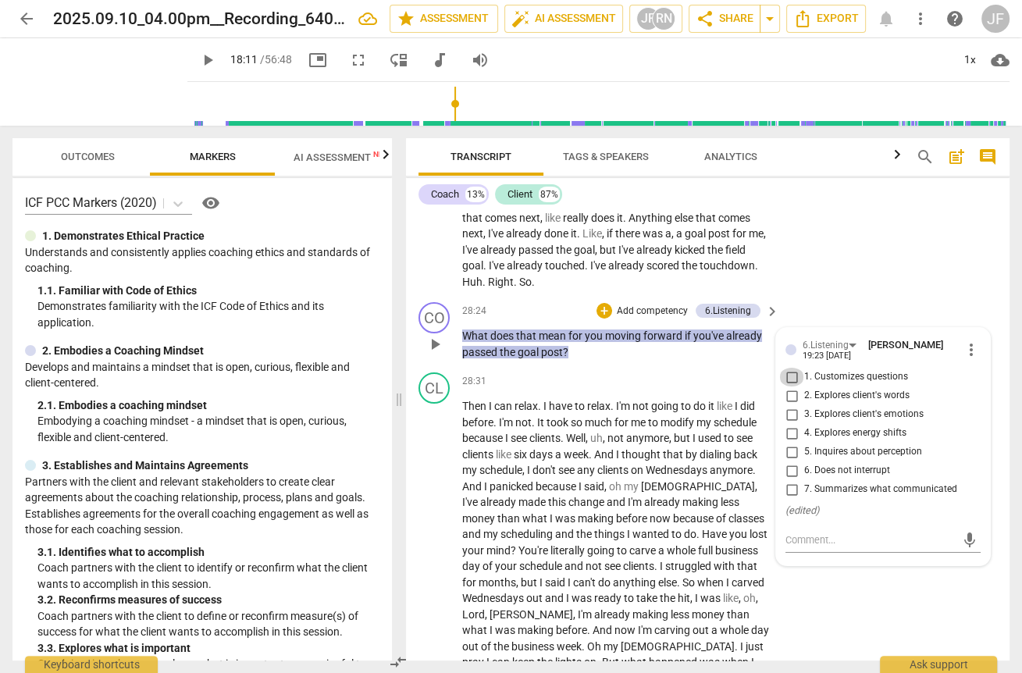
click at [741, 385] on input "1. Customizes questions" at bounding box center [791, 377] width 25 height 19
checkbox input "true"
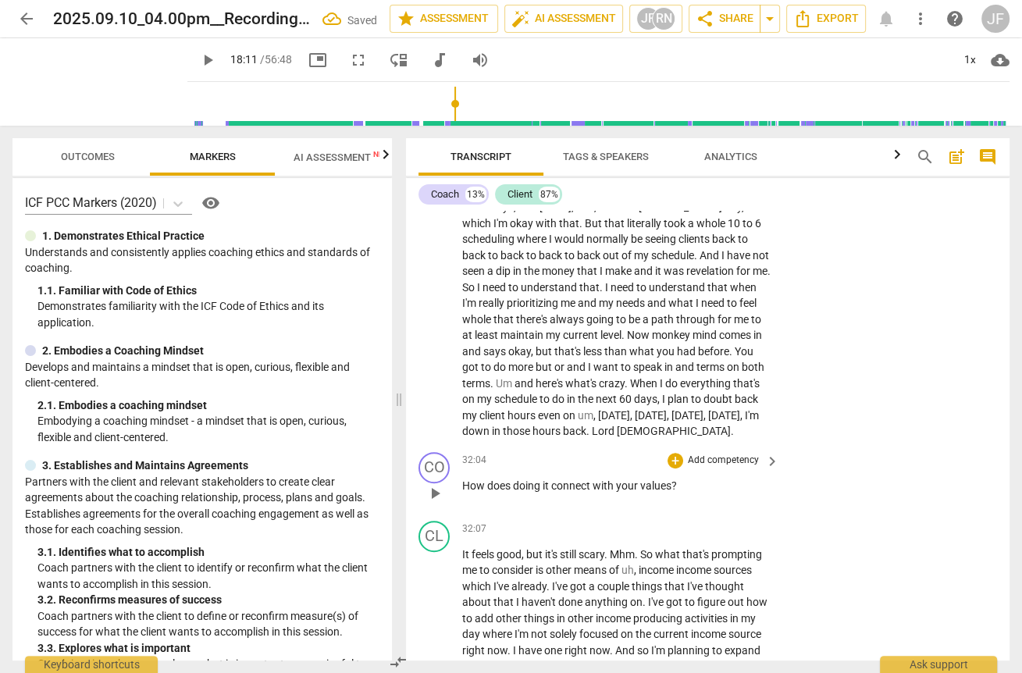
scroll to position [5814, 0]
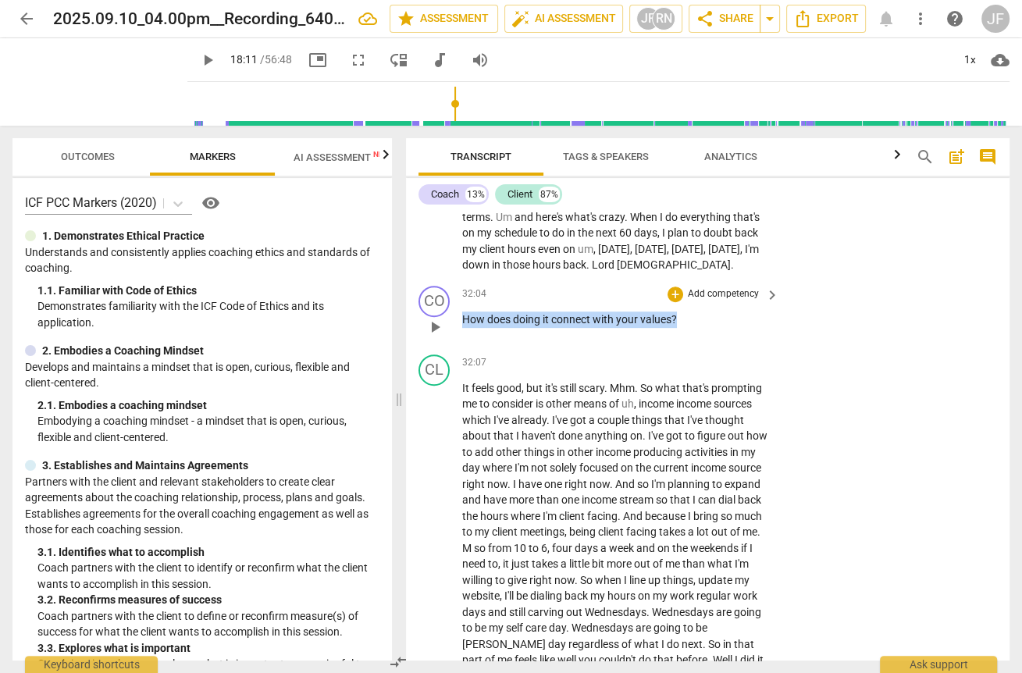
drag, startPoint x: 642, startPoint y: 330, endPoint x: 462, endPoint y: 329, distance: 179.6
click at [462, 328] on p "How does doing it connect with your values ?" at bounding box center [616, 320] width 309 height 16
click at [686, 307] on div "+" at bounding box center [691, 309] width 16 height 16
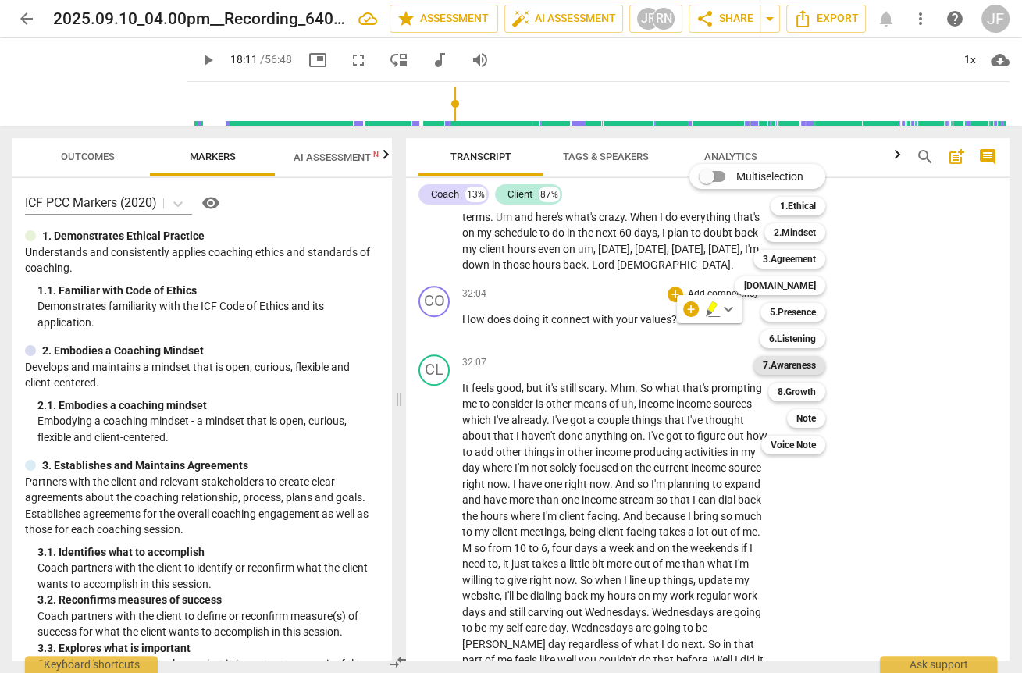
click at [741, 362] on b "7.Awareness" at bounding box center [789, 365] width 53 height 19
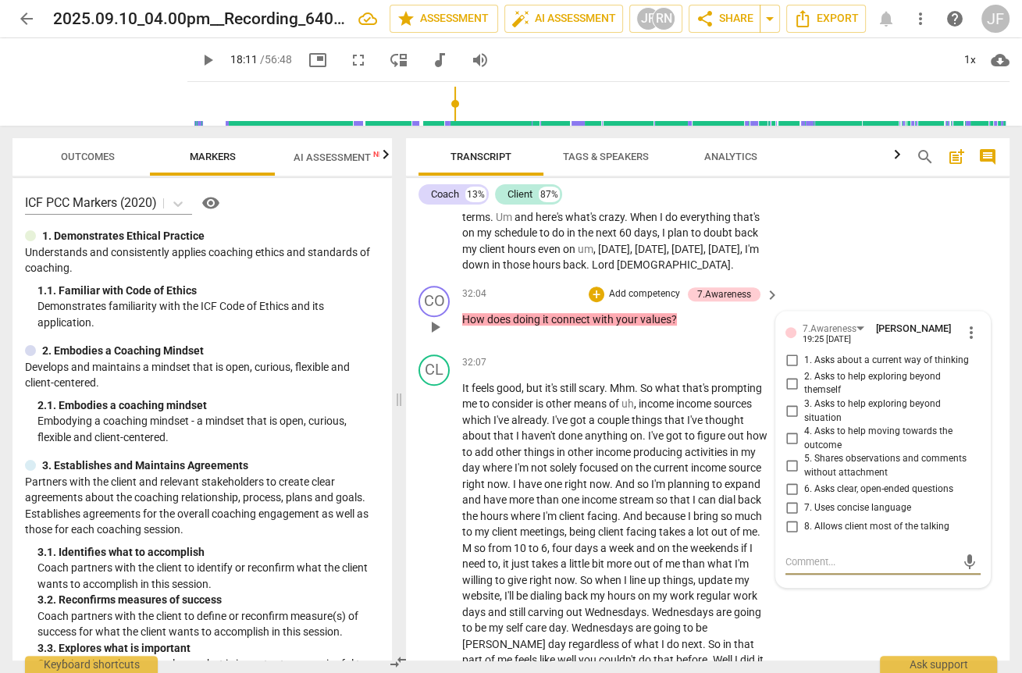
click at [741, 498] on input "6. Asks clear, open-ended questions" at bounding box center [791, 488] width 25 height 19
checkbox input "true"
click at [577, 516] on p "It feels good , but it's still scary . Mhm . So what that's prompting me to con…" at bounding box center [616, 572] width 309 height 384
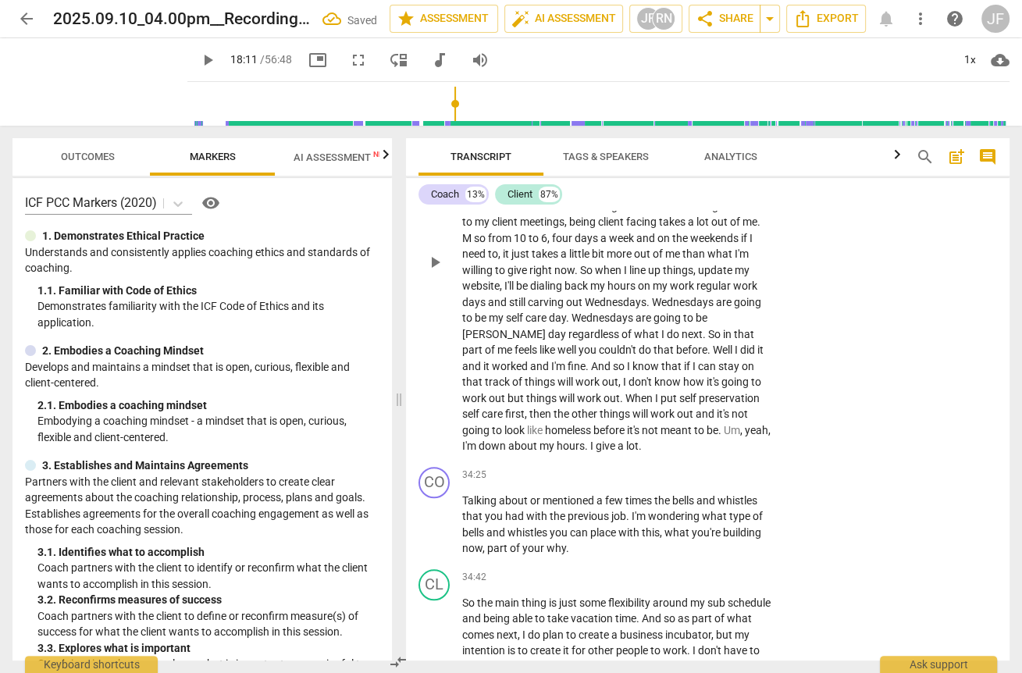
scroll to position [6189, 0]
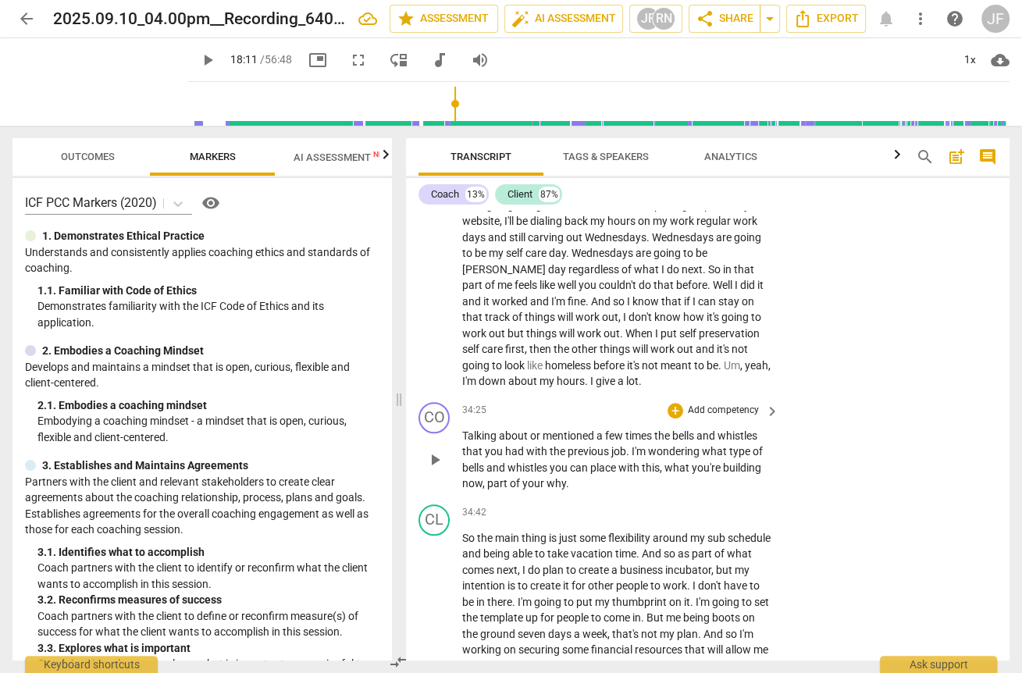
click at [487, 490] on span "part" at bounding box center [498, 483] width 23 height 12
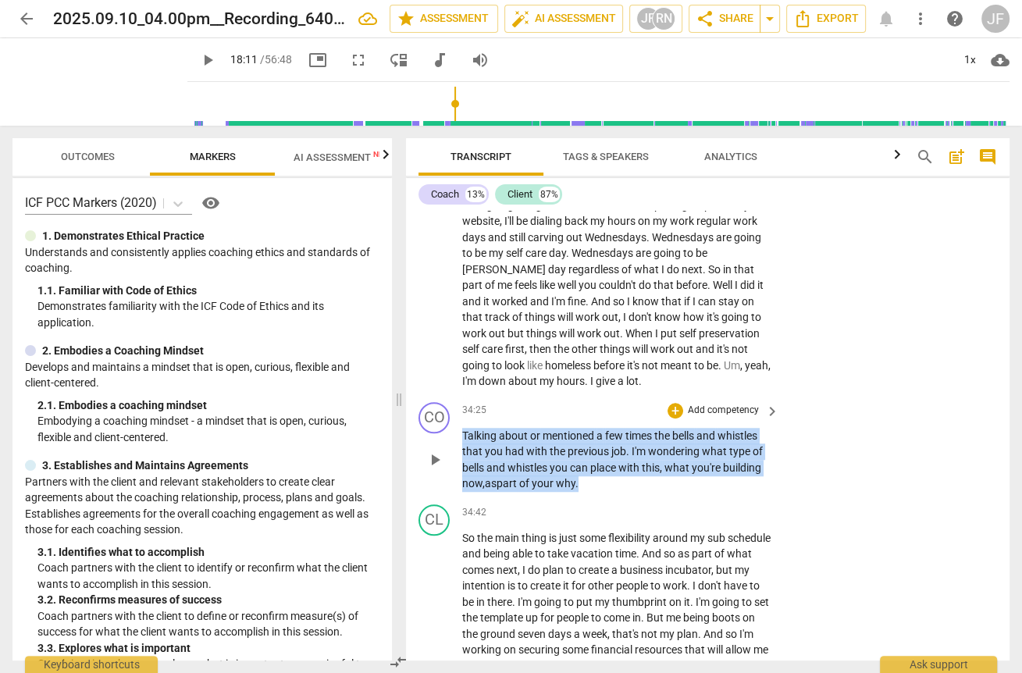
drag, startPoint x: 583, startPoint y: 492, endPoint x: 462, endPoint y: 448, distance: 128.7
click at [462, 448] on p "Talking about or mentioned a few times the bells and whistles that you had with…" at bounding box center [616, 460] width 309 height 64
click at [670, 419] on div "+" at bounding box center [676, 411] width 16 height 16
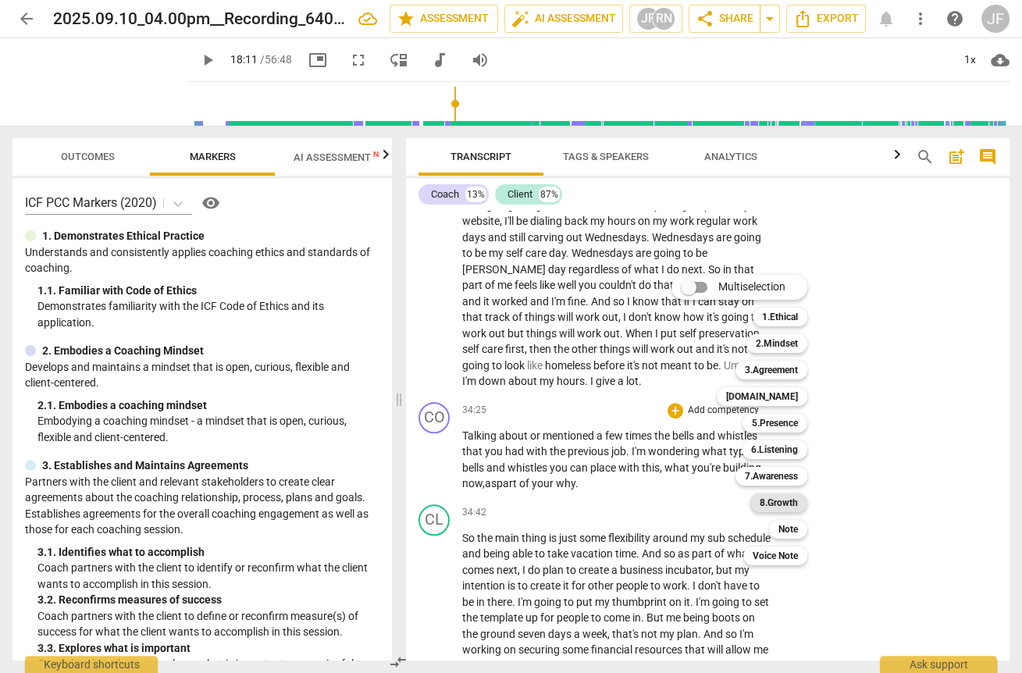
click at [741, 499] on b "8.Growth" at bounding box center [779, 502] width 38 height 19
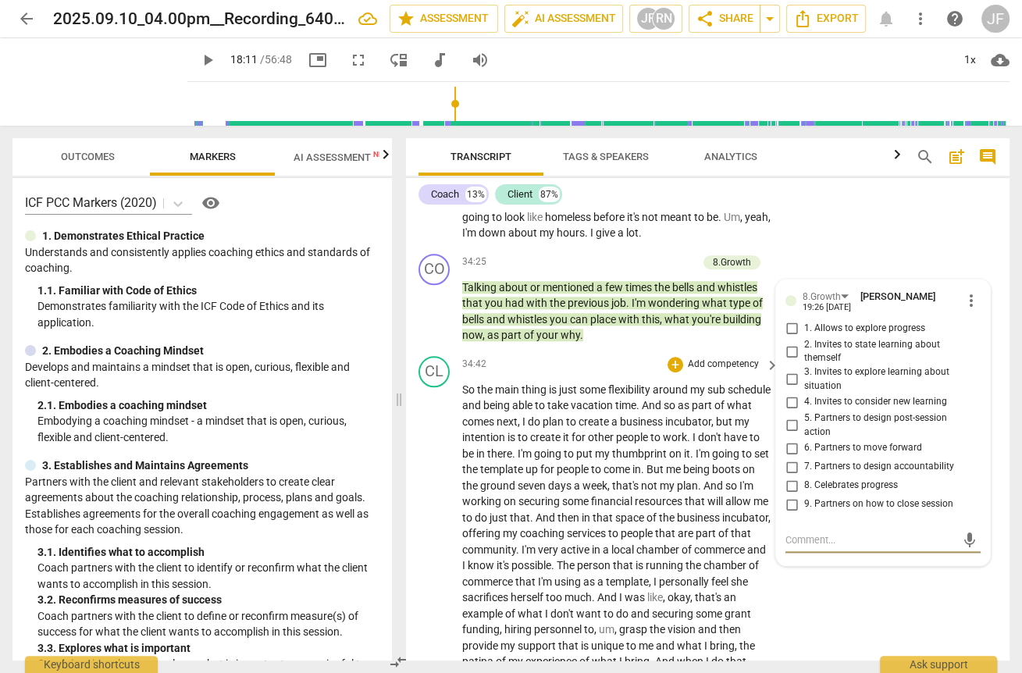
scroll to position [6325, 0]
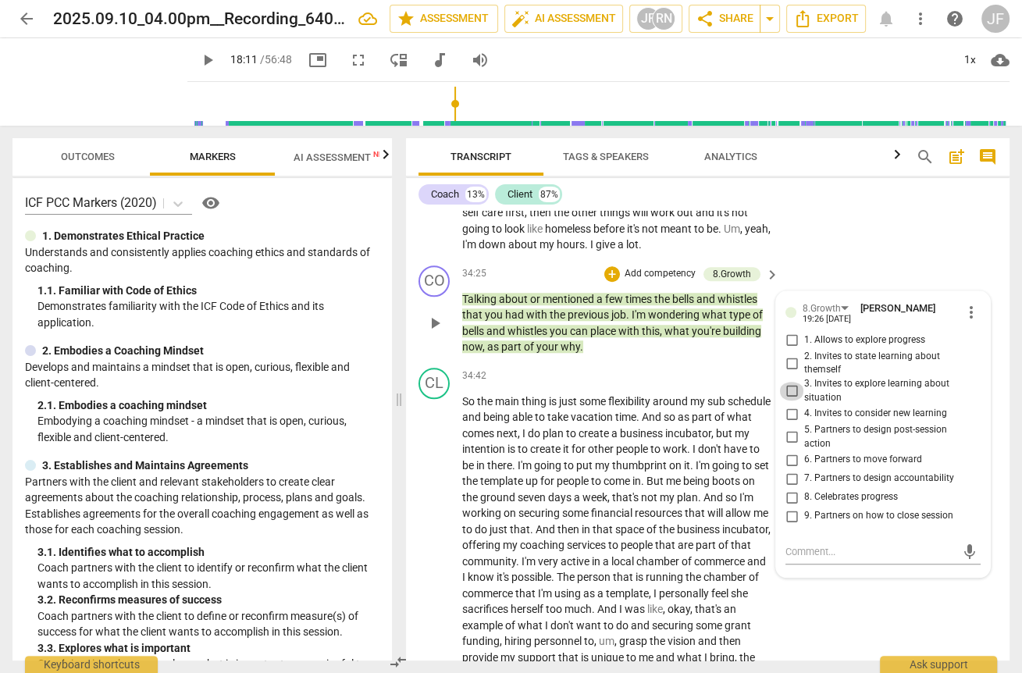
click at [741, 399] on input "3. Invites to explore learning about situation" at bounding box center [791, 391] width 25 height 19
checkbox input "true"
click at [612, 472] on span "my" at bounding box center [603, 465] width 17 height 12
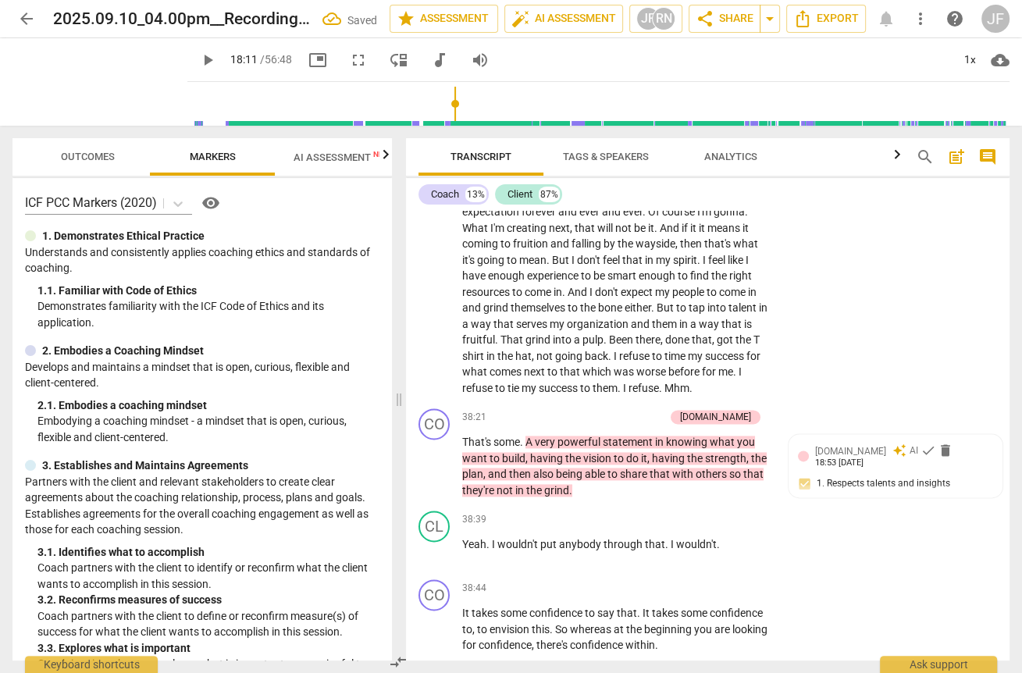
scroll to position [7013, 0]
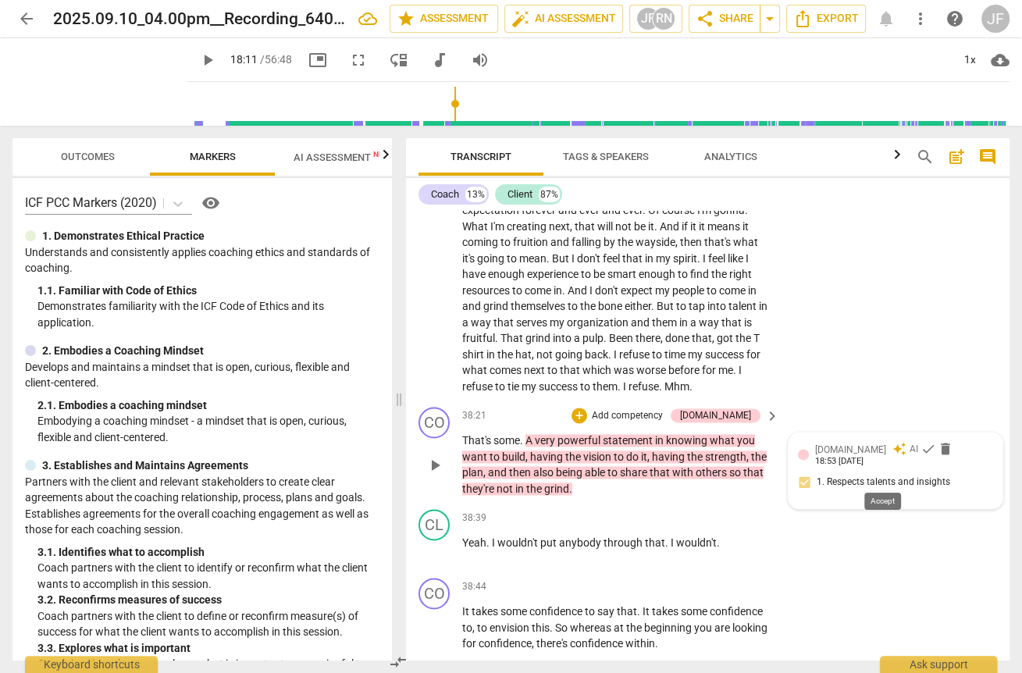
click at [741, 457] on span "check" at bounding box center [929, 449] width 16 height 16
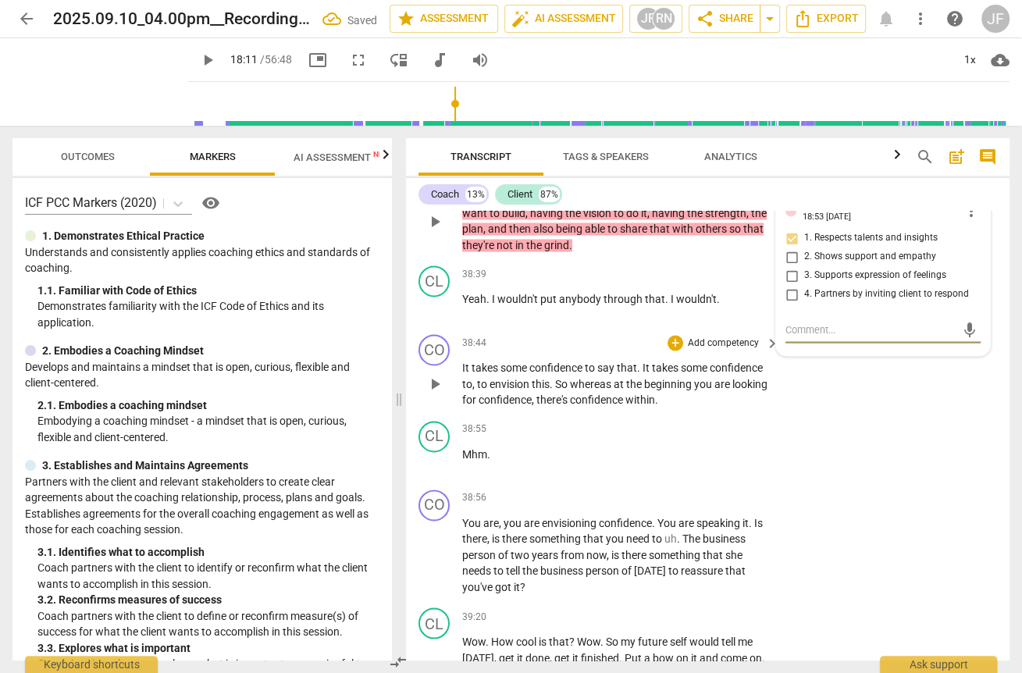
scroll to position [7262, 0]
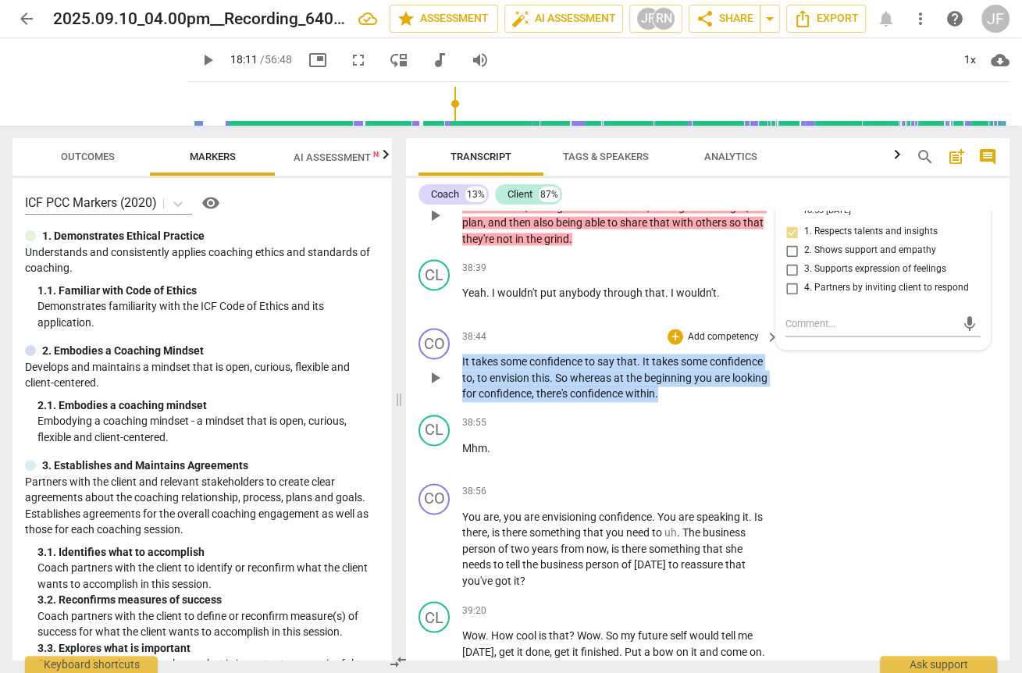
drag, startPoint x: 676, startPoint y: 415, endPoint x: 462, endPoint y: 390, distance: 215.4
click at [462, 390] on p "It takes some confidence to say that . It takes some confidence to , to envisio…" at bounding box center [616, 378] width 309 height 48
click at [671, 344] on div "+" at bounding box center [676, 337] width 16 height 16
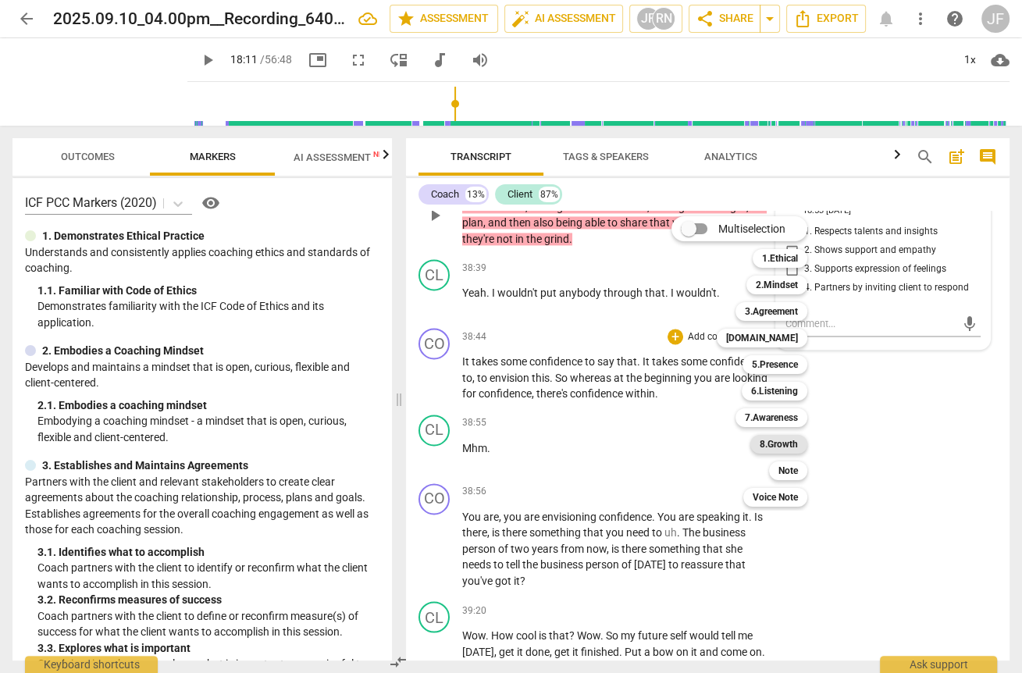
click at [741, 443] on b "8.Growth" at bounding box center [779, 444] width 38 height 19
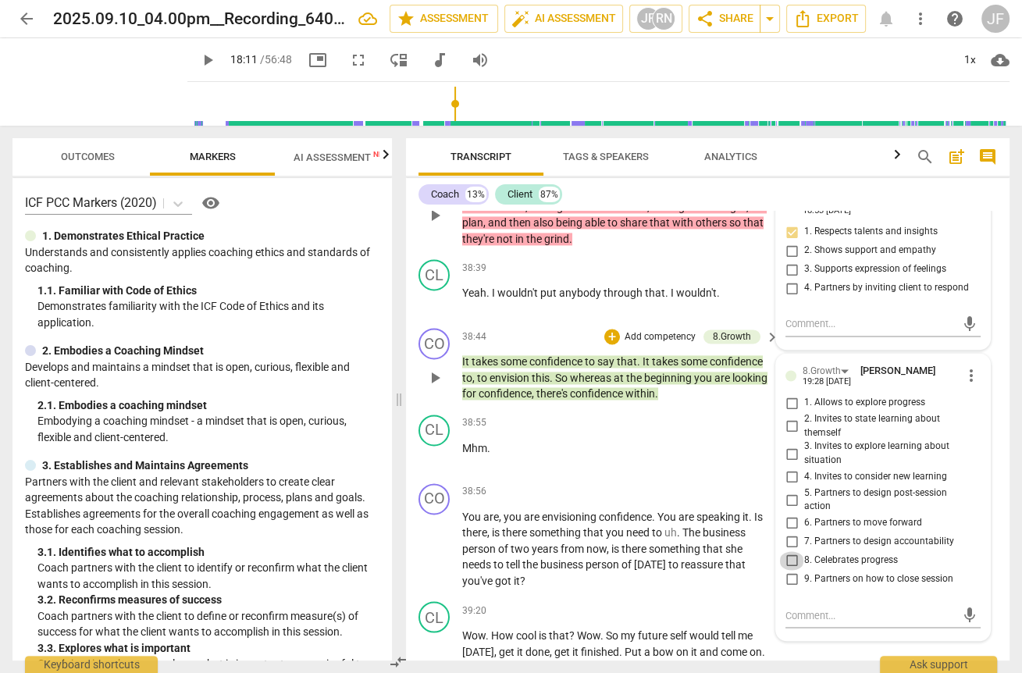
click at [741, 570] on input "8. Celebrates progress" at bounding box center [791, 560] width 25 height 19
checkbox input "true"
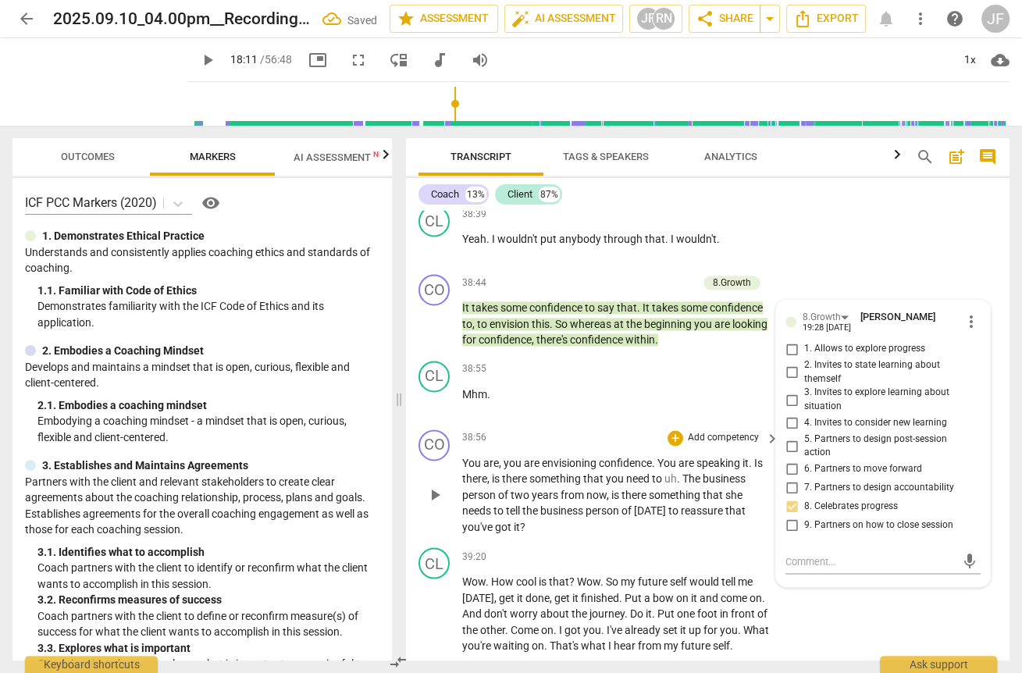
scroll to position [7325, 0]
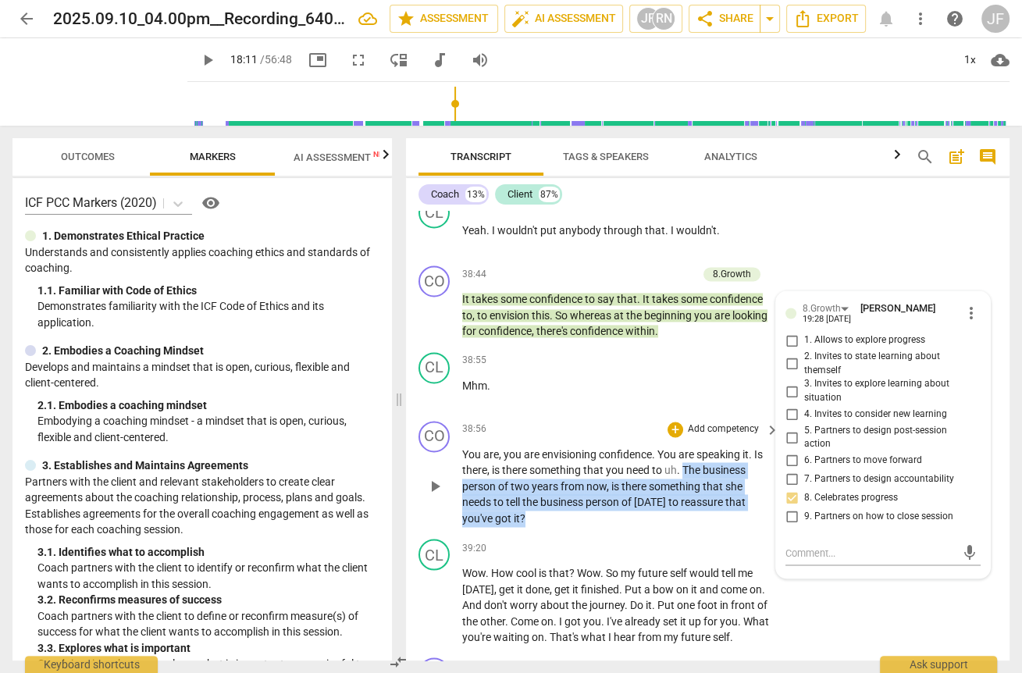
drag, startPoint x: 682, startPoint y: 493, endPoint x: 531, endPoint y: 543, distance: 159.5
click at [531, 527] on p "You are , you are envisioning confidence . You are speaking it . Is there , is …" at bounding box center [616, 487] width 309 height 80
click at [675, 437] on div "+" at bounding box center [676, 430] width 16 height 16
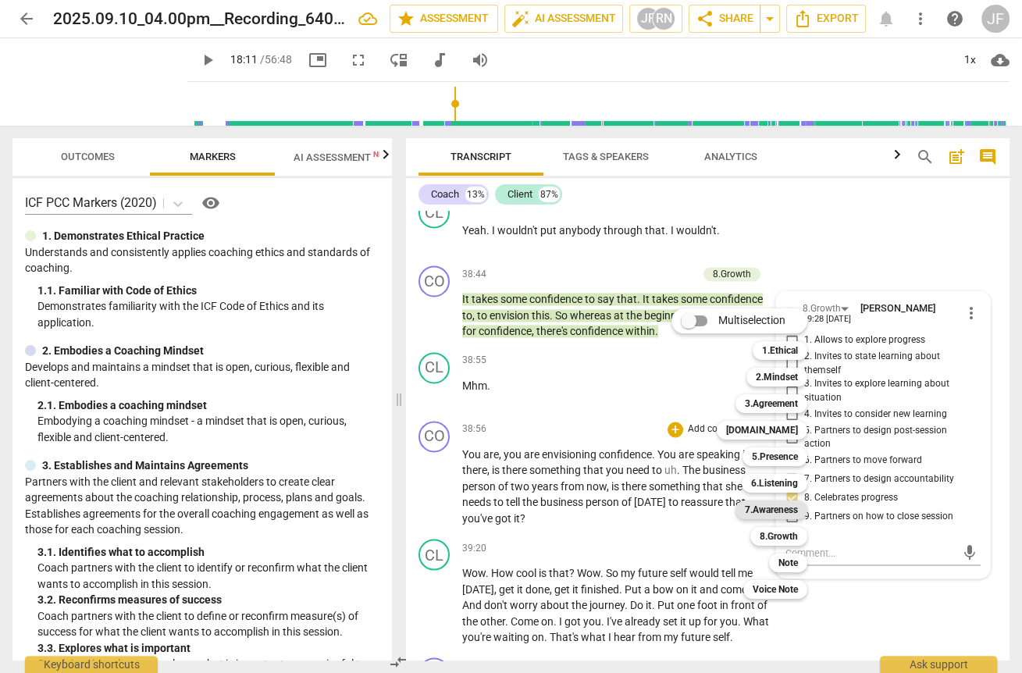
click at [741, 511] on b "7.Awareness" at bounding box center [771, 510] width 53 height 19
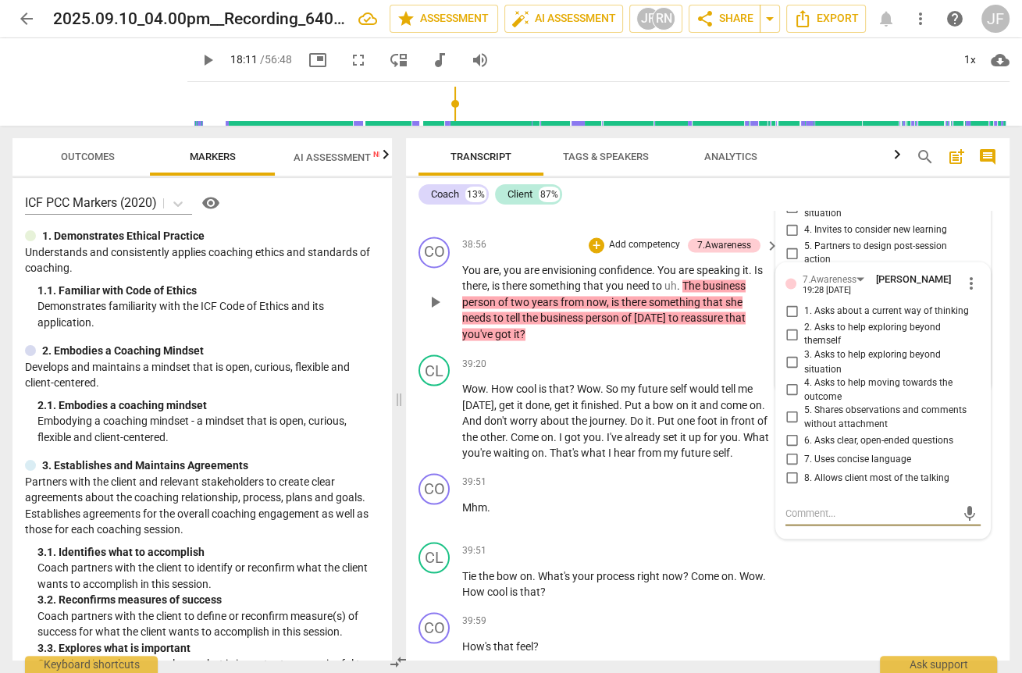
scroll to position [7485, 0]
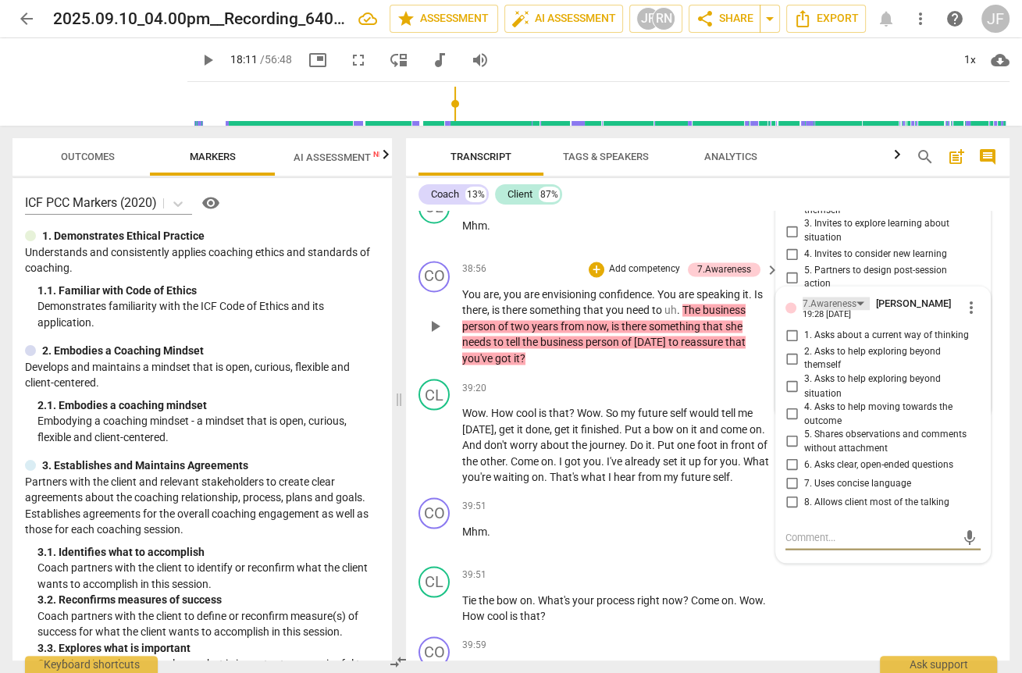
click at [741, 310] on div "7.Awareness" at bounding box center [836, 303] width 67 height 13
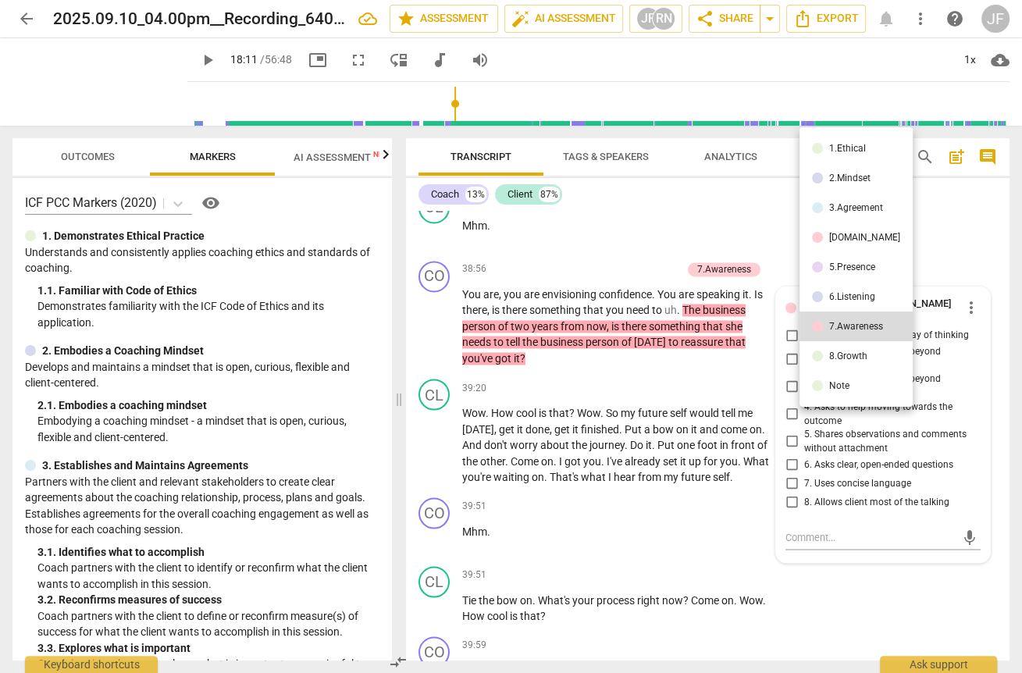
click at [741, 357] on div "8.Growth" at bounding box center [848, 355] width 38 height 9
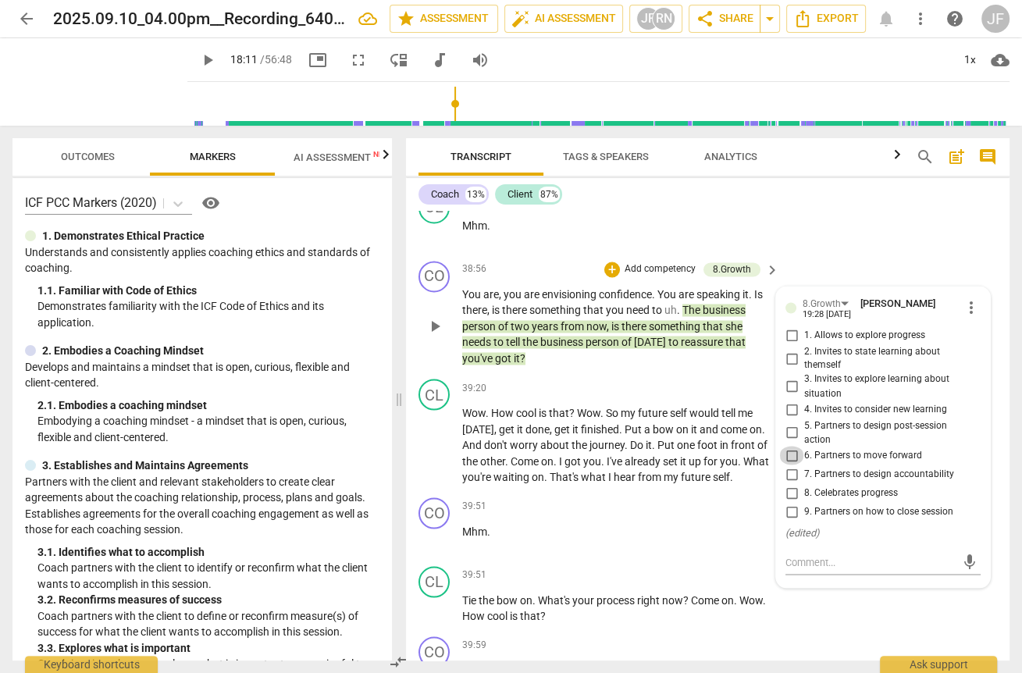
click at [741, 465] on input "6. Partners to move forward" at bounding box center [791, 455] width 25 height 19
checkbox input "true"
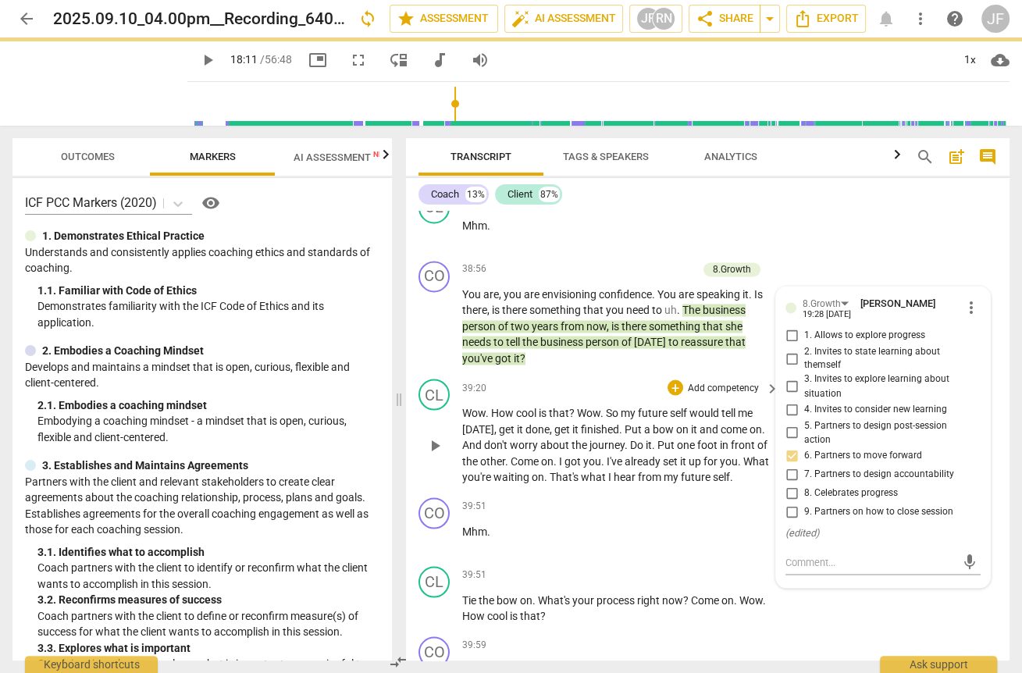
click at [636, 435] on span "Put" at bounding box center [635, 428] width 20 height 12
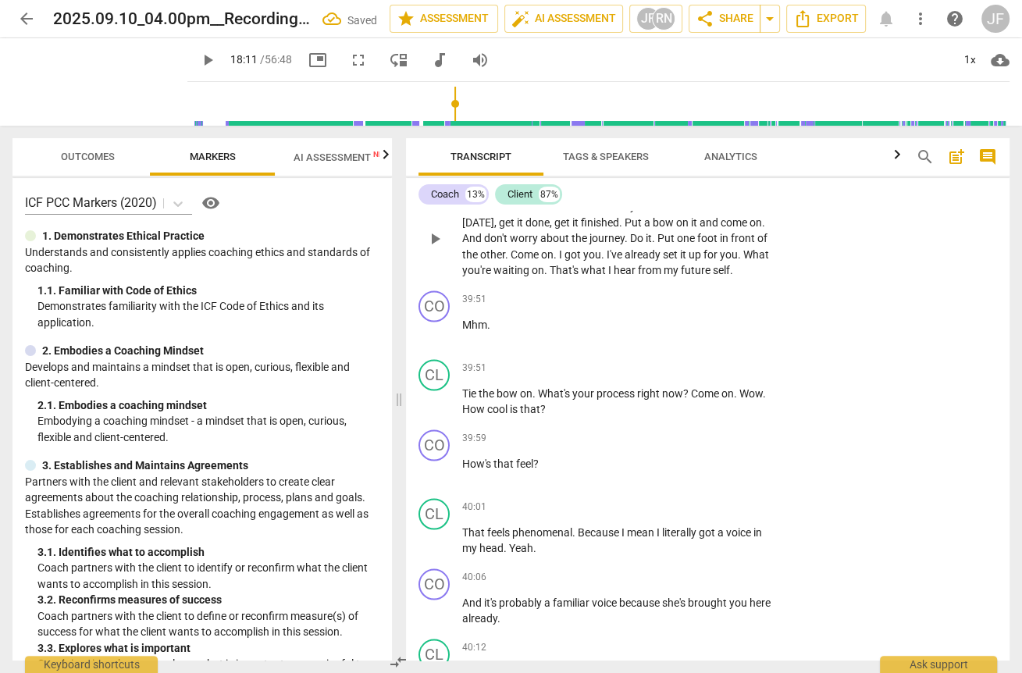
scroll to position [7735, 0]
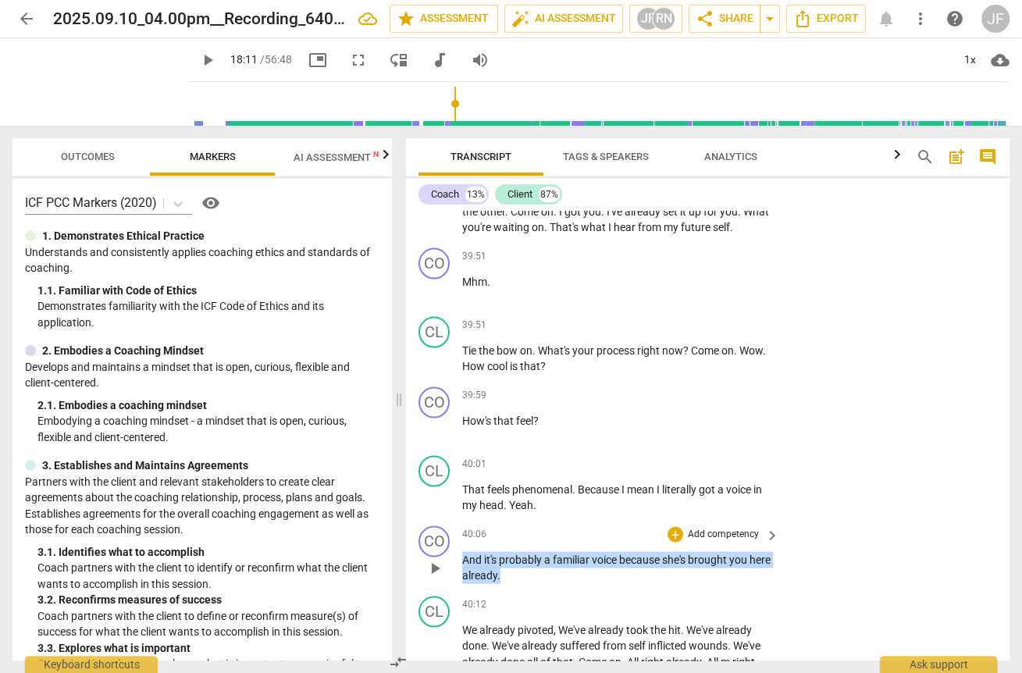
drag, startPoint x: 522, startPoint y: 597, endPoint x: 459, endPoint y: 581, distance: 64.4
click at [459, 581] on div "CO play_arrow pause 40:06 + Add competency keyboard_arrow_right And it's probab…" at bounding box center [708, 554] width 604 height 70
click at [668, 542] on div "+" at bounding box center [676, 534] width 16 height 16
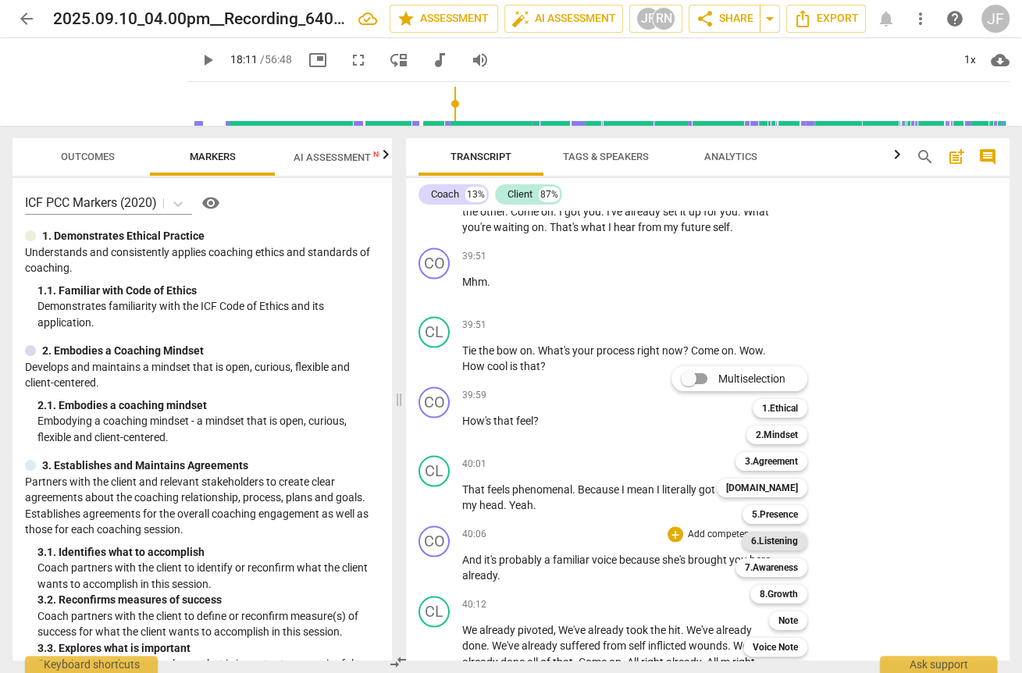
click at [741, 532] on b "6.Listening" at bounding box center [774, 541] width 47 height 19
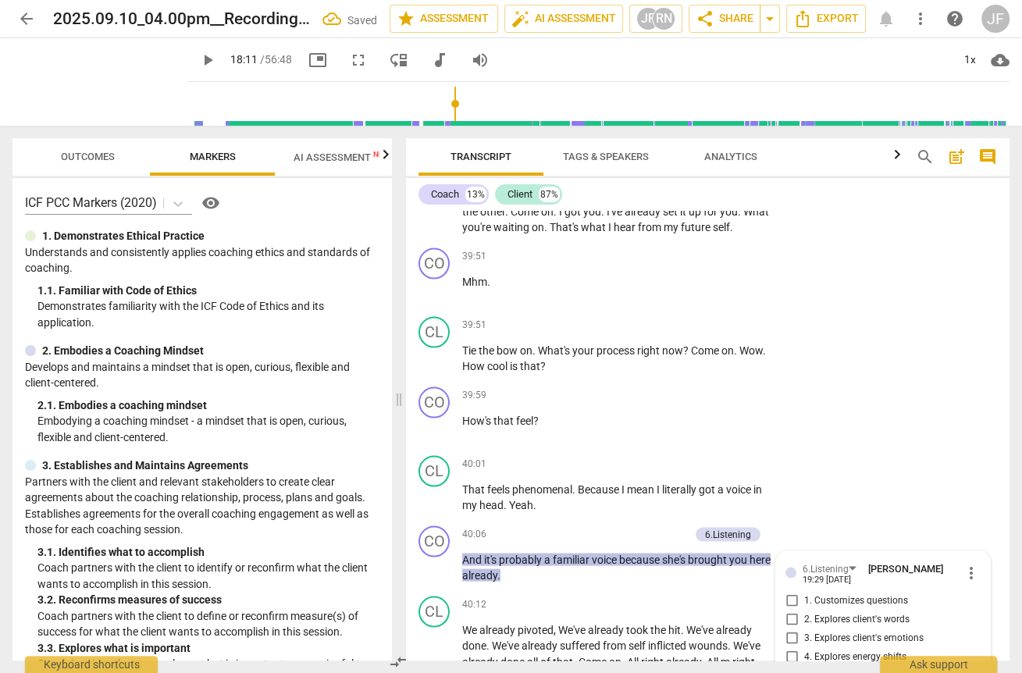
scroll to position [8070, 0]
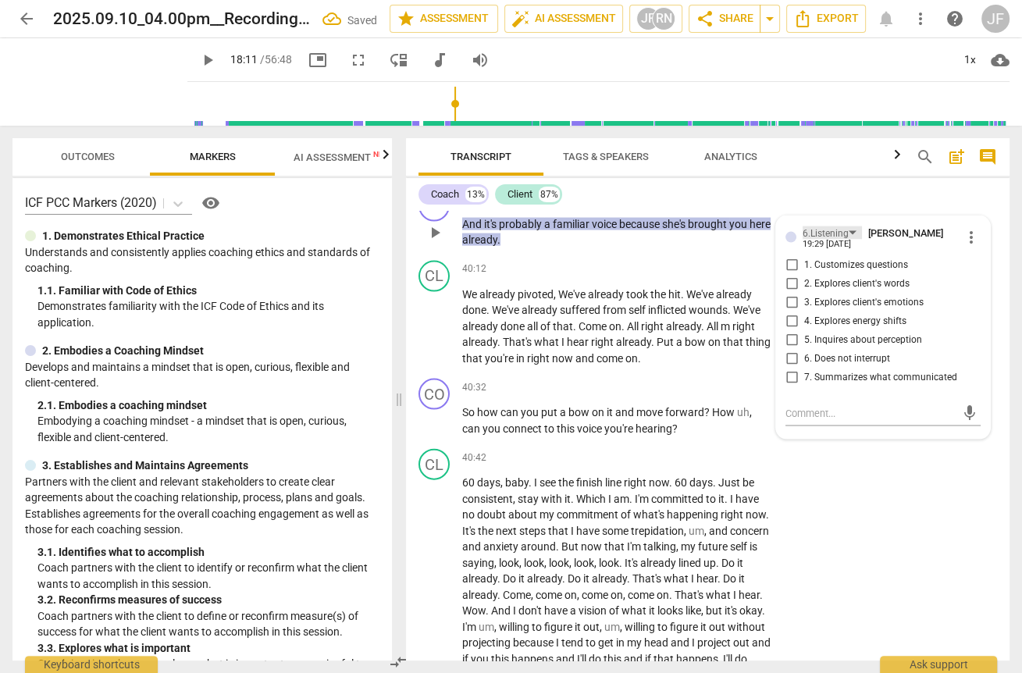
click at [741, 241] on div "6.Listening" at bounding box center [826, 233] width 46 height 15
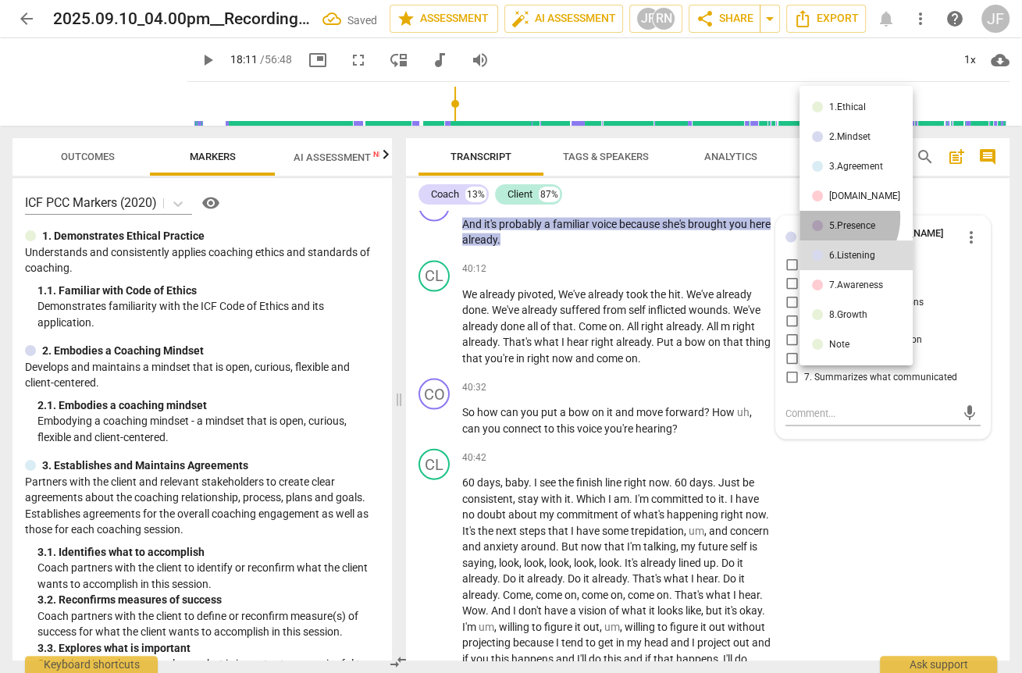
click at [741, 218] on li "5.Presence" at bounding box center [856, 226] width 113 height 30
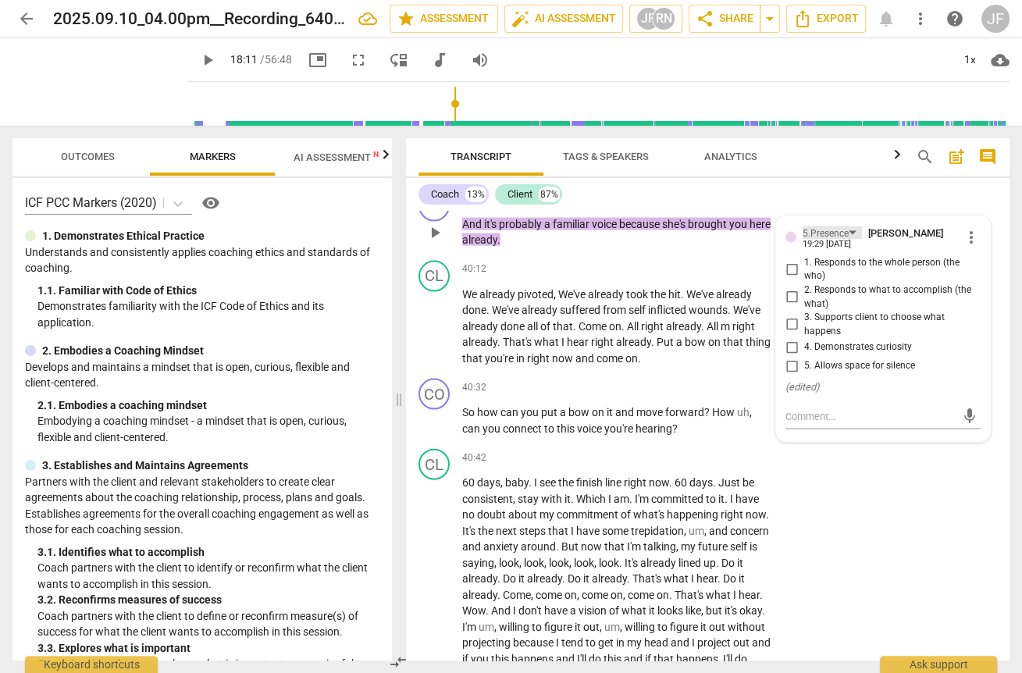
click at [741, 240] on div "5.Presence" at bounding box center [832, 232] width 59 height 13
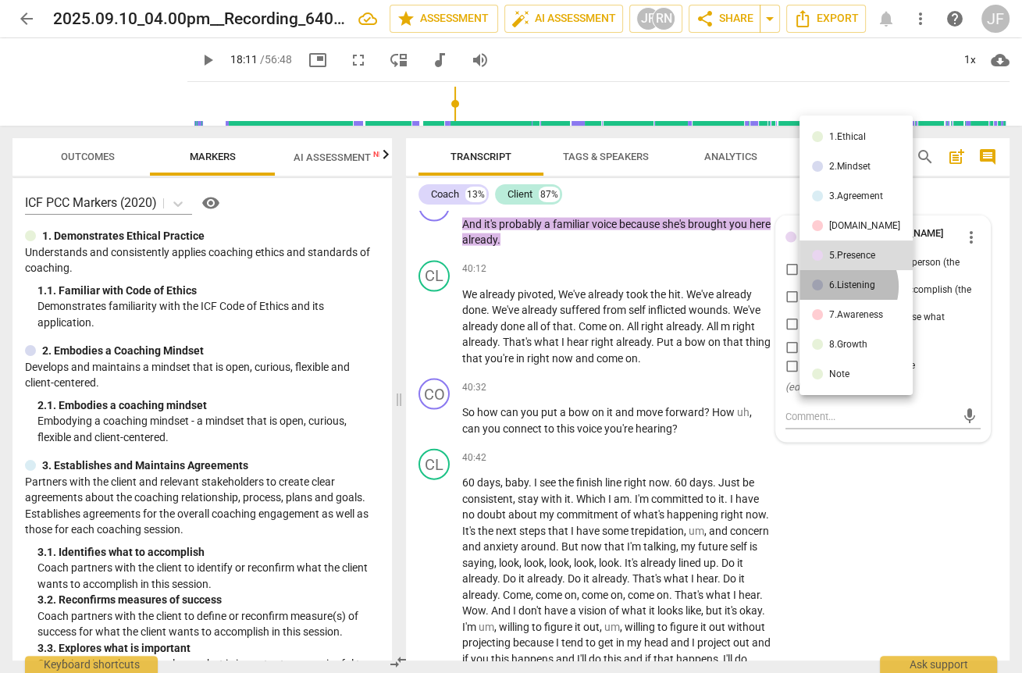
click at [741, 287] on div "6.Listening" at bounding box center [852, 284] width 46 height 9
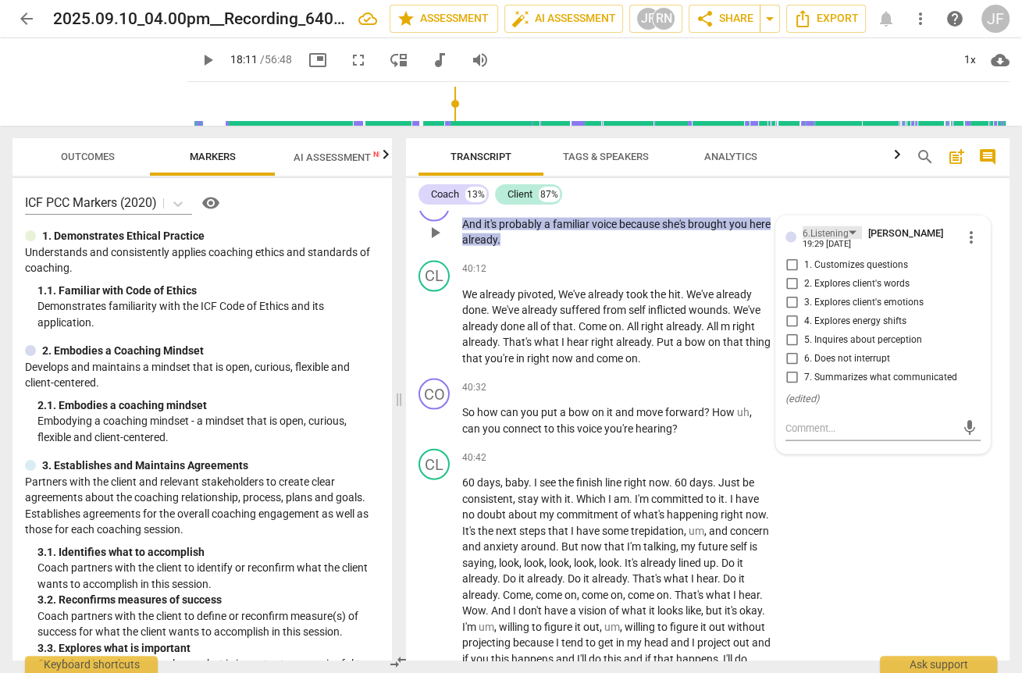
click at [741, 240] on div "6.Listening" at bounding box center [832, 232] width 59 height 13
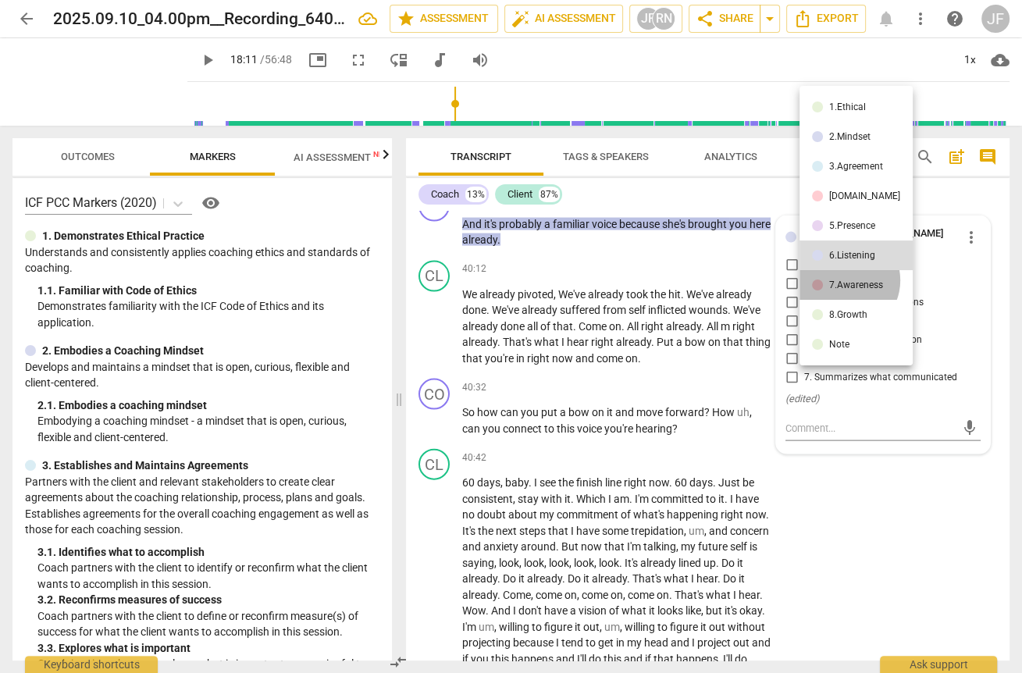
click at [741, 280] on div "7.Awareness" at bounding box center [856, 284] width 54 height 9
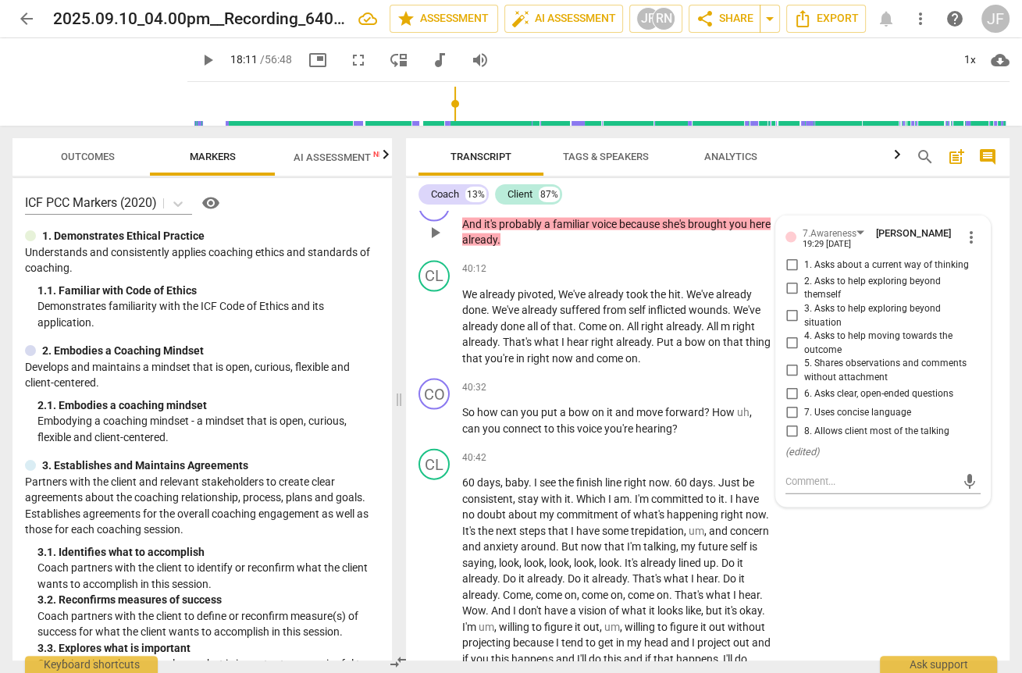
click at [741, 380] on input "5. Shares observations and comments without attachment" at bounding box center [791, 371] width 25 height 19
checkbox input "true"
click at [595, 333] on span "Come" at bounding box center [594, 326] width 30 height 12
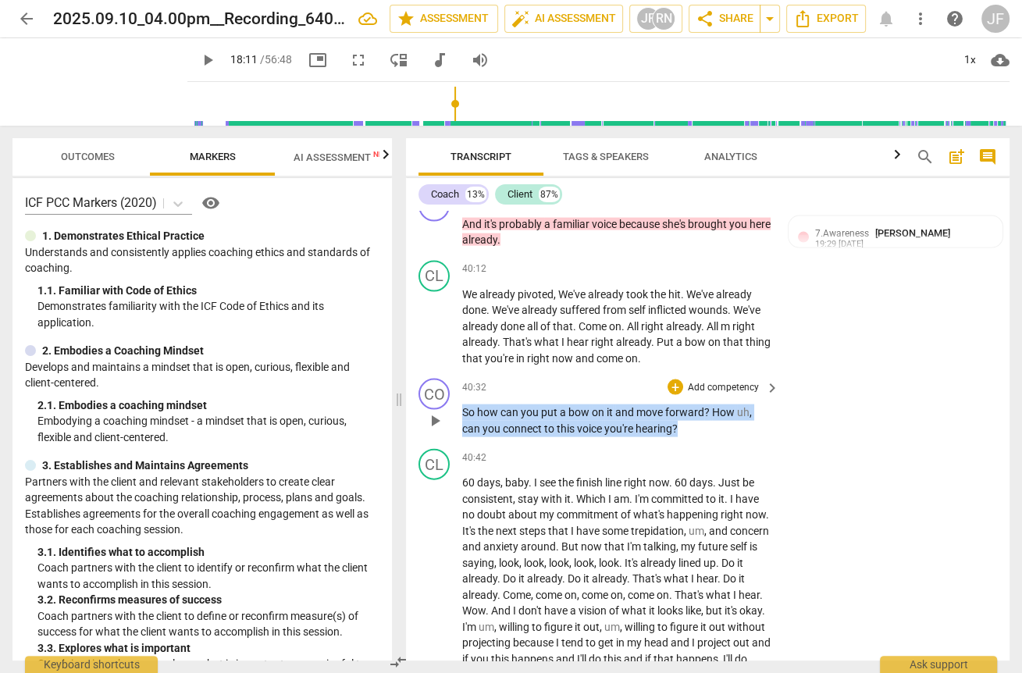
drag, startPoint x: 679, startPoint y: 450, endPoint x: 463, endPoint y: 437, distance: 215.9
click at [463, 436] on p "So how can you put a bow on it and move forward ? How uh , can you connect to t…" at bounding box center [616, 420] width 309 height 32
click at [689, 429] on div "+" at bounding box center [693, 432] width 16 height 16
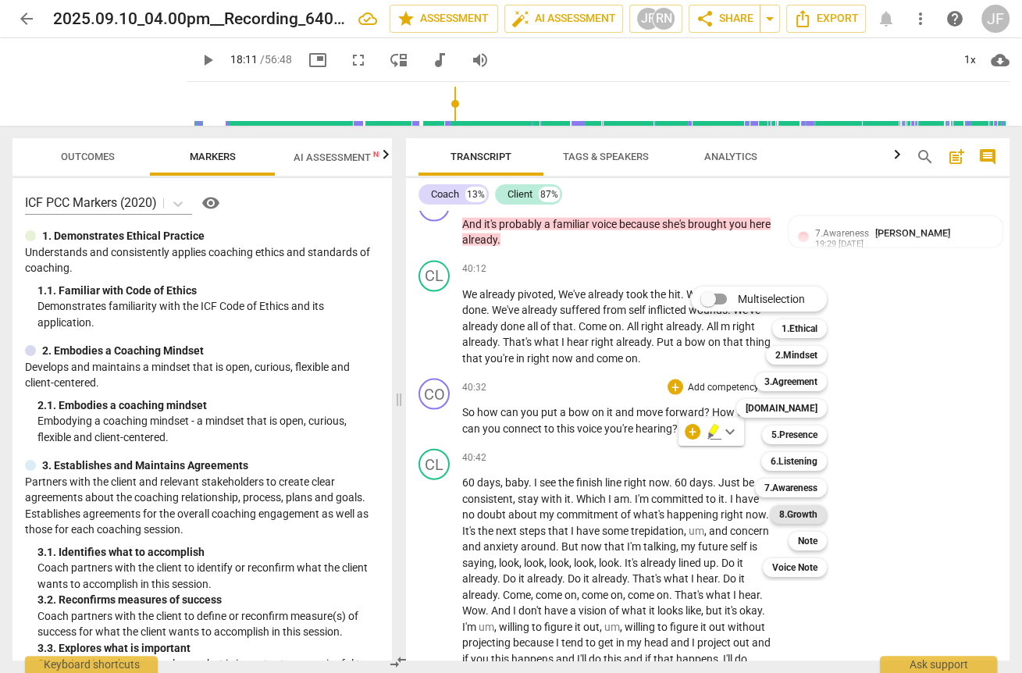
click at [741, 515] on b "8.Growth" at bounding box center [798, 514] width 38 height 19
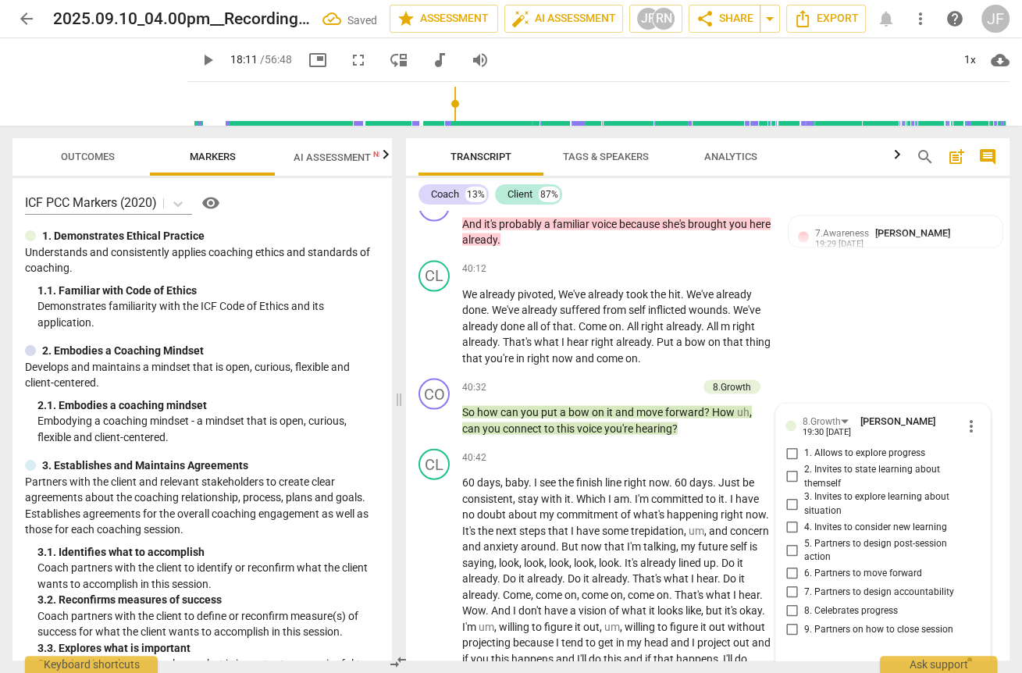
scroll to position [8322, 0]
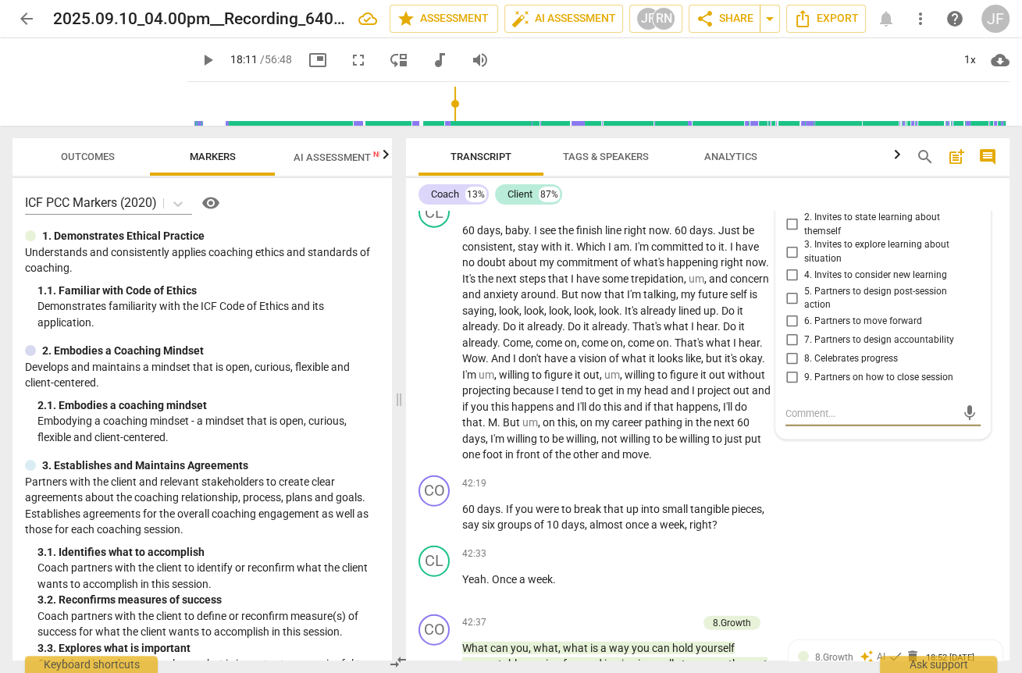
click at [741, 308] on input "5. Partners to design post-session action" at bounding box center [791, 298] width 25 height 19
checkbox input "true"
click at [644, 349] on span "come" at bounding box center [642, 343] width 29 height 12
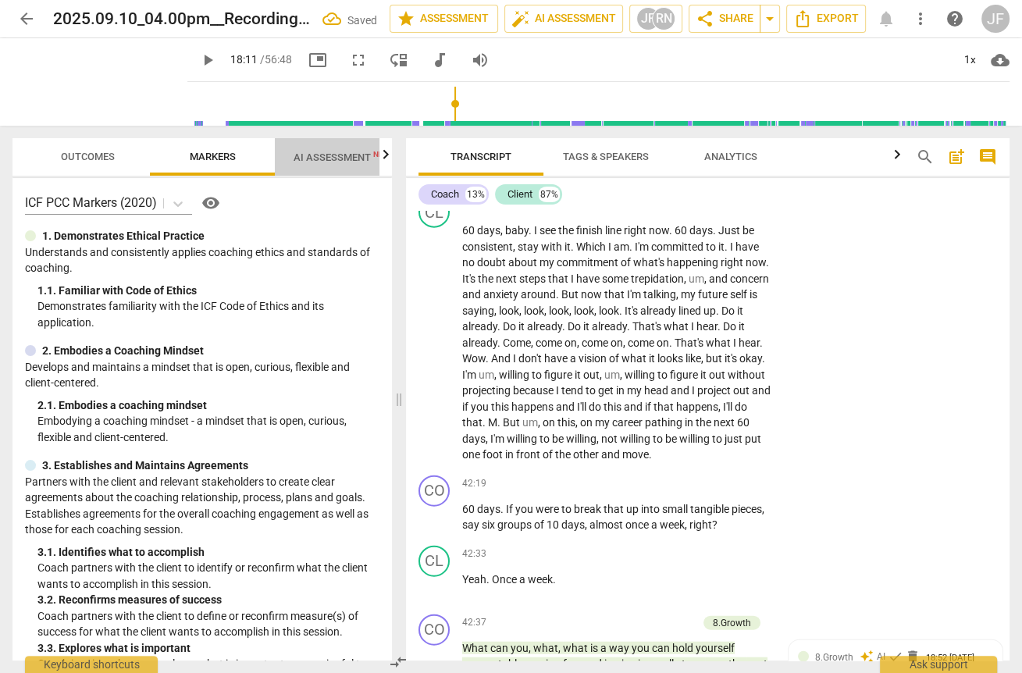
click at [318, 153] on span "AI Assessment New" at bounding box center [342, 157] width 97 height 12
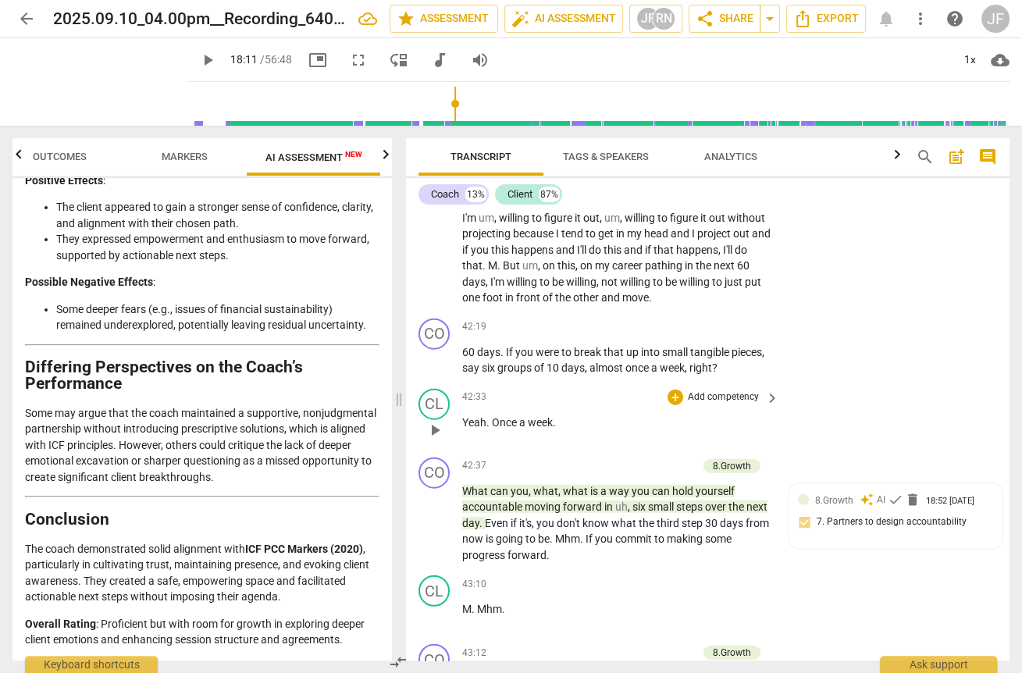
scroll to position [8509, 0]
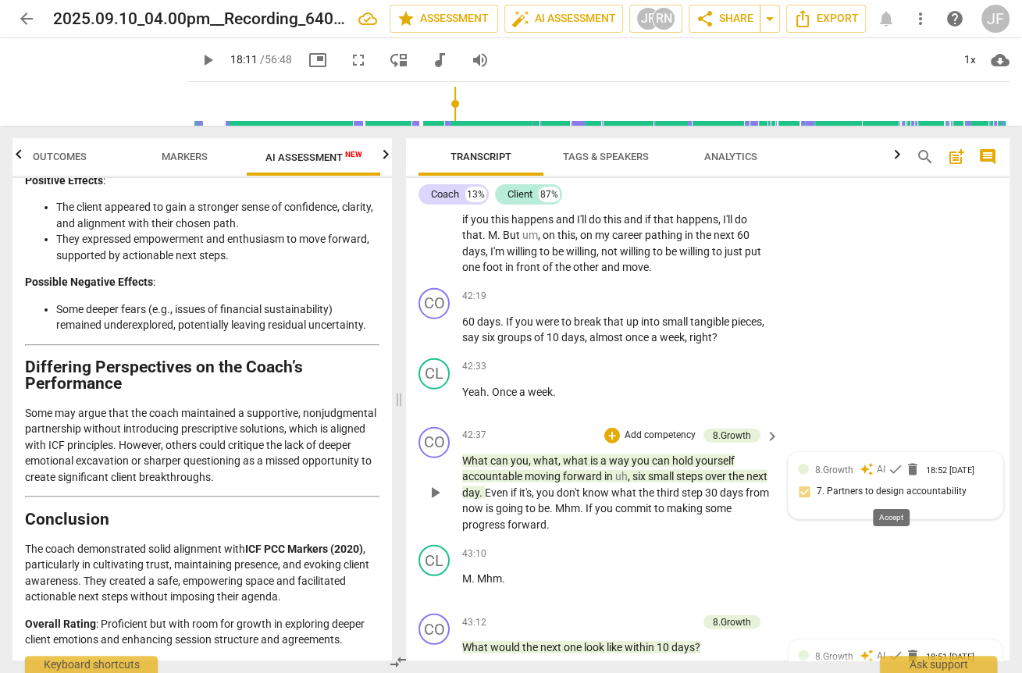
click at [741, 477] on span "check" at bounding box center [896, 469] width 16 height 16
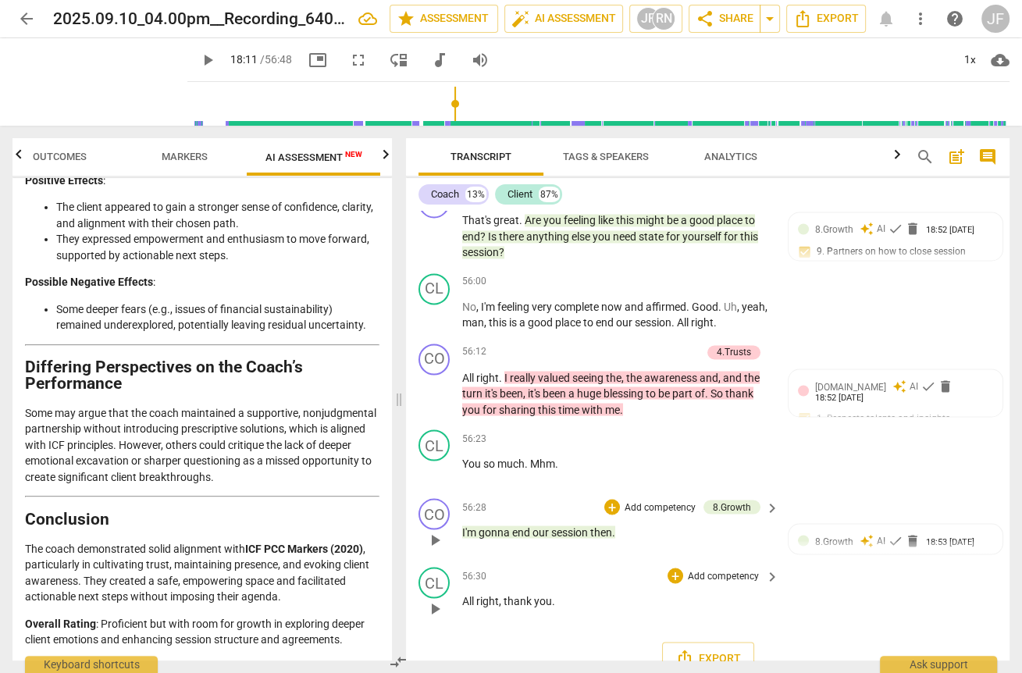
scroll to position [12593, 0]
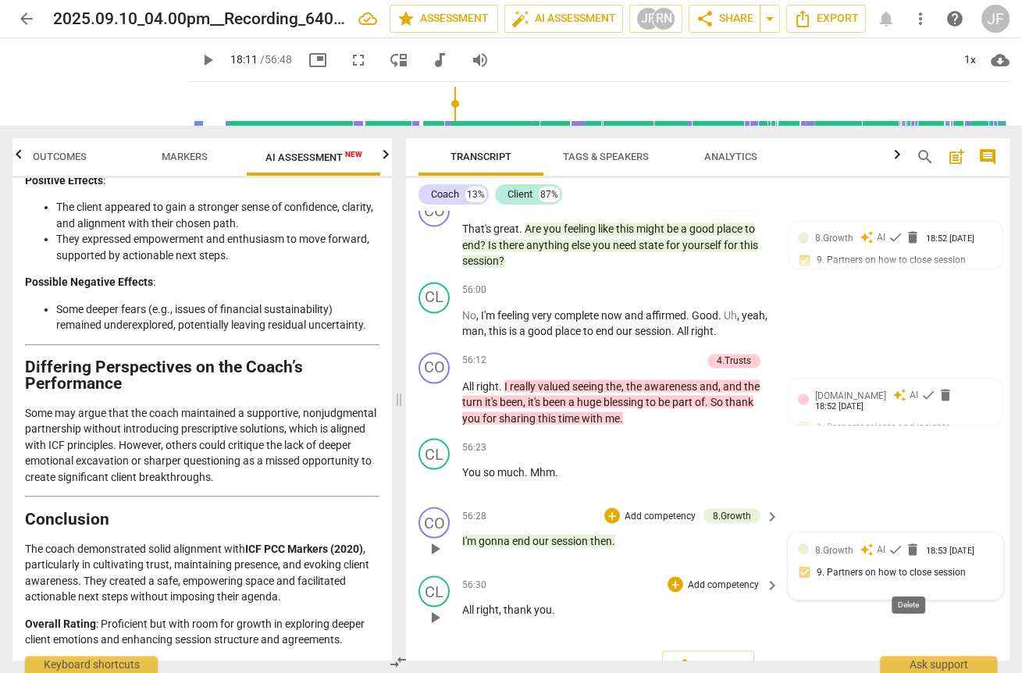
click at [741, 557] on span "delete" at bounding box center [913, 549] width 16 height 16
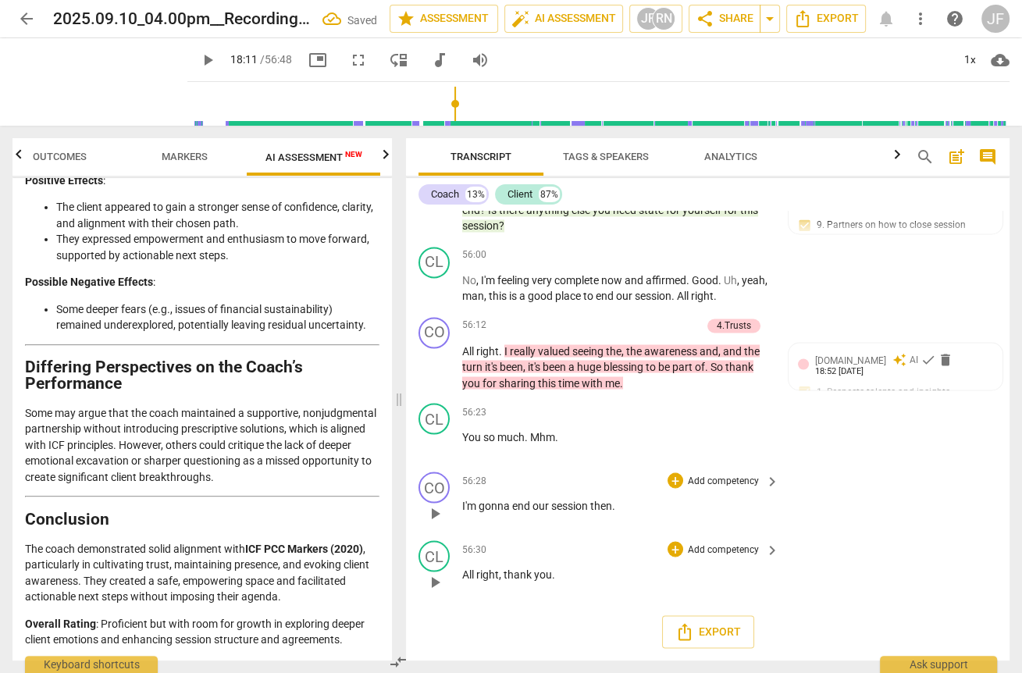
scroll to position [12655, 0]
click at [741, 362] on span "check" at bounding box center [929, 359] width 16 height 16
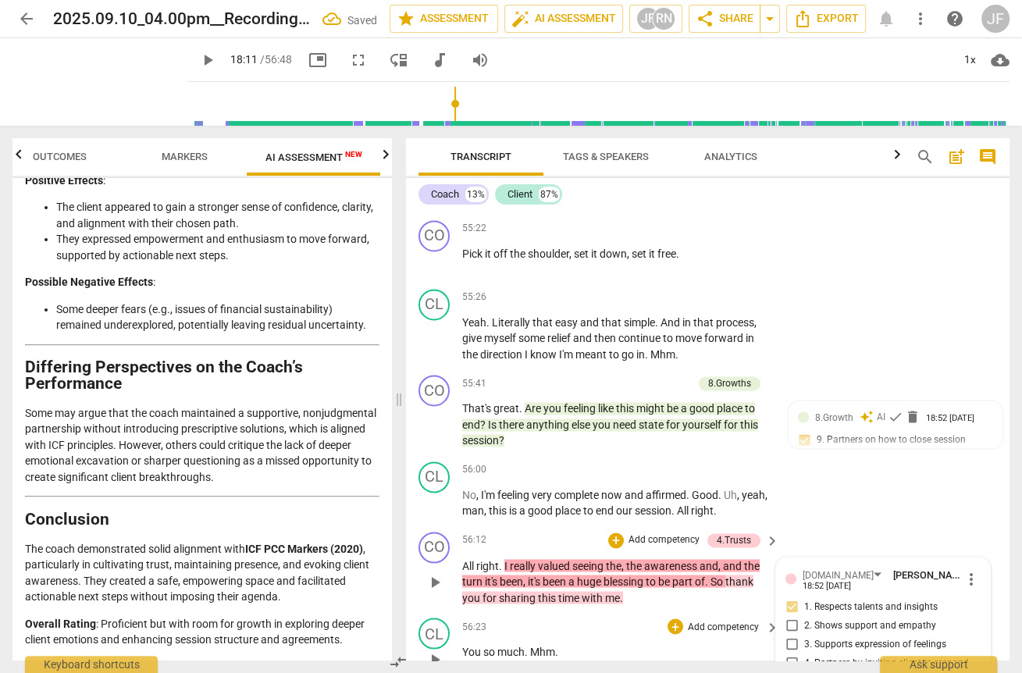
scroll to position [12406, 0]
